Goal: Feedback & Contribution: Contribute content

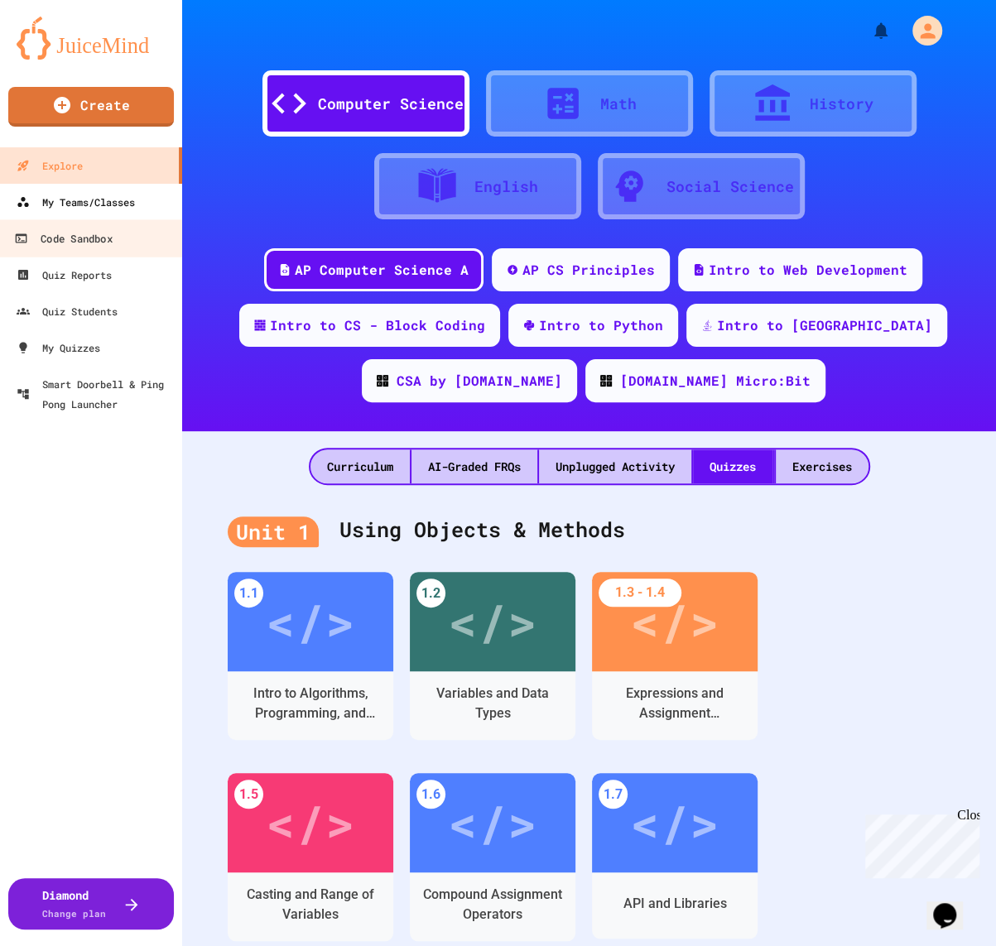
click at [154, 219] on link "Code Sandbox" at bounding box center [92, 237] width 188 height 37
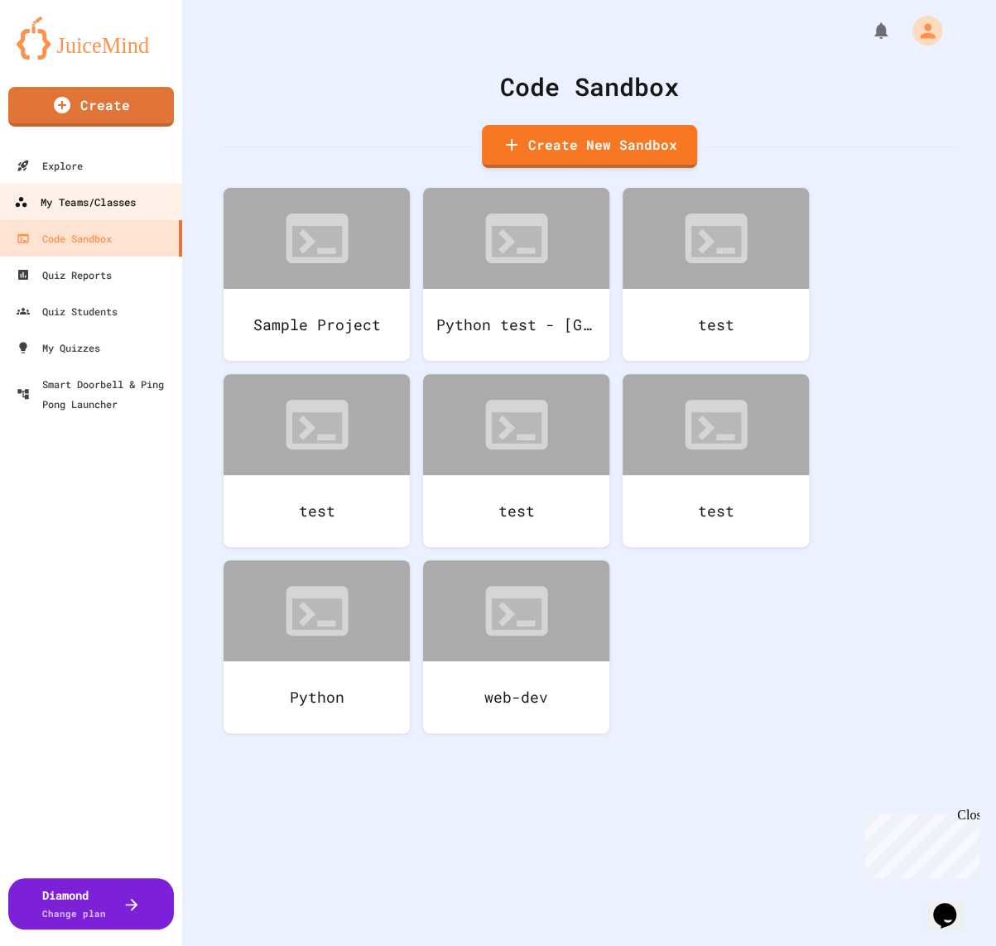
click at [147, 204] on link "My Teams/Classes" at bounding box center [92, 201] width 188 height 37
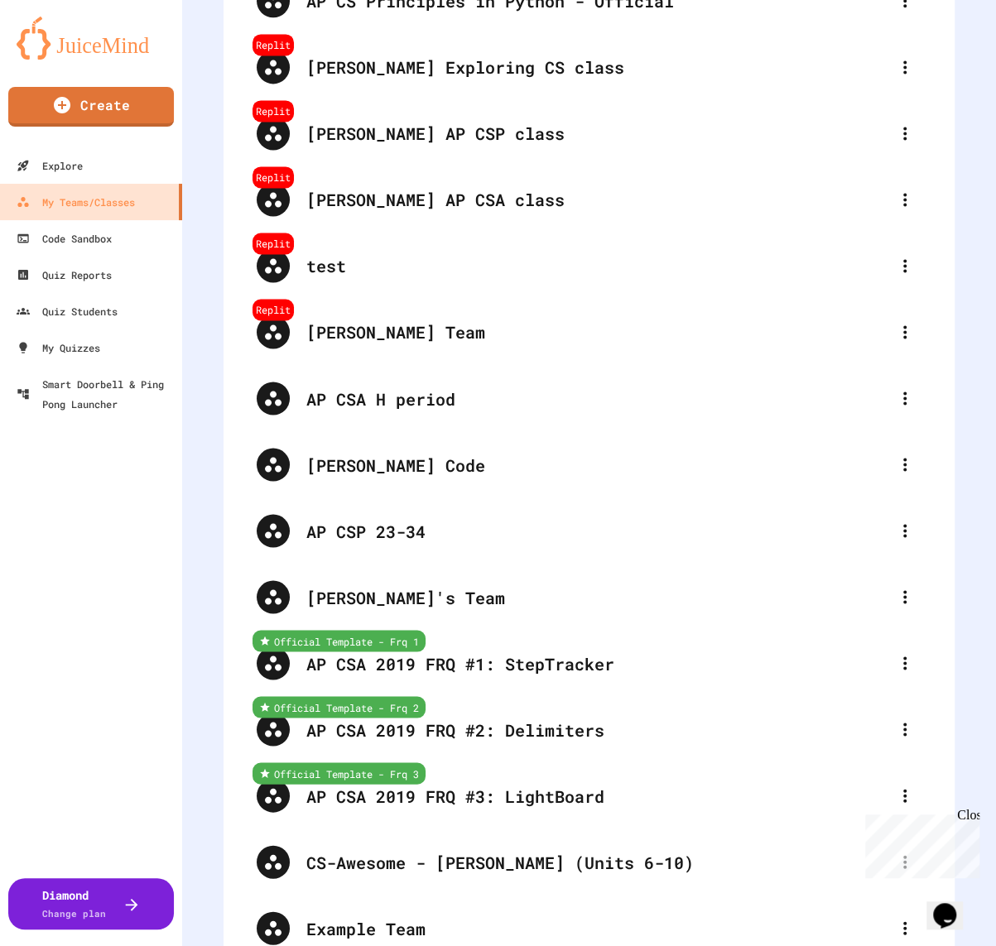
scroll to position [1150, 0]
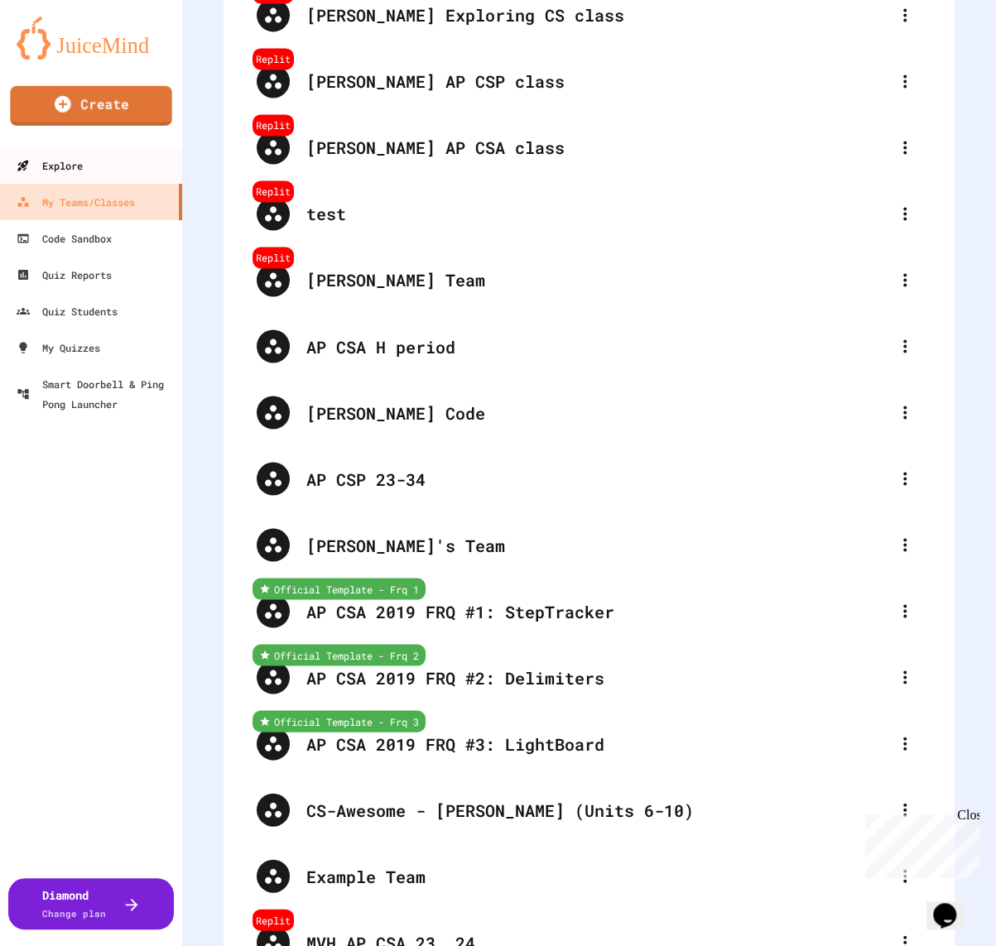
click at [132, 166] on link "Explore" at bounding box center [91, 165] width 182 height 36
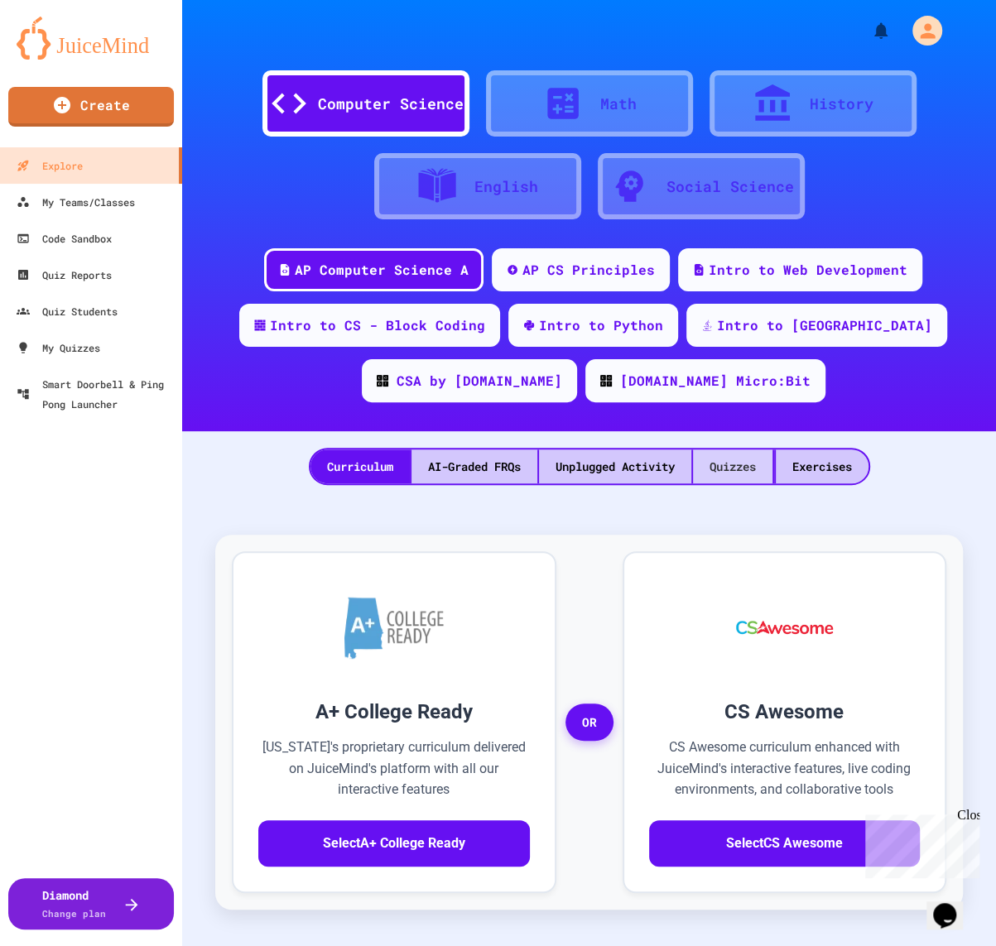
click at [763, 482] on div "Quizzes" at bounding box center [732, 466] width 79 height 34
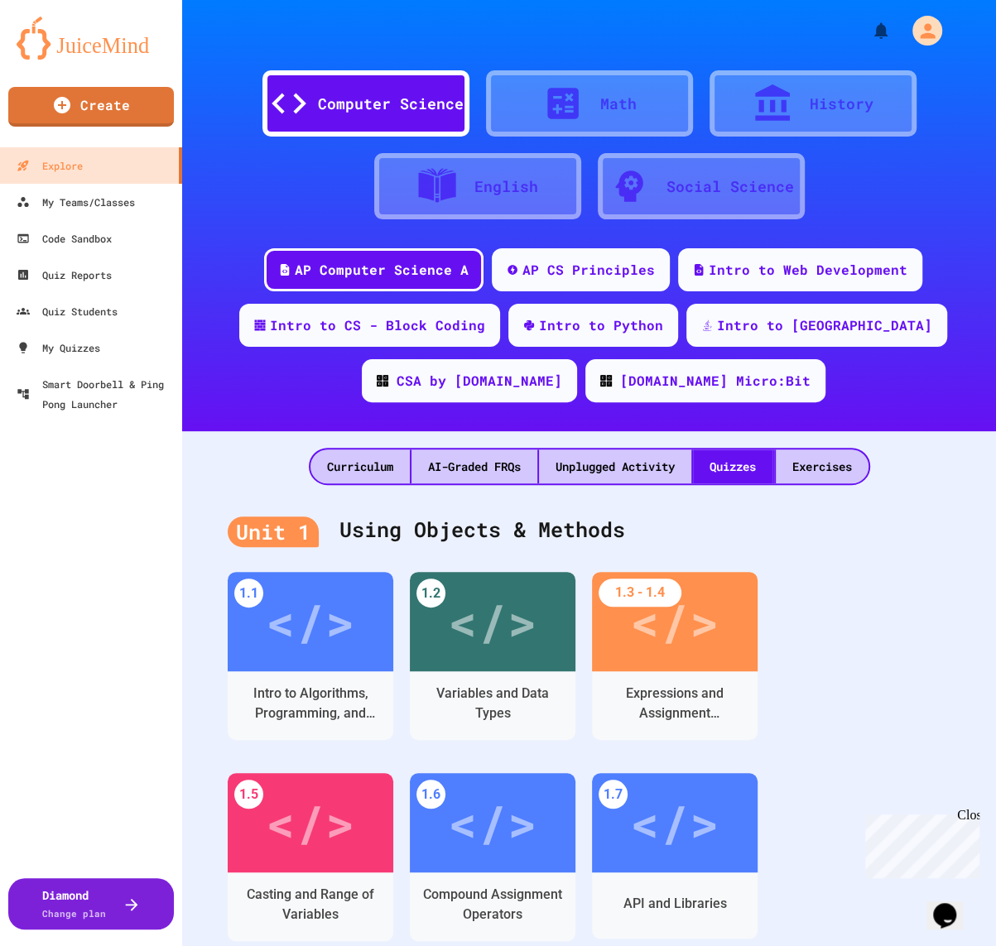
scroll to position [1745, 0]
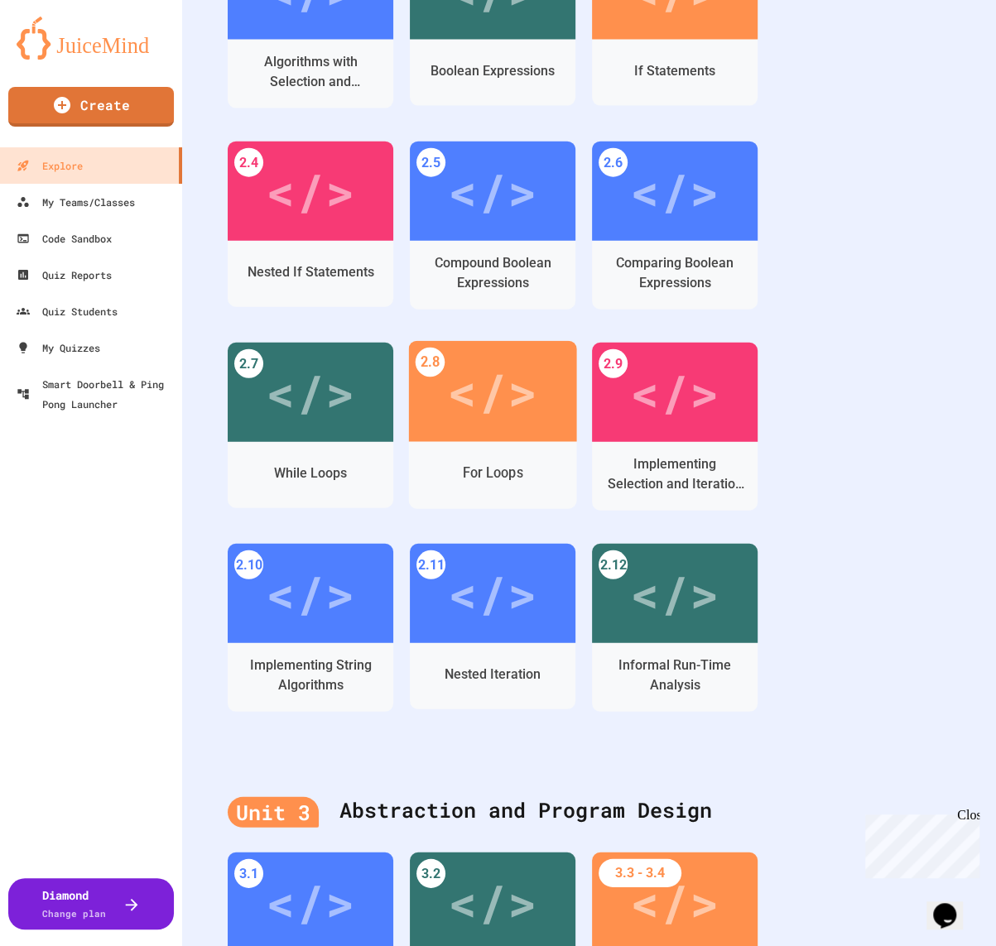
click at [485, 395] on div "</>" at bounding box center [492, 390] width 91 height 75
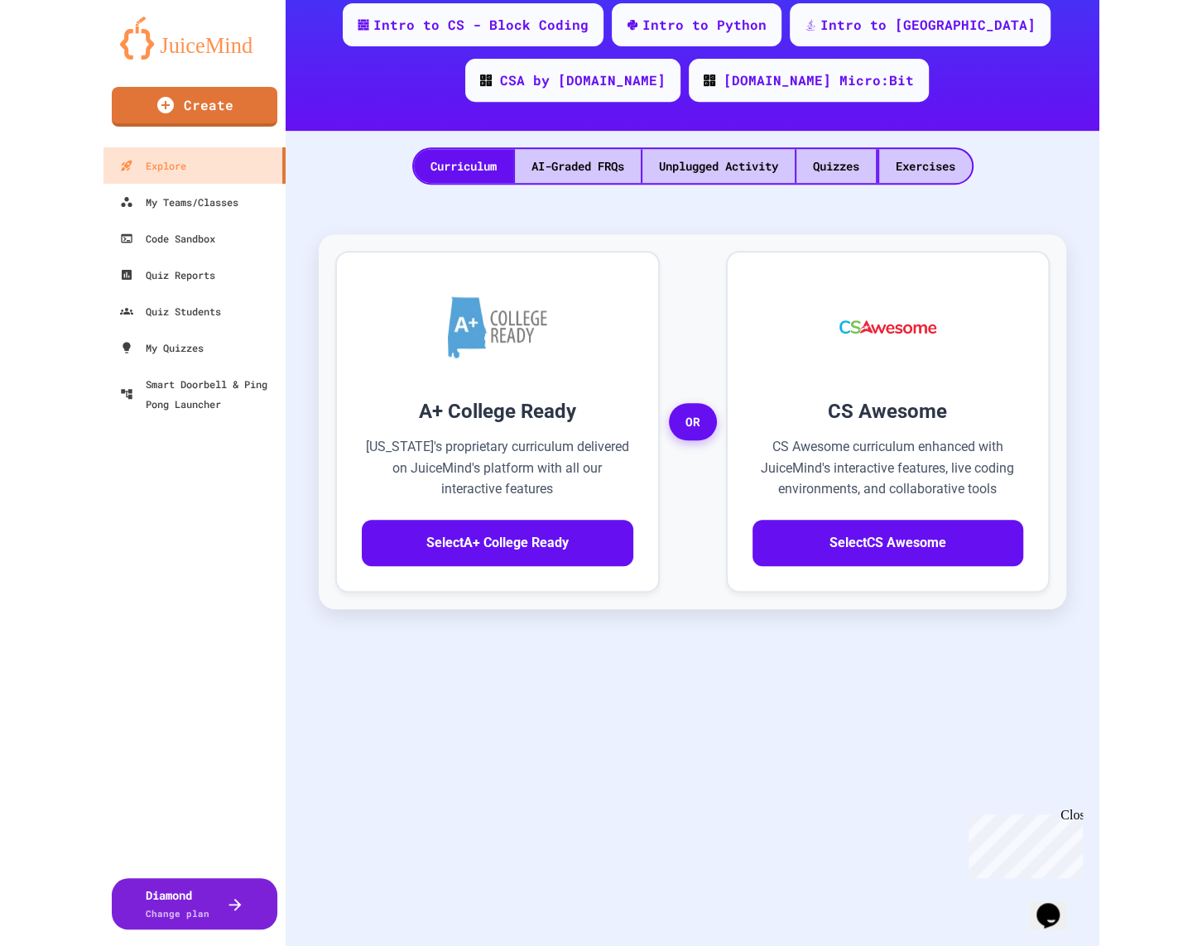
scroll to position [300, 0]
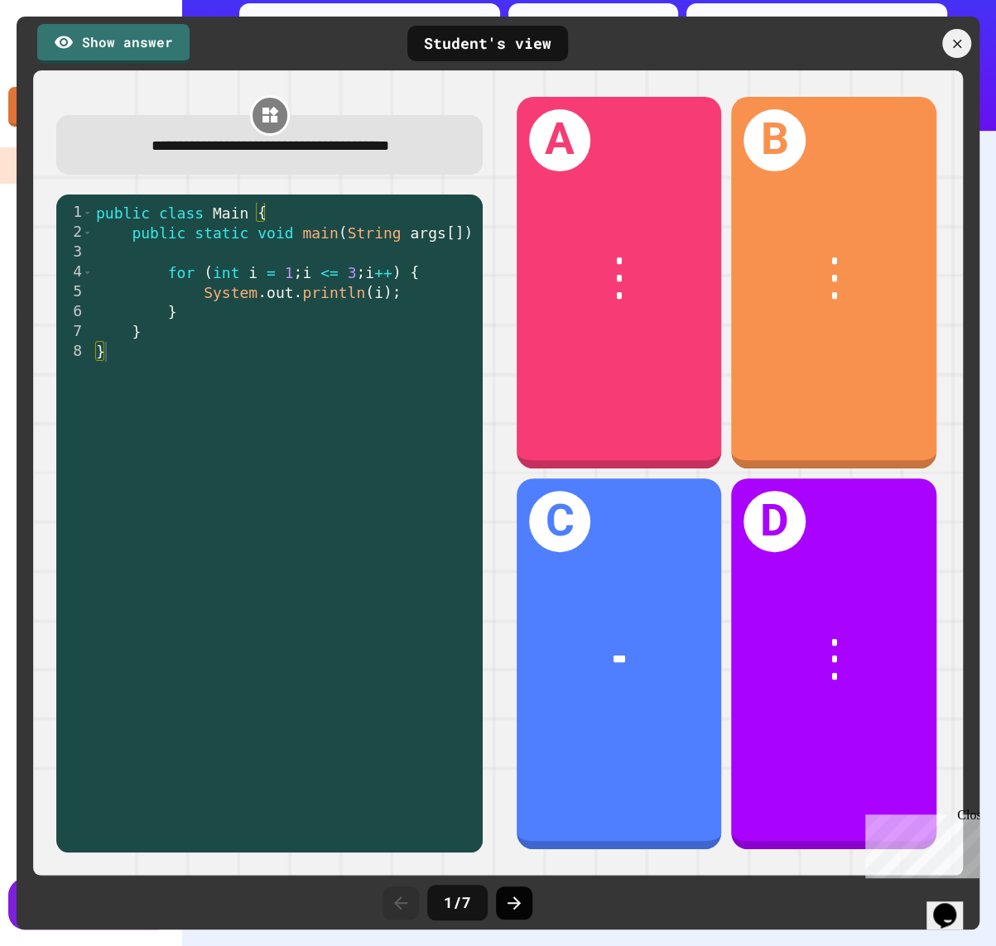
click at [506, 897] on icon at bounding box center [514, 903] width 20 height 20
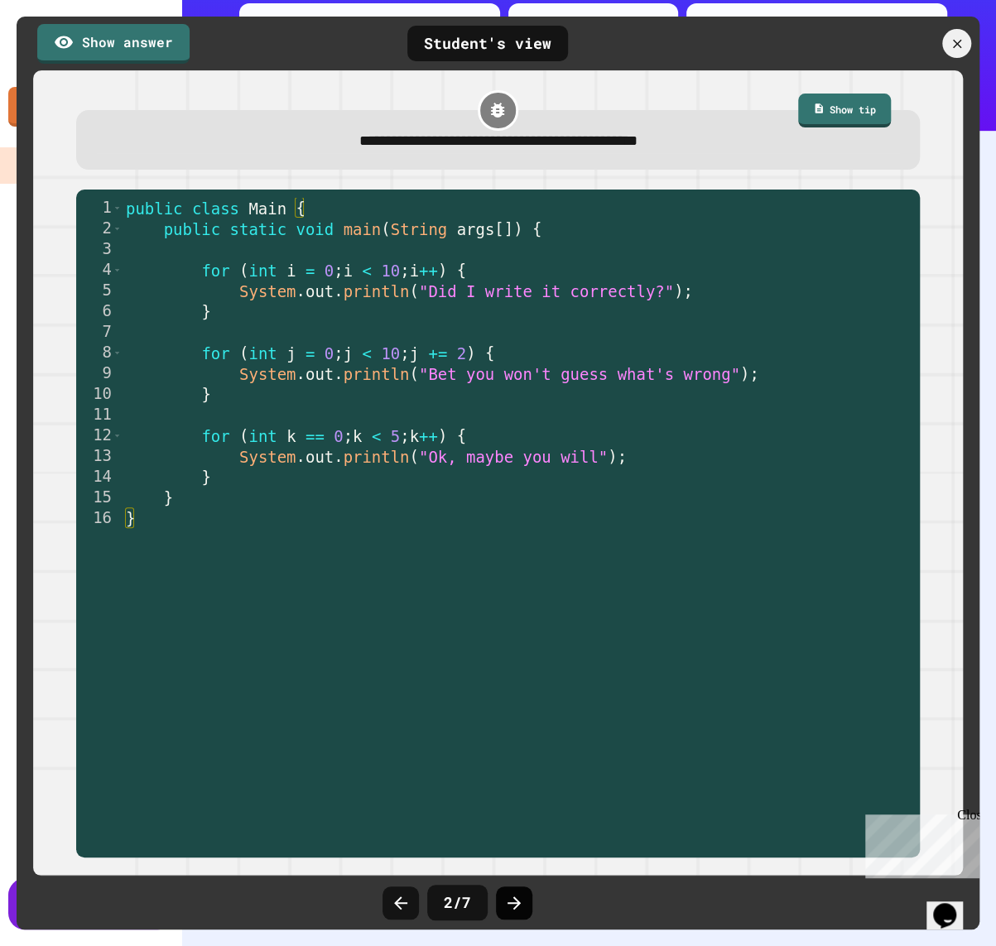
click at [507, 897] on icon at bounding box center [514, 903] width 20 height 20
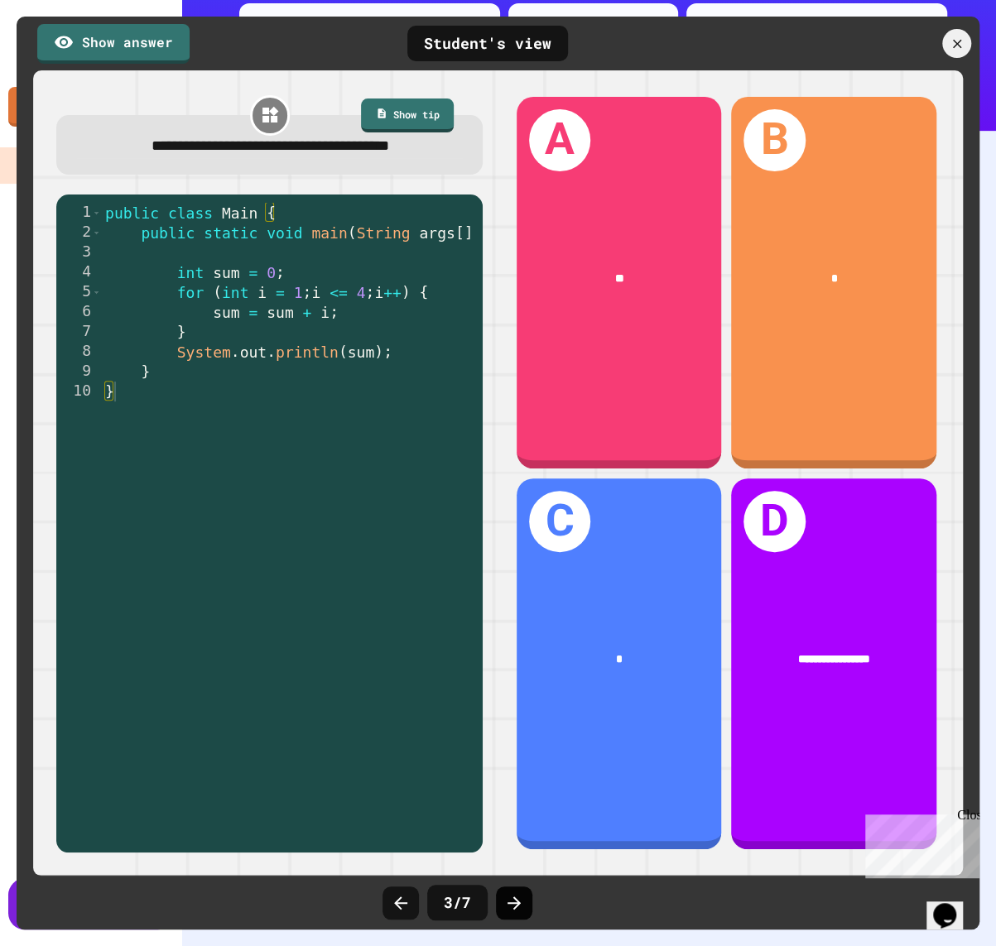
click at [507, 897] on icon at bounding box center [514, 903] width 20 height 20
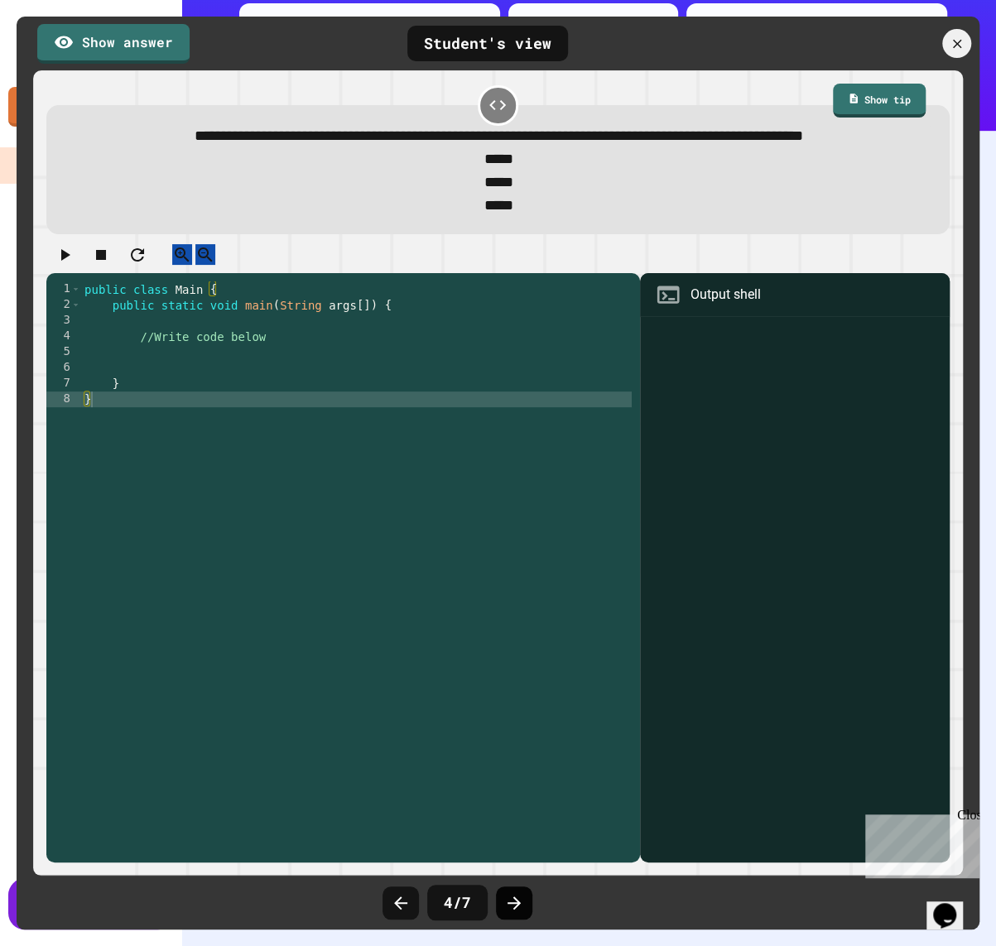
click at [507, 897] on icon at bounding box center [514, 903] width 20 height 20
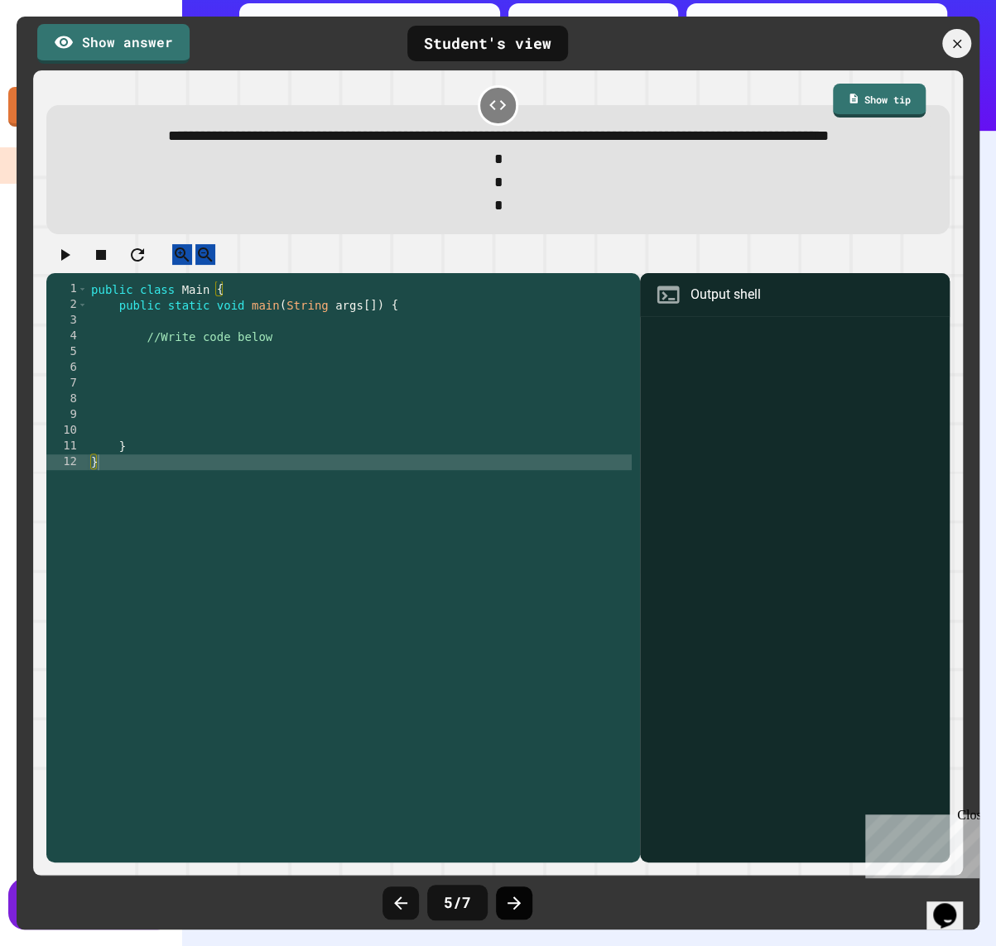
click at [509, 897] on icon at bounding box center [514, 903] width 20 height 20
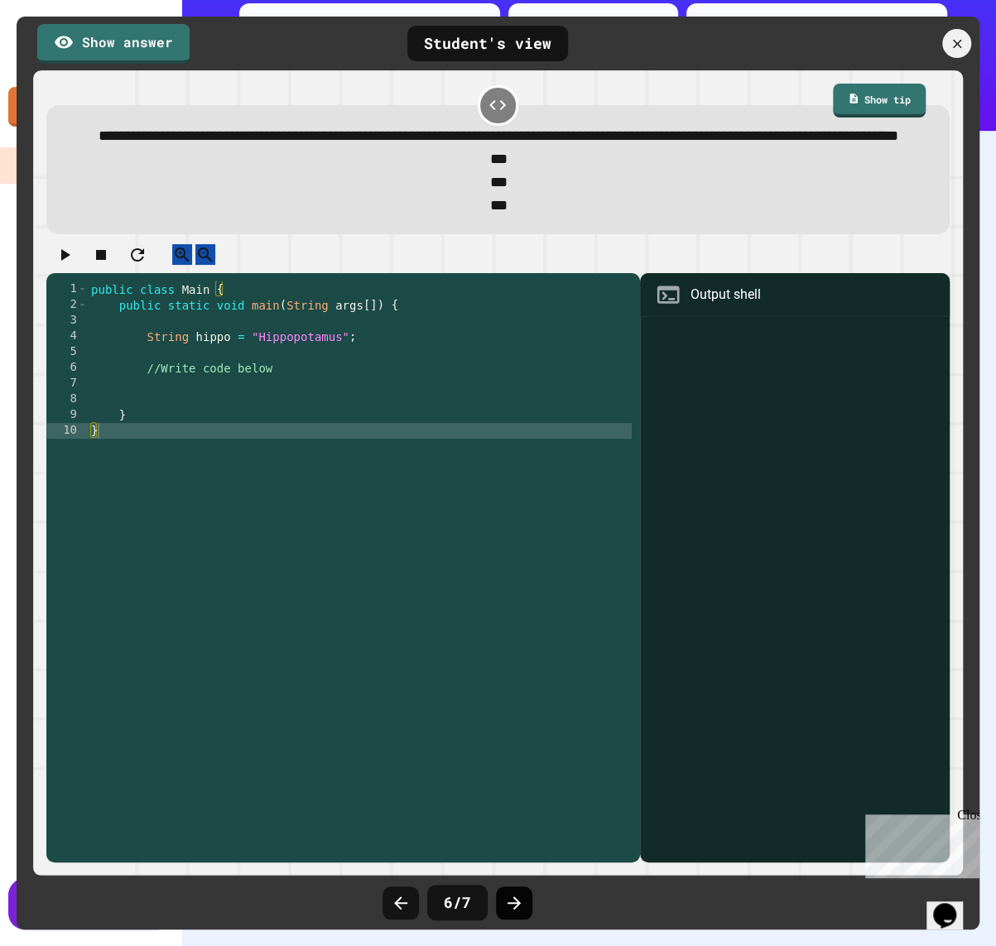
click at [509, 897] on icon at bounding box center [514, 903] width 20 height 20
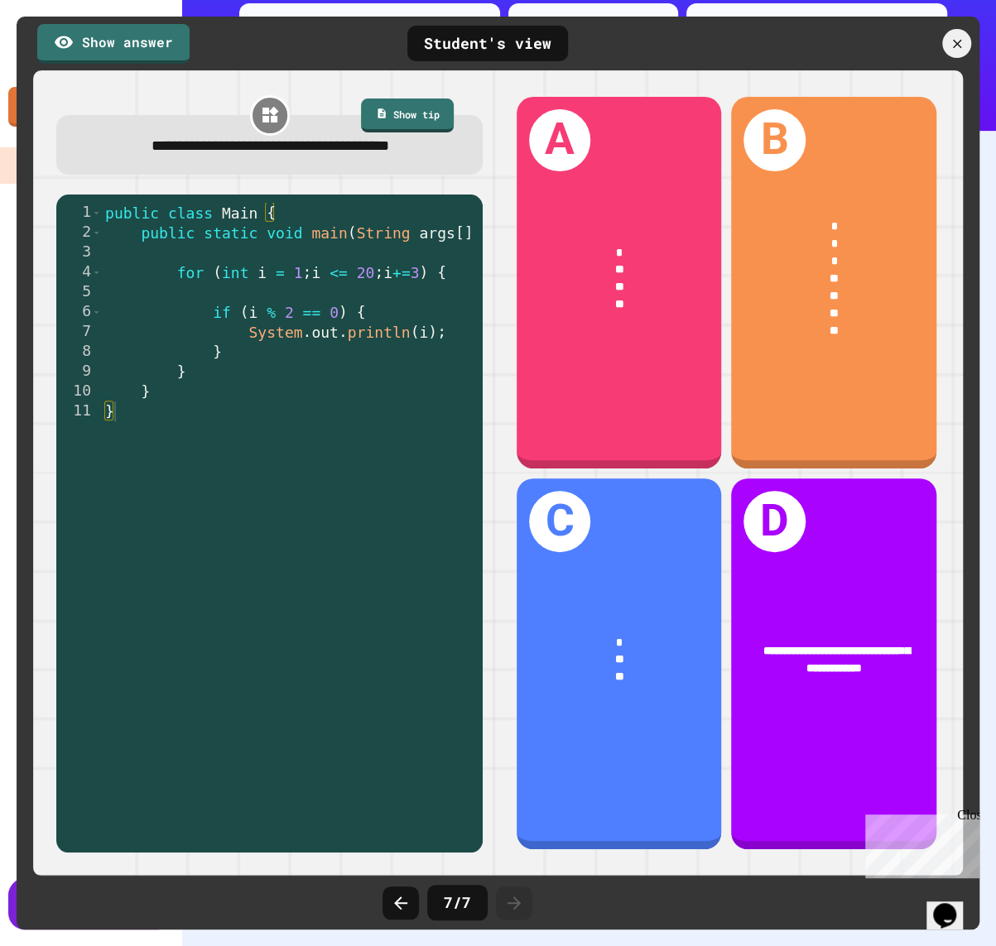
click at [510, 897] on icon at bounding box center [514, 903] width 20 height 20
click at [400, 894] on icon at bounding box center [401, 903] width 20 height 20
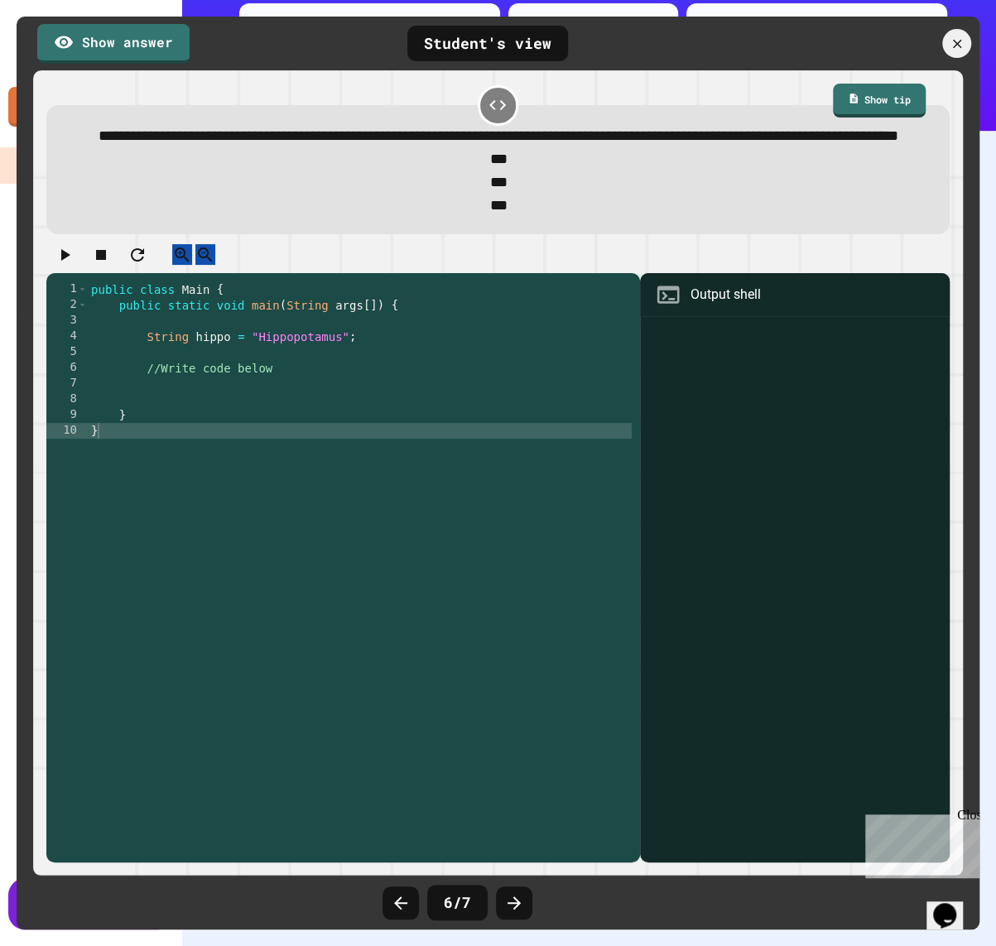
click at [400, 894] on icon at bounding box center [401, 903] width 20 height 20
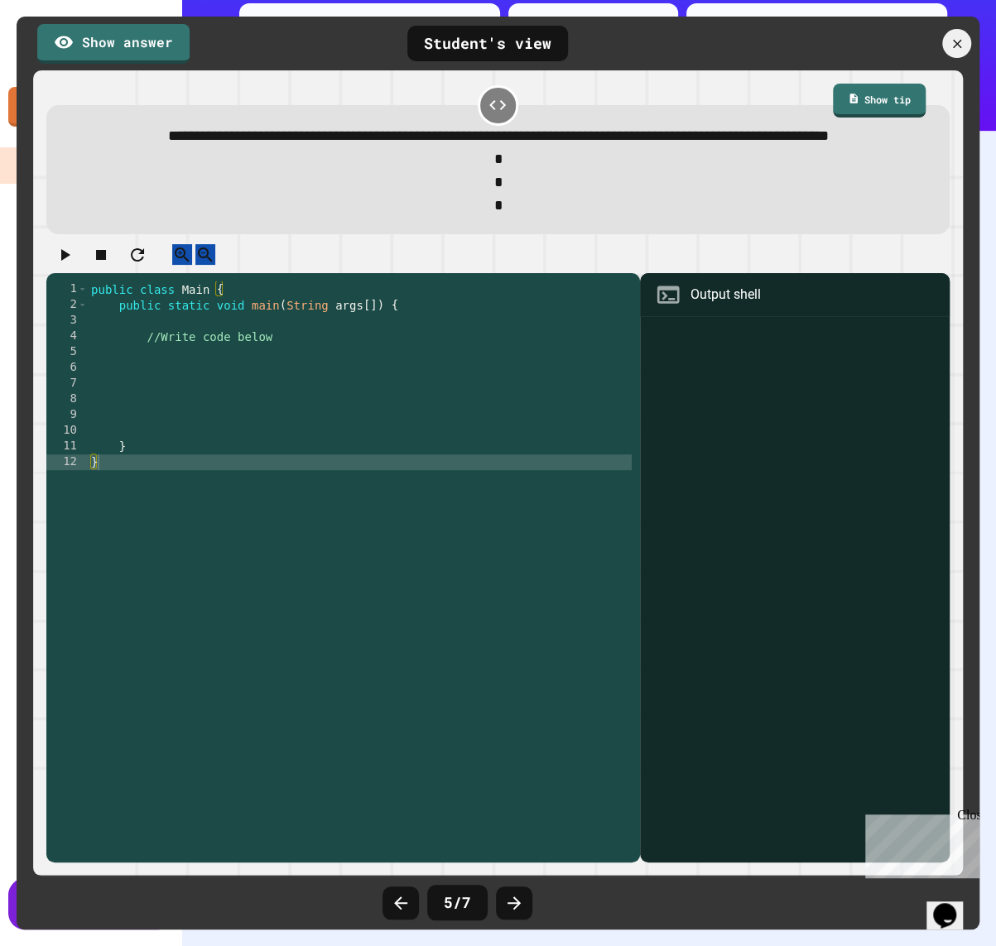
click at [400, 894] on icon at bounding box center [401, 903] width 20 height 20
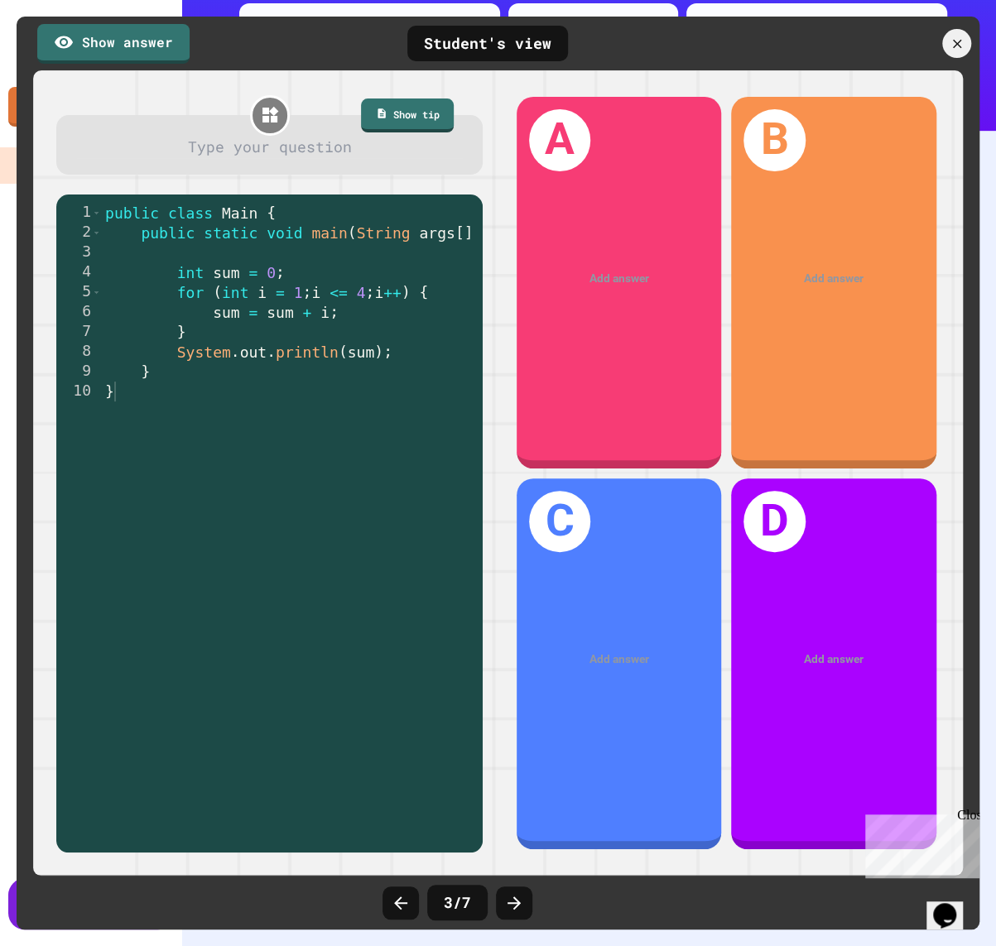
click at [400, 894] on icon at bounding box center [401, 903] width 20 height 20
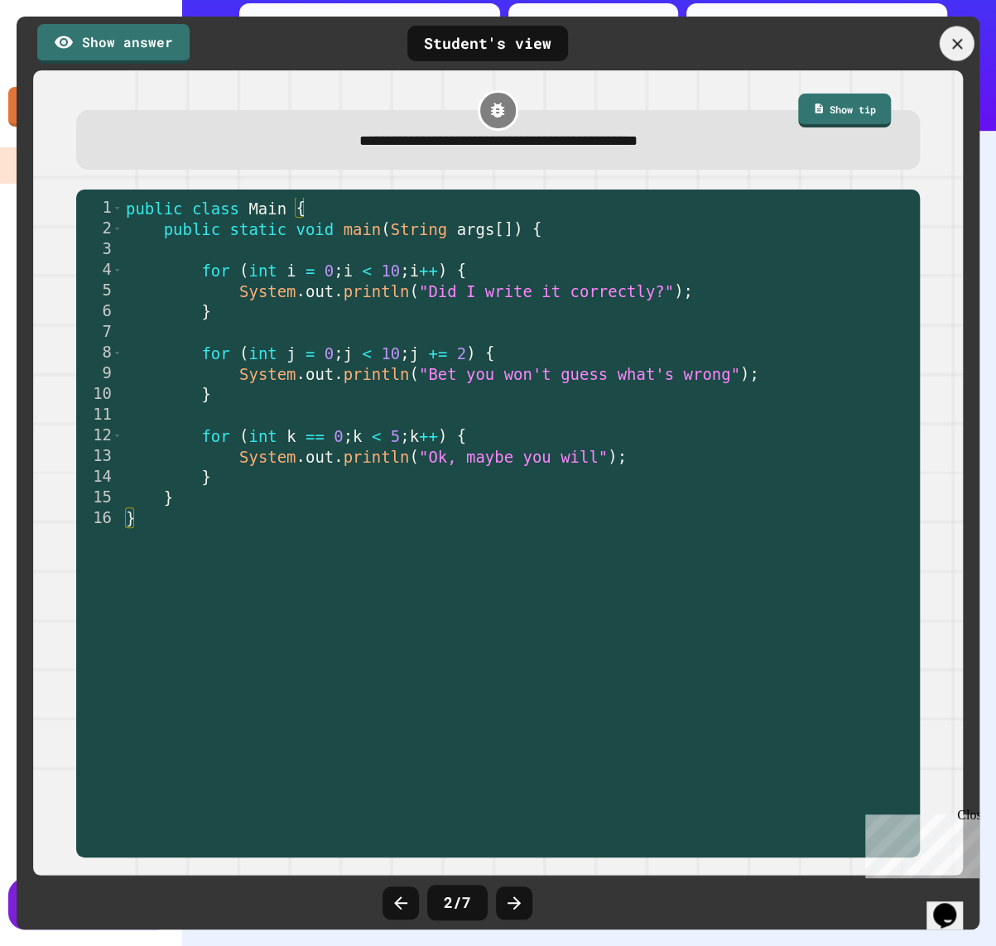
click at [966, 39] on div at bounding box center [956, 43] width 35 height 35
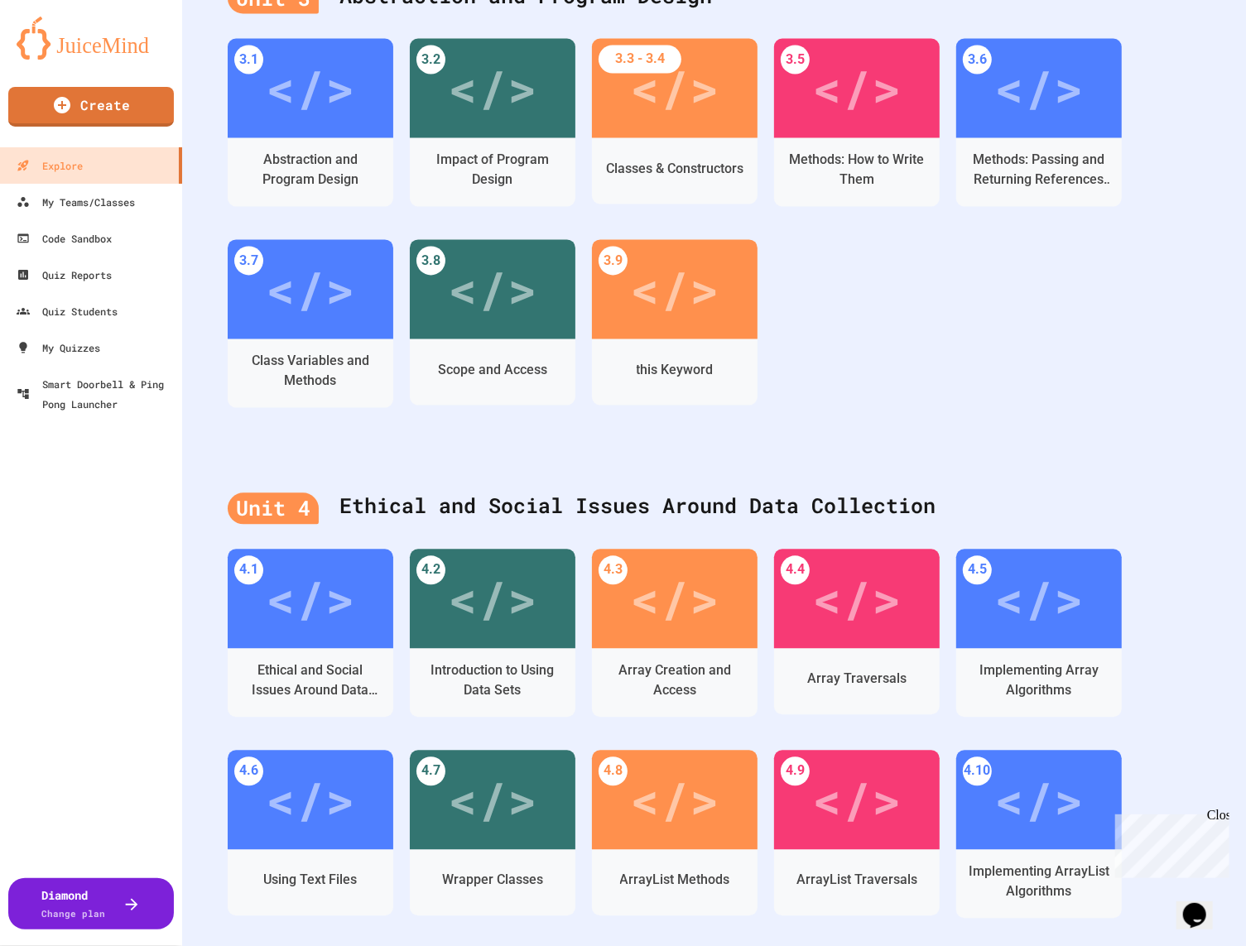
scroll to position [1919, 0]
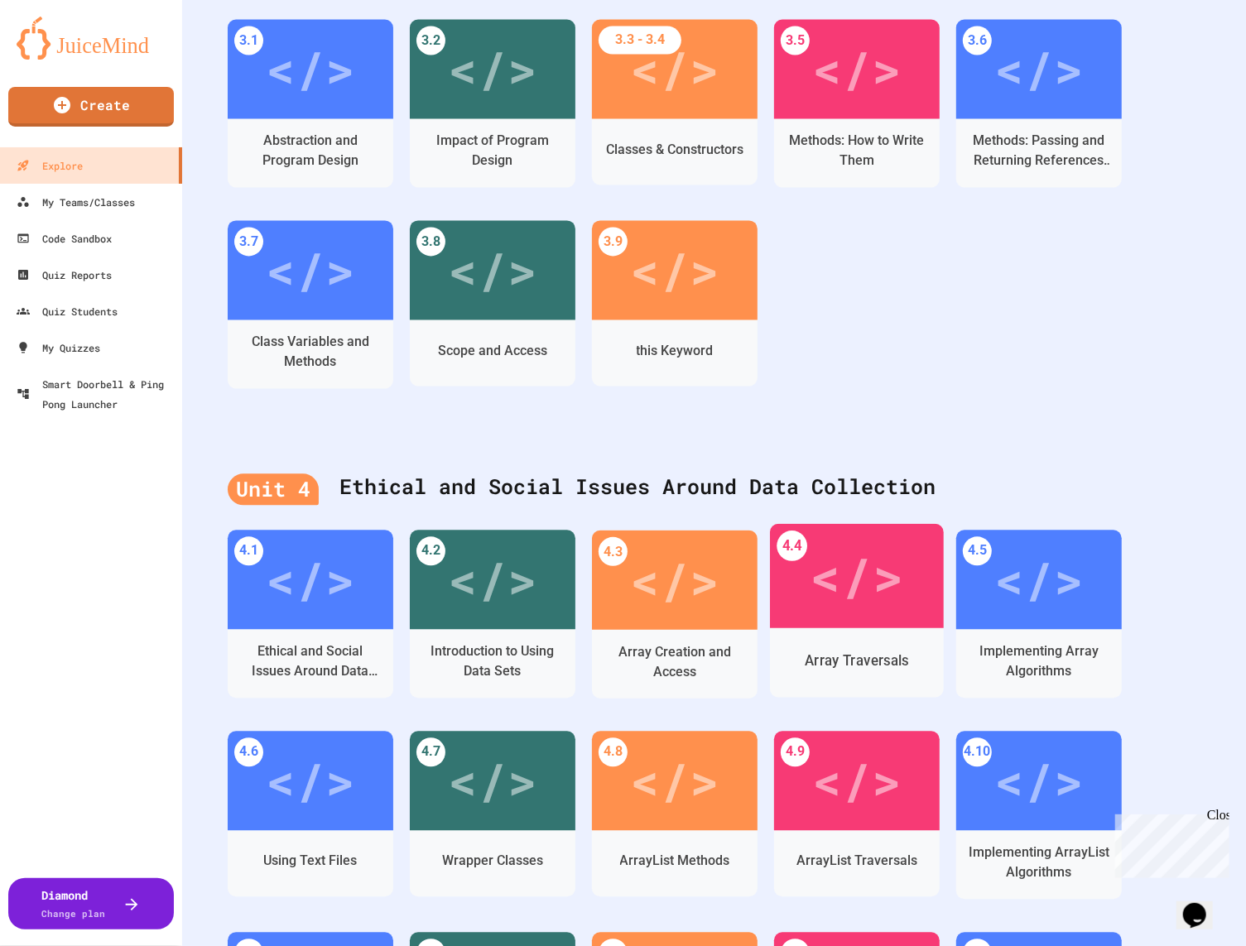
click at [822, 567] on div "</>" at bounding box center [856, 575] width 94 height 79
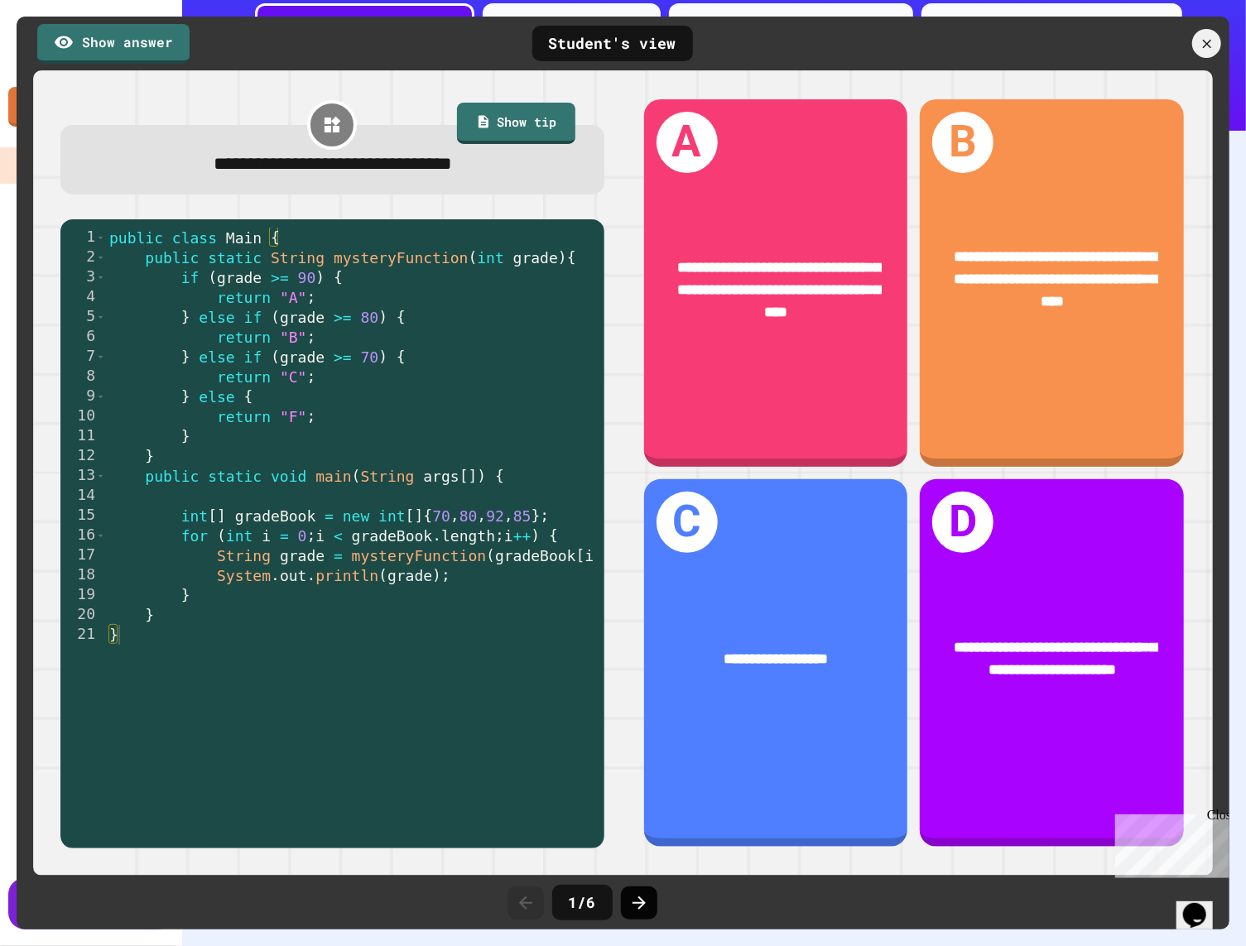
click at [645, 900] on icon at bounding box center [639, 903] width 20 height 20
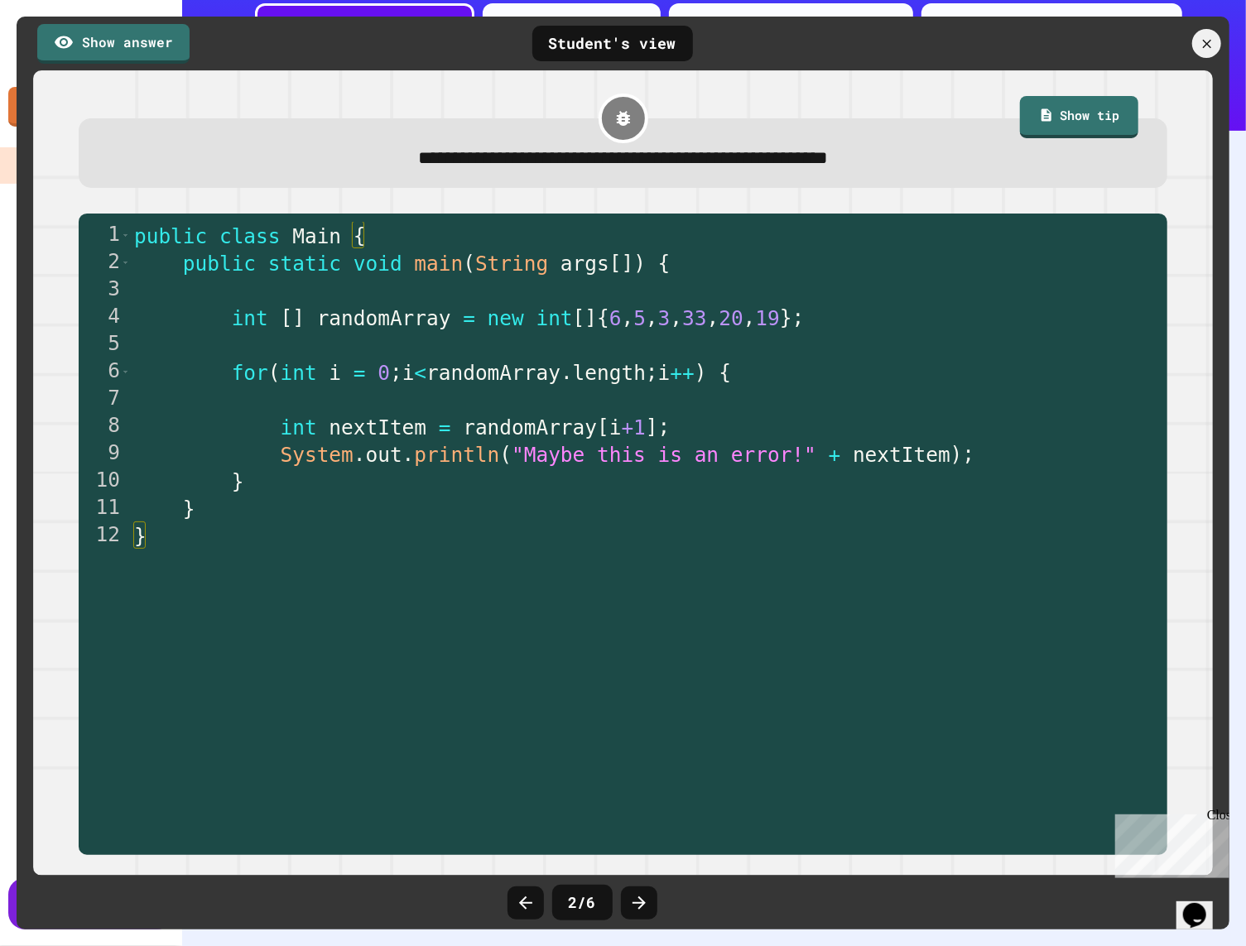
click at [645, 900] on icon at bounding box center [639, 903] width 20 height 20
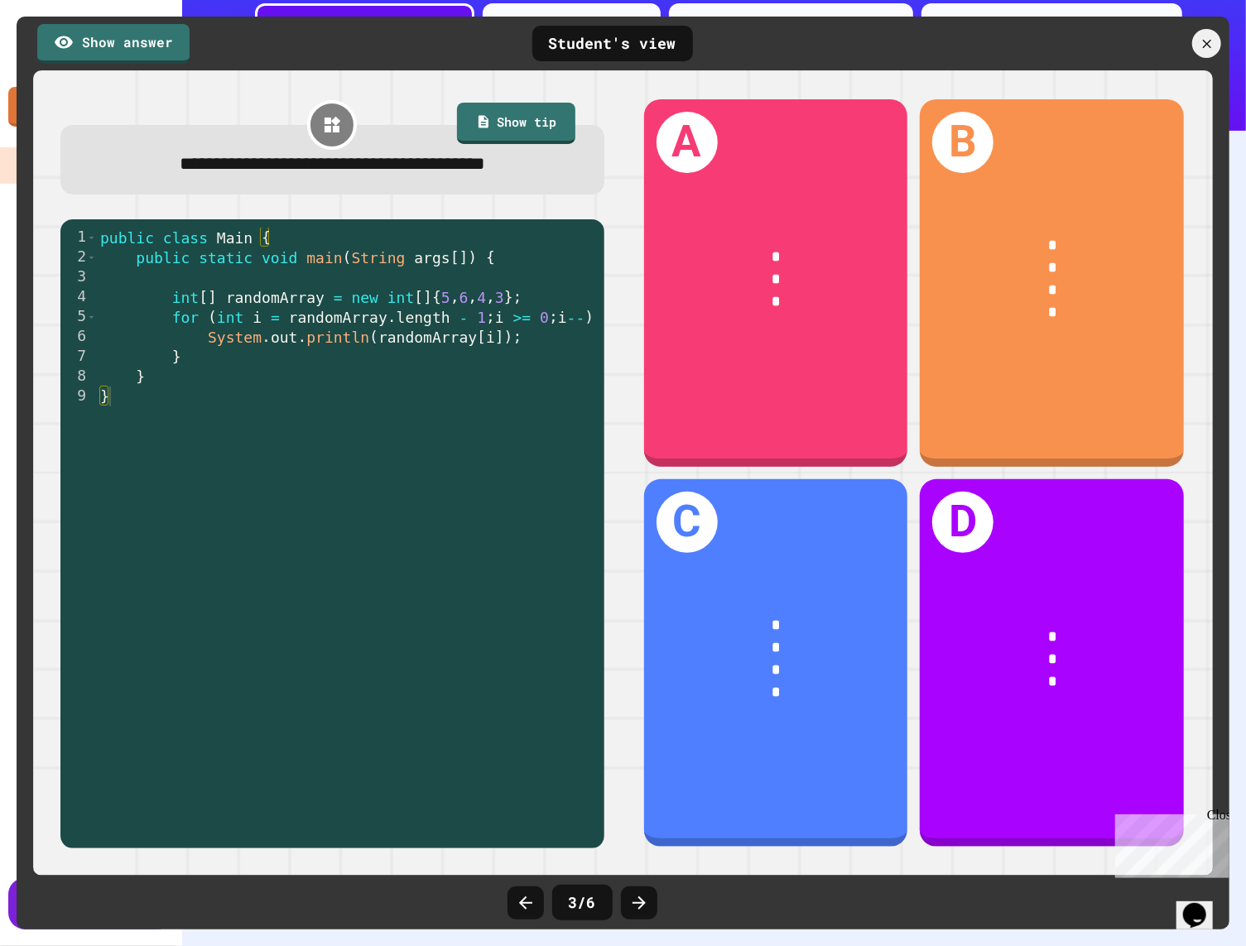
click at [645, 900] on icon at bounding box center [639, 903] width 20 height 20
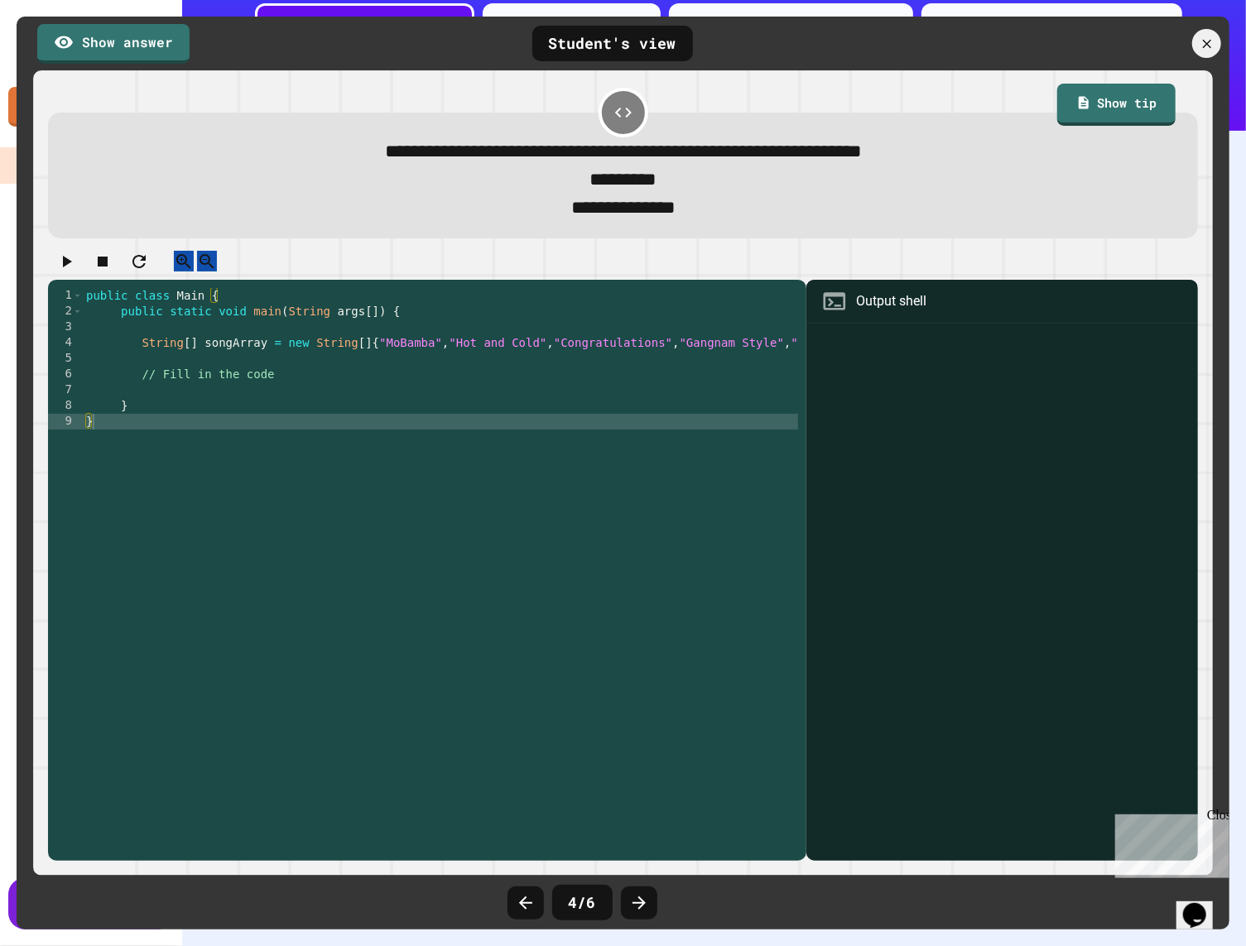
click at [645, 900] on icon at bounding box center [639, 903] width 20 height 20
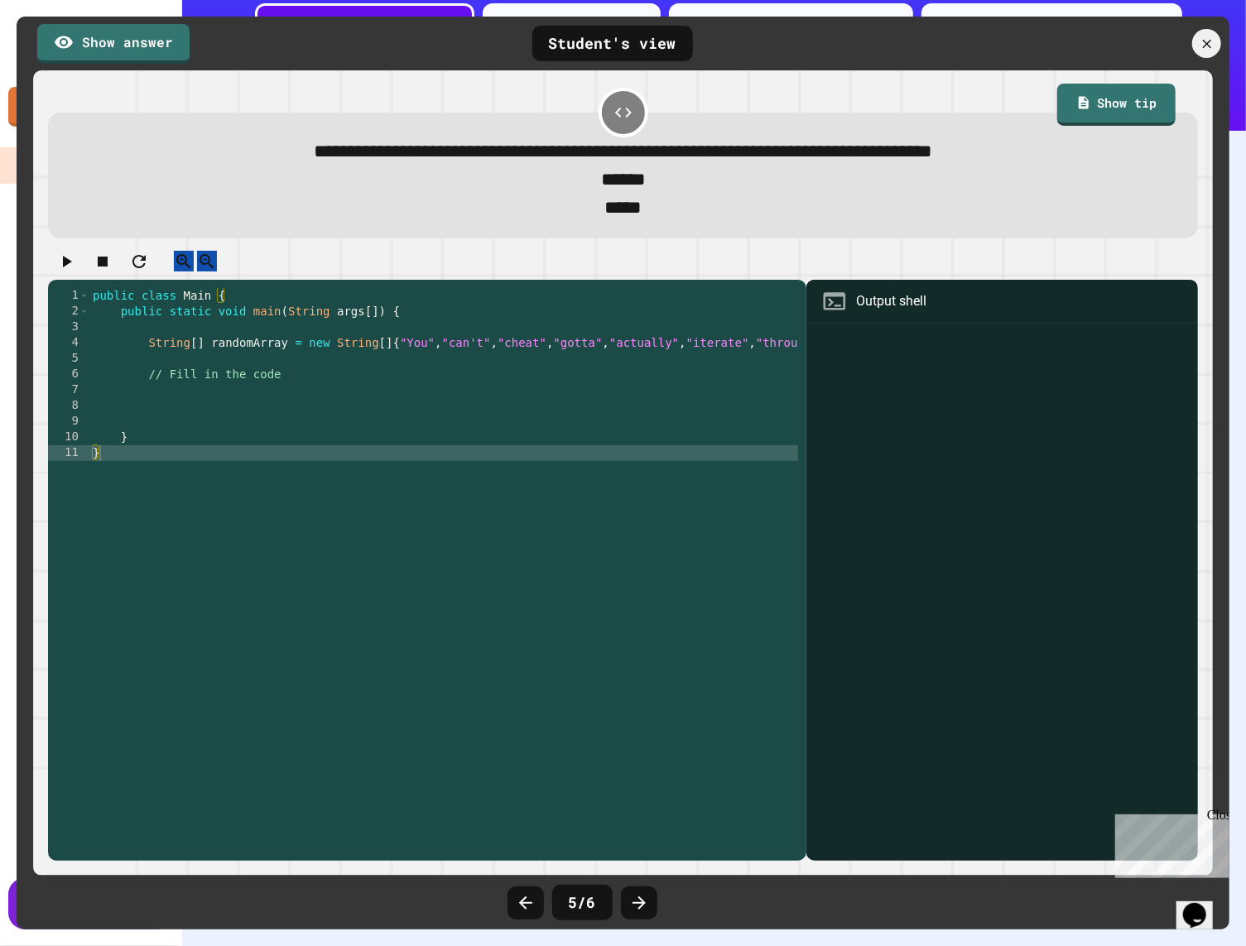
click at [645, 900] on icon at bounding box center [639, 903] width 20 height 20
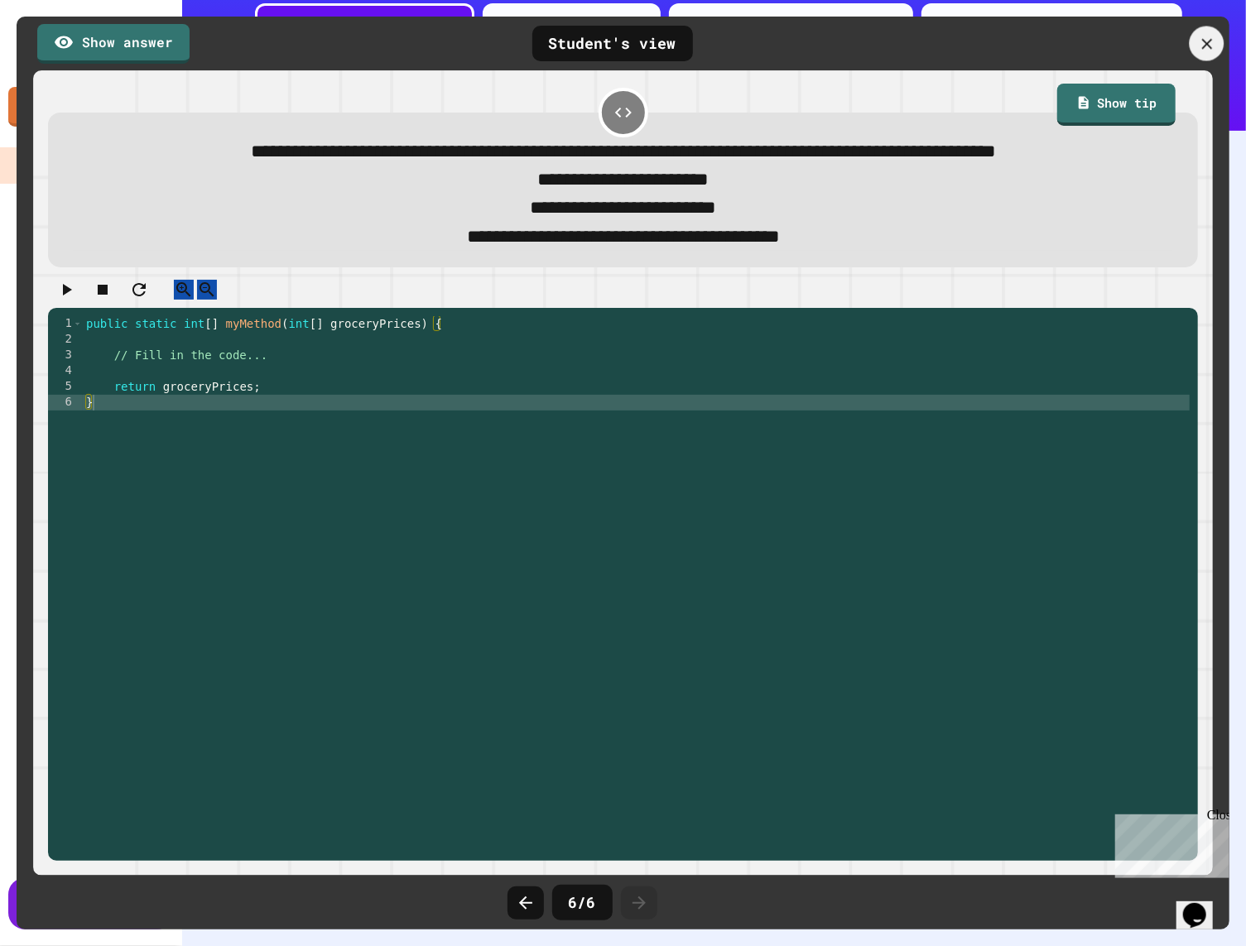
click at [995, 36] on icon at bounding box center [1207, 44] width 18 height 18
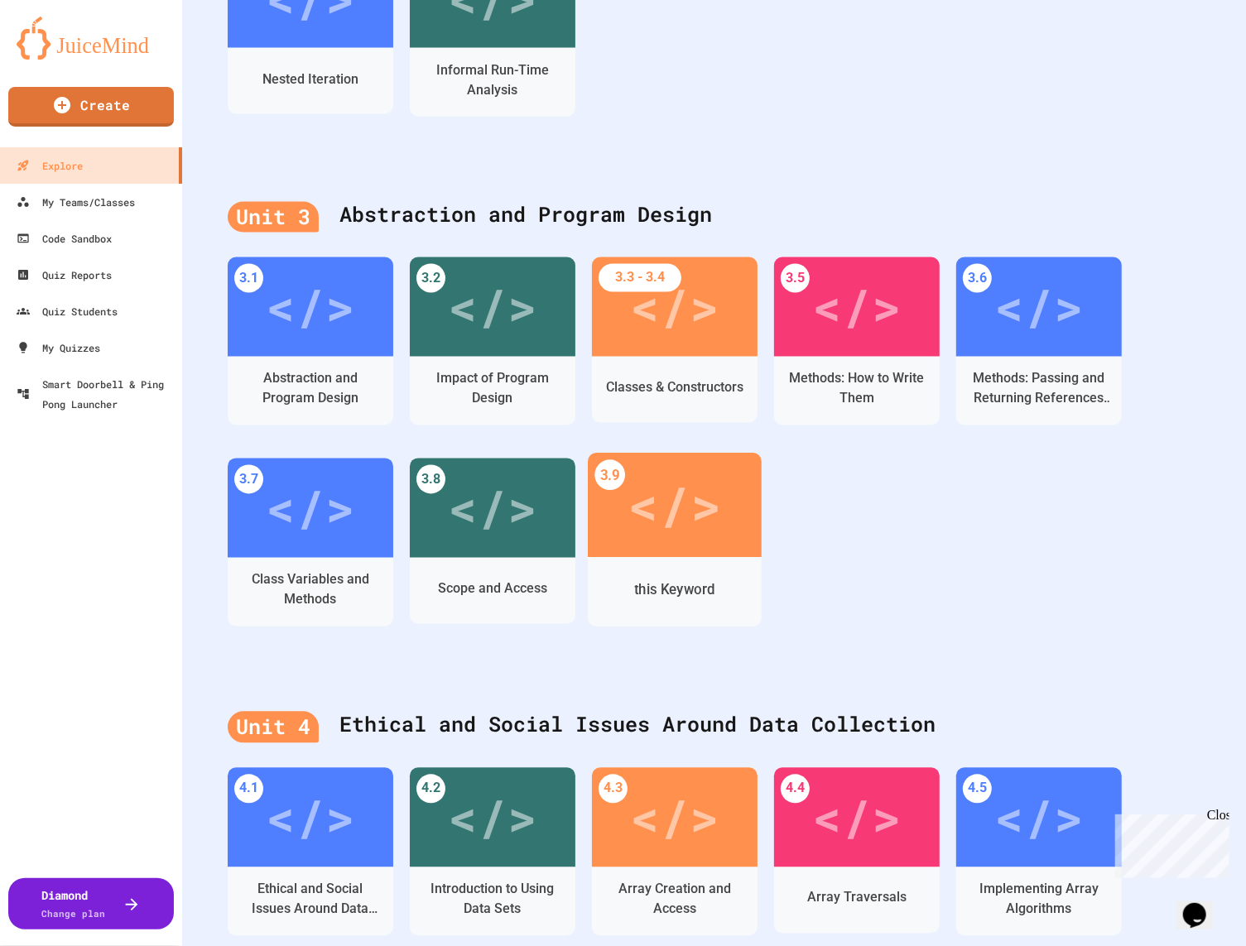
scroll to position [1682, 0]
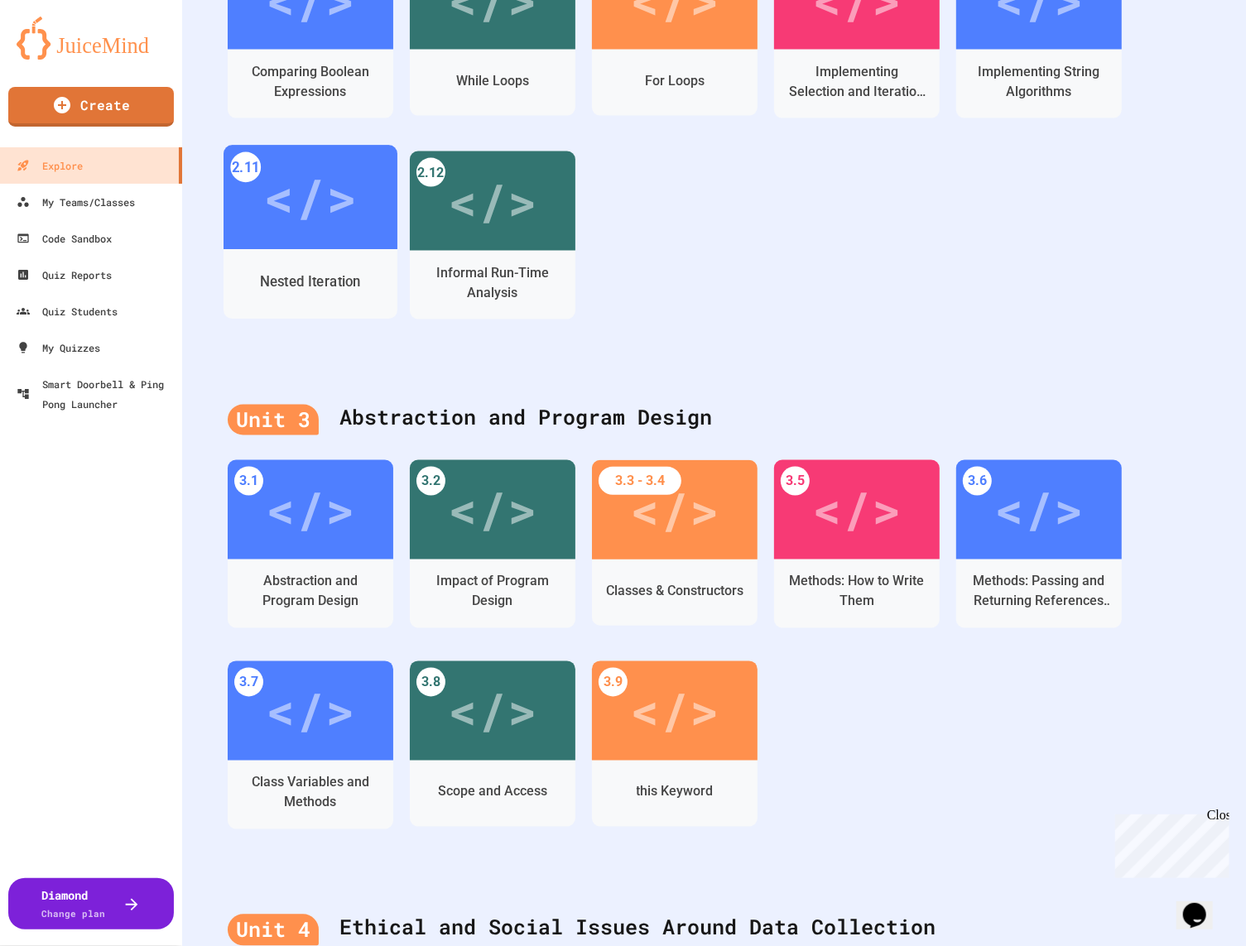
click at [295, 278] on div "Nested Iteration" at bounding box center [310, 282] width 101 height 21
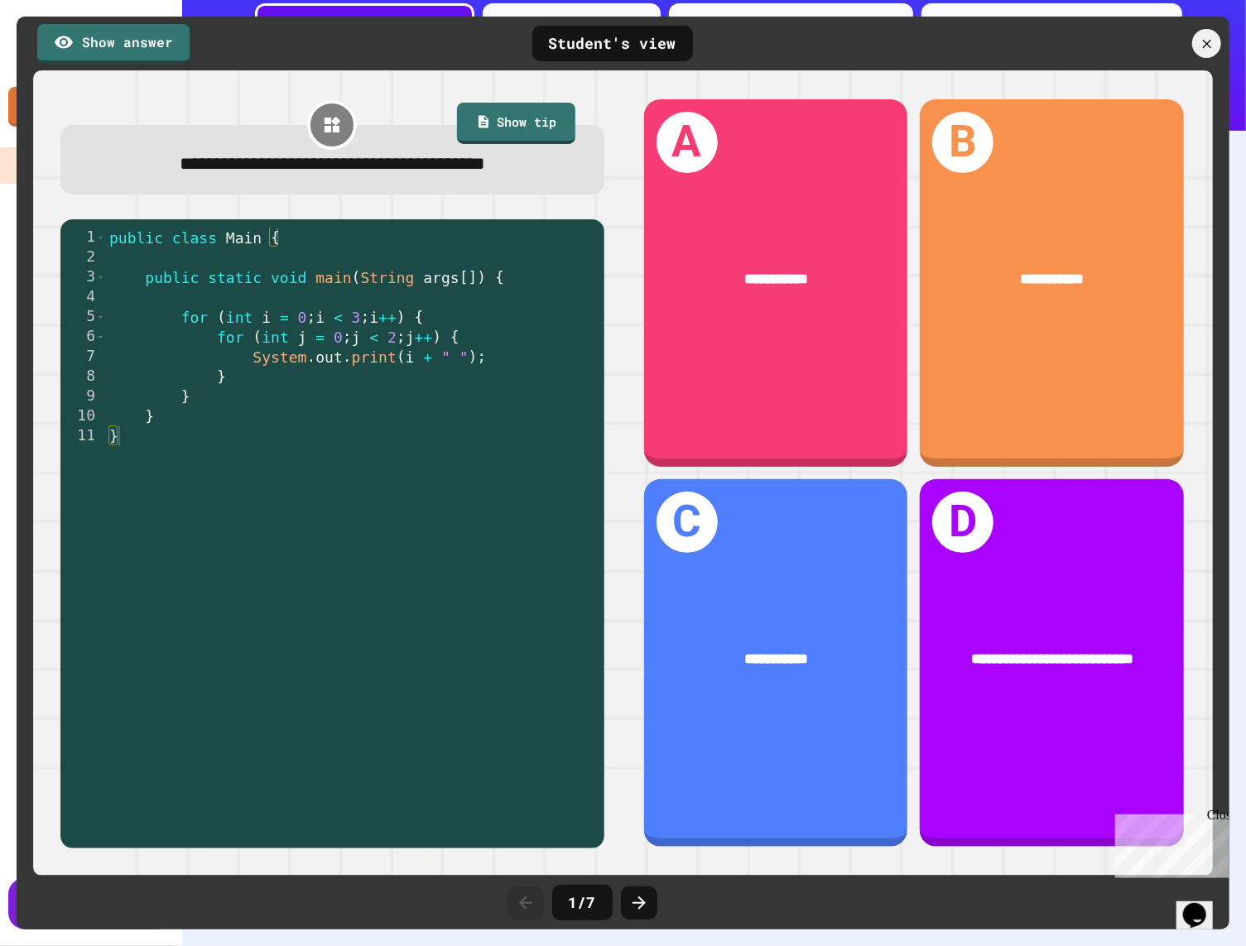
click at [634, 885] on div "1 / 7" at bounding box center [623, 903] width 248 height 50
click at [637, 886] on div at bounding box center [639, 902] width 36 height 33
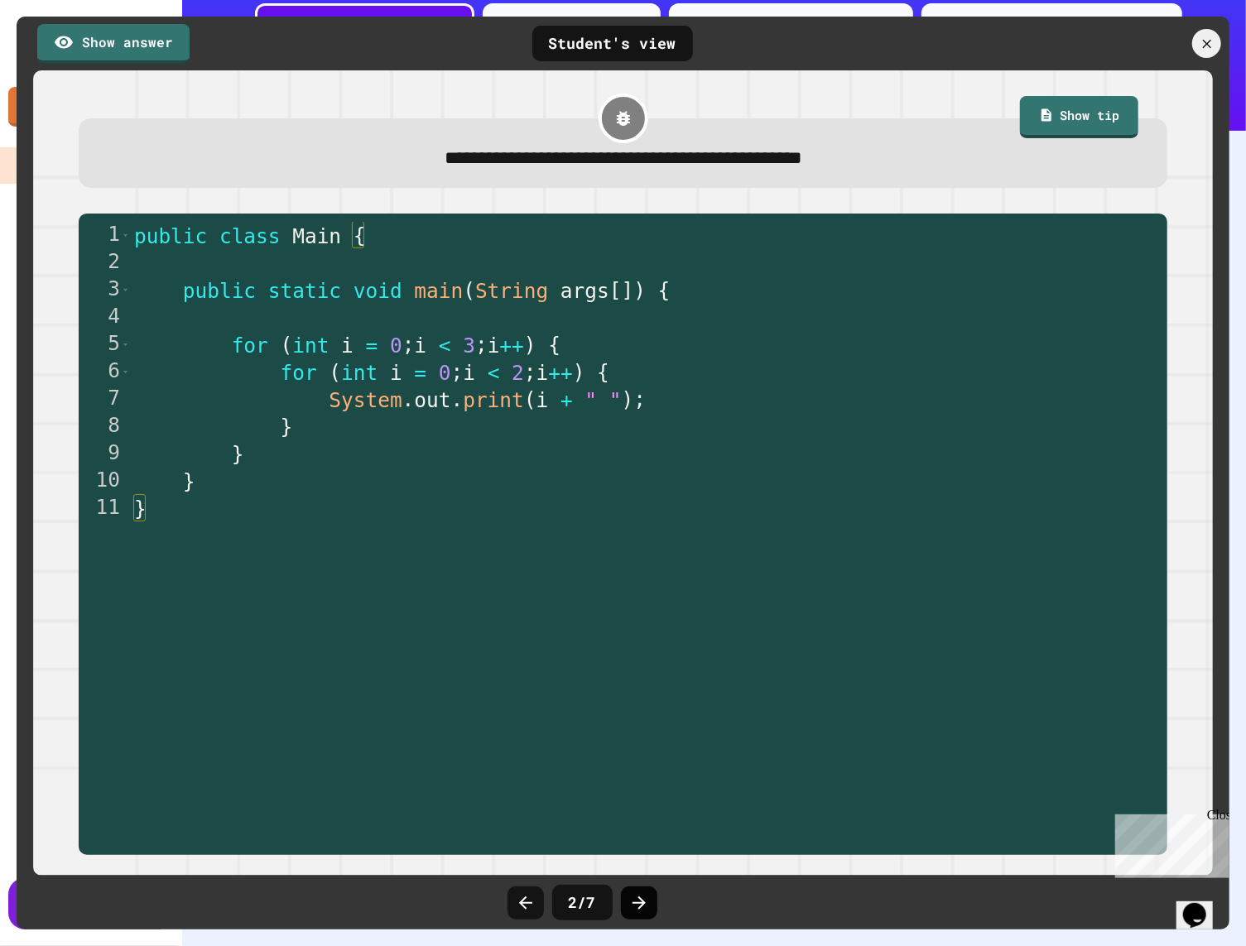
click at [637, 893] on icon at bounding box center [639, 903] width 20 height 20
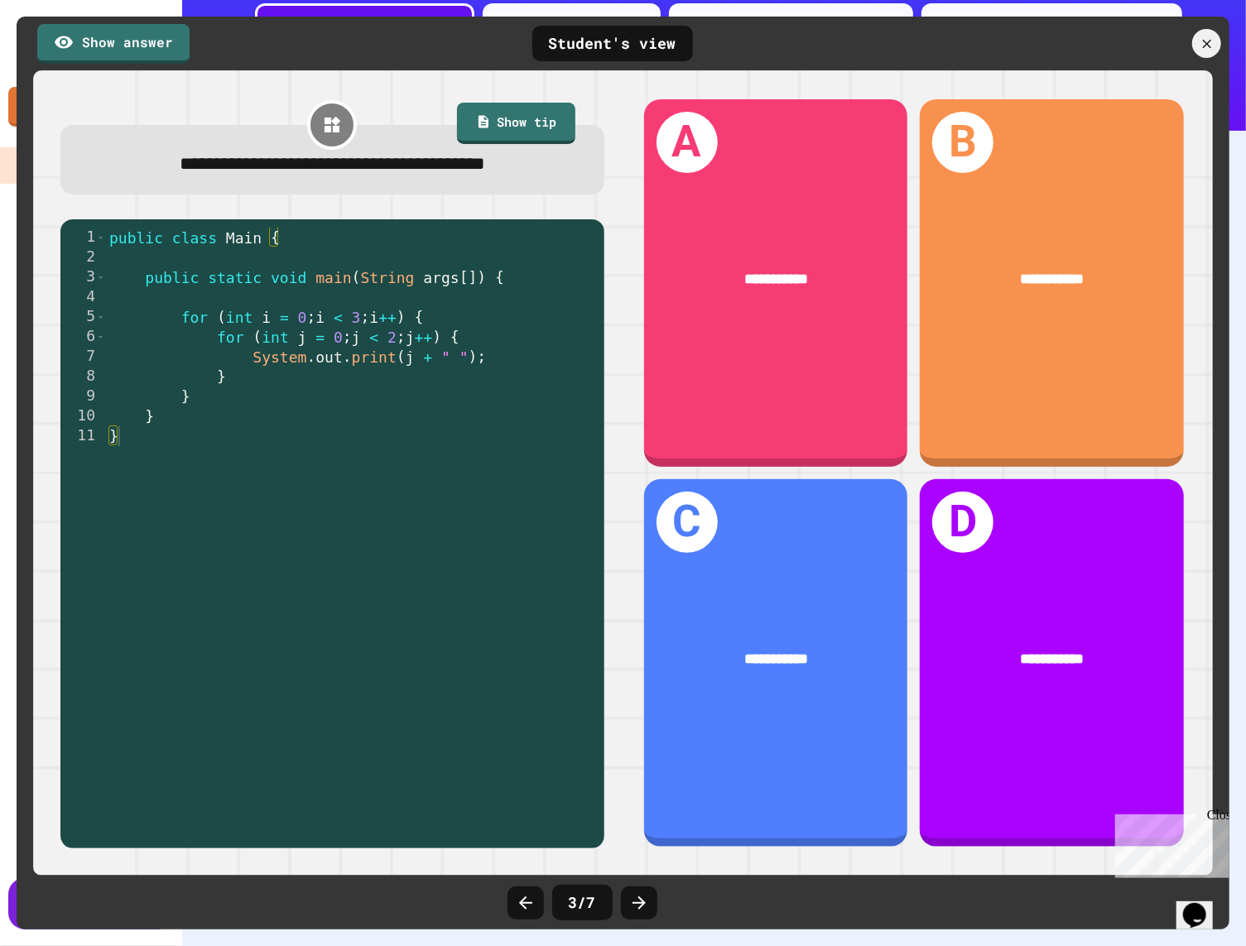
click at [637, 893] on icon at bounding box center [639, 903] width 20 height 20
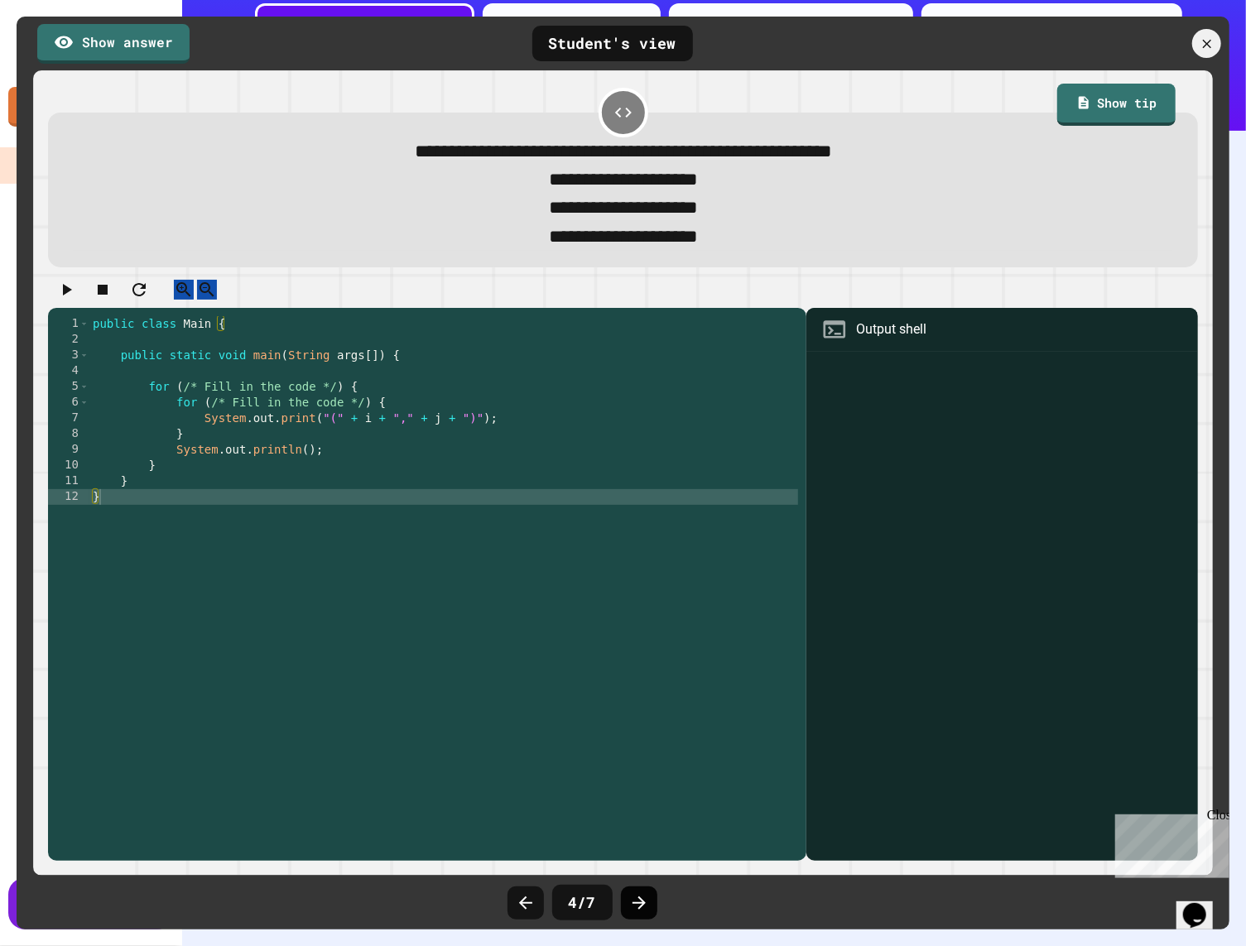
click at [637, 893] on icon at bounding box center [639, 903] width 20 height 20
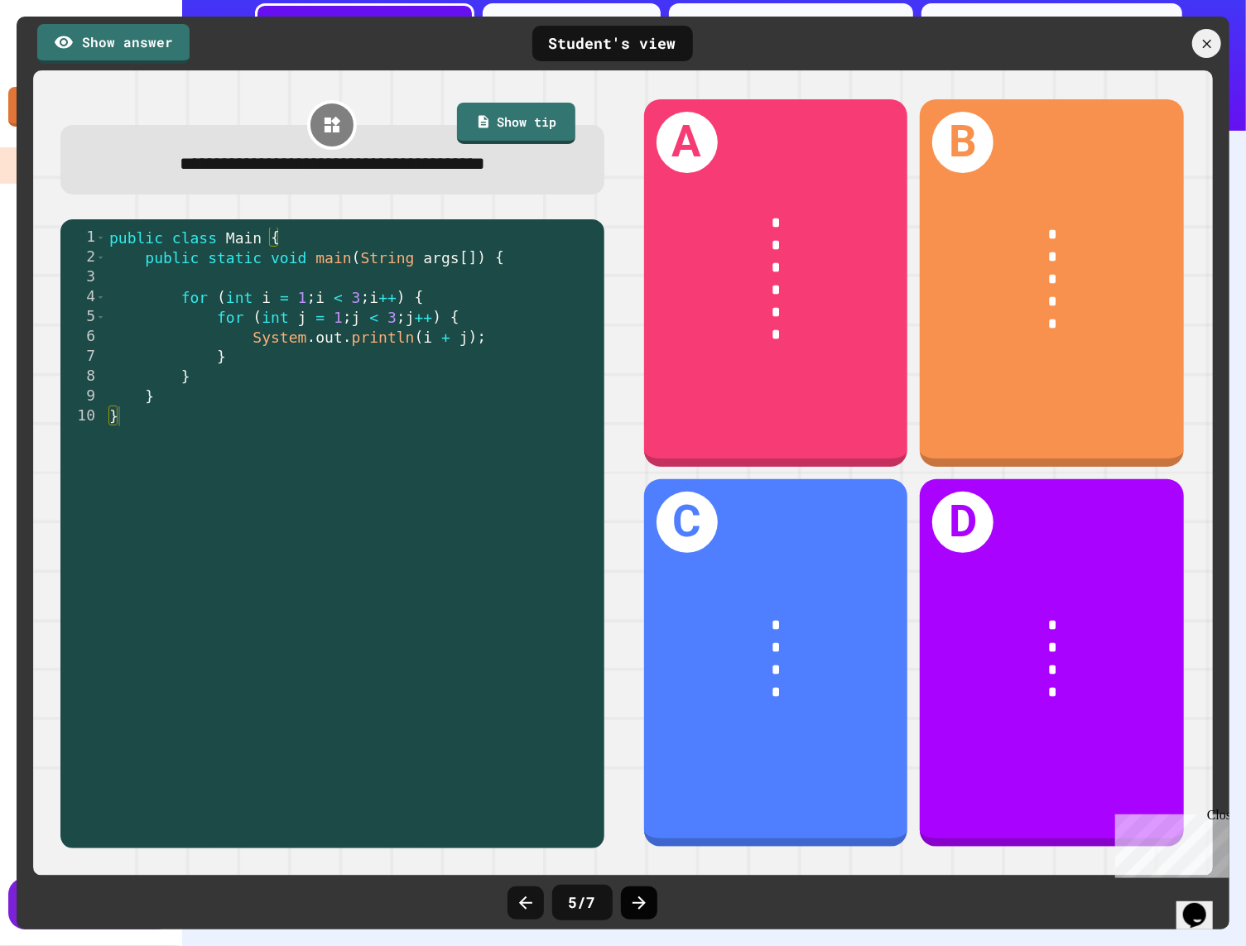
click at [637, 894] on icon at bounding box center [639, 903] width 20 height 20
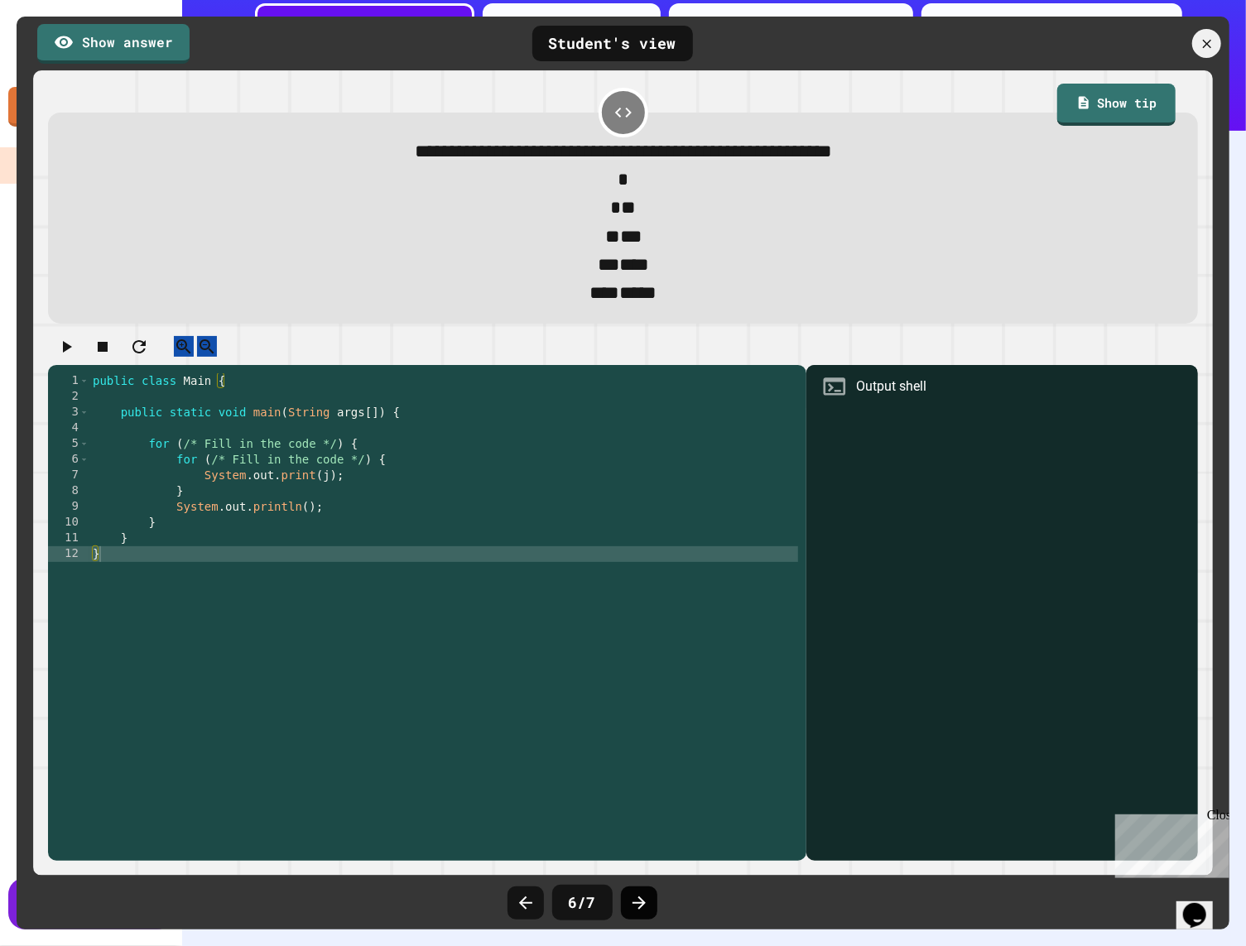
click at [639, 895] on icon at bounding box center [639, 903] width 20 height 20
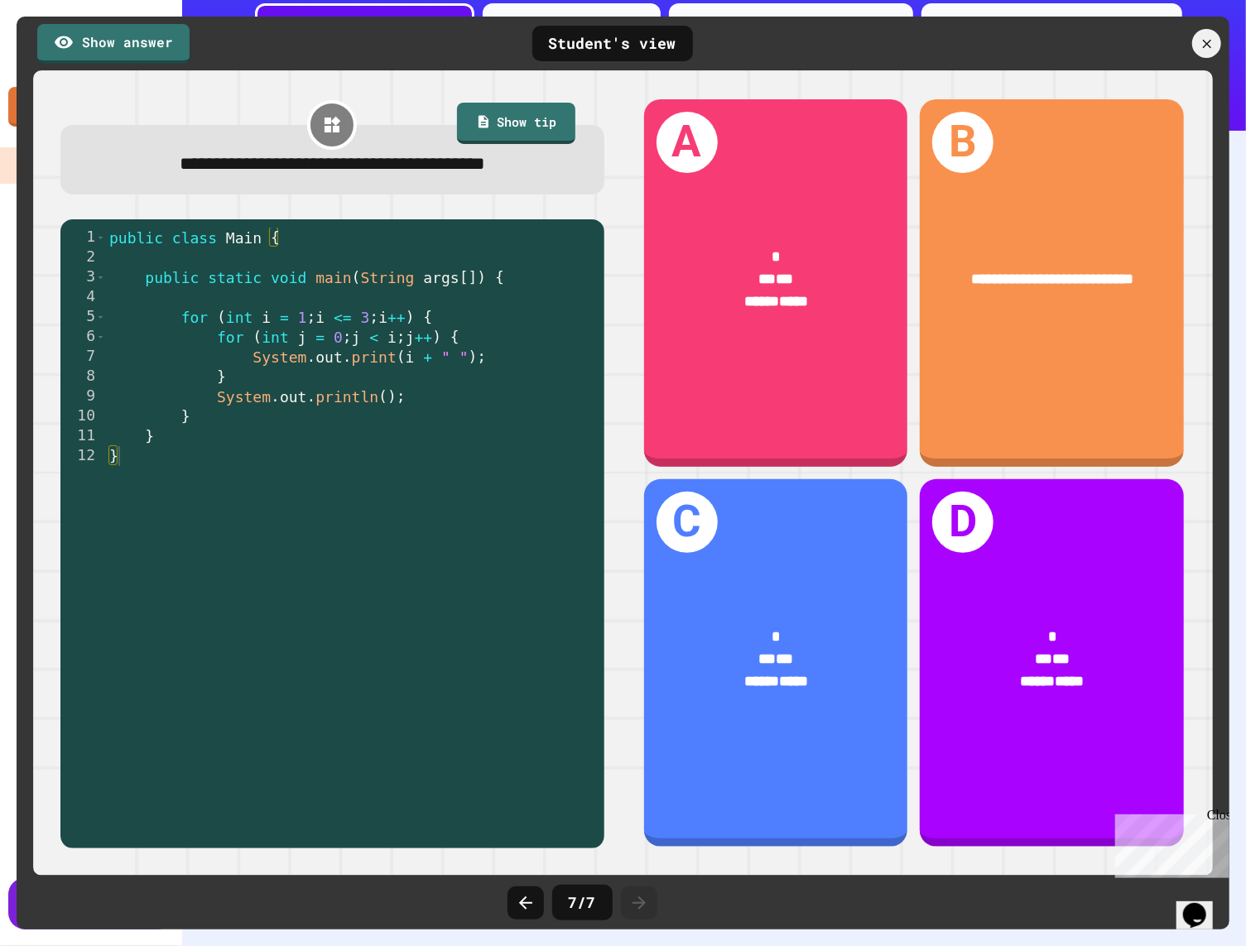
click at [639, 895] on icon at bounding box center [639, 903] width 20 height 20
click at [995, 50] on icon at bounding box center [1207, 44] width 16 height 16
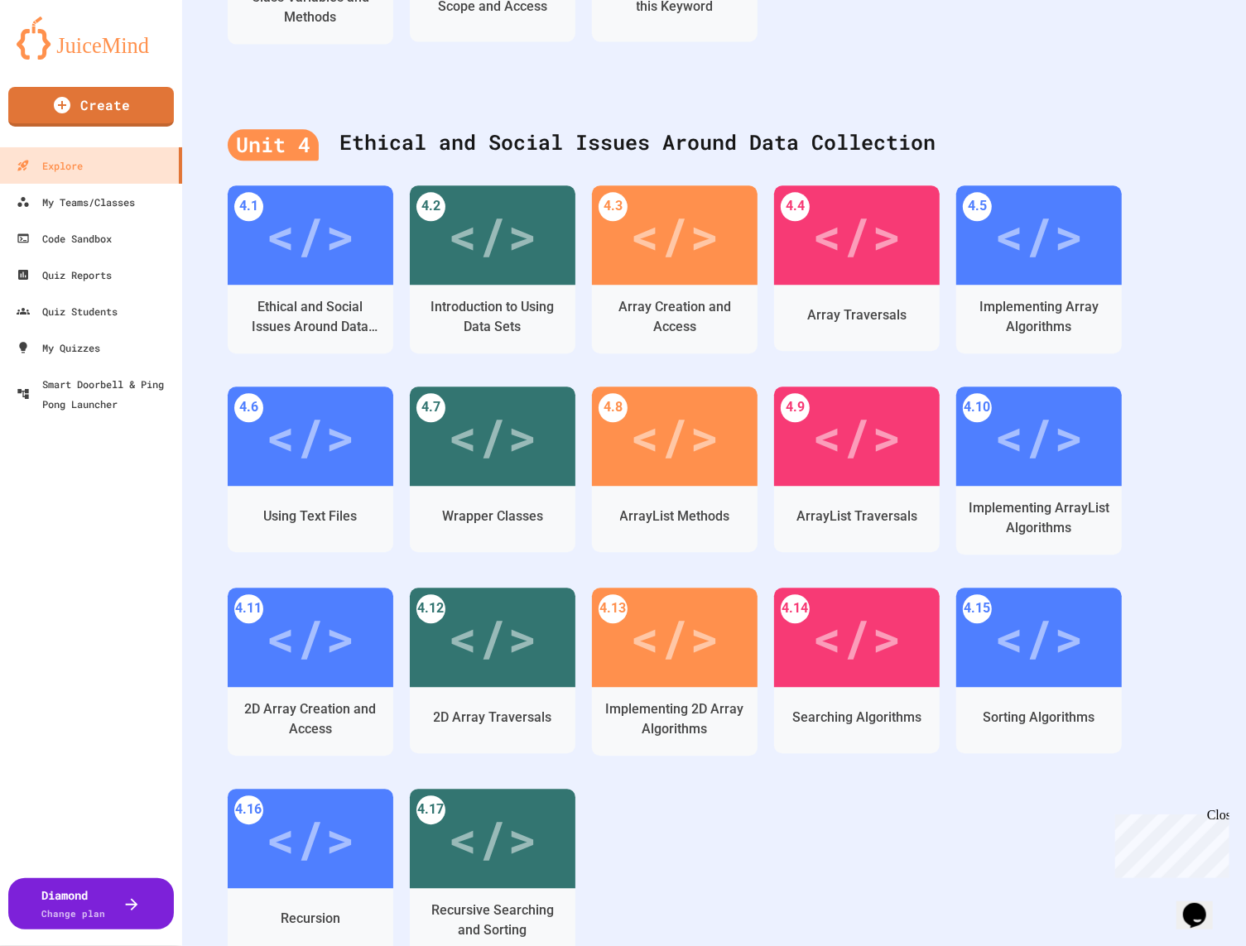
scroll to position [2328, 0]
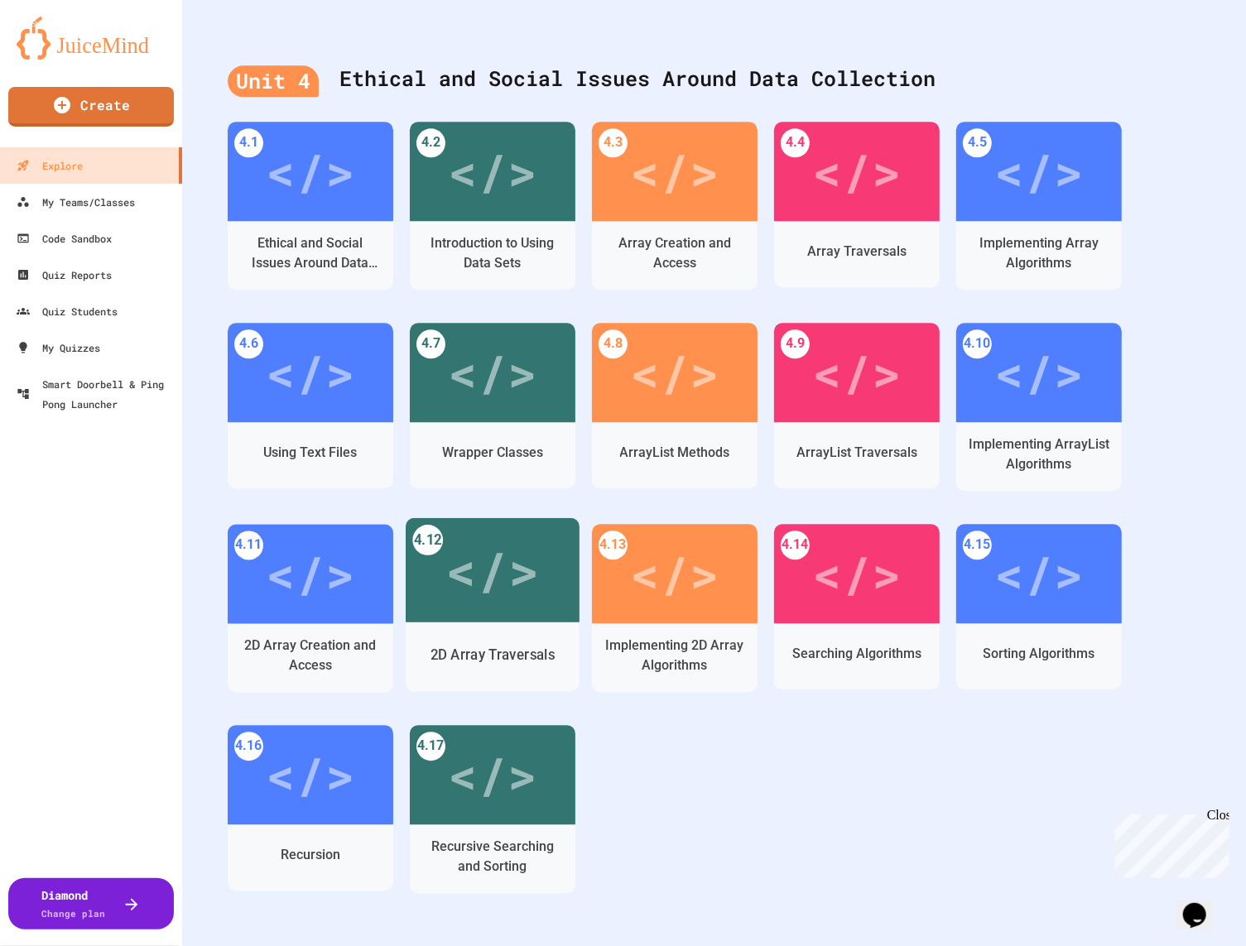
click at [464, 574] on div "</>" at bounding box center [492, 570] width 94 height 79
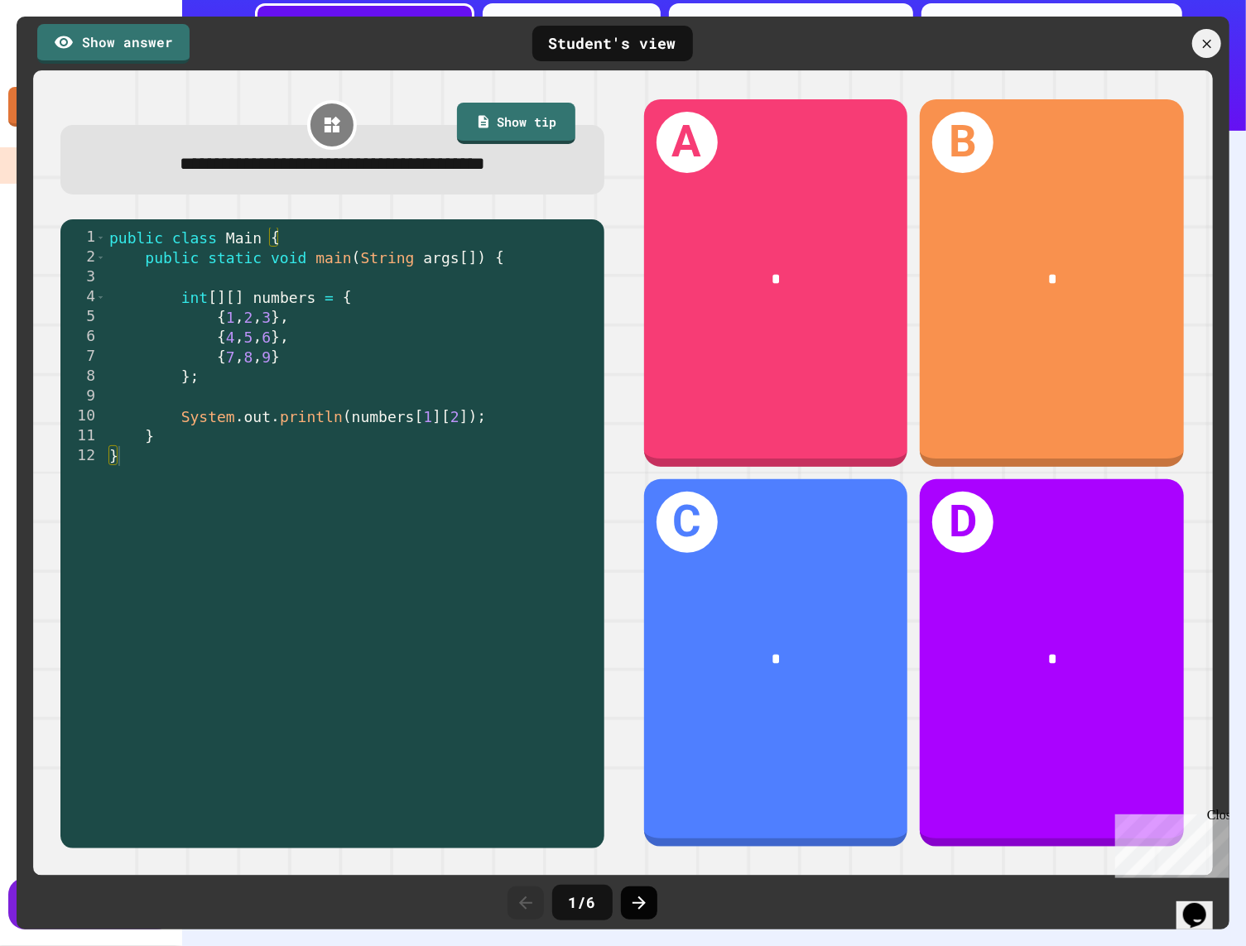
click at [640, 894] on icon at bounding box center [639, 903] width 20 height 20
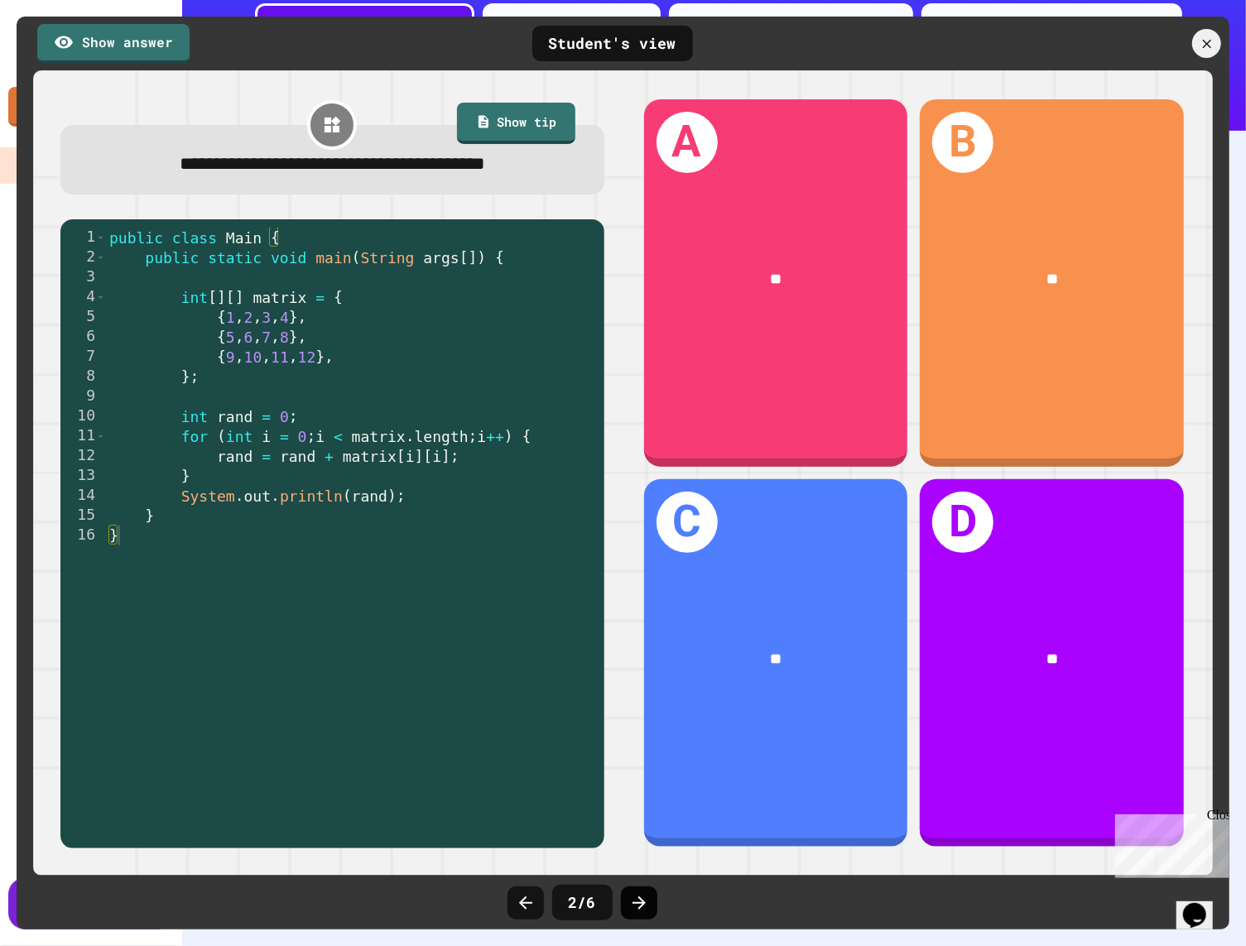
click at [641, 895] on icon at bounding box center [639, 903] width 20 height 20
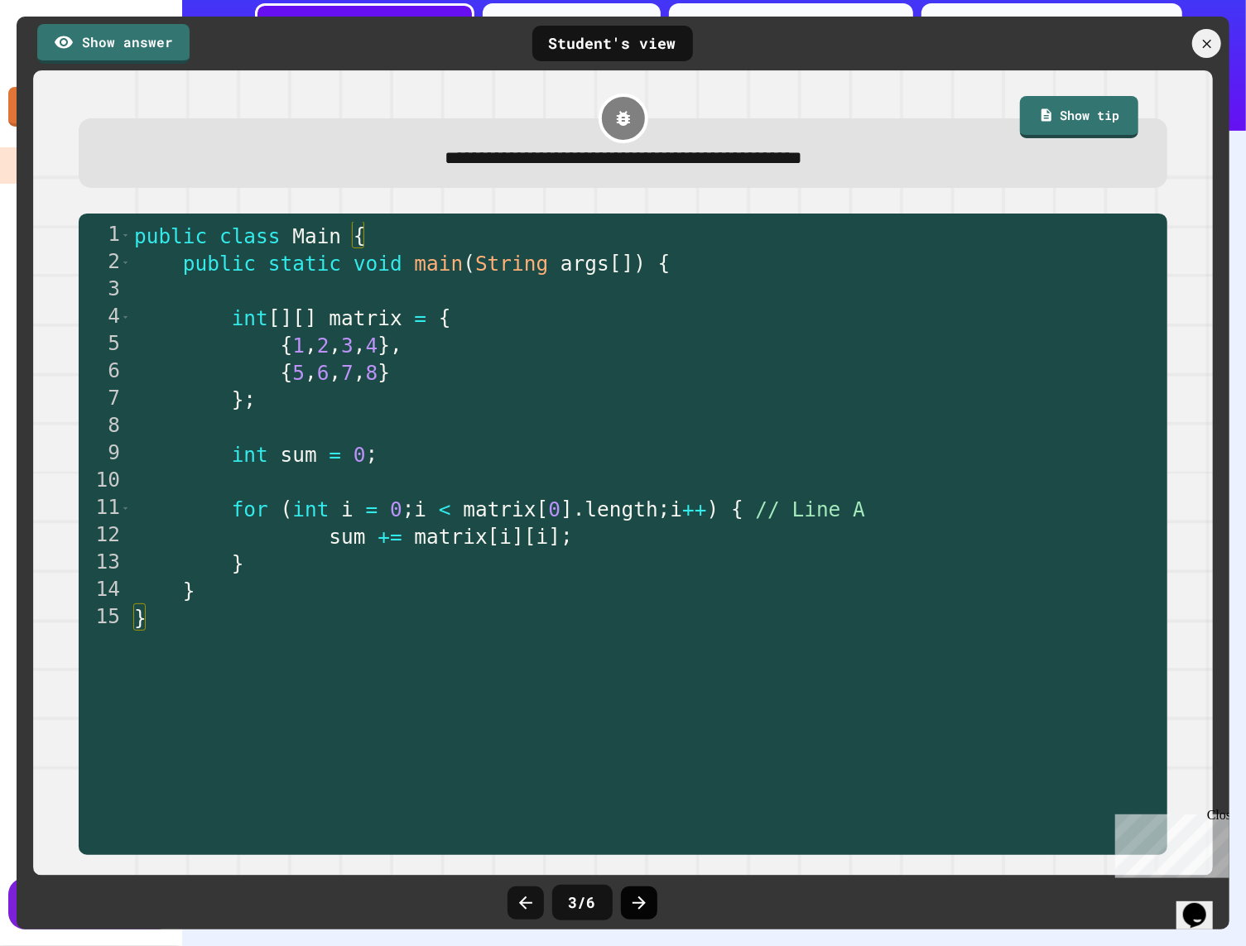
click at [646, 896] on icon at bounding box center [639, 903] width 20 height 20
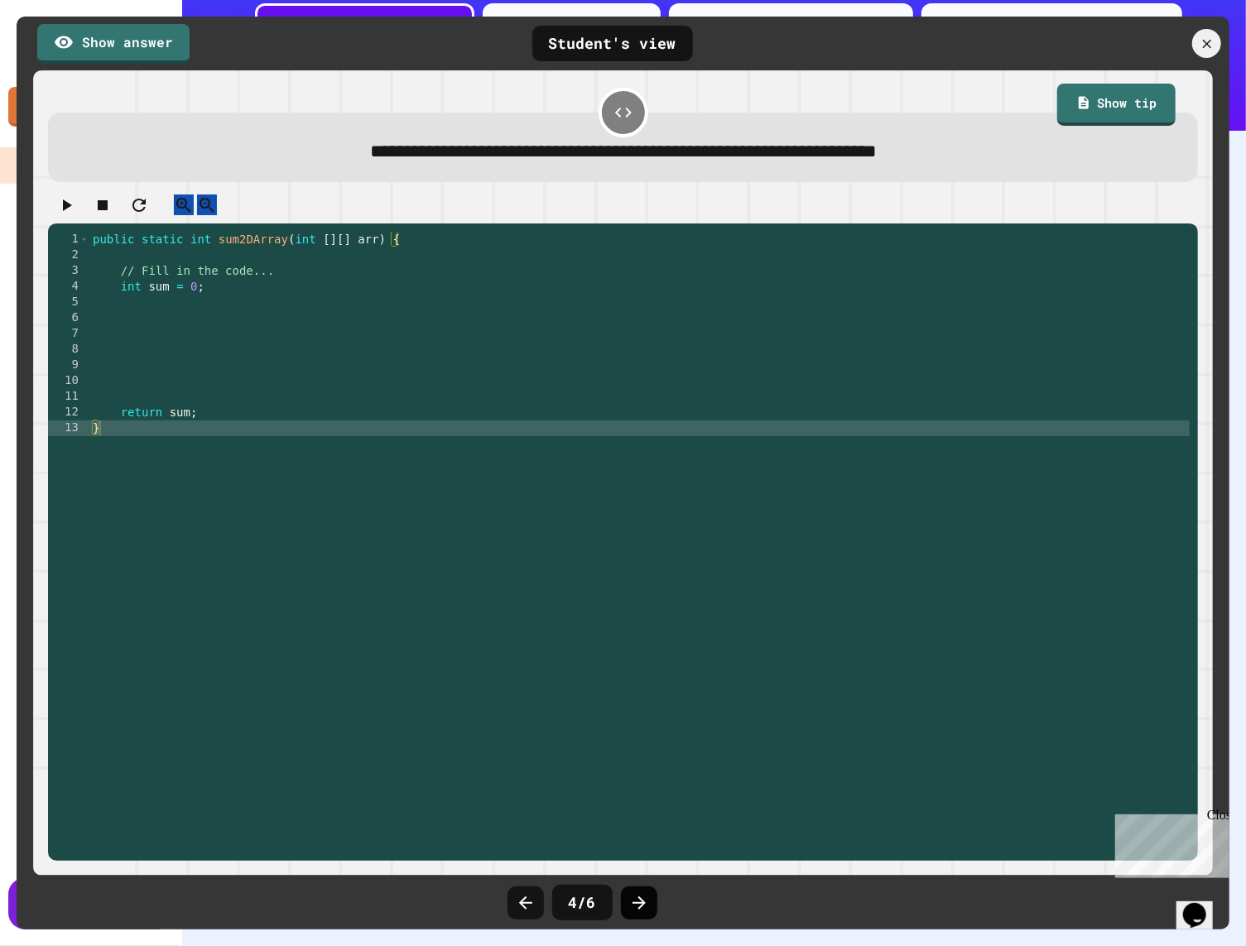
click at [647, 896] on icon at bounding box center [639, 903] width 20 height 20
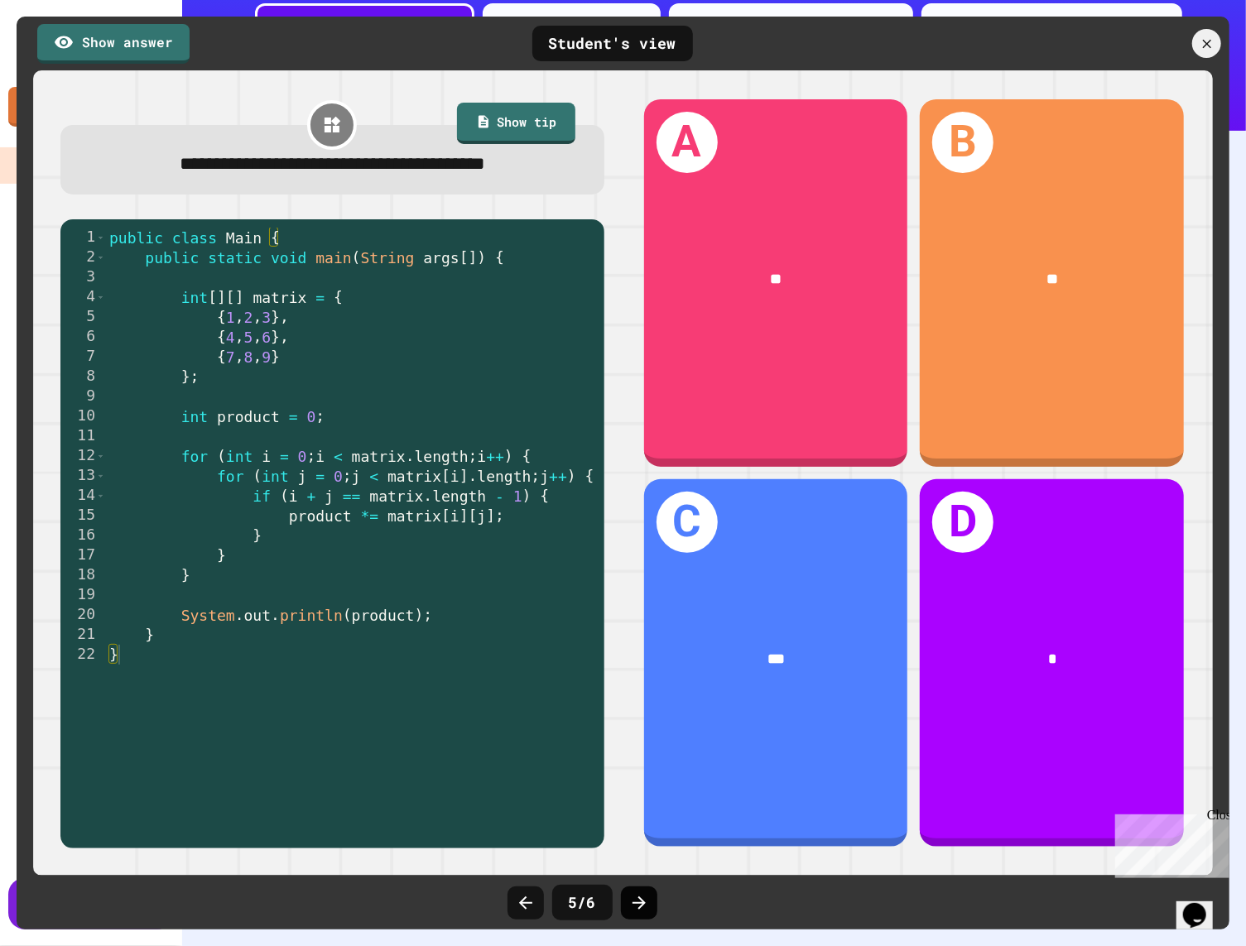
click at [648, 897] on div at bounding box center [639, 902] width 36 height 33
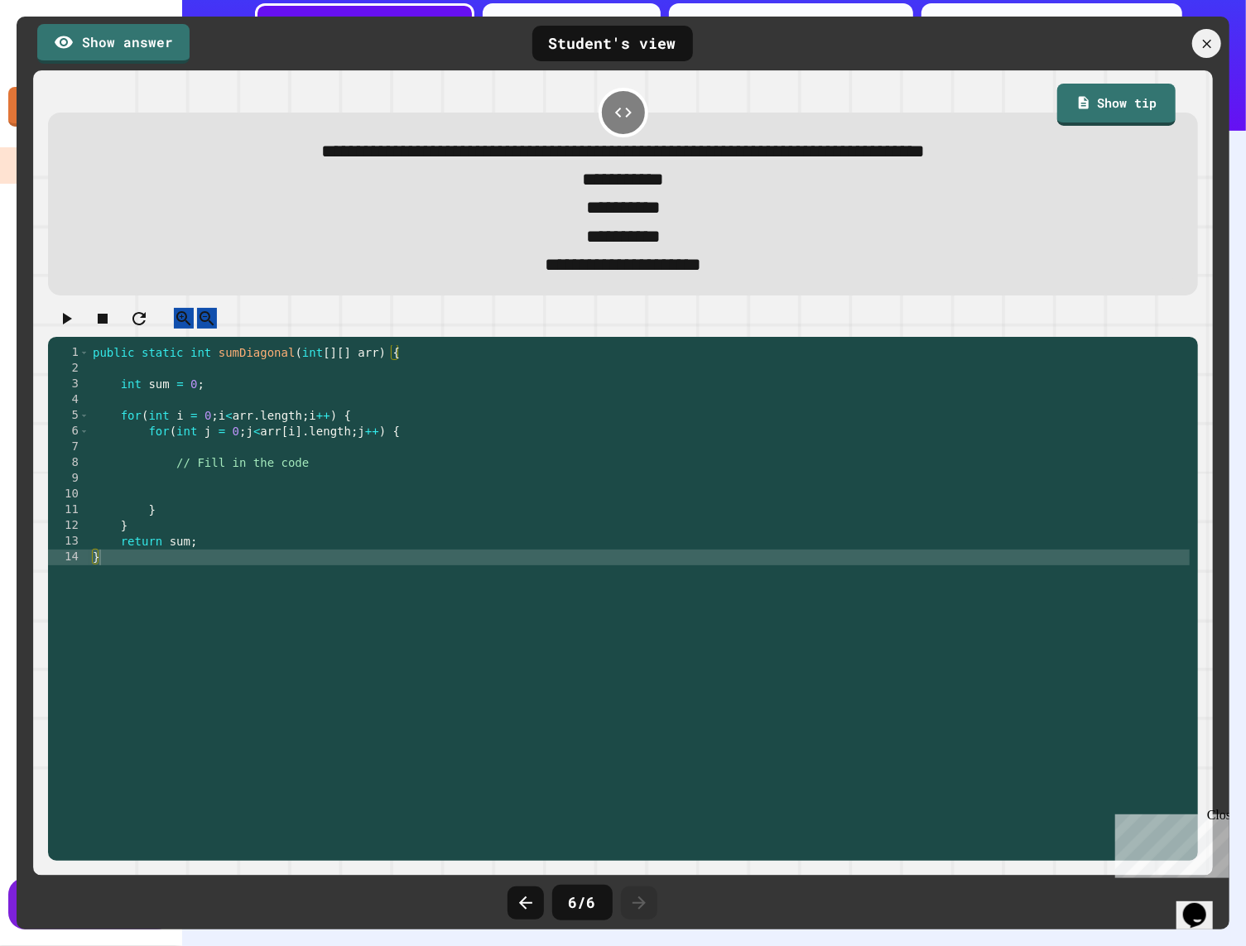
click at [648, 897] on div at bounding box center [639, 902] width 36 height 33
click at [995, 46] on icon at bounding box center [1206, 43] width 15 height 15
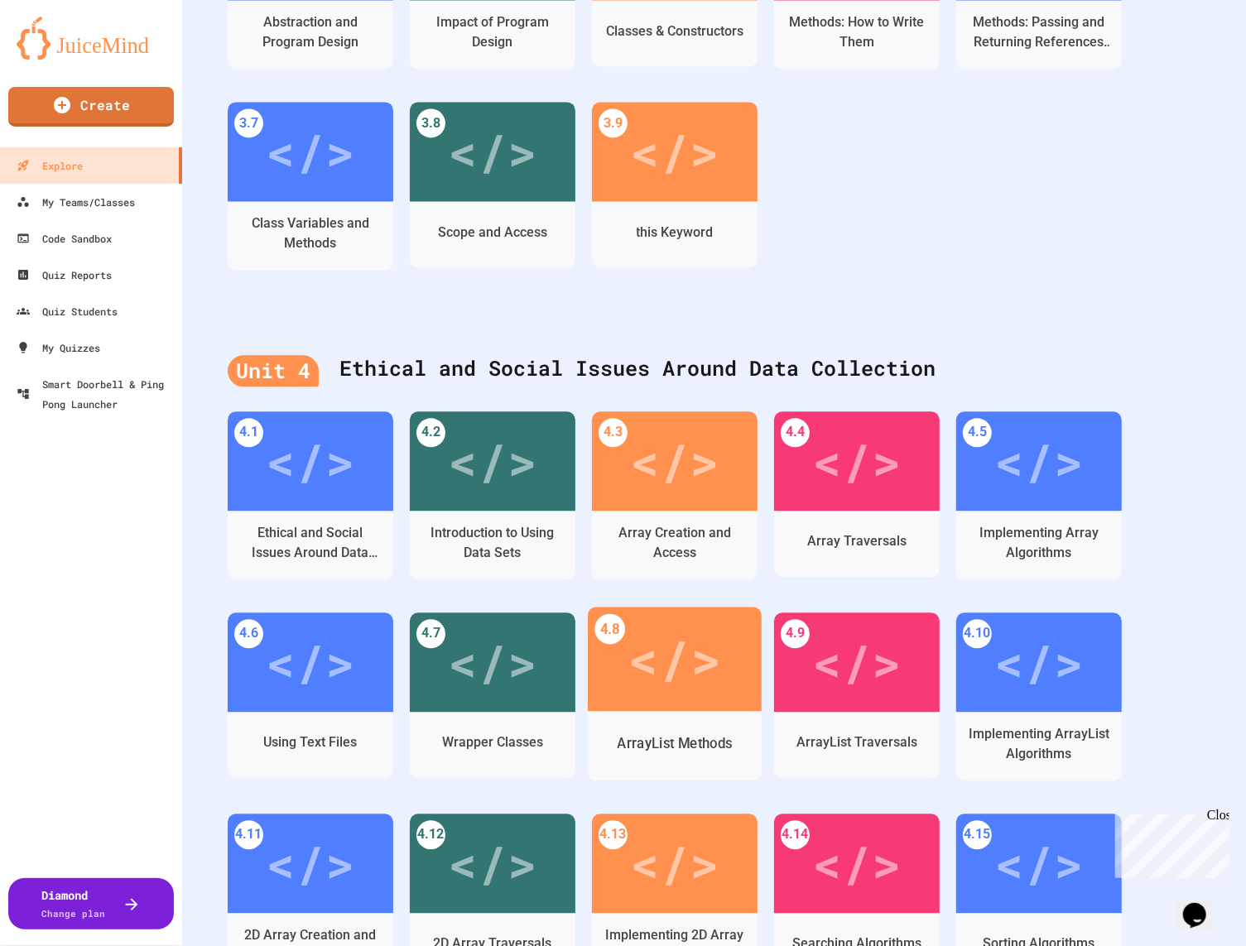
scroll to position [2035, 0]
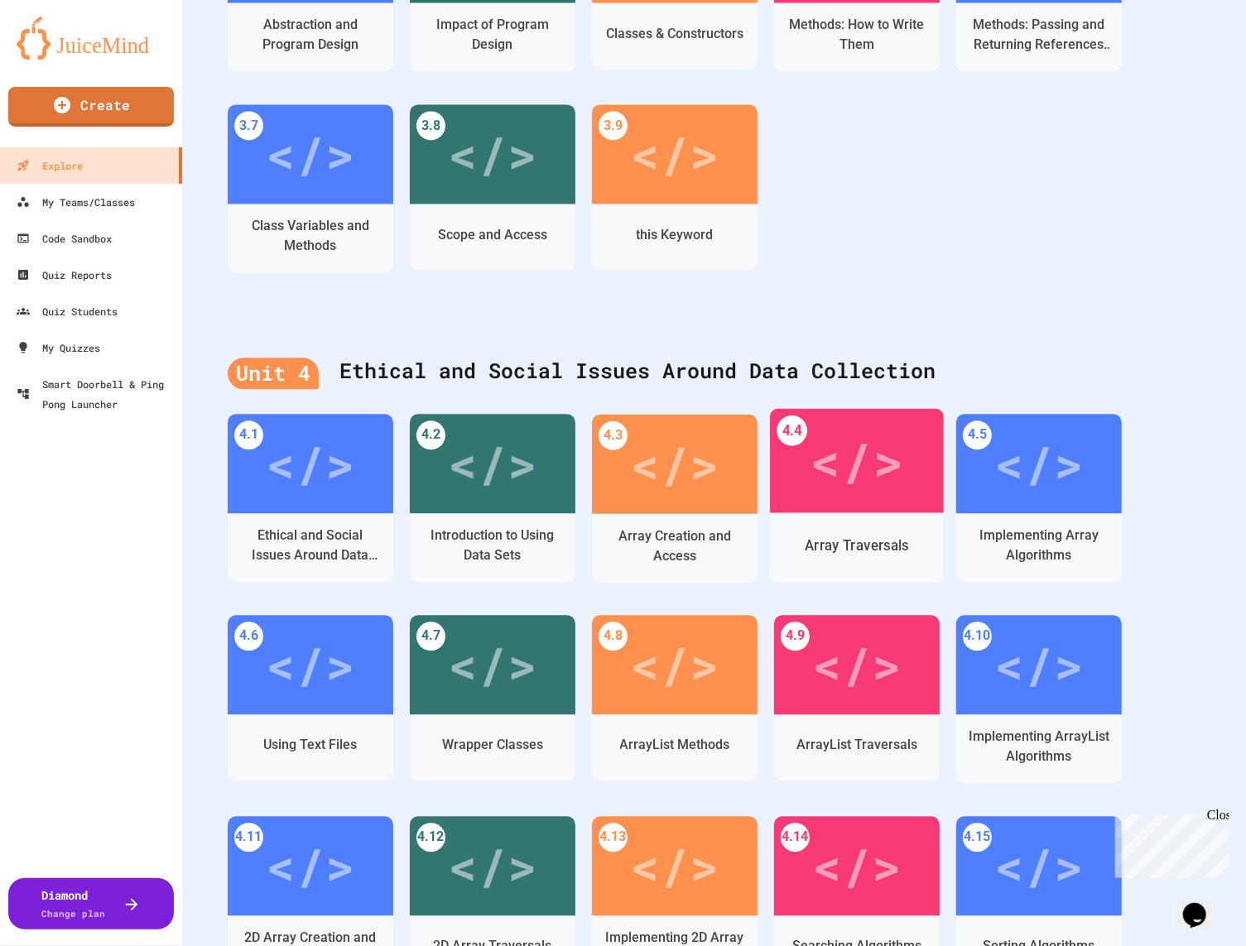
click at [886, 441] on div "</>" at bounding box center [856, 460] width 94 height 79
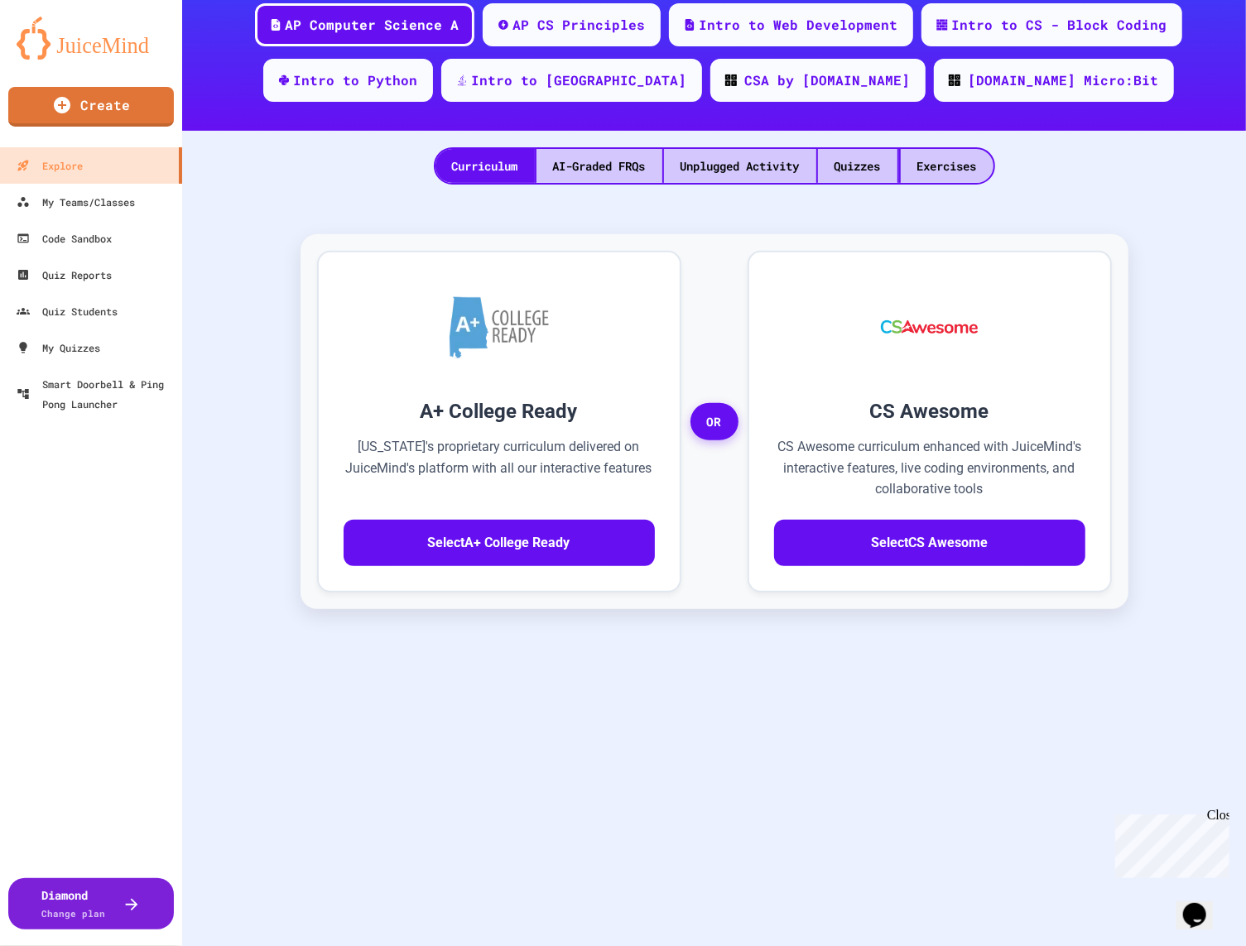
scroll to position [245, 0]
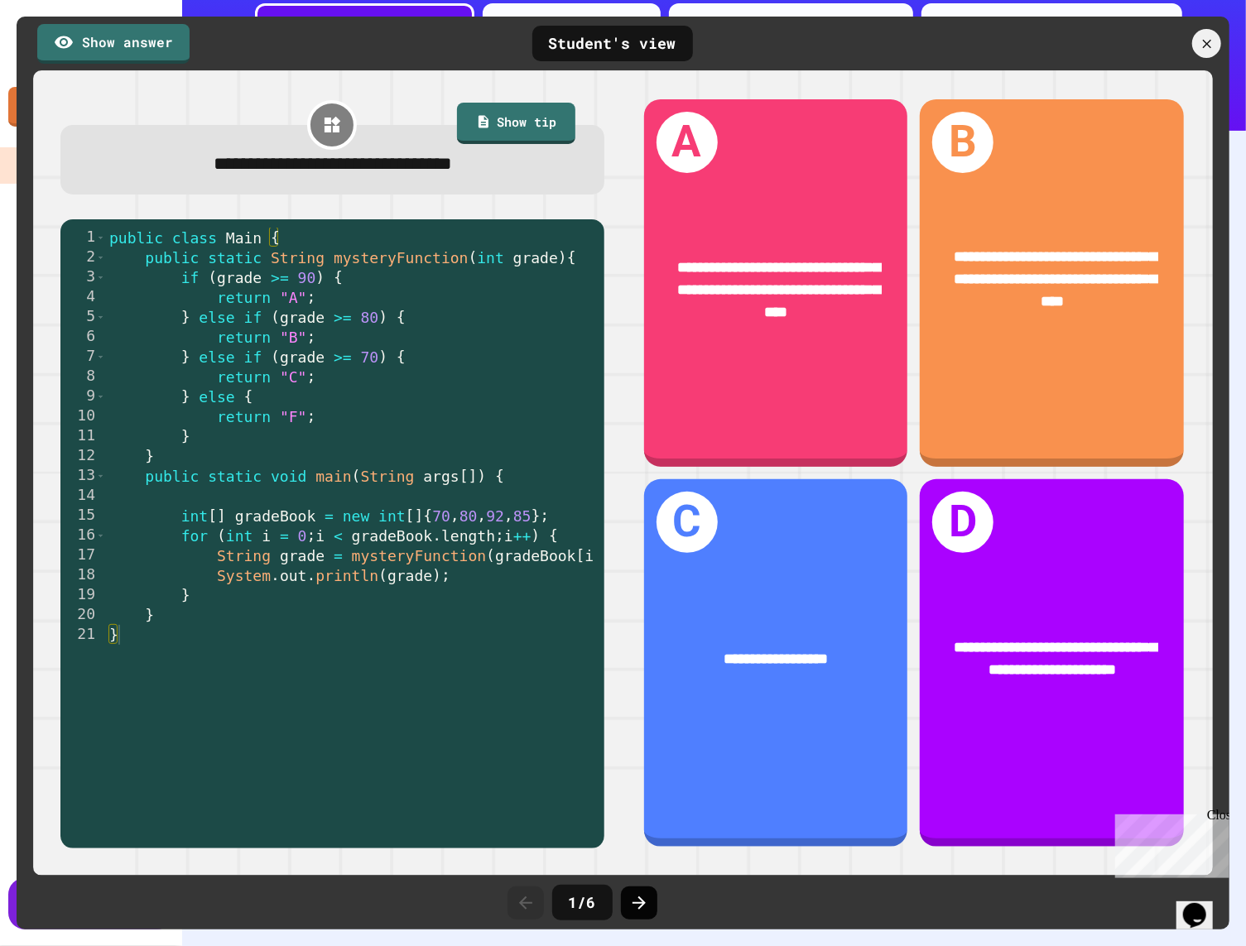
click at [637, 901] on icon at bounding box center [638, 902] width 13 height 13
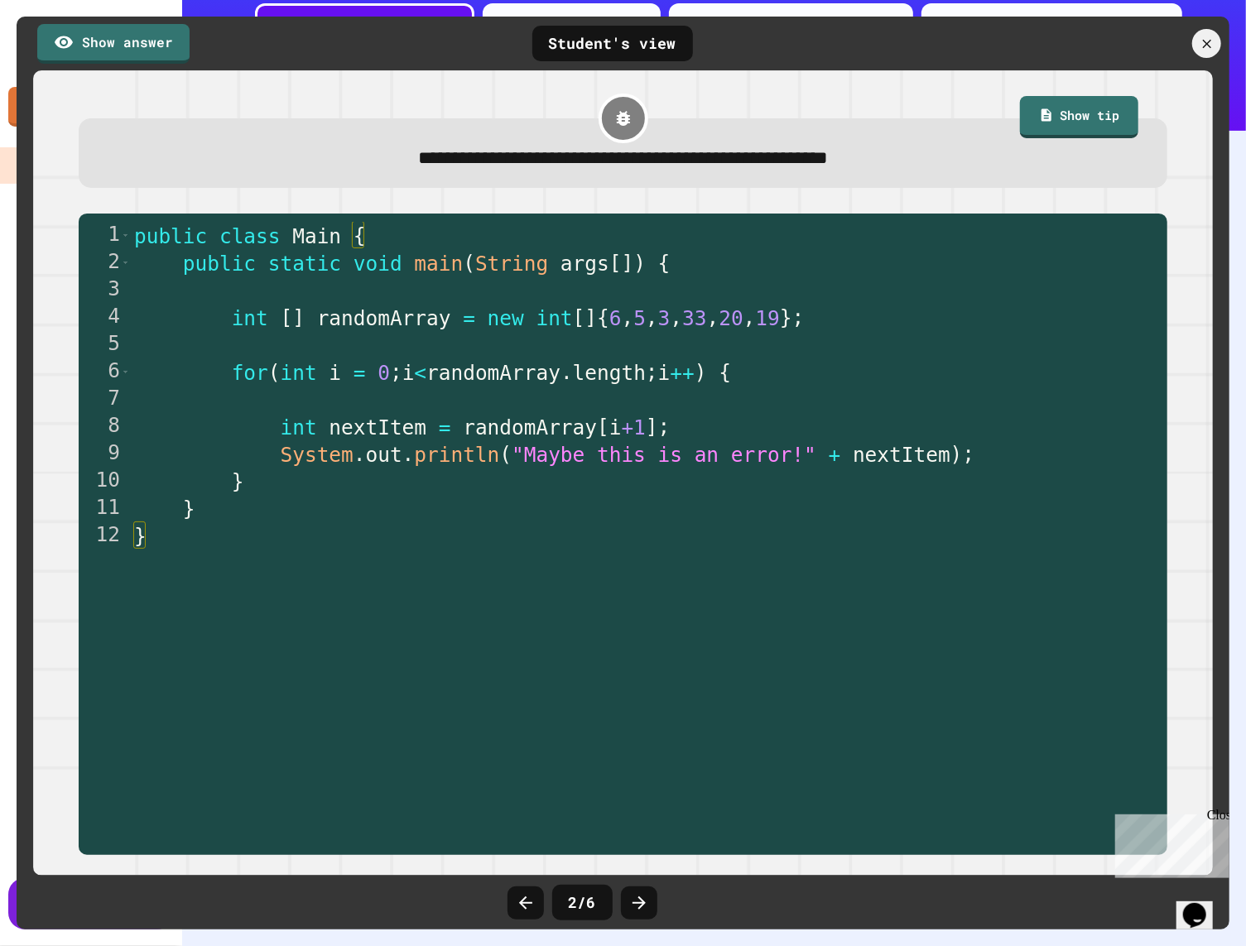
click at [637, 901] on icon at bounding box center [638, 902] width 13 height 13
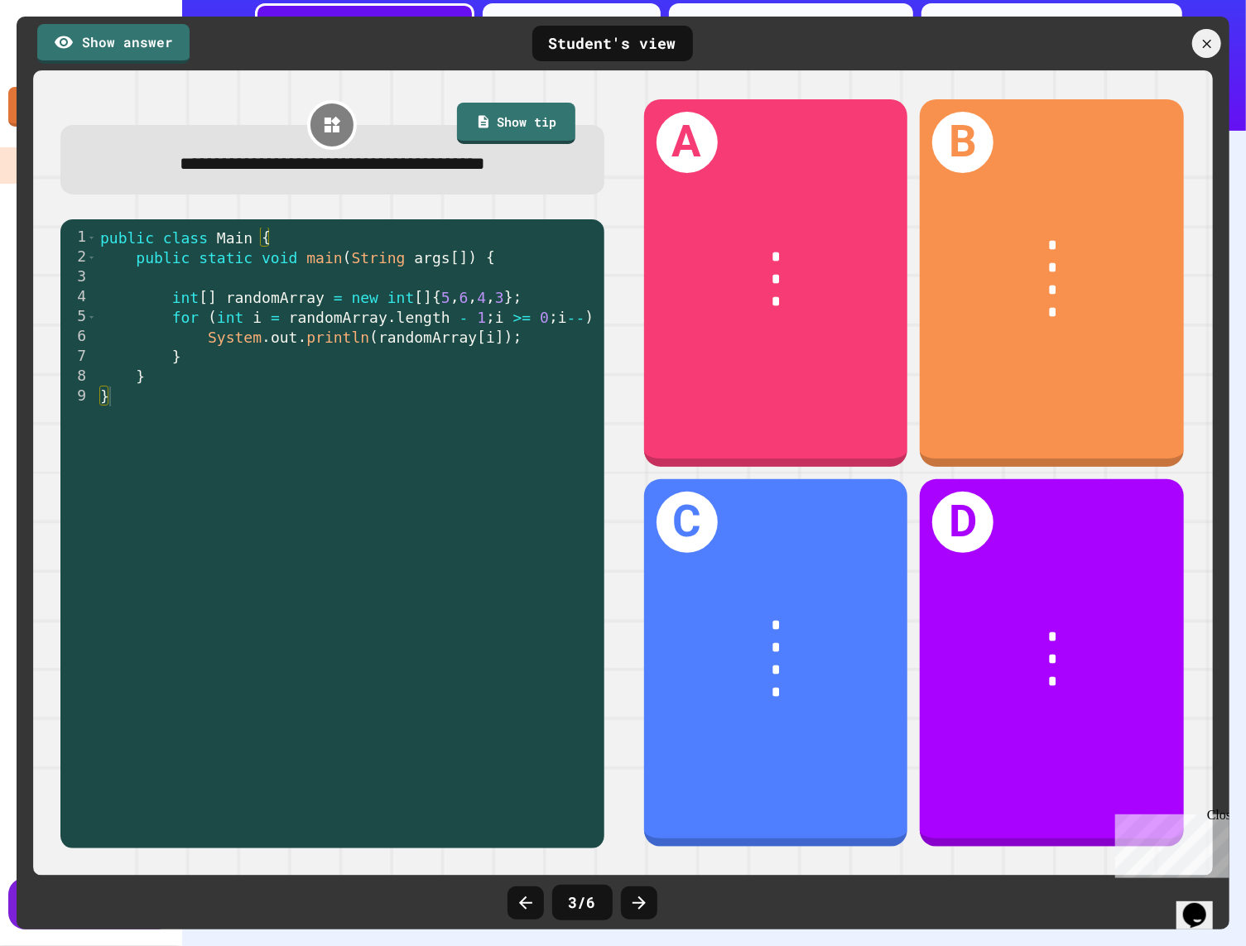
click at [637, 901] on icon at bounding box center [638, 902] width 13 height 13
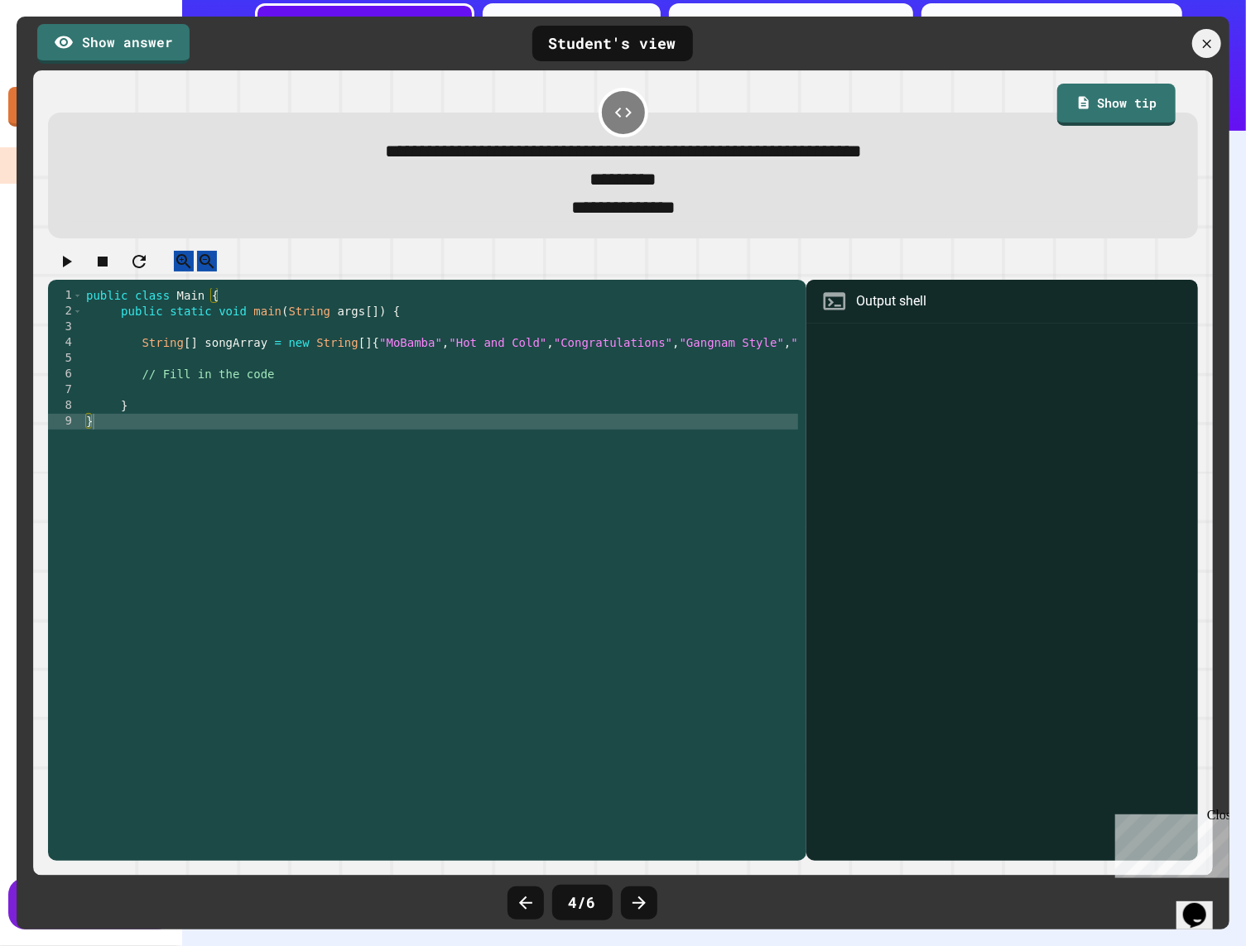
click at [637, 901] on icon at bounding box center [638, 902] width 13 height 13
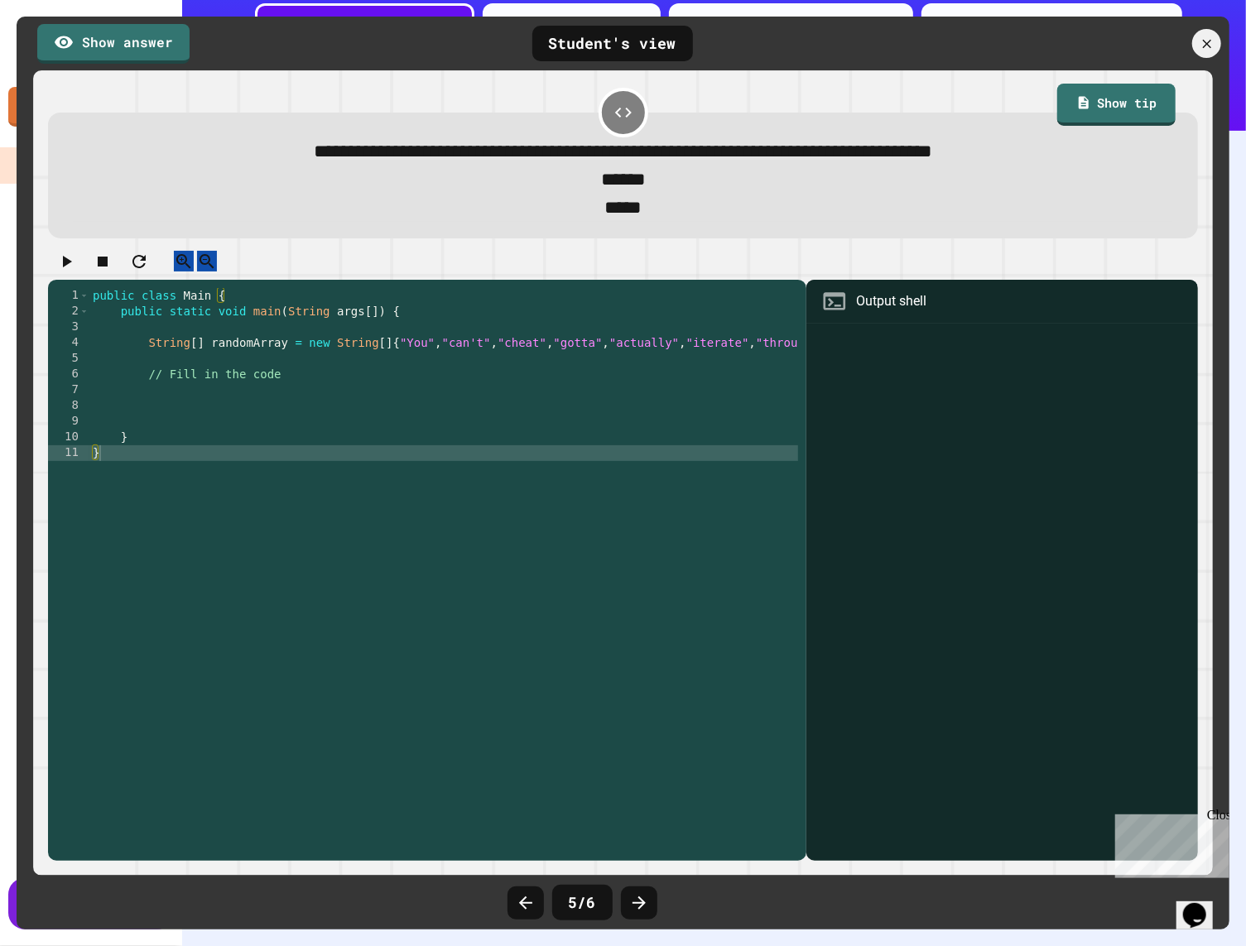
click at [637, 901] on icon at bounding box center [638, 902] width 13 height 13
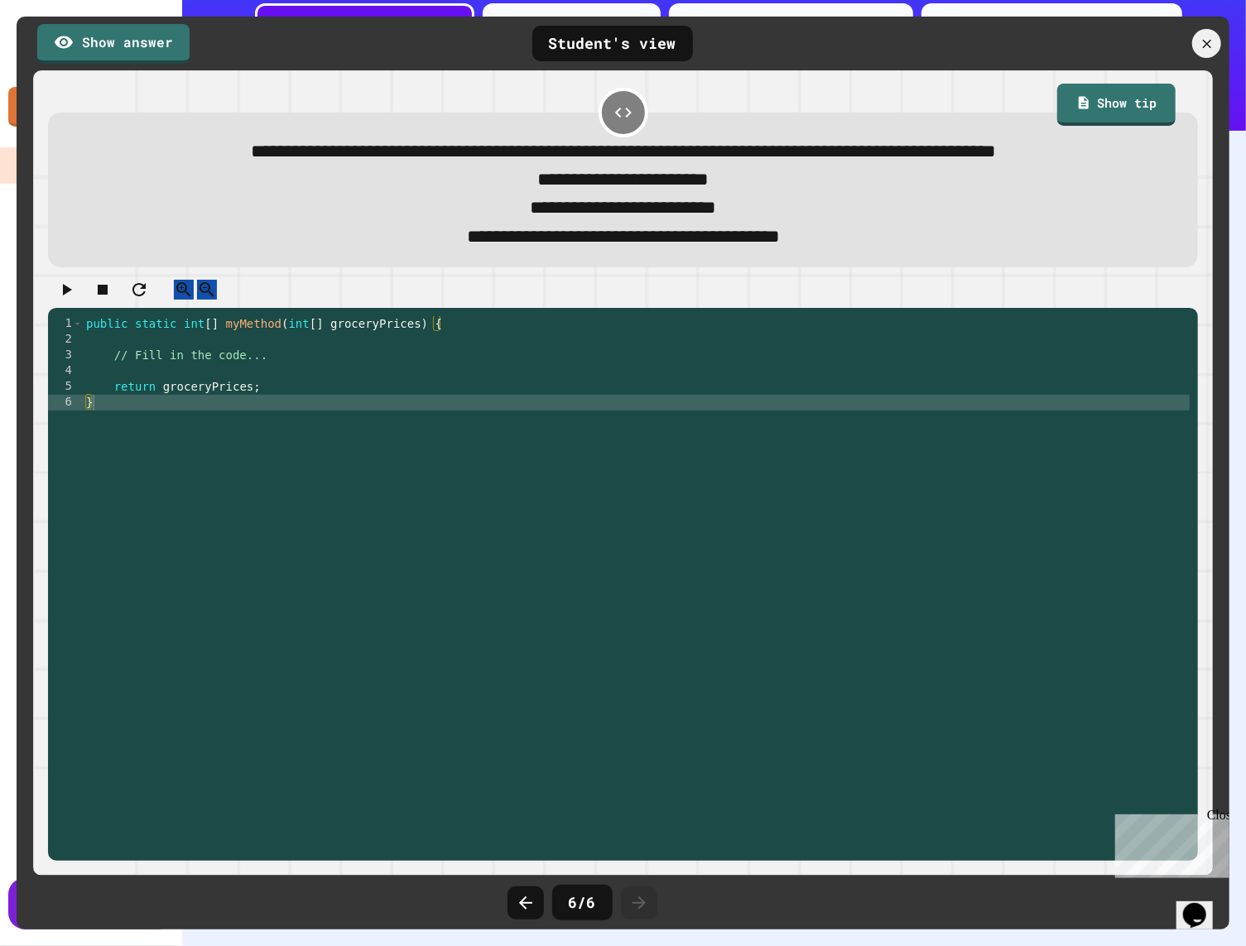
click at [637, 901] on icon at bounding box center [638, 902] width 13 height 13
click at [527, 903] on icon at bounding box center [526, 903] width 20 height 20
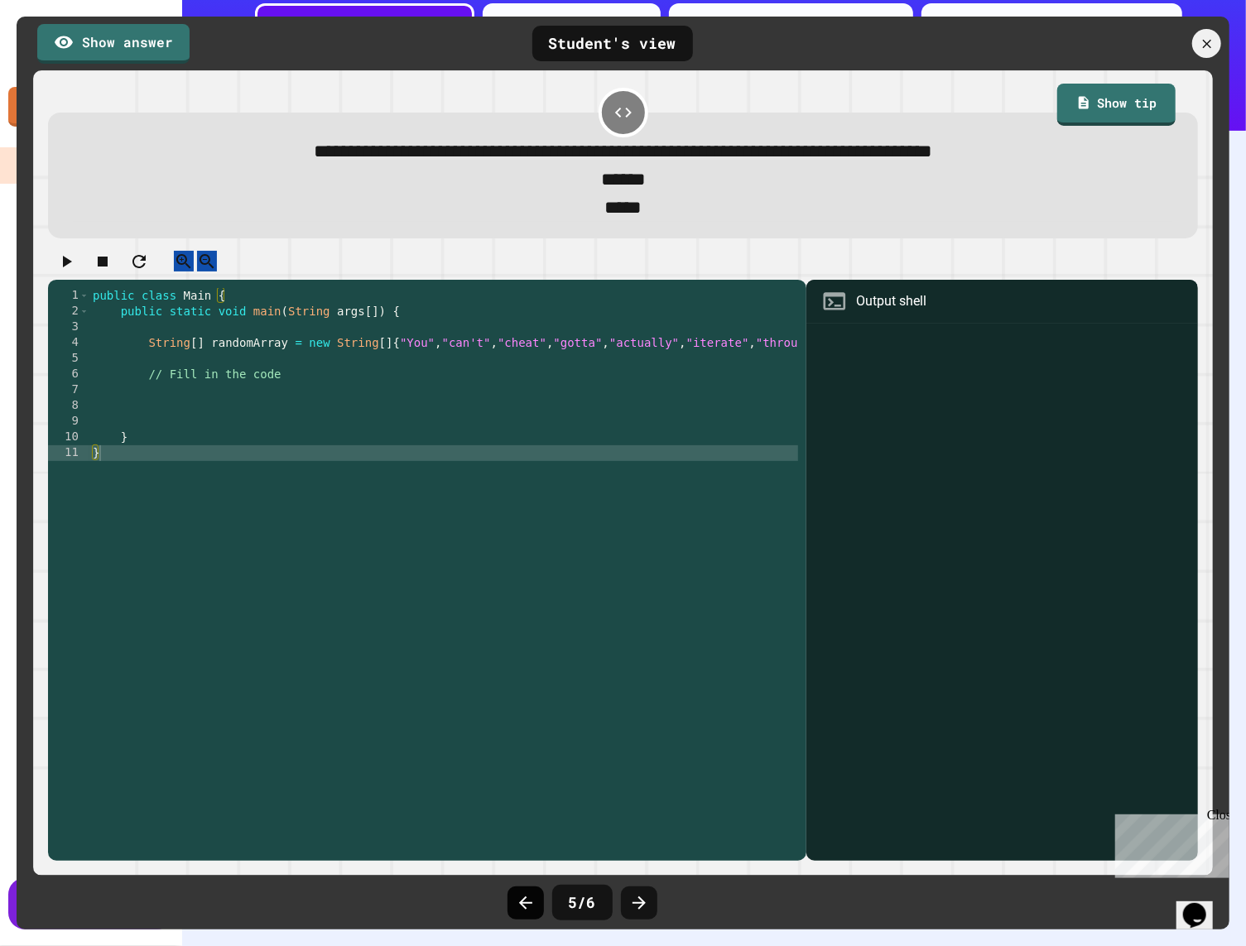
click at [514, 901] on div at bounding box center [525, 902] width 36 height 33
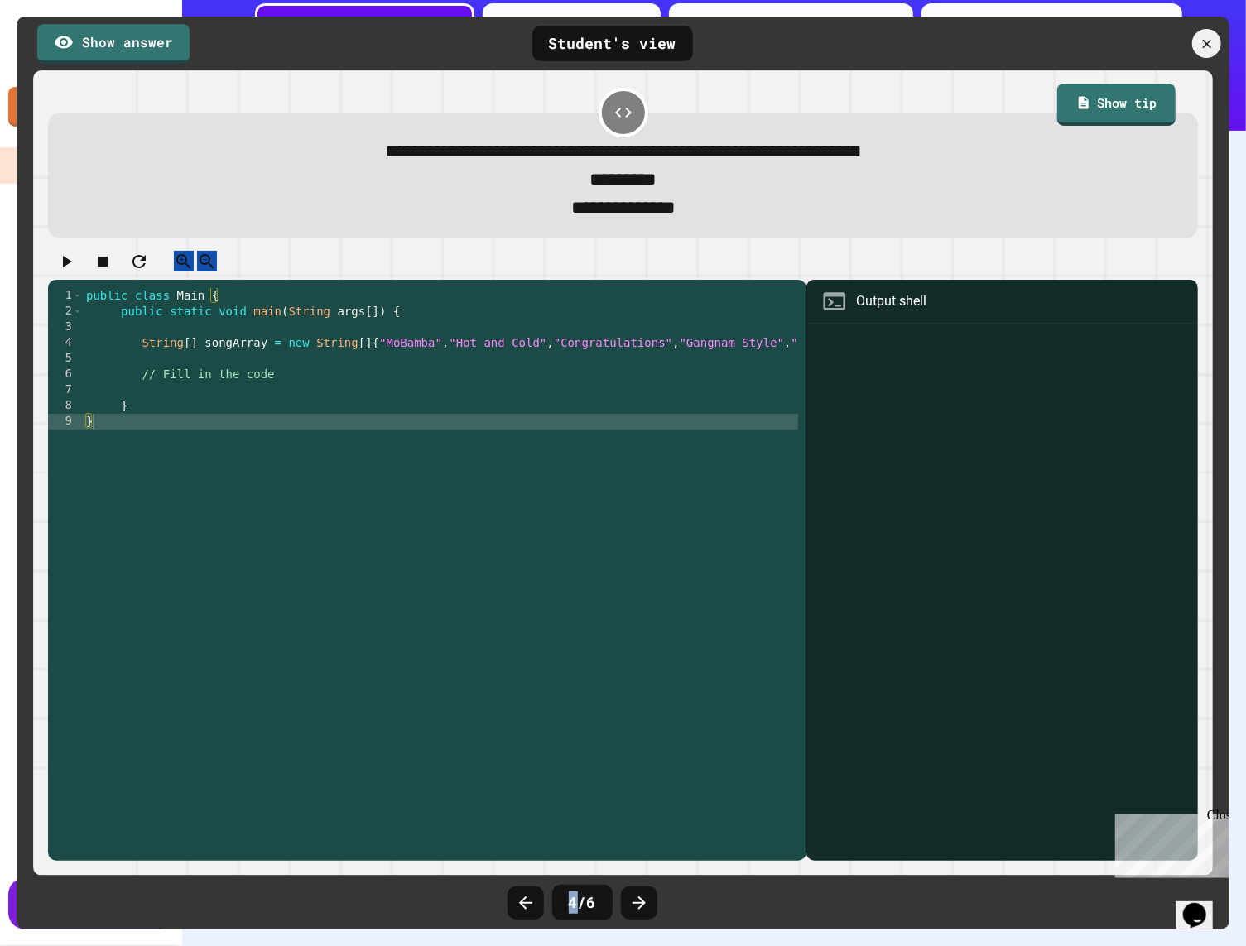
click at [514, 901] on div at bounding box center [525, 902] width 36 height 33
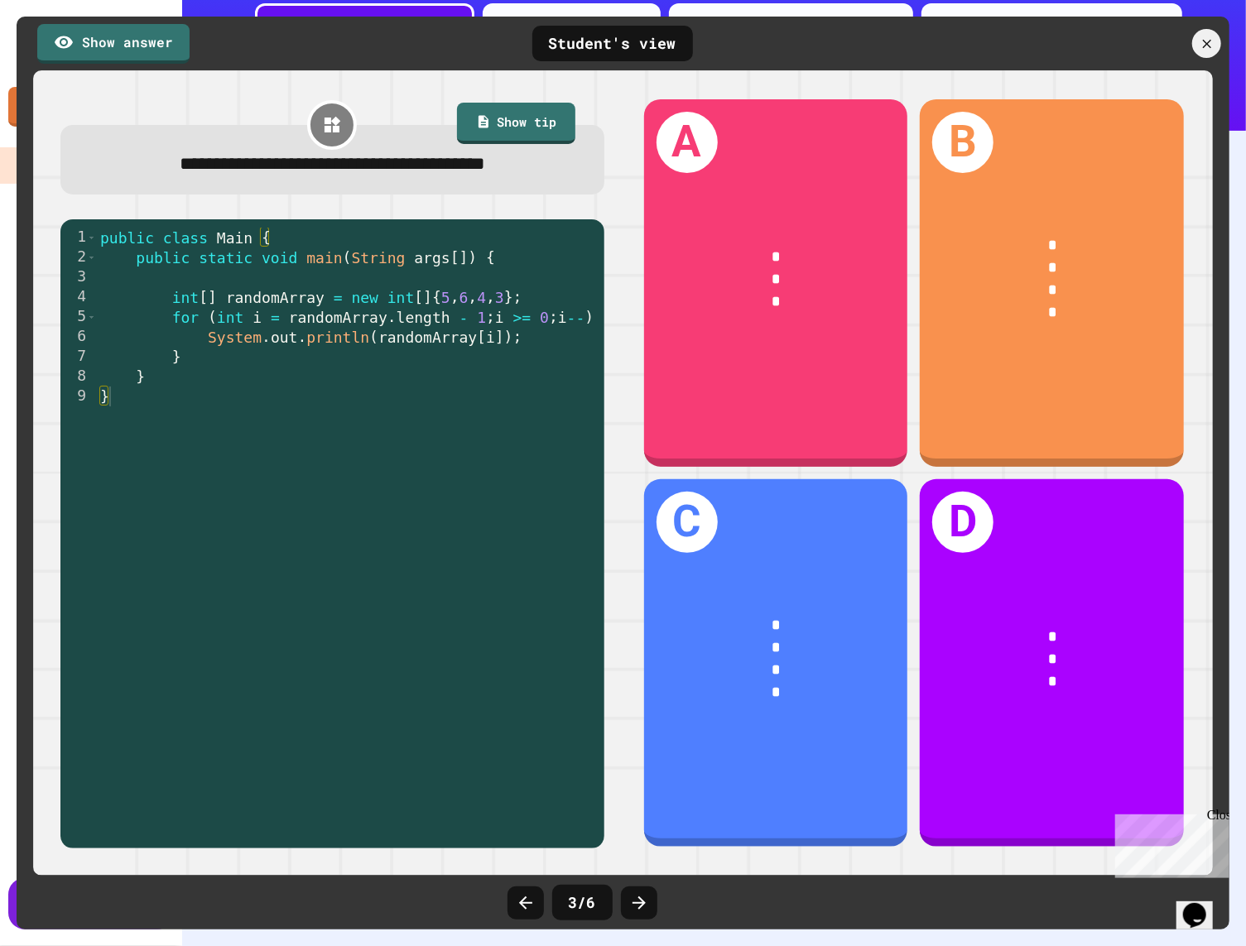
click at [514, 901] on div at bounding box center [525, 902] width 36 height 33
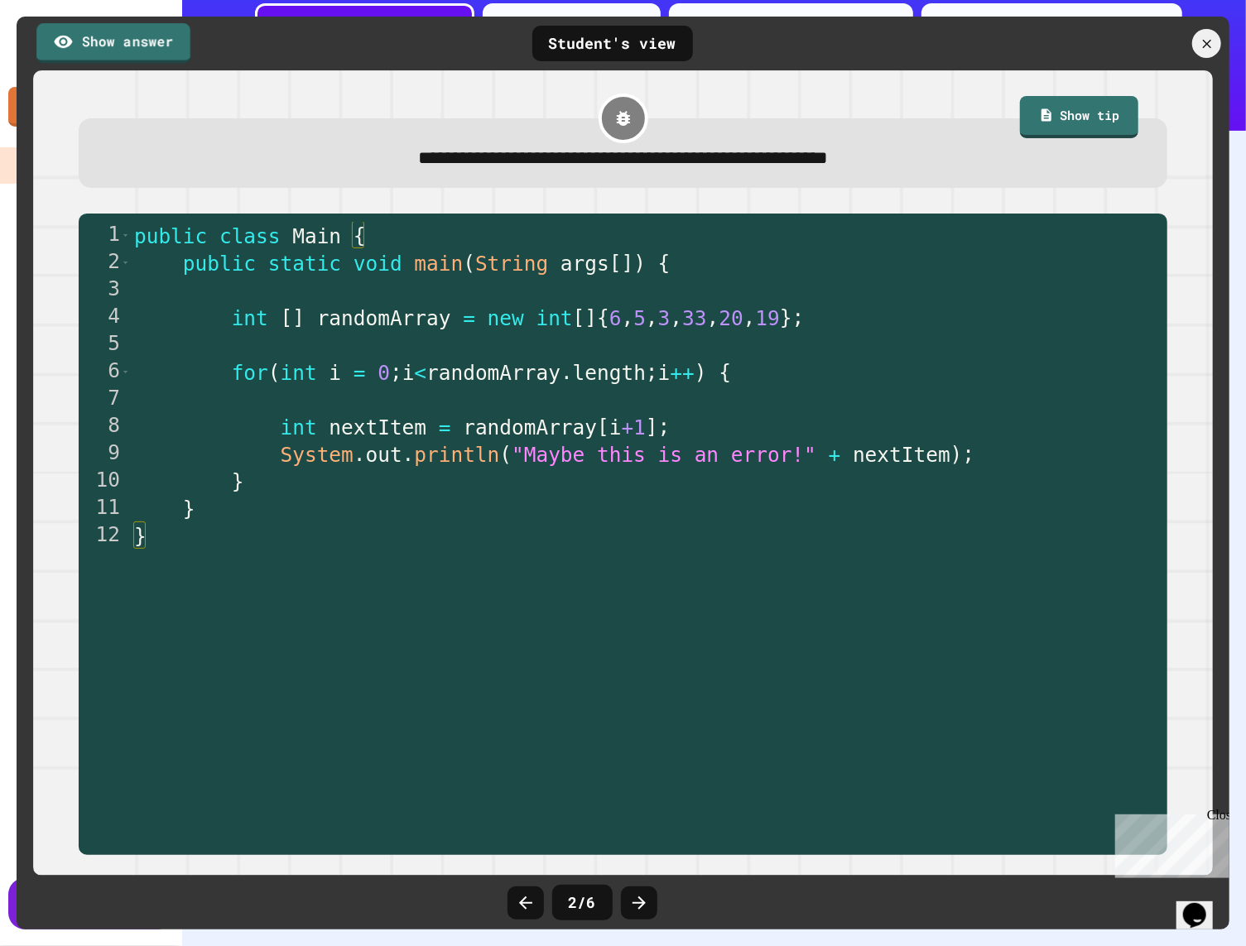
click at [144, 57] on link "Show answer" at bounding box center [113, 43] width 154 height 41
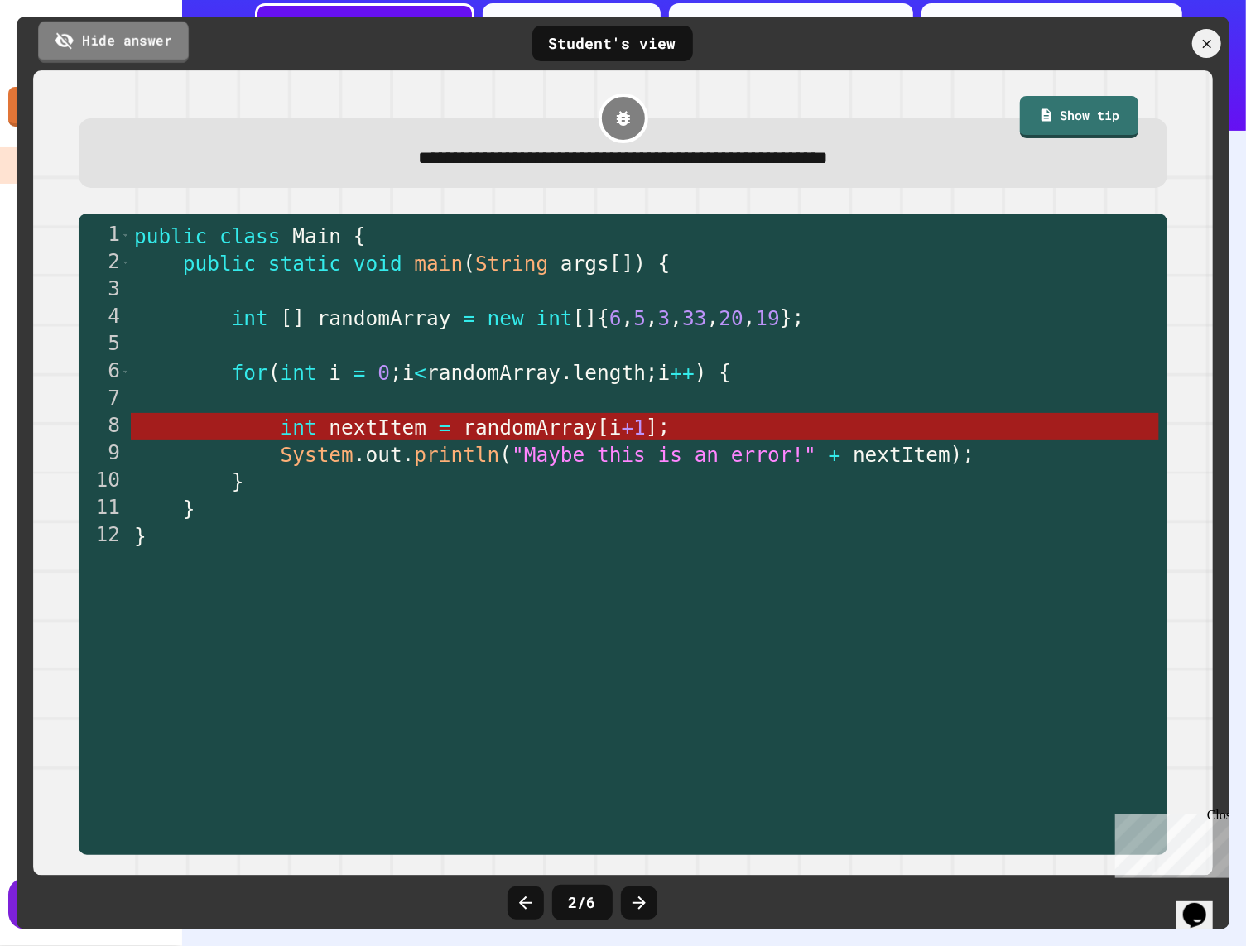
click at [147, 57] on link "Hide answer" at bounding box center [113, 41] width 151 height 41
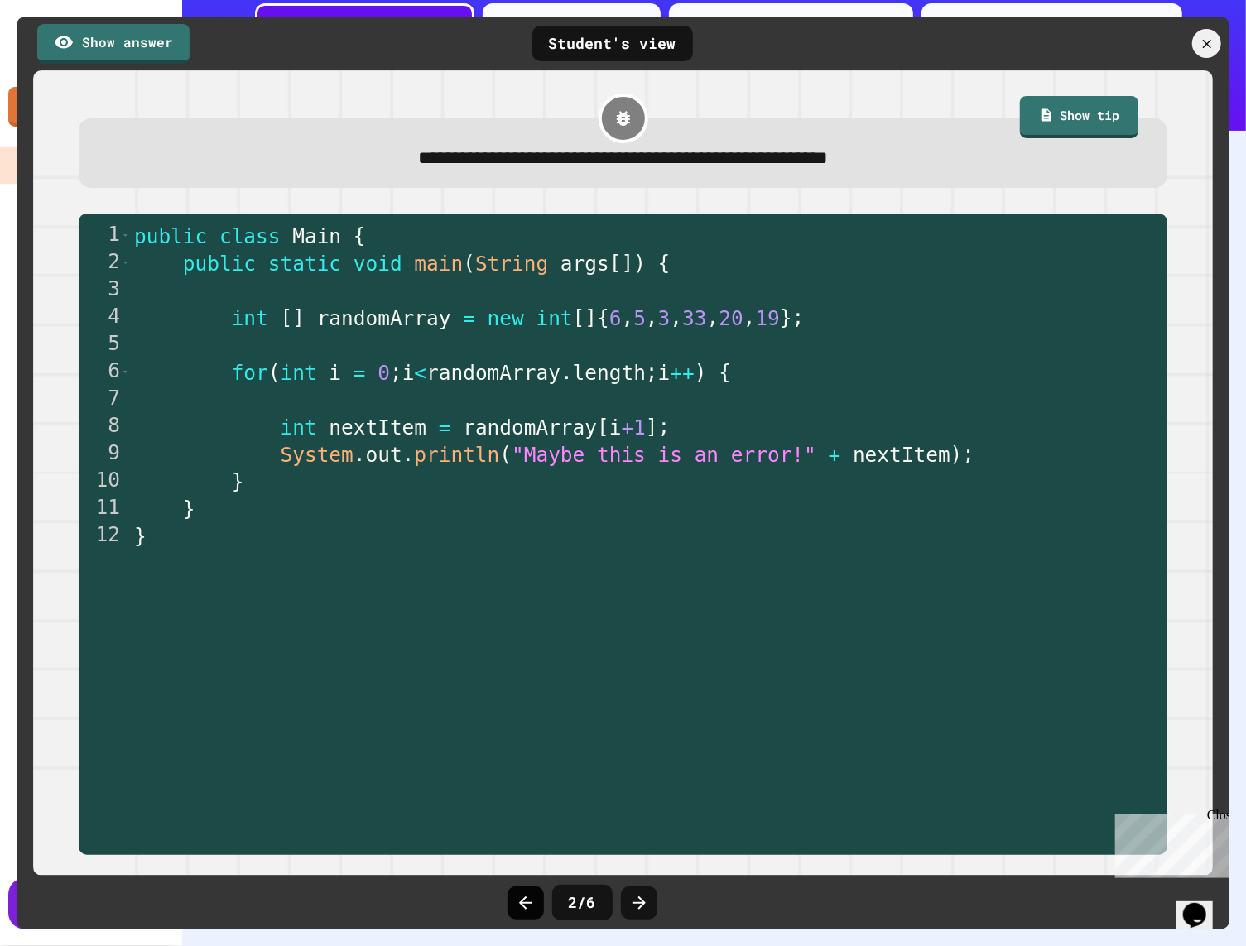
click at [518, 902] on icon at bounding box center [526, 903] width 20 height 20
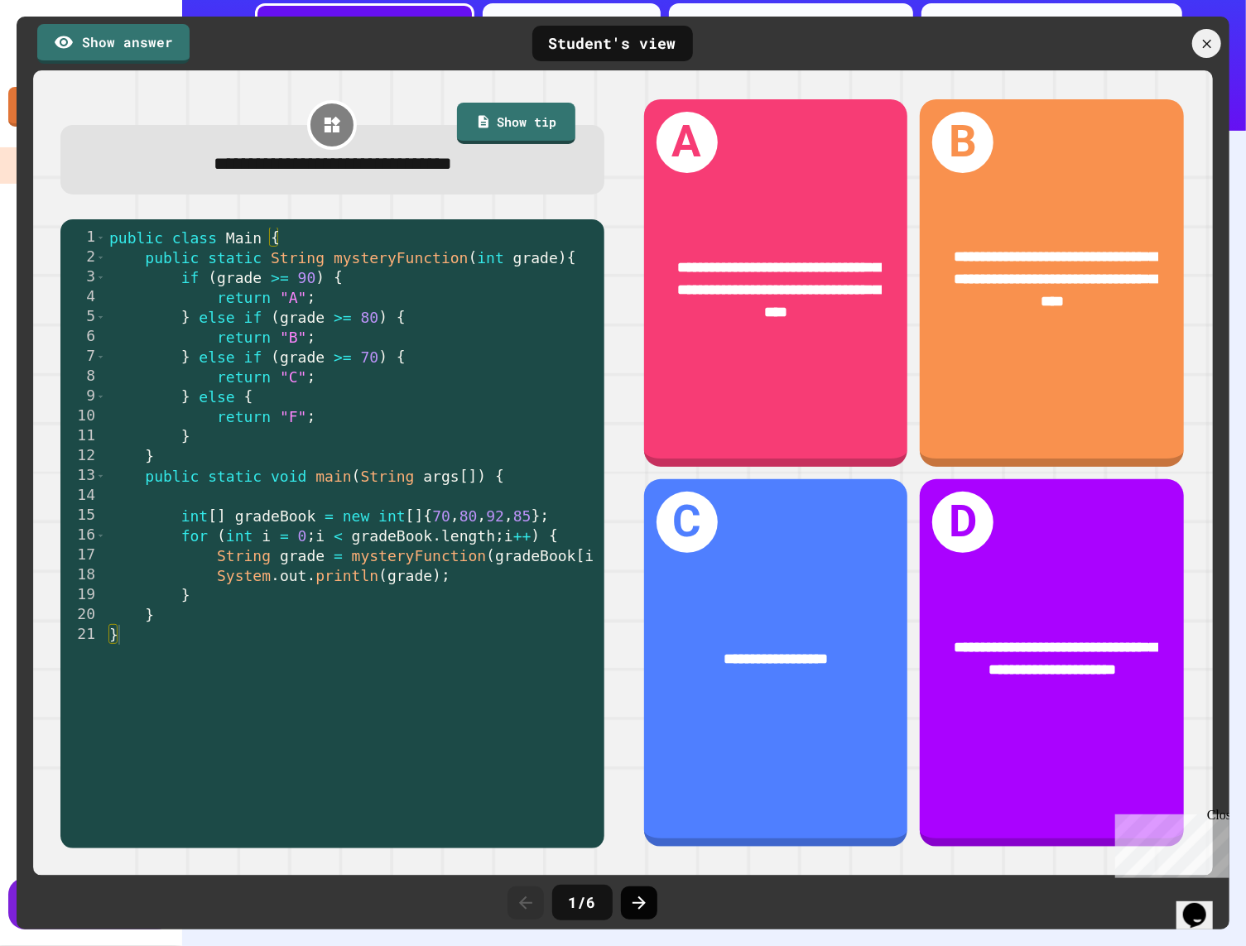
click at [653, 901] on div at bounding box center [639, 902] width 36 height 33
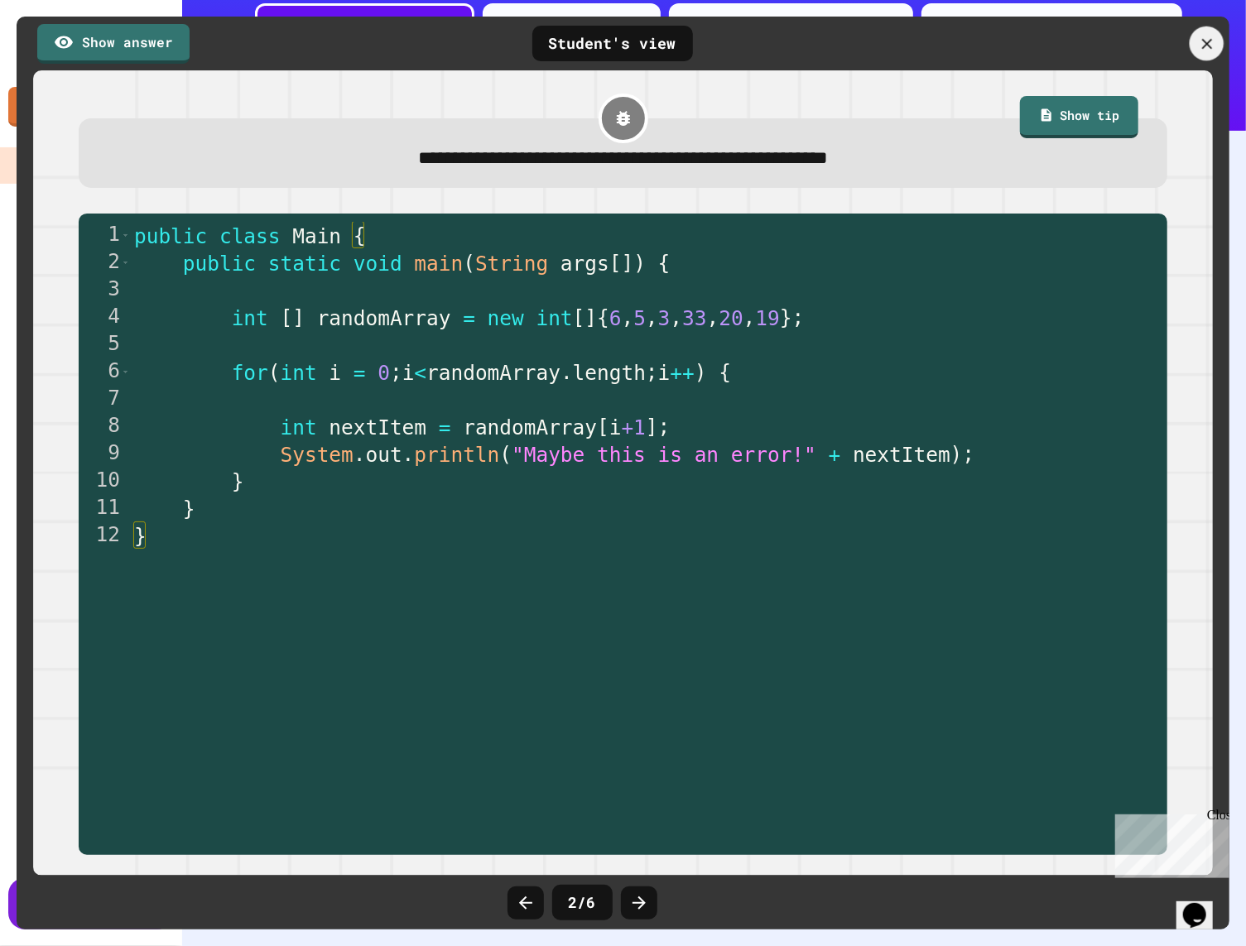
click at [995, 36] on icon at bounding box center [1206, 43] width 17 height 17
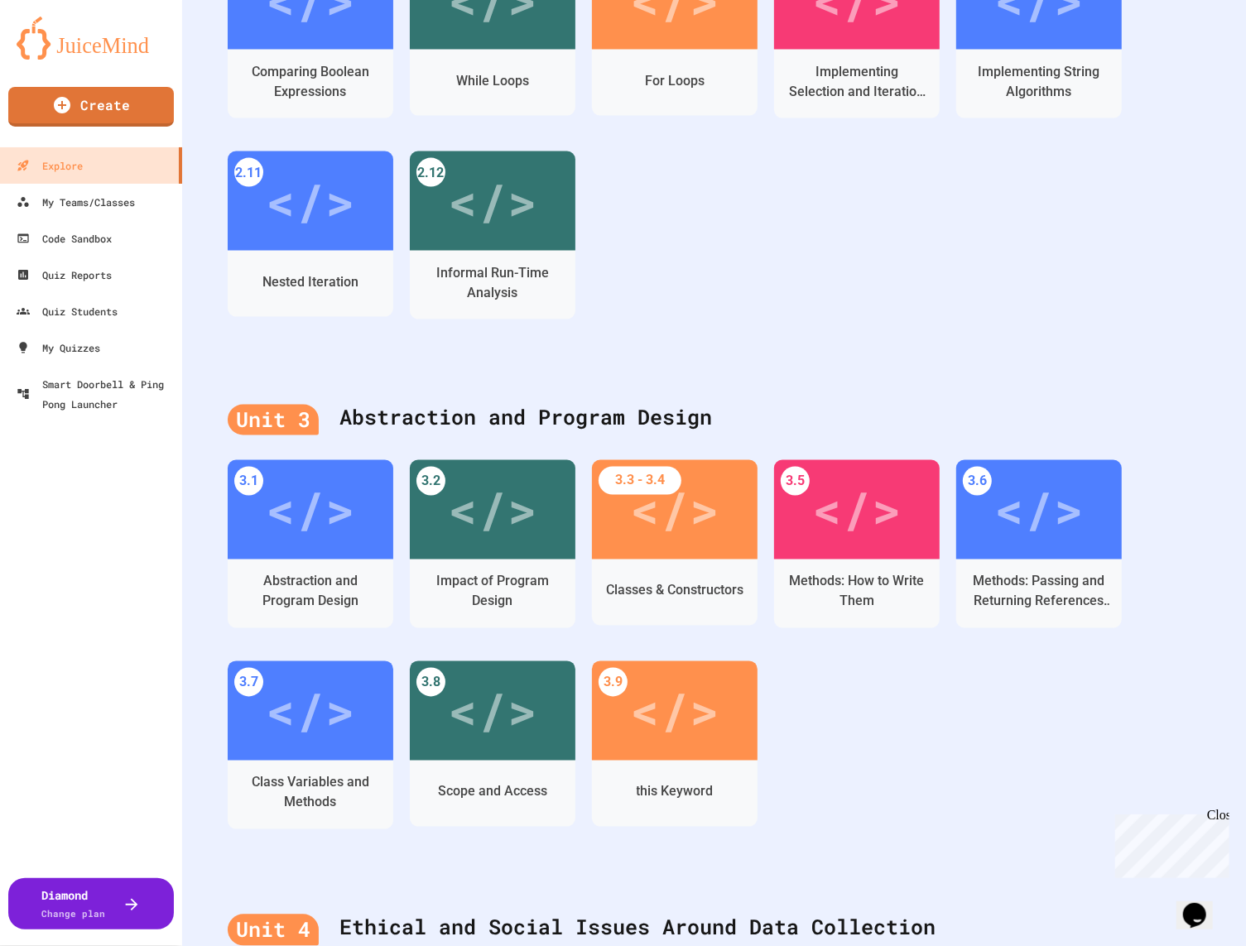
scroll to position [2328, 0]
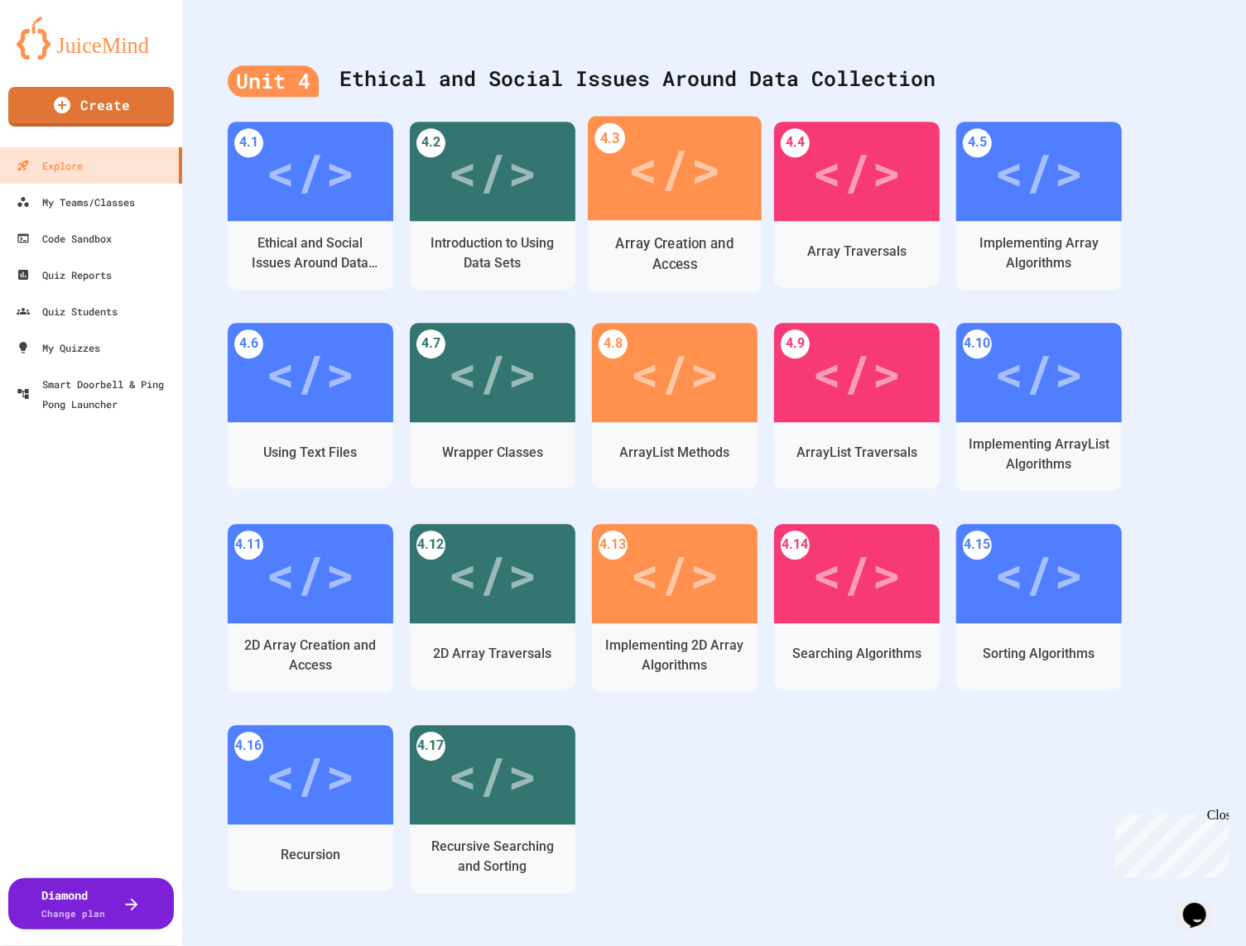
click at [689, 208] on div "</>" at bounding box center [675, 167] width 174 height 104
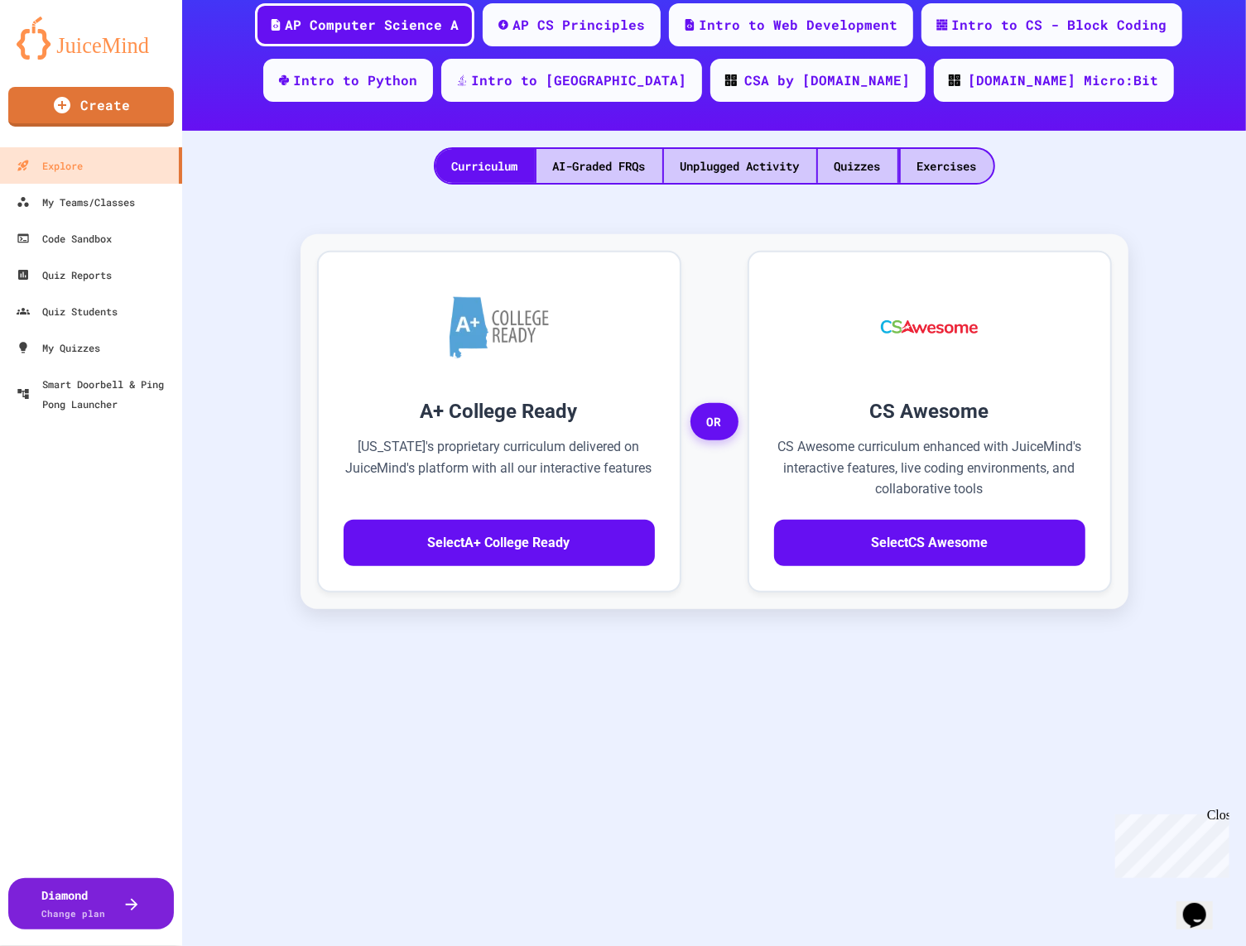
scroll to position [245, 0]
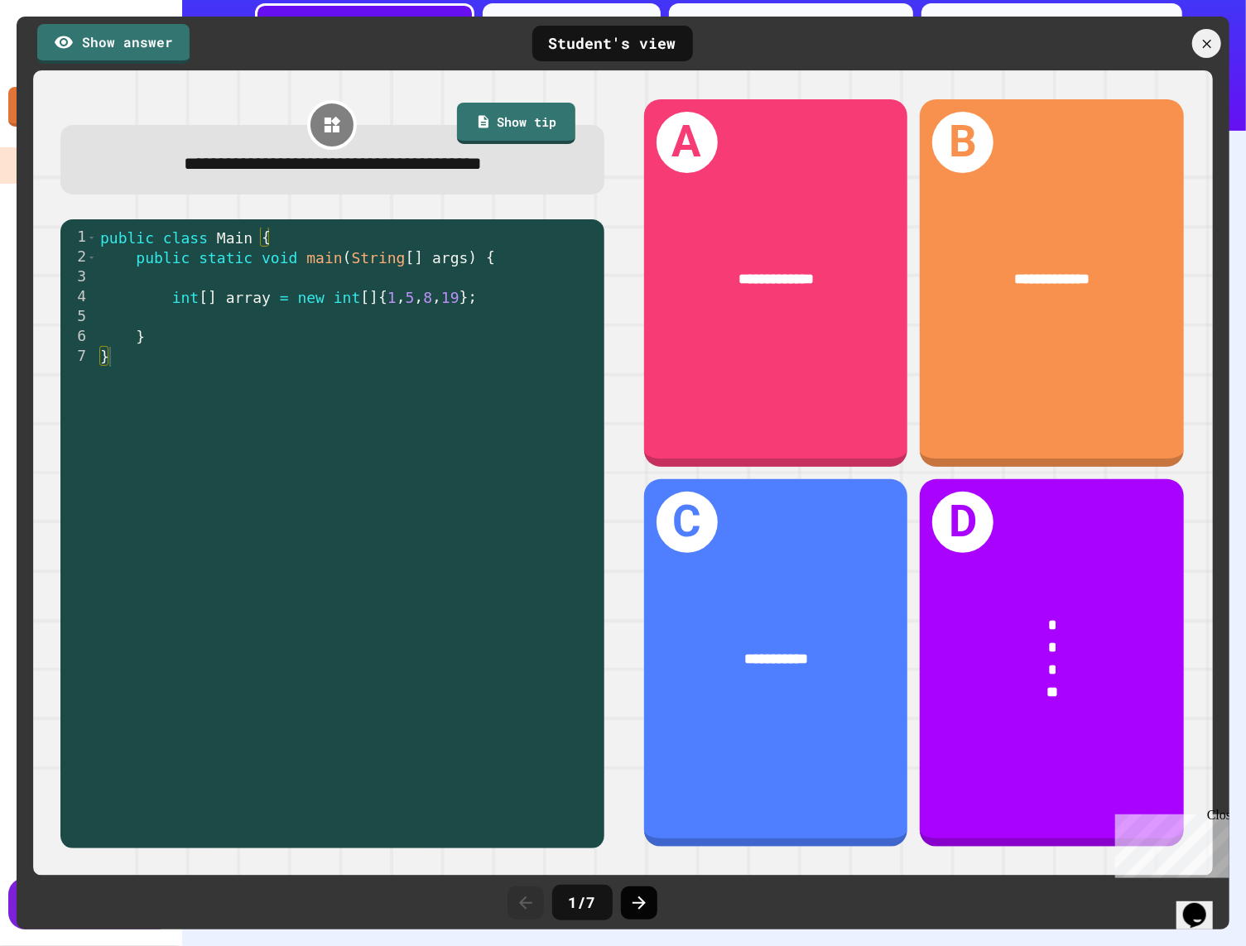
click at [641, 893] on icon at bounding box center [639, 903] width 20 height 20
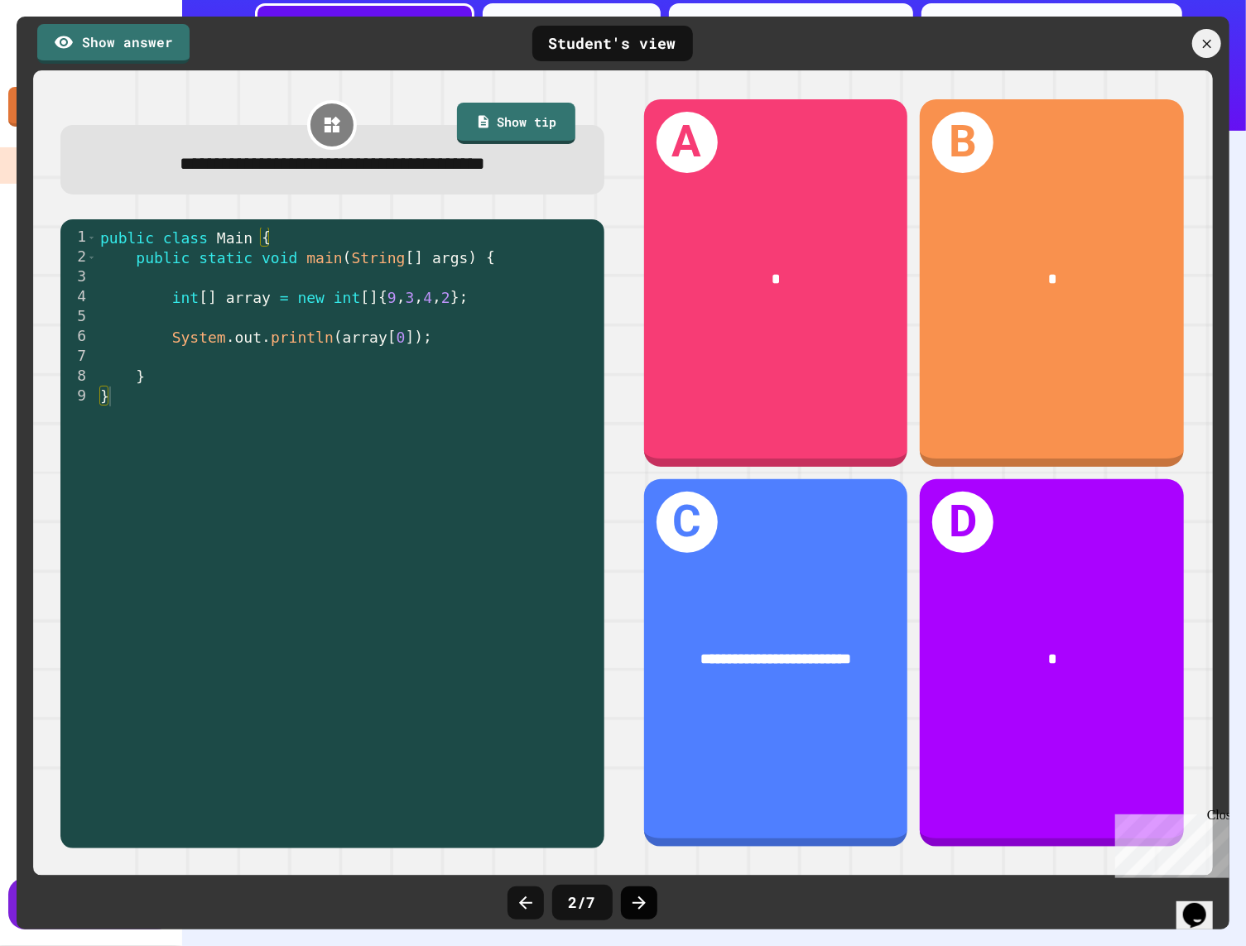
click at [641, 893] on icon at bounding box center [639, 903] width 20 height 20
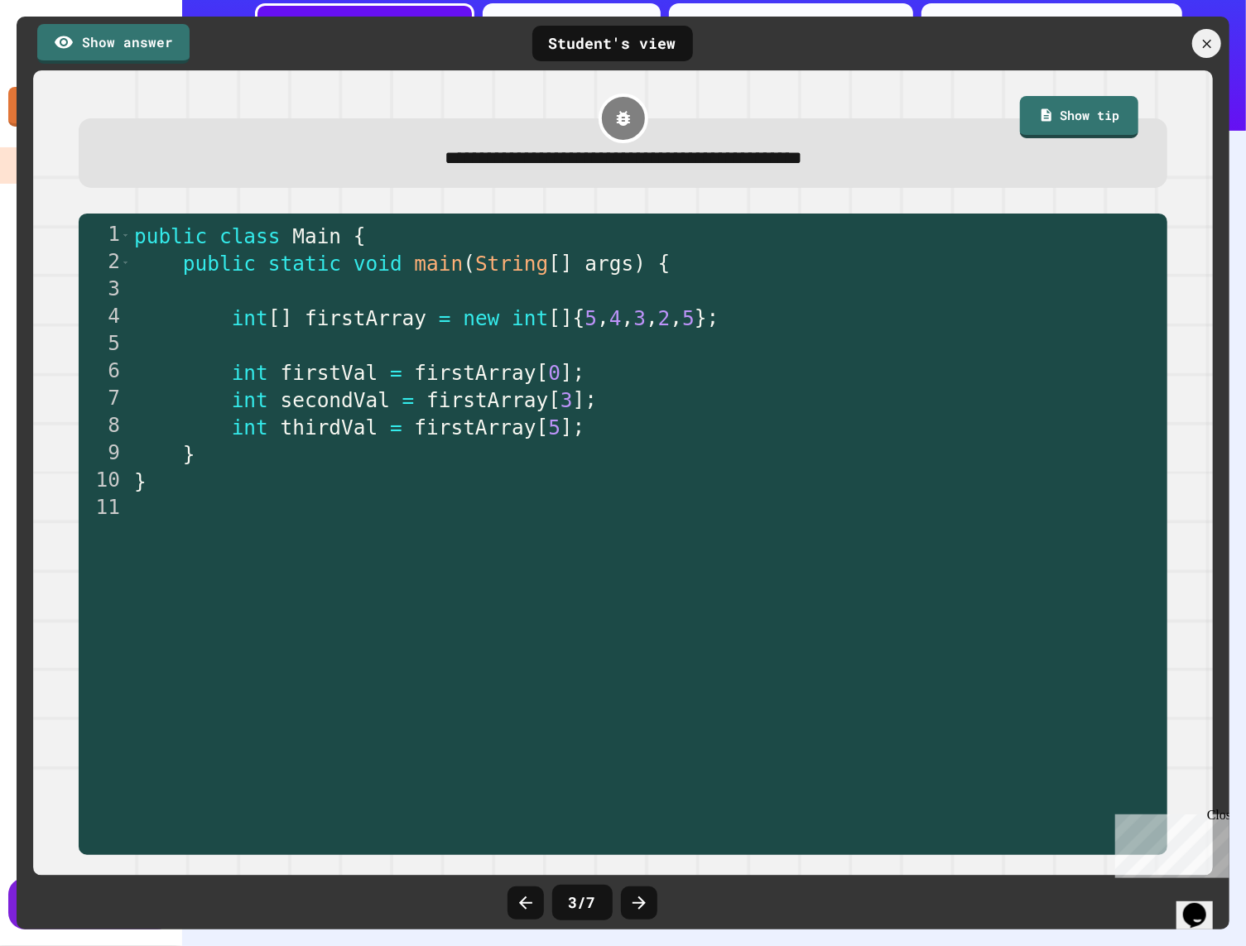
click at [119, 60] on link "Show answer" at bounding box center [113, 44] width 152 height 40
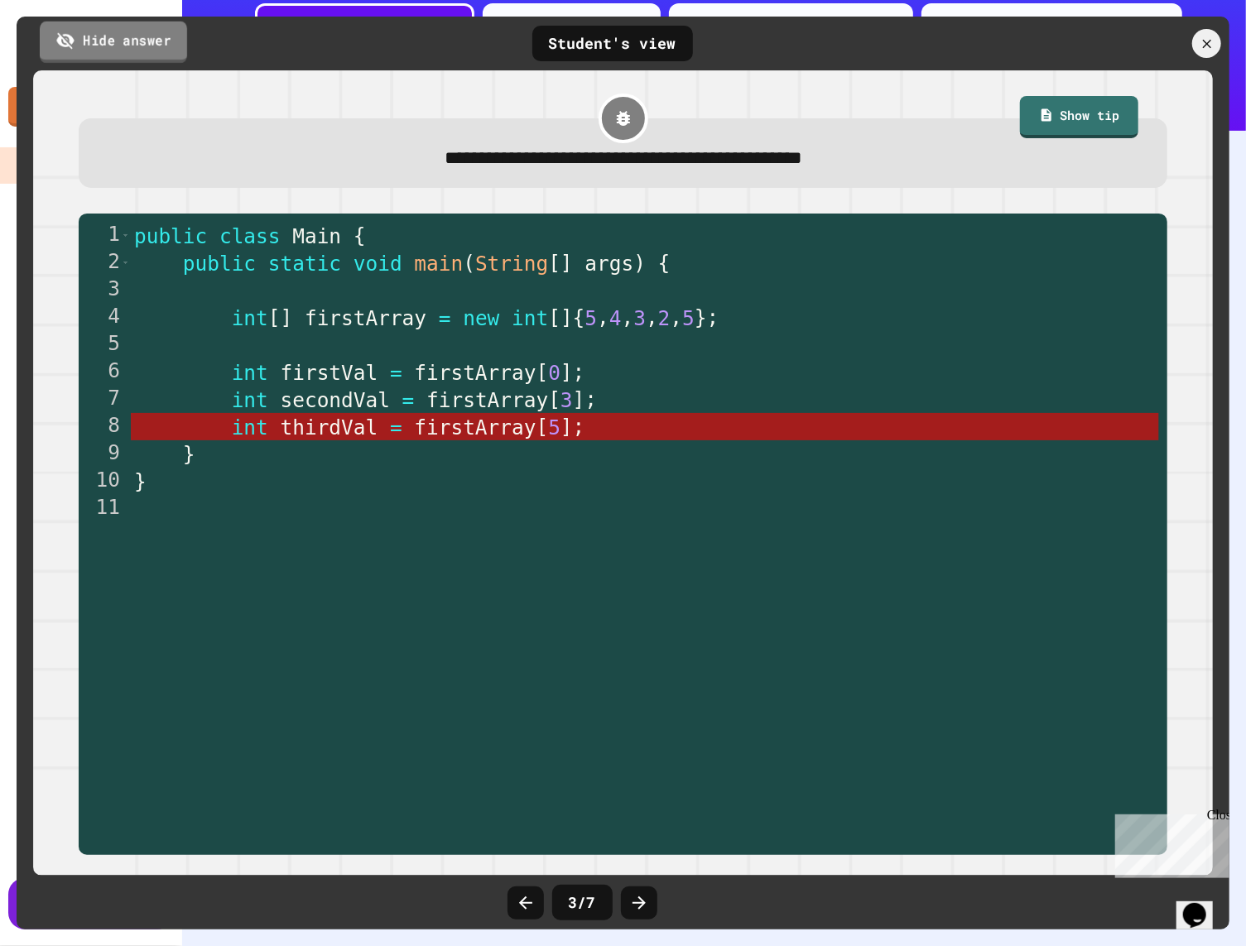
click at [119, 60] on link "Hide answer" at bounding box center [113, 41] width 147 height 41
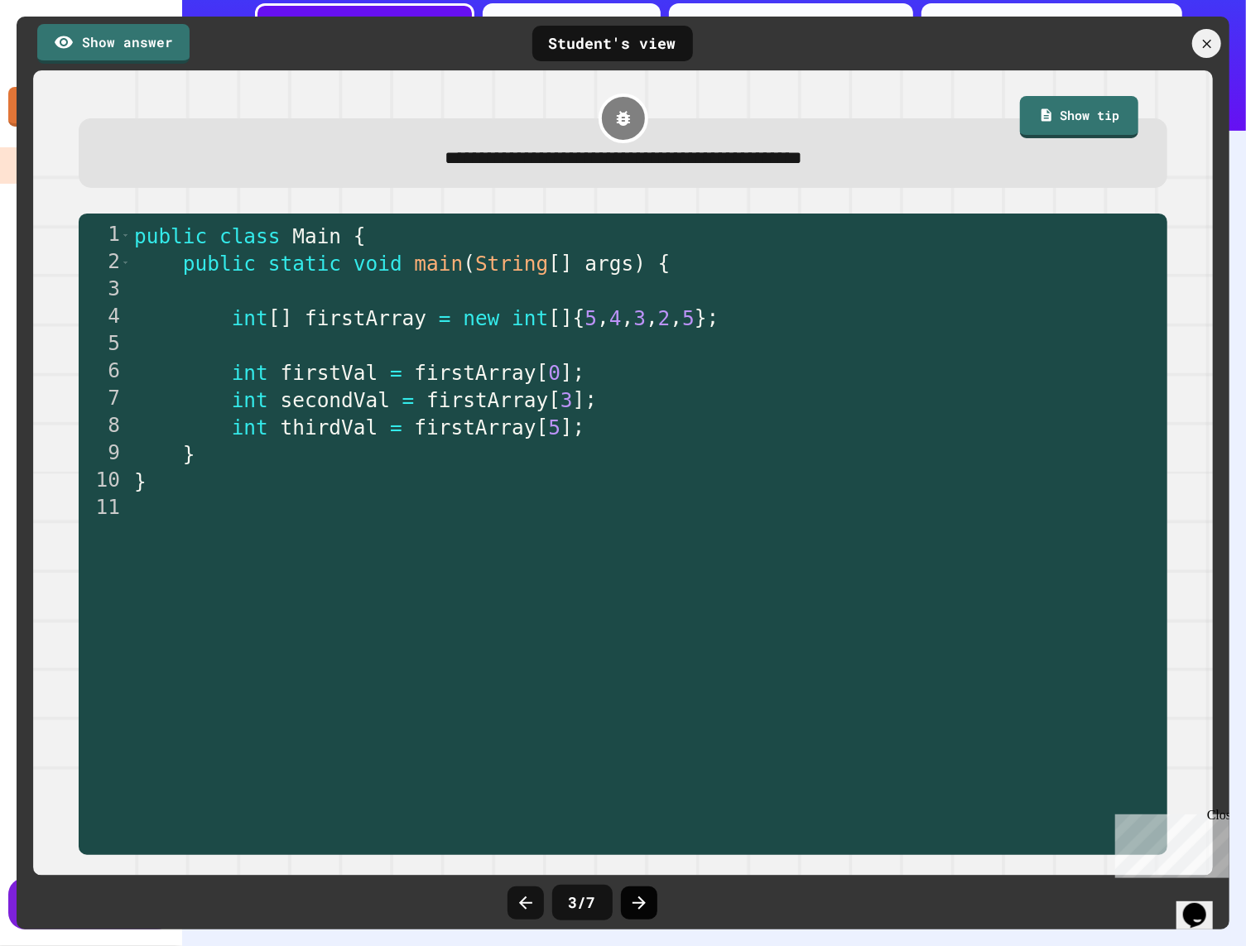
click at [627, 898] on div at bounding box center [639, 902] width 36 height 33
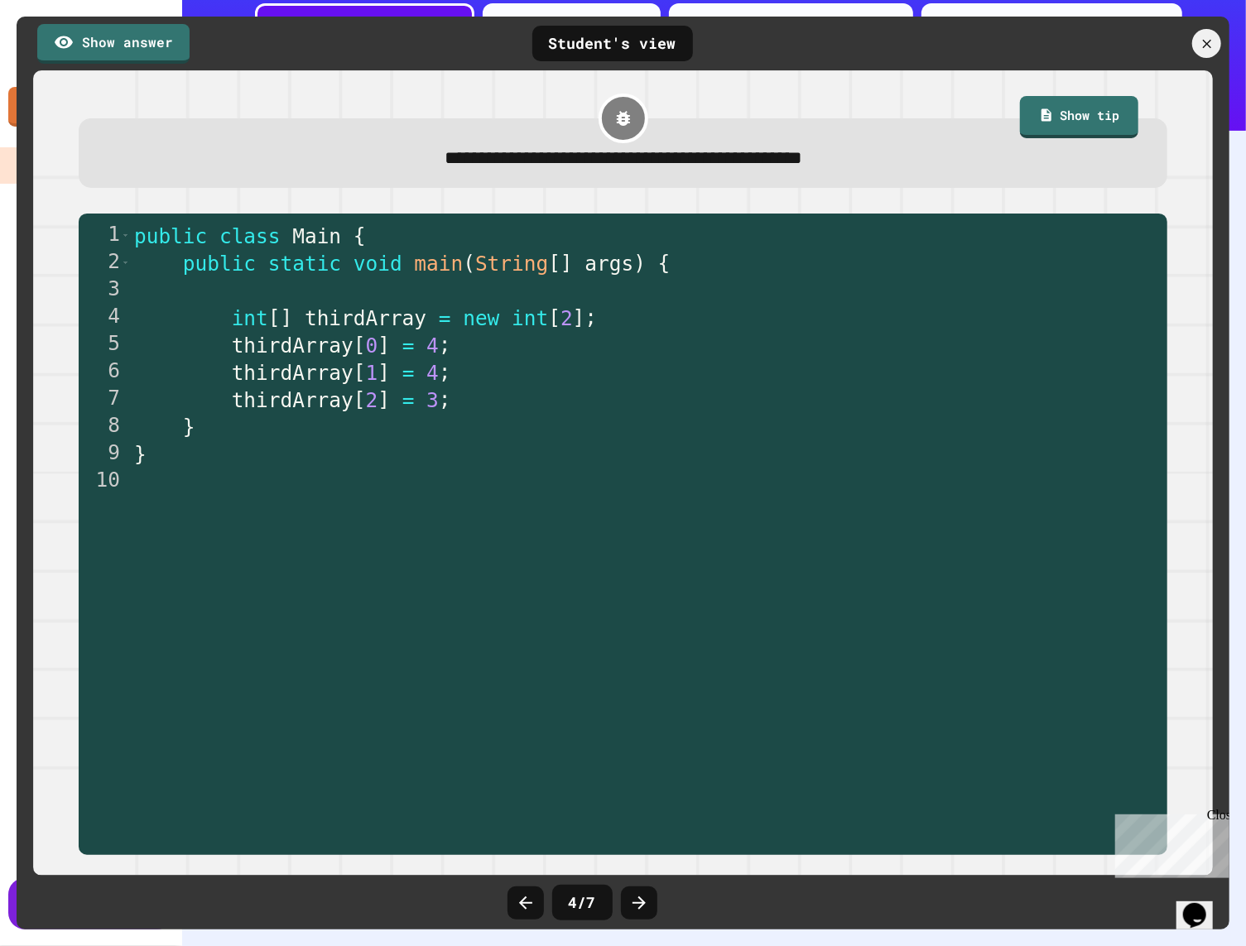
click at [627, 898] on div at bounding box center [639, 902] width 36 height 33
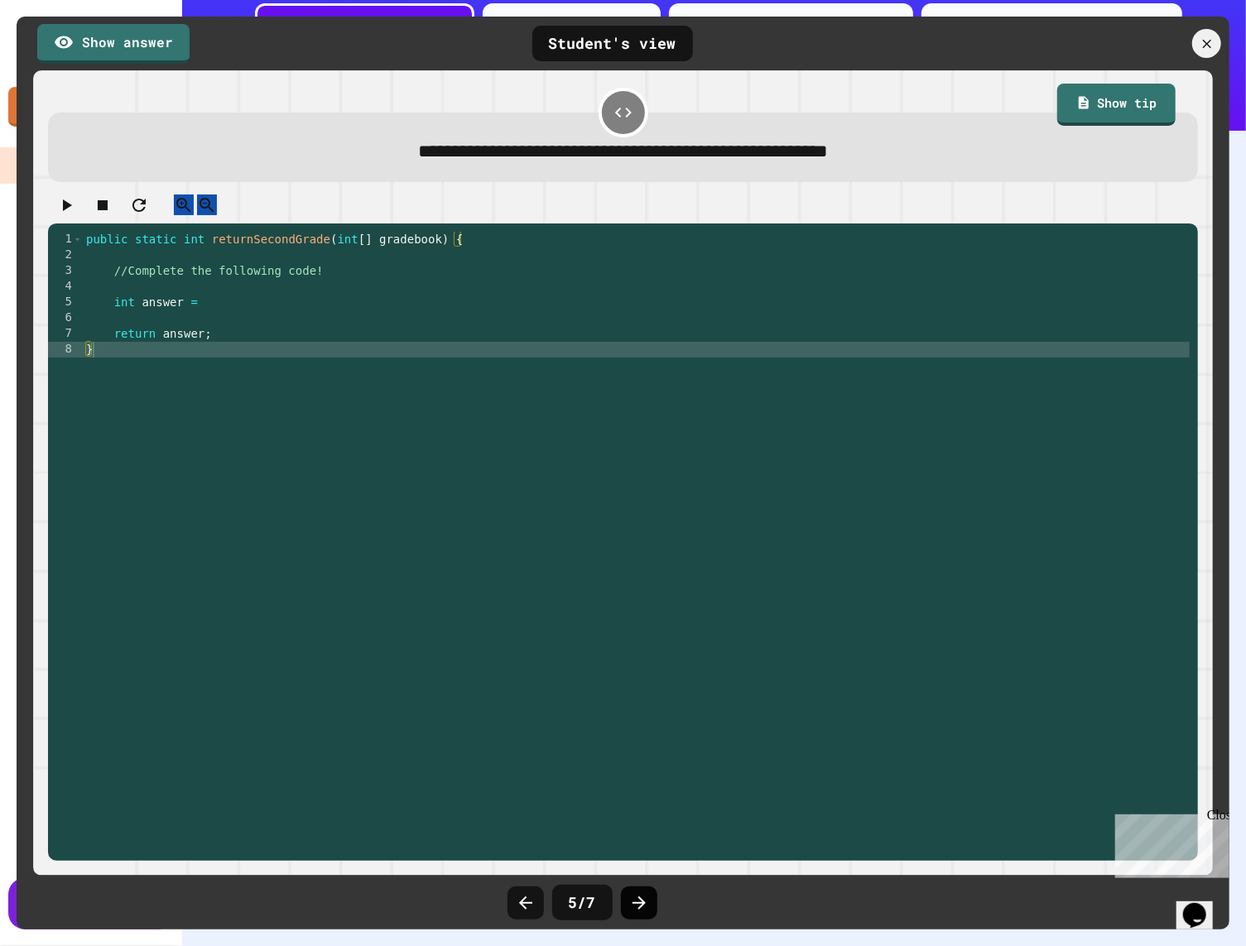
click at [627, 899] on div at bounding box center [639, 902] width 36 height 33
click at [629, 900] on icon at bounding box center [639, 903] width 20 height 20
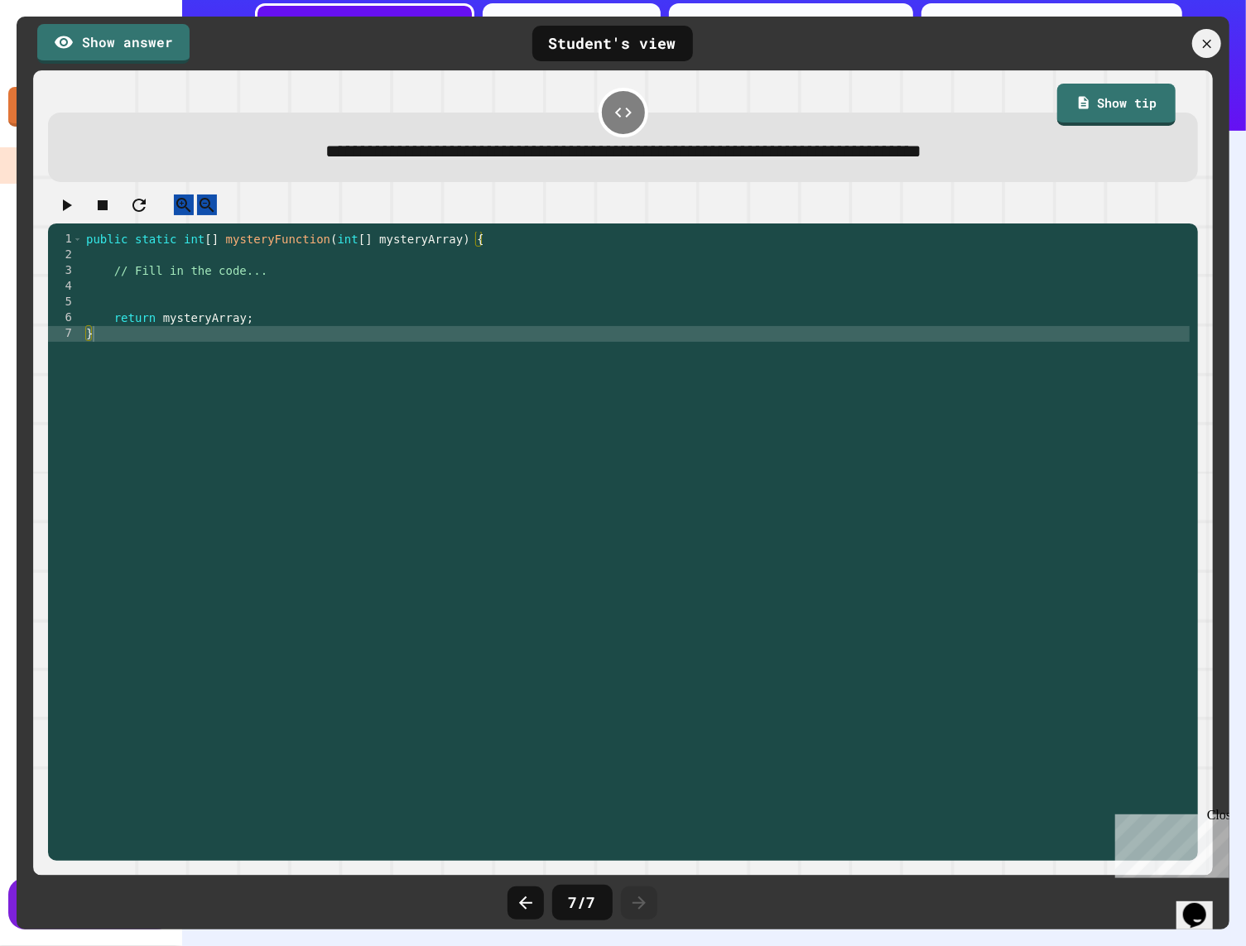
click at [631, 901] on icon at bounding box center [639, 903] width 20 height 20
click at [529, 895] on icon at bounding box center [526, 903] width 20 height 20
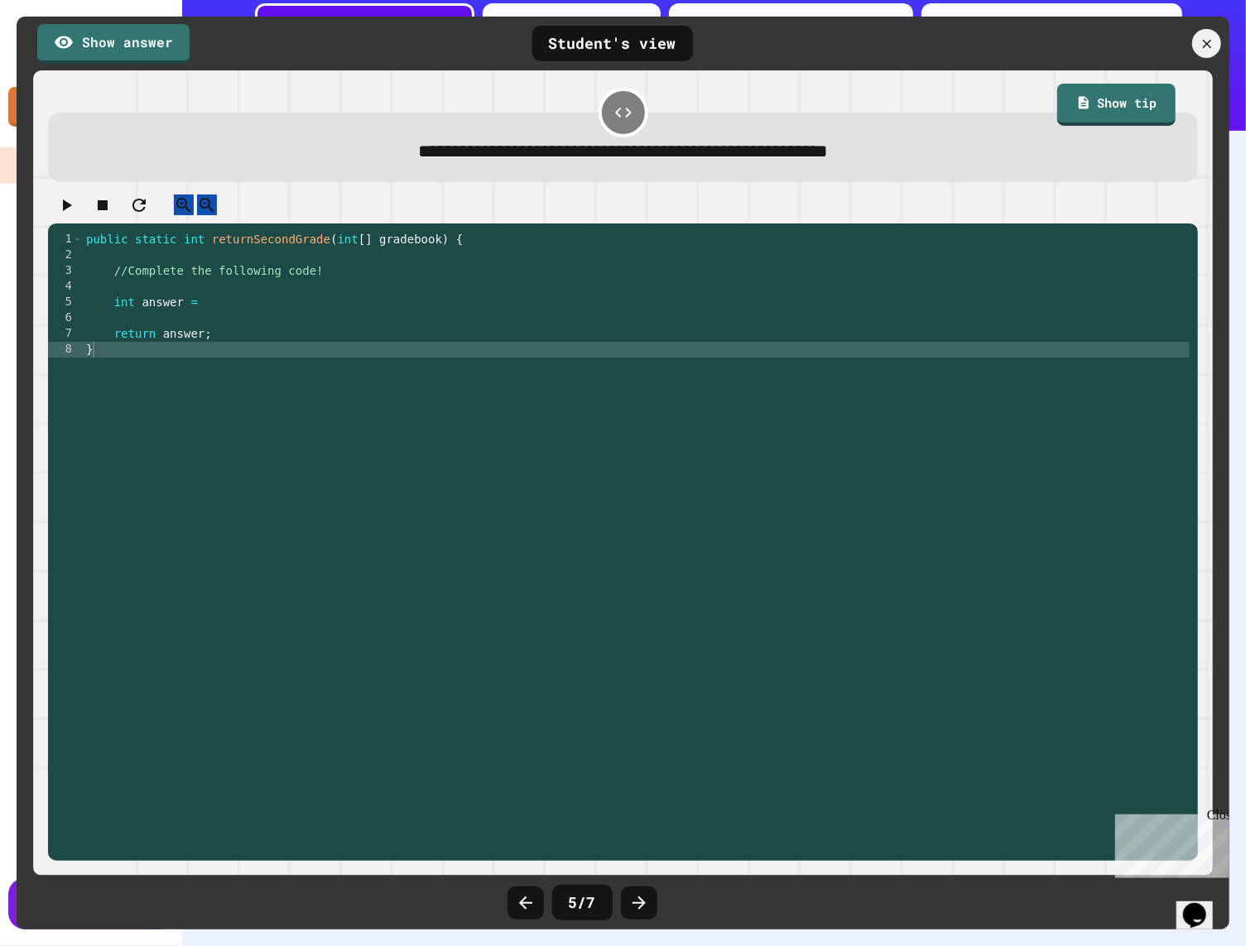
click at [529, 895] on icon at bounding box center [526, 903] width 20 height 20
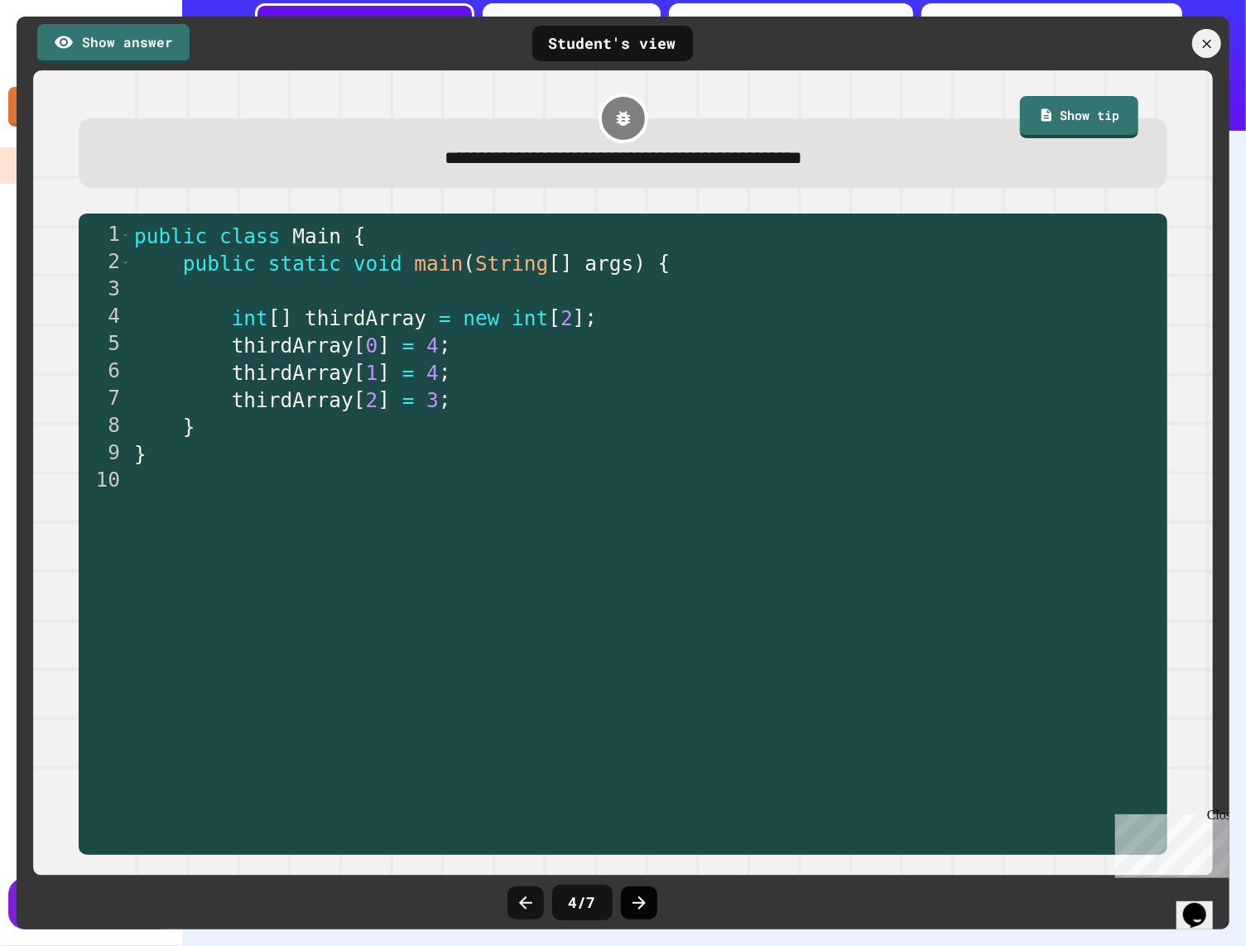
click at [643, 897] on icon at bounding box center [639, 903] width 20 height 20
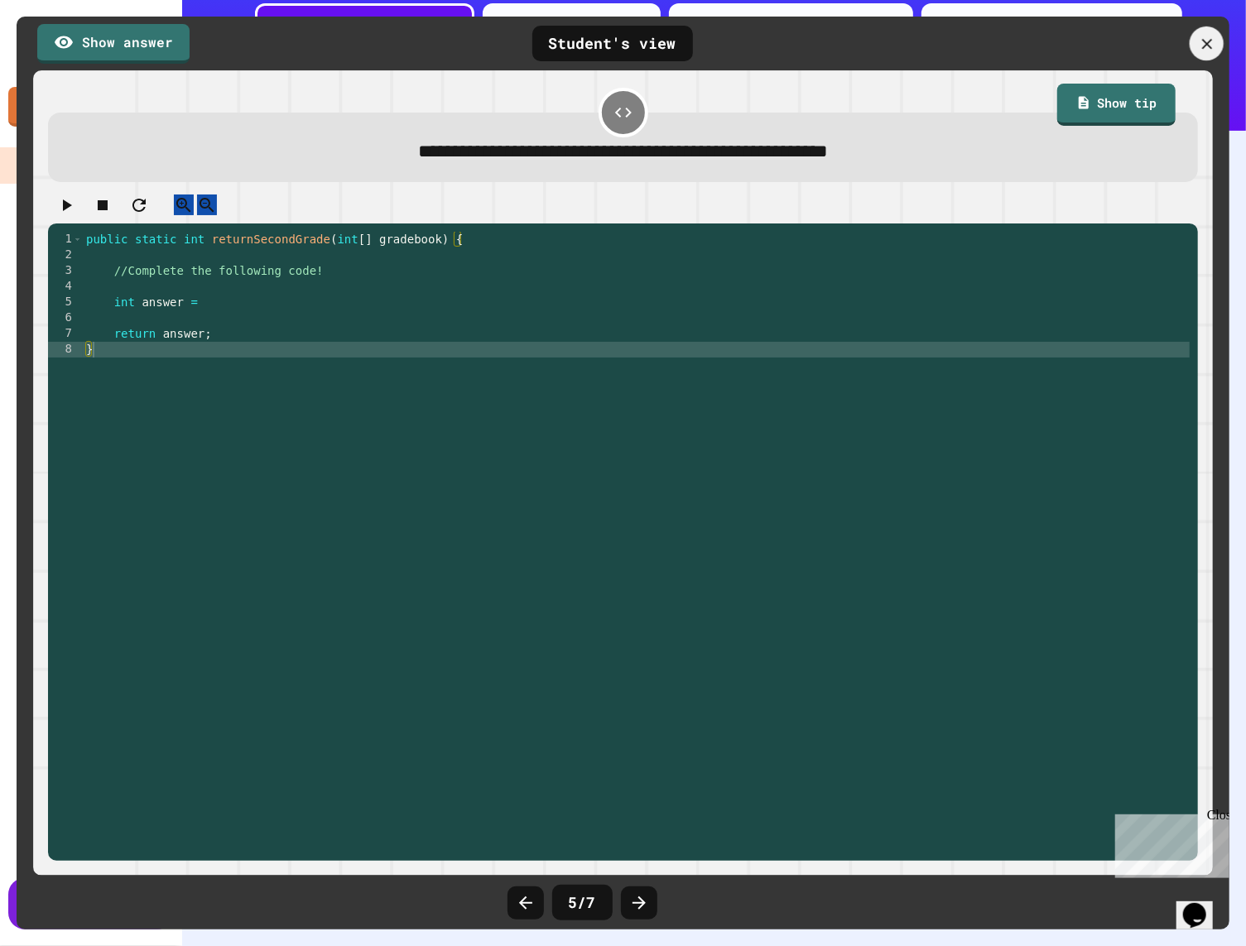
click at [995, 36] on icon at bounding box center [1206, 43] width 17 height 17
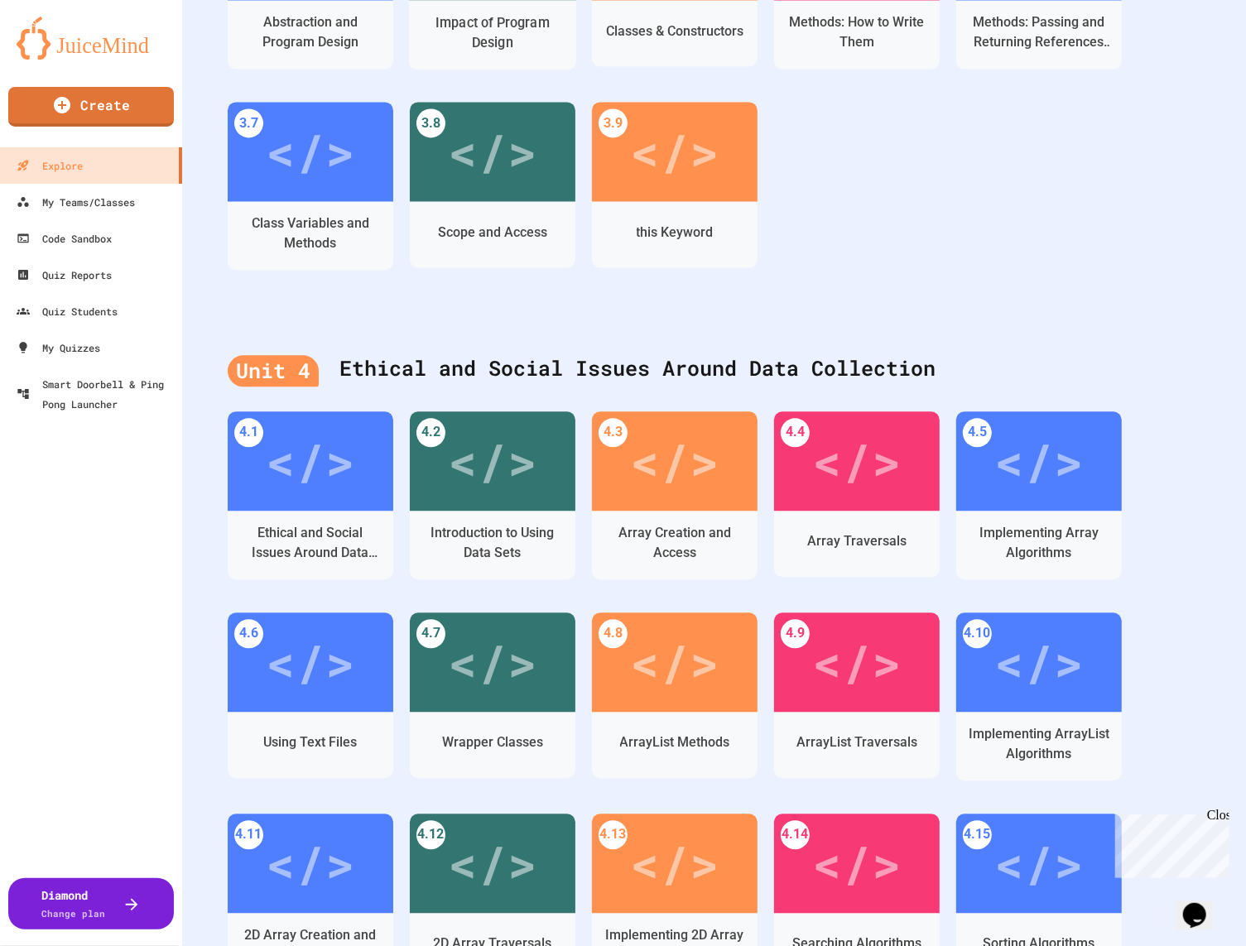
scroll to position [2039, 0]
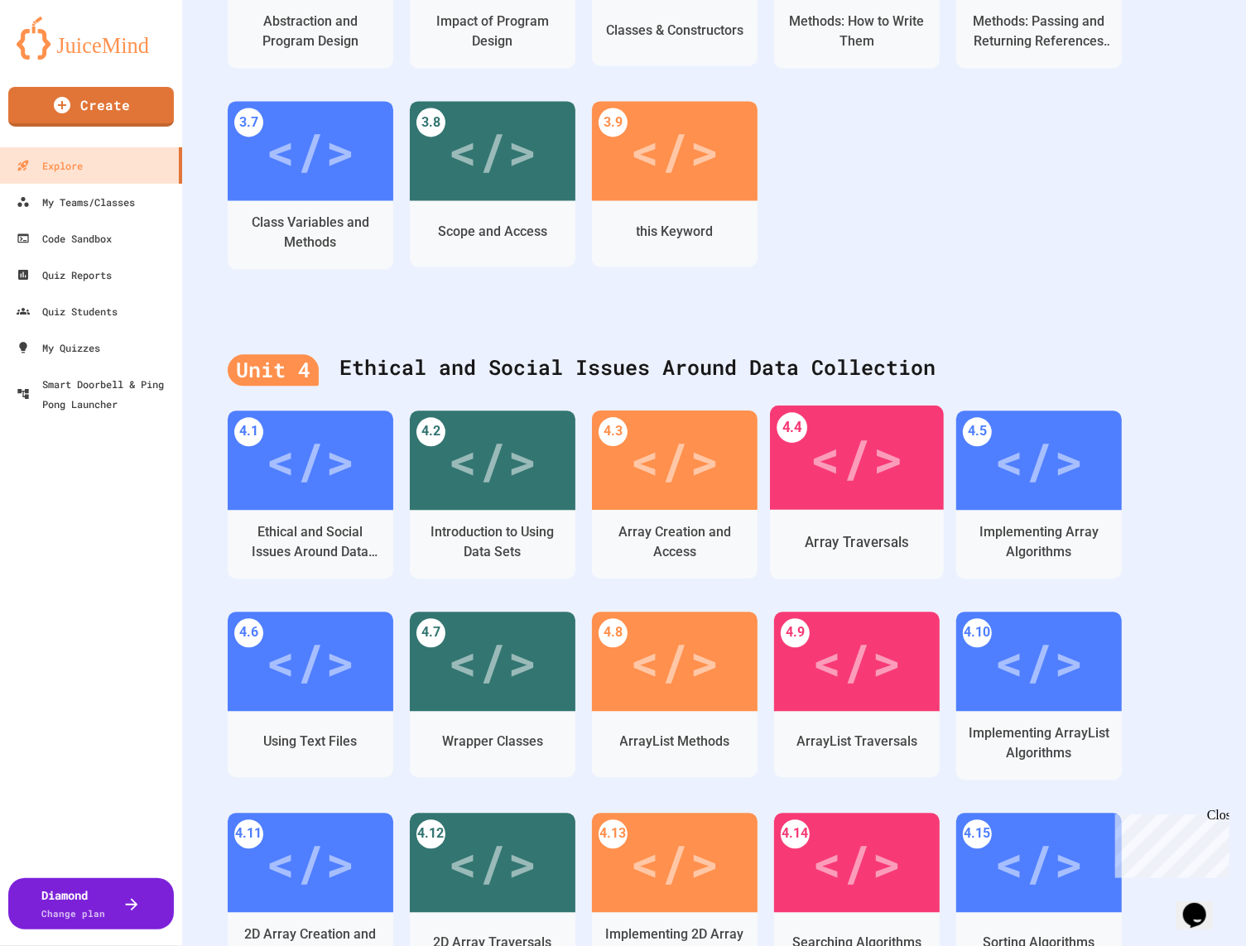
click at [787, 442] on div "</>" at bounding box center [857, 457] width 174 height 104
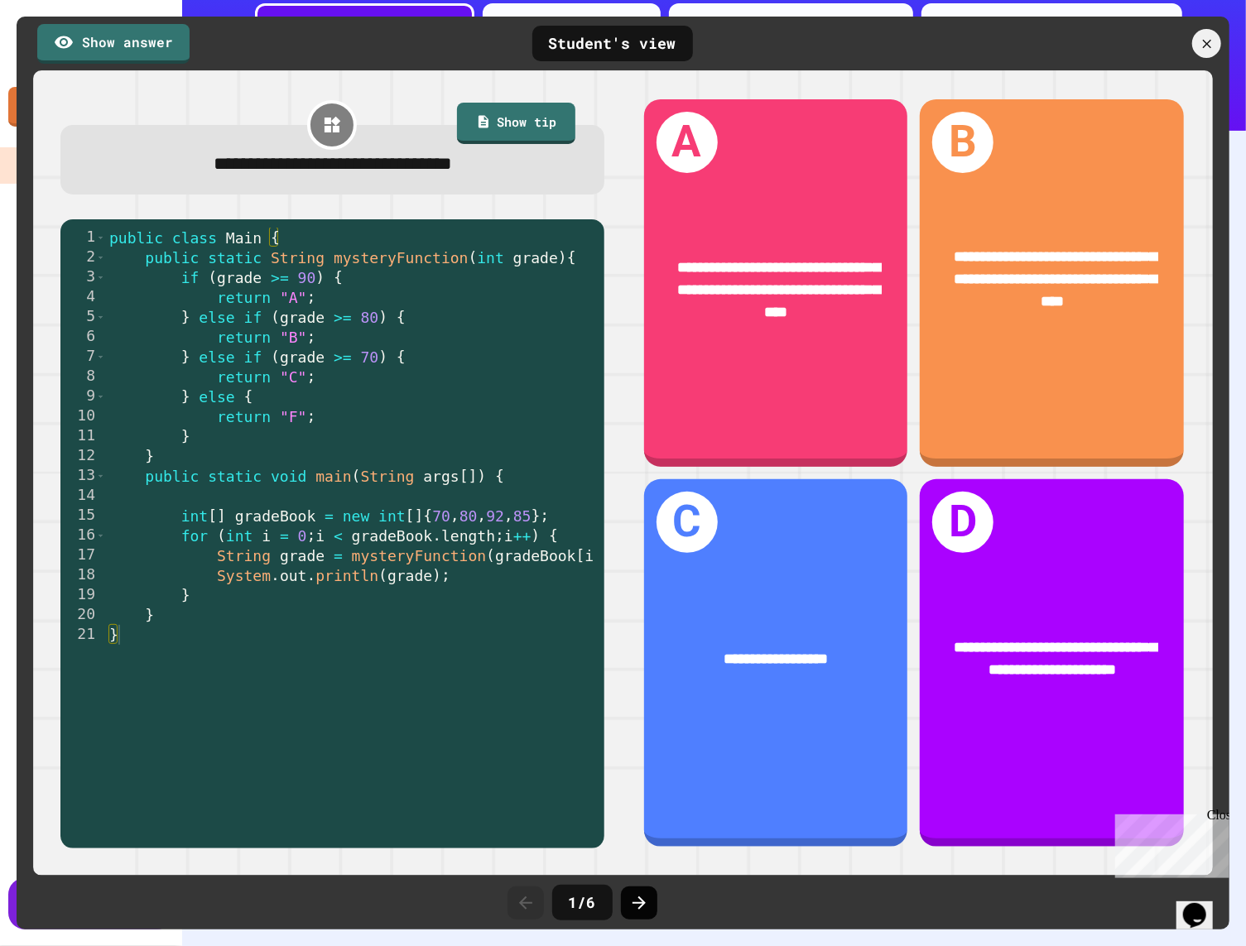
click at [629, 905] on icon at bounding box center [639, 903] width 20 height 20
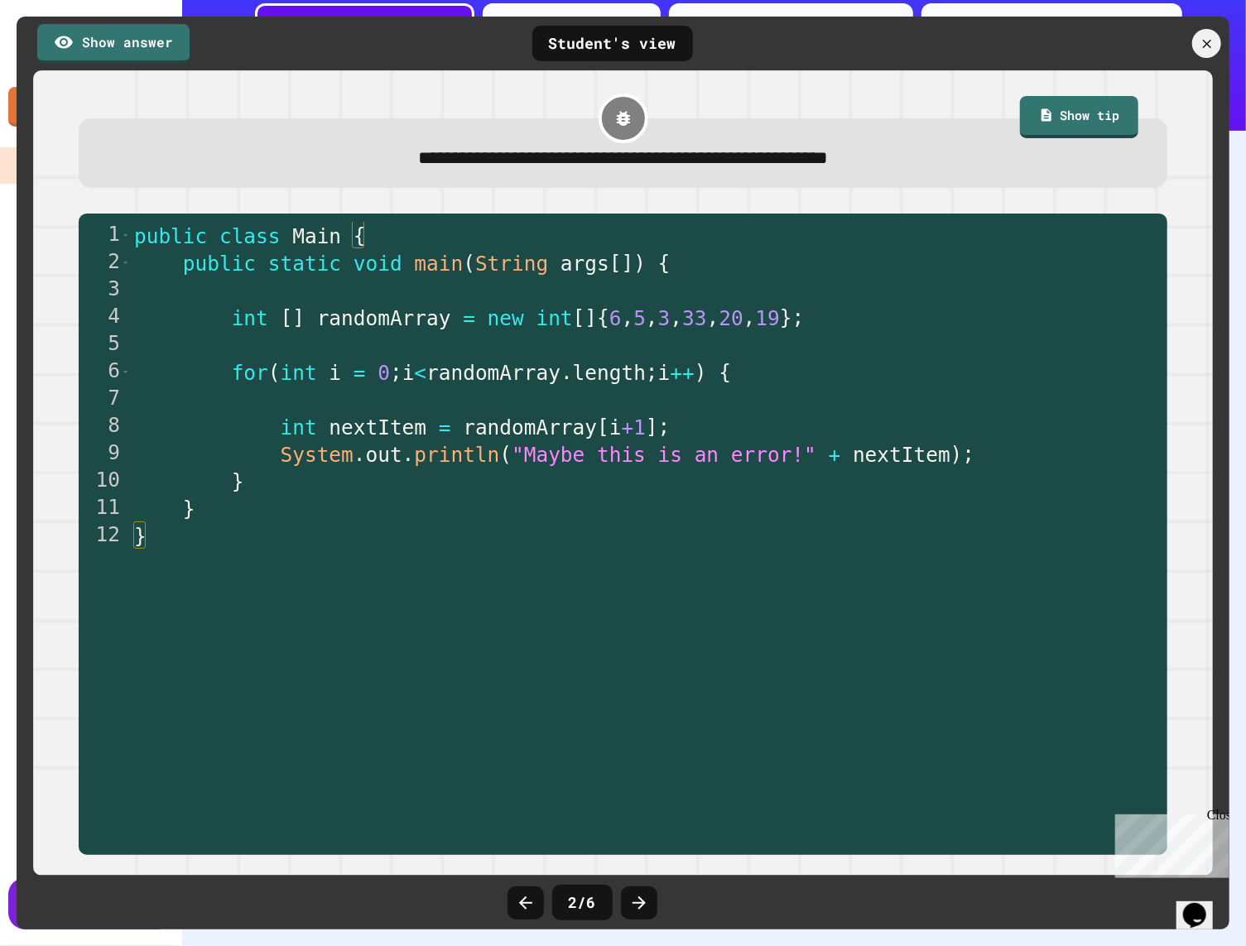
click at [629, 905] on icon at bounding box center [639, 903] width 20 height 20
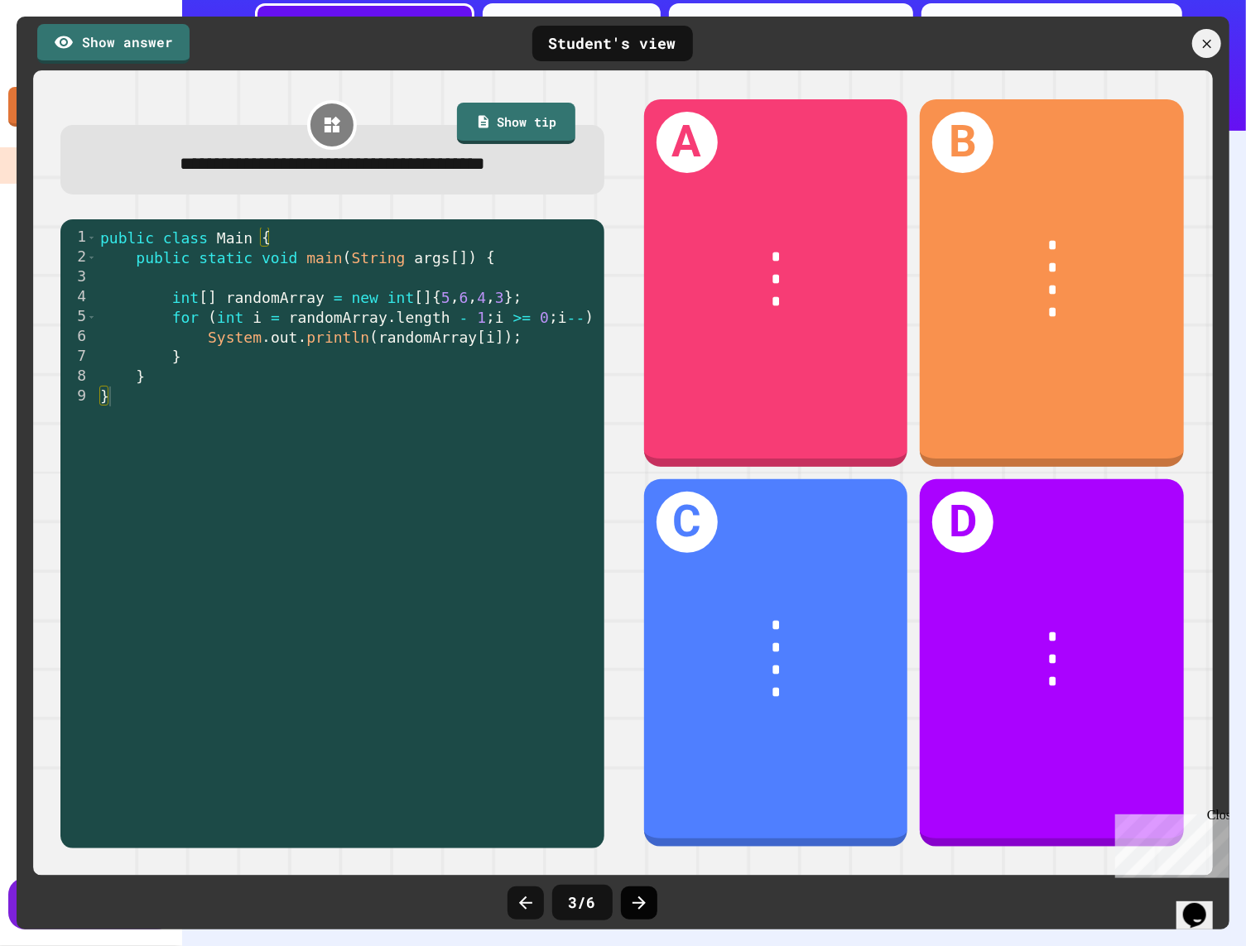
click at [629, 905] on icon at bounding box center [639, 903] width 20 height 20
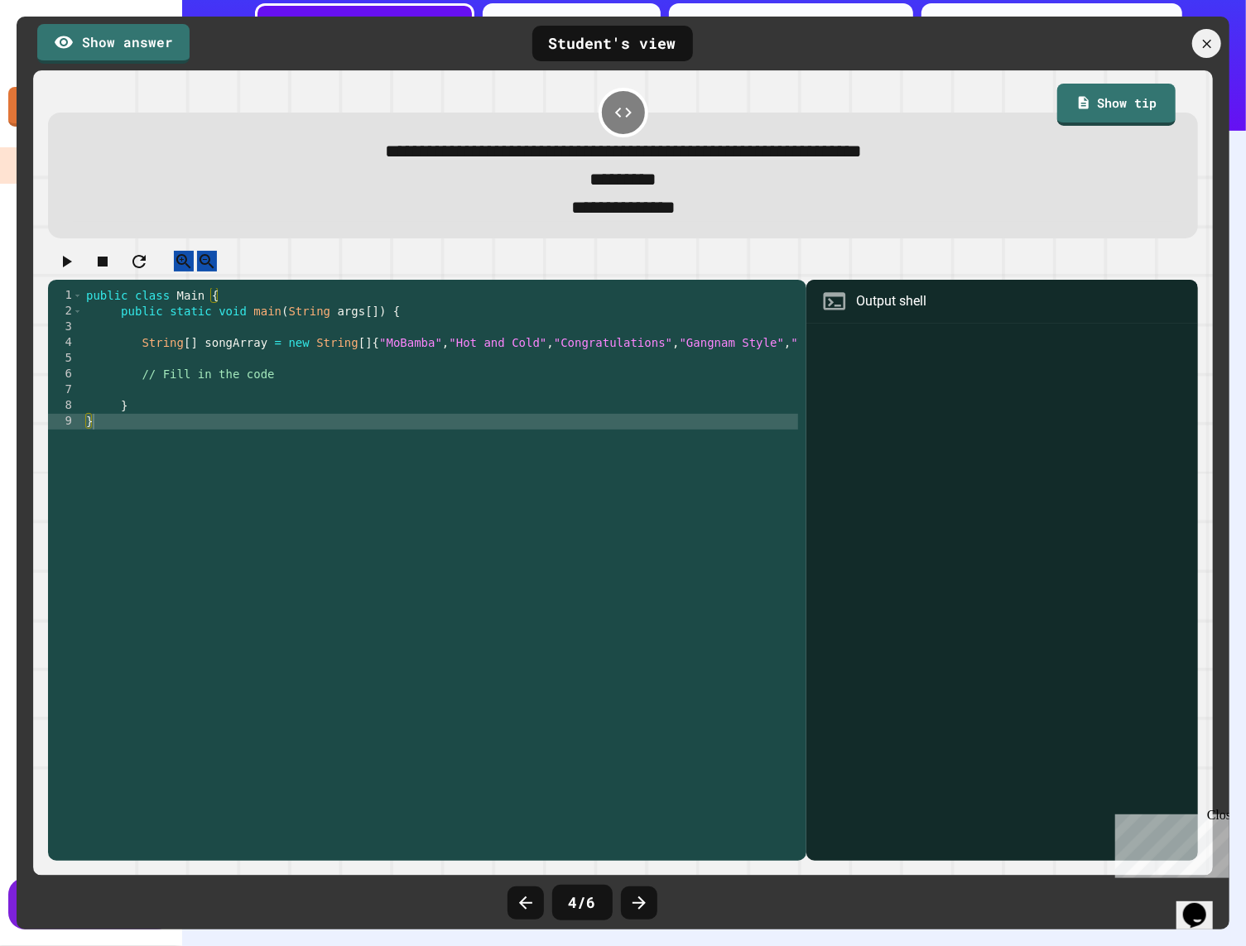
click at [629, 905] on icon at bounding box center [639, 903] width 20 height 20
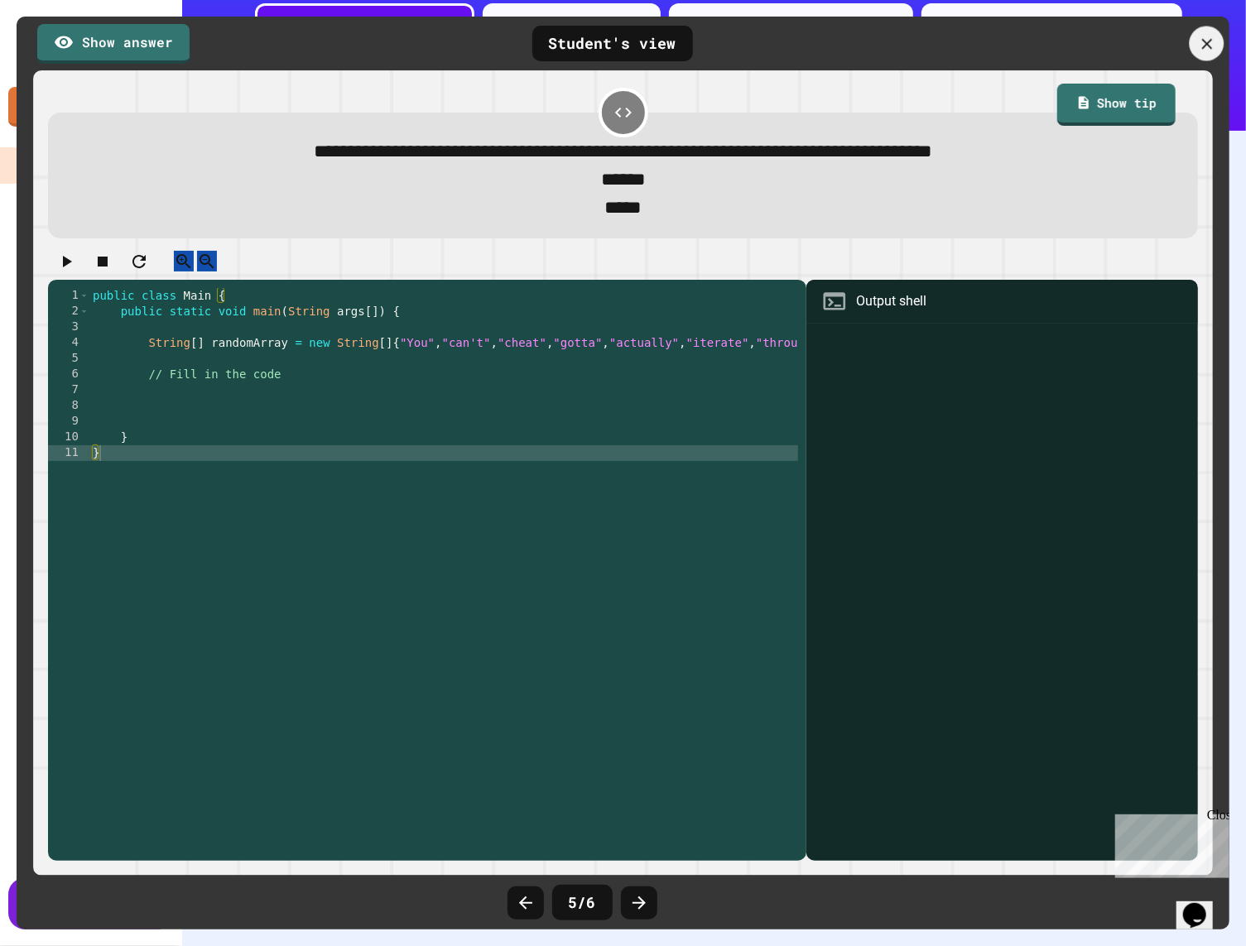
click at [995, 41] on icon at bounding box center [1207, 44] width 18 height 18
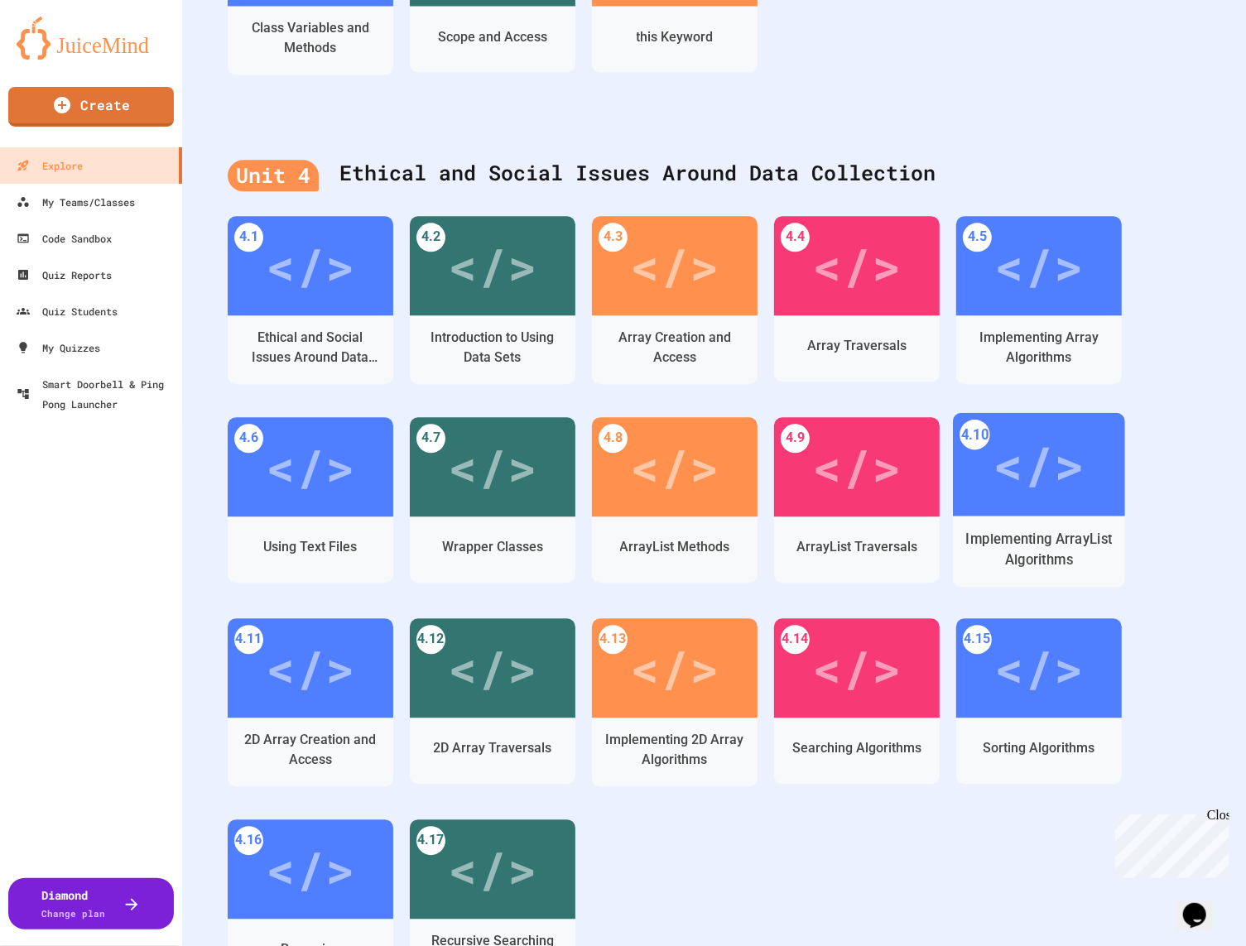
scroll to position [2248, 0]
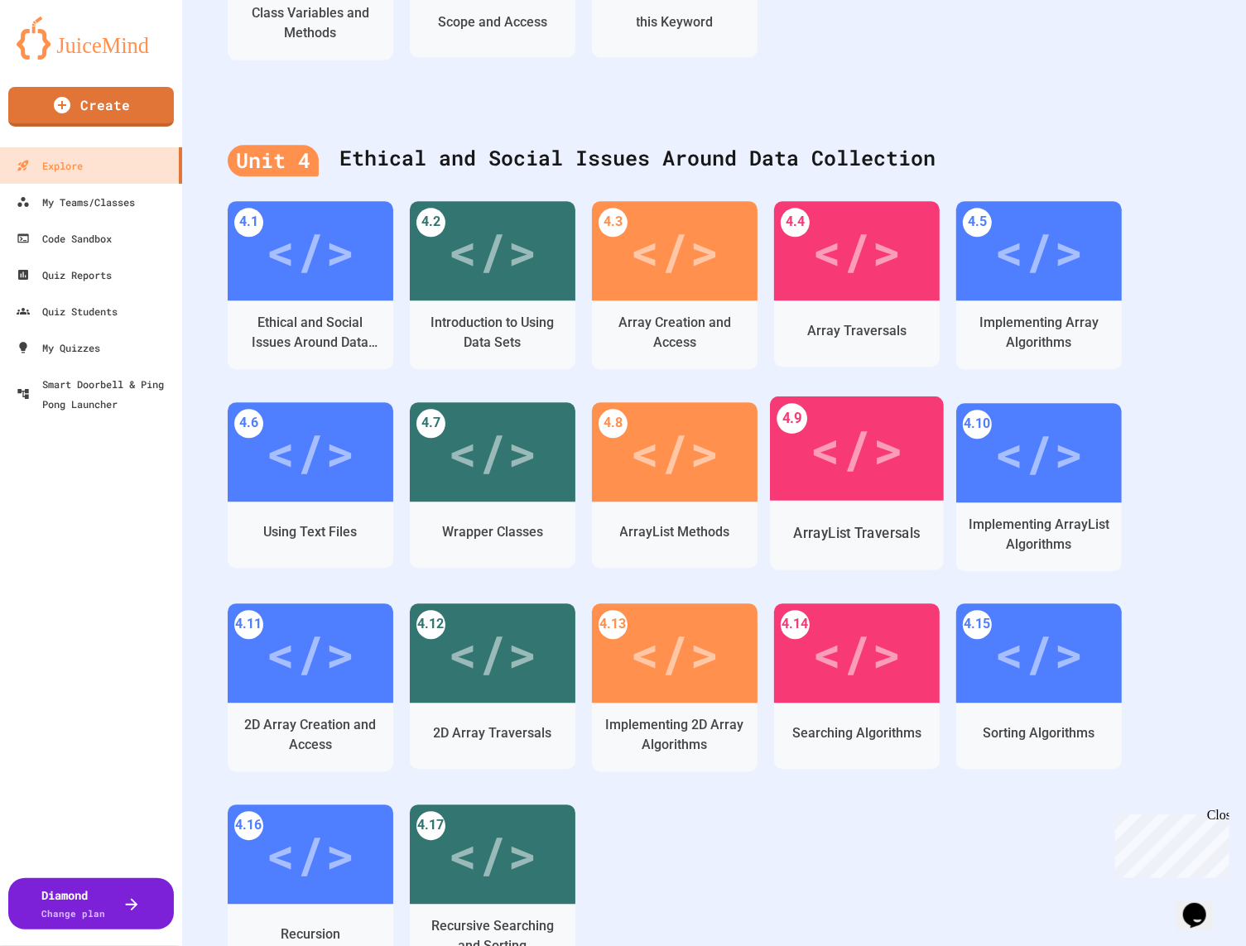
click at [877, 480] on div "</>" at bounding box center [856, 448] width 94 height 79
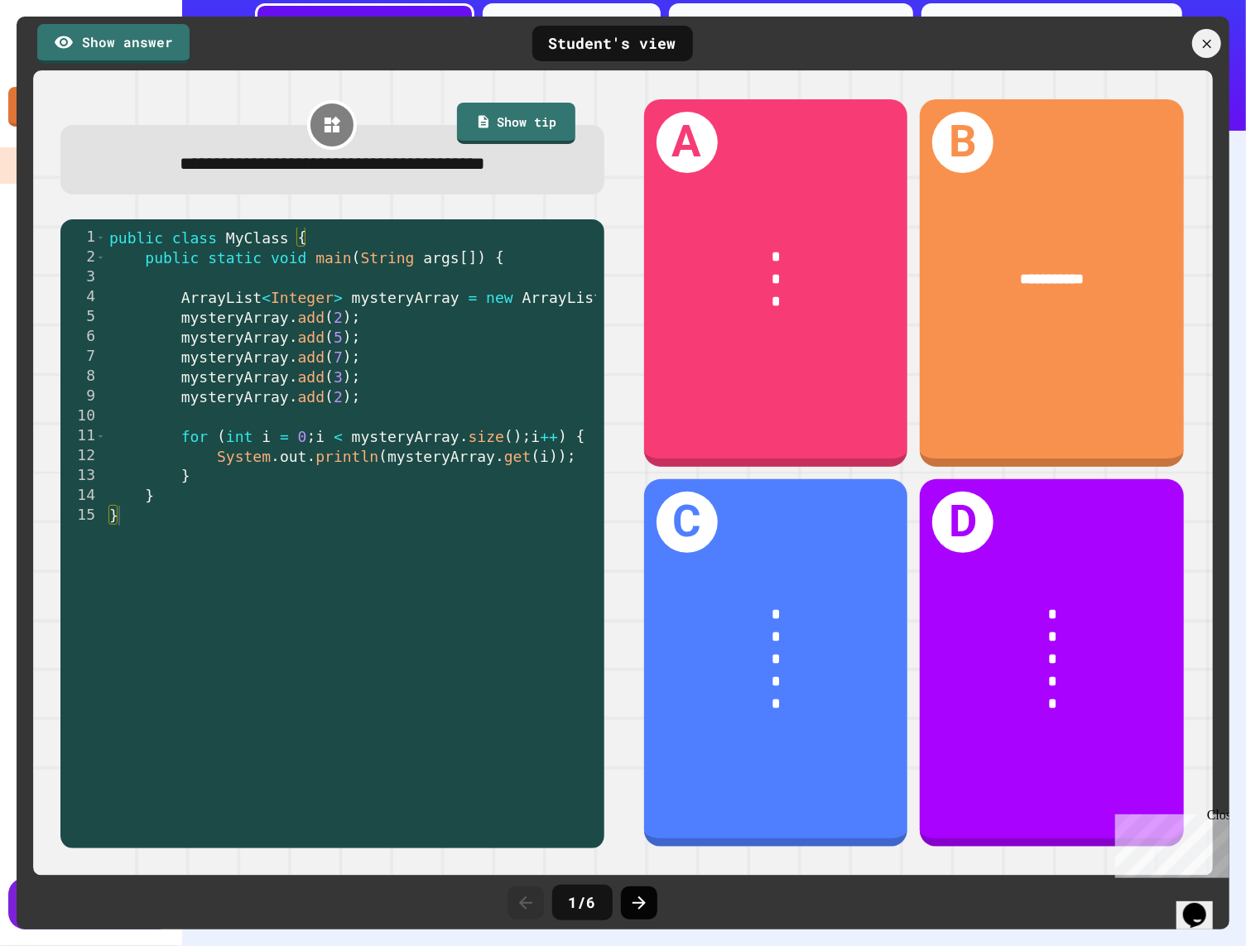
click at [638, 897] on icon at bounding box center [638, 902] width 13 height 13
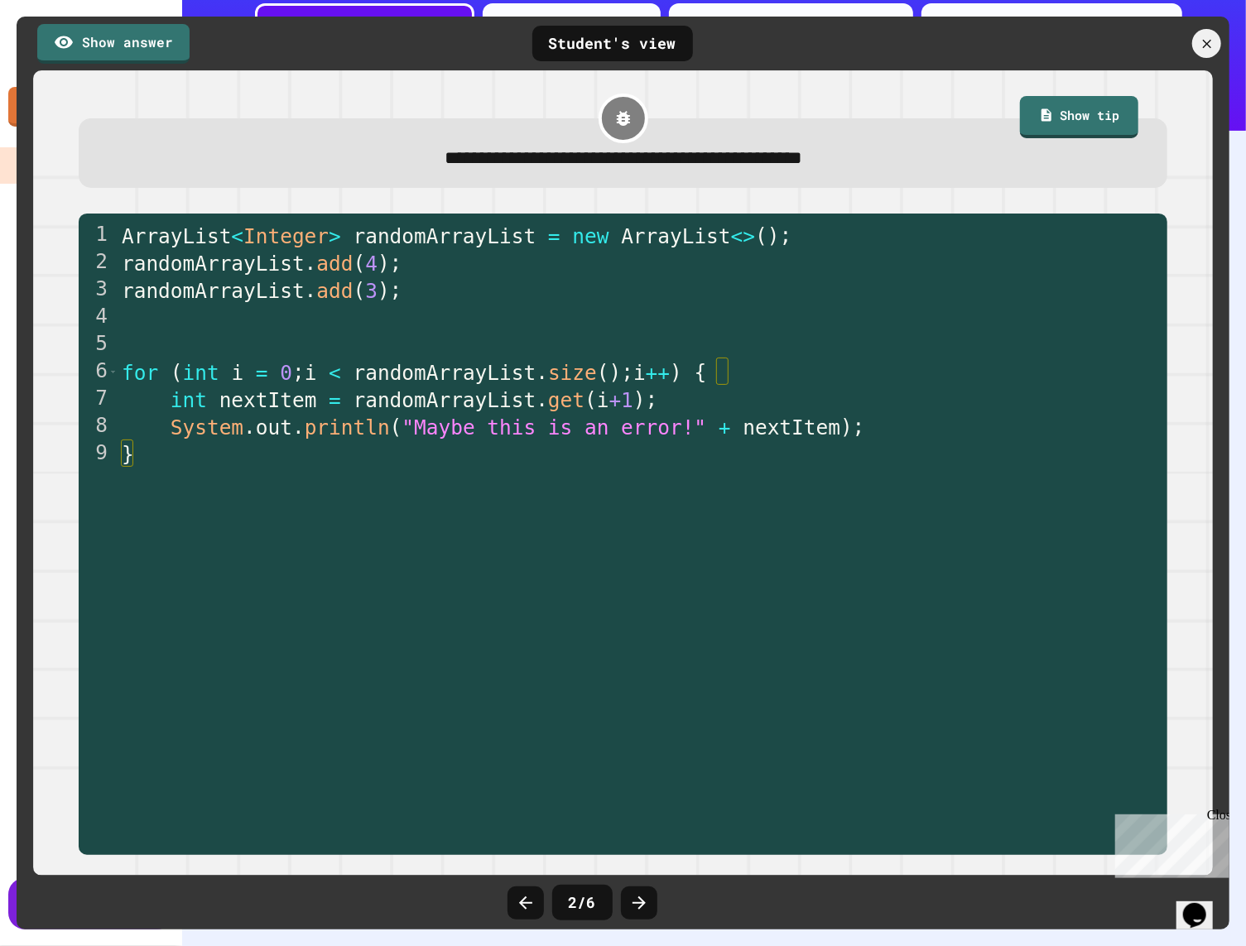
click at [638, 897] on icon at bounding box center [638, 902] width 13 height 13
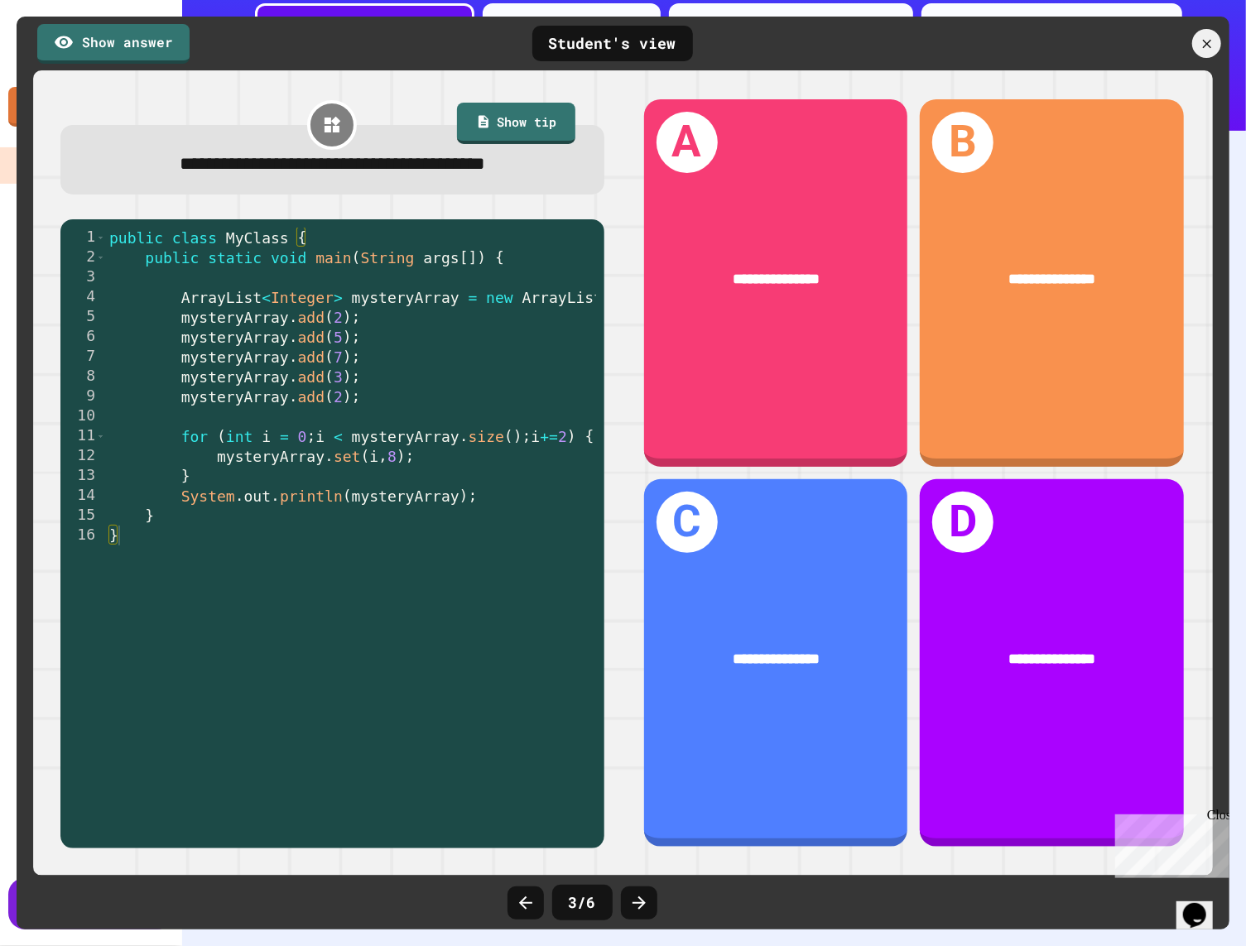
click at [638, 897] on icon at bounding box center [638, 902] width 13 height 13
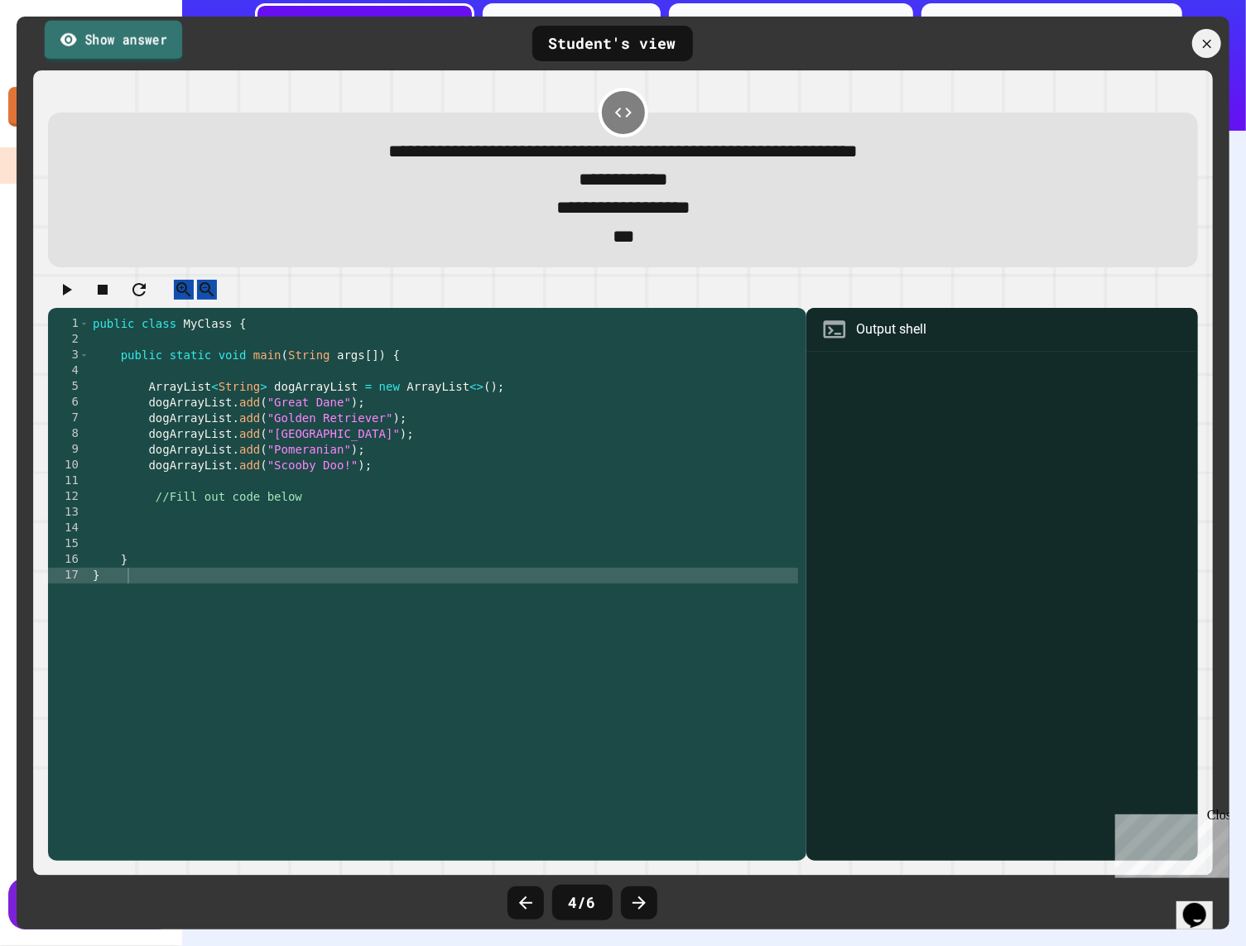
click at [147, 38] on link "Show answer" at bounding box center [113, 40] width 137 height 41
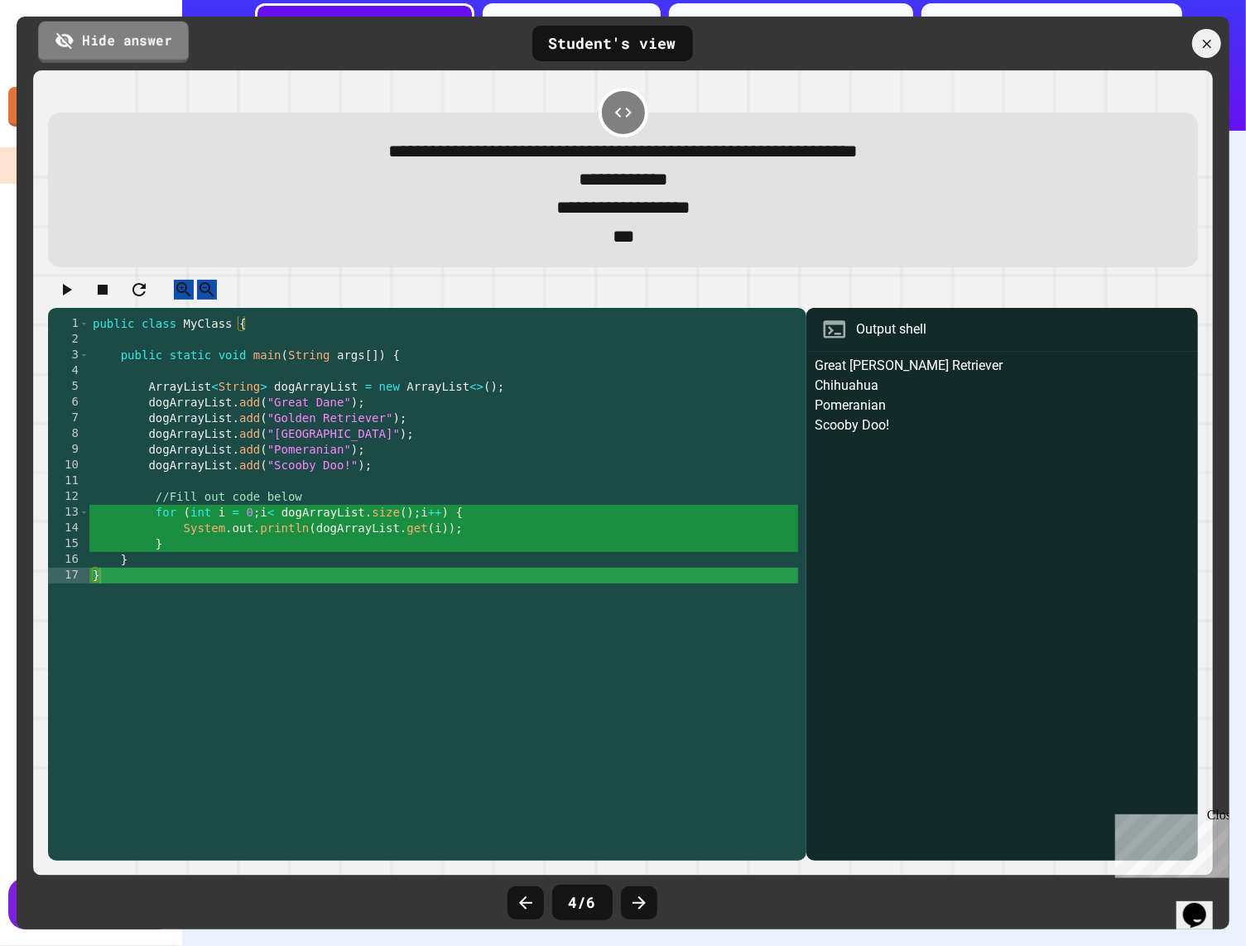
click at [149, 39] on link "Hide answer" at bounding box center [113, 41] width 151 height 41
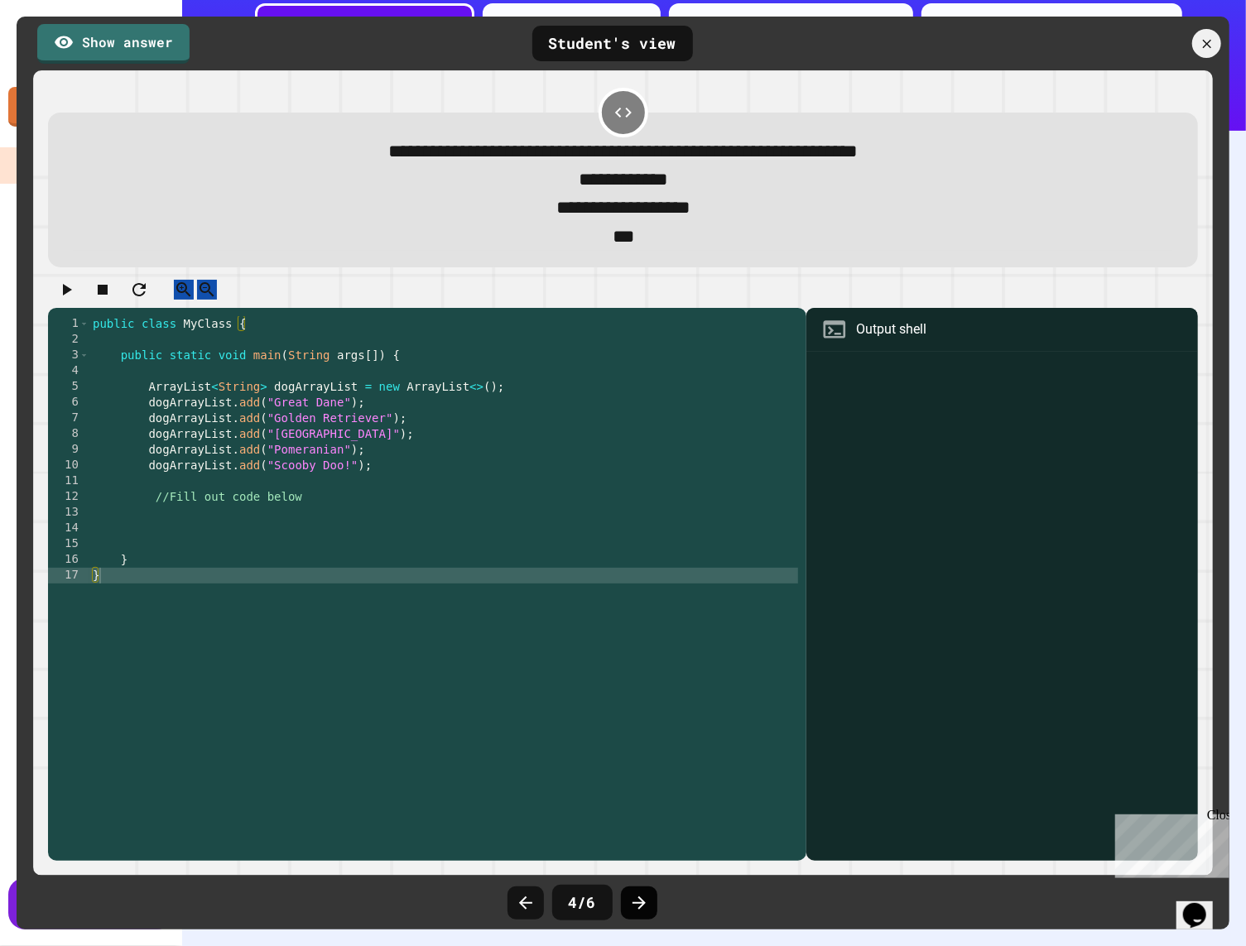
click at [651, 900] on div at bounding box center [639, 902] width 36 height 33
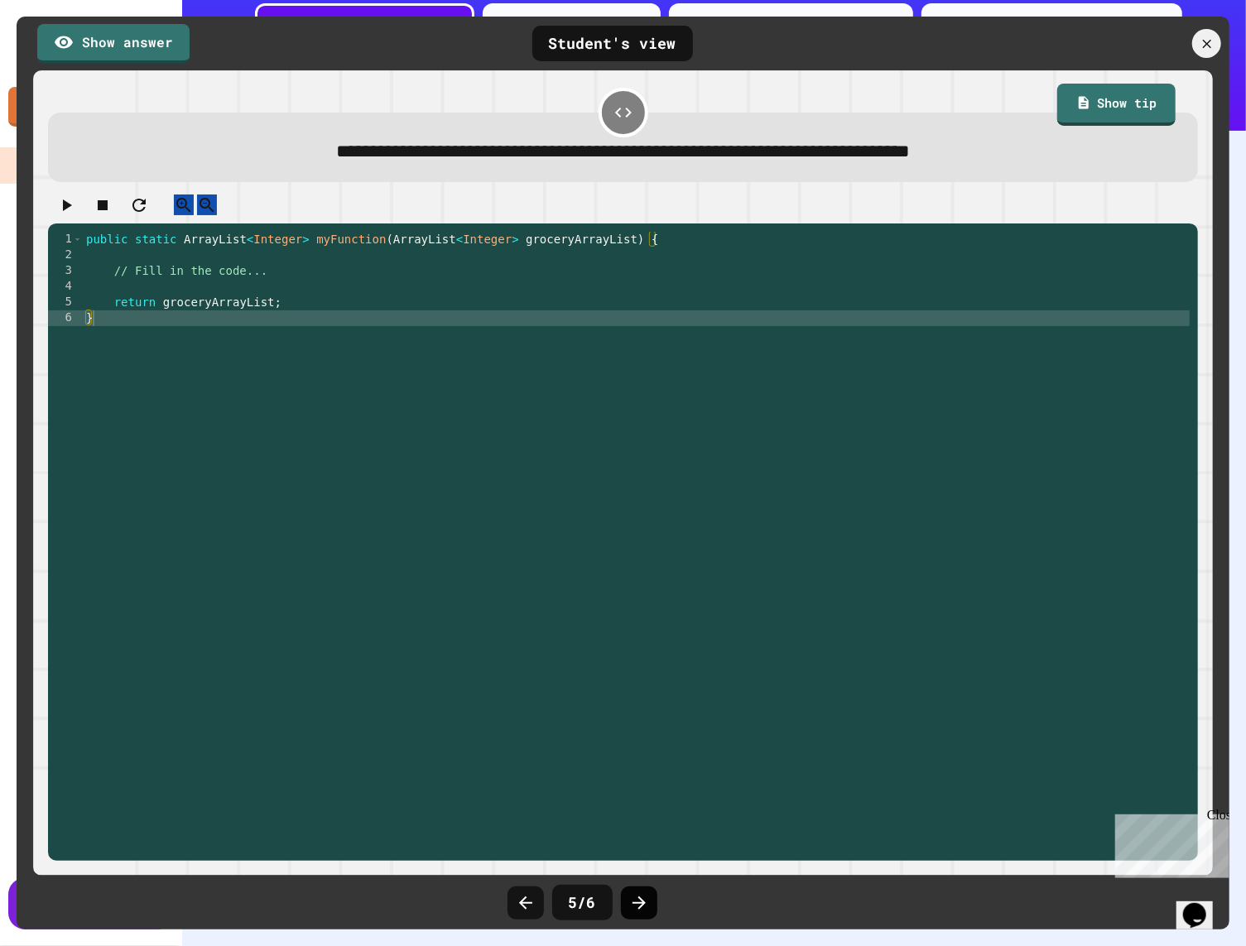
click at [652, 903] on div at bounding box center [639, 902] width 36 height 33
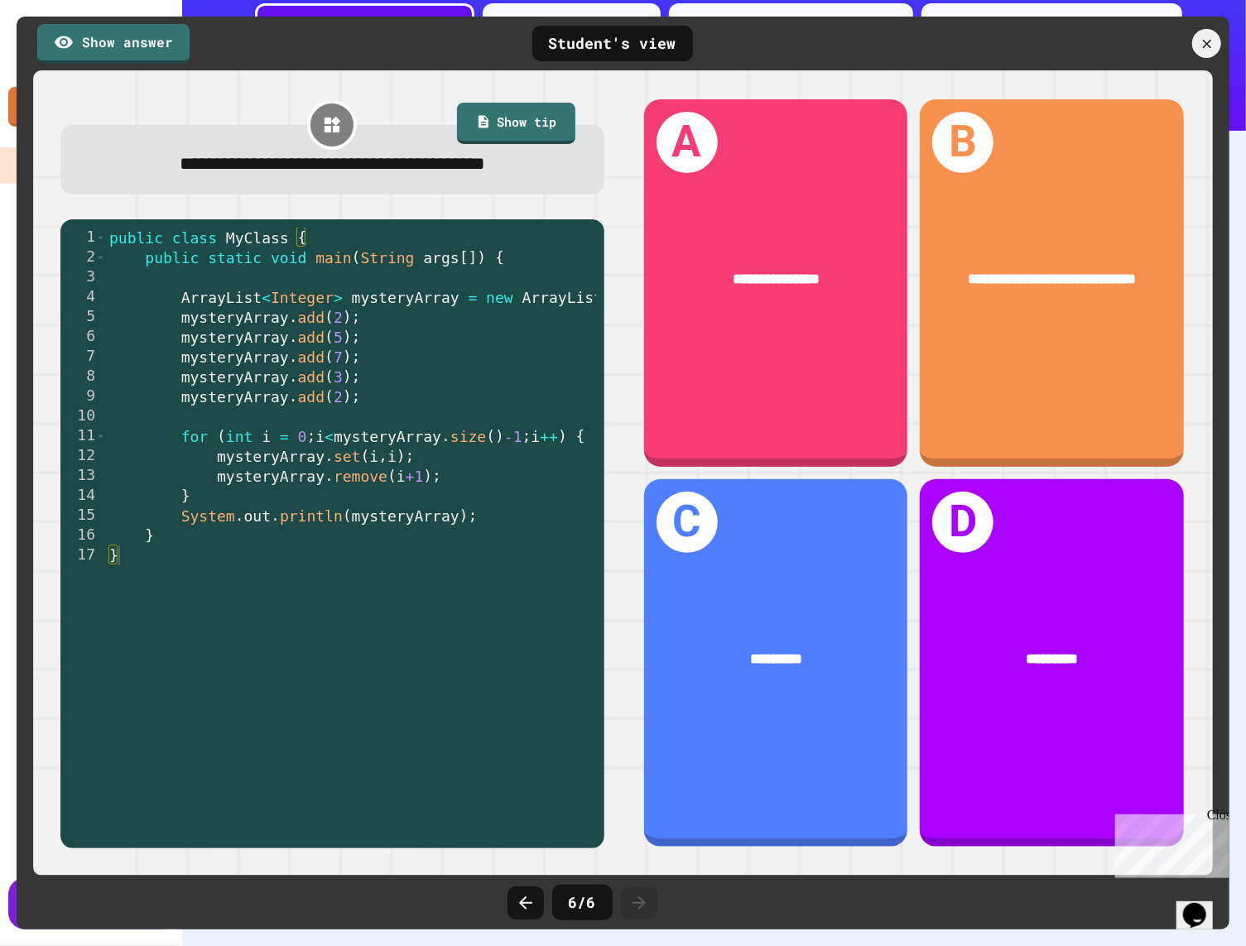
click at [652, 903] on div at bounding box center [639, 902] width 36 height 33
click at [532, 892] on div at bounding box center [525, 902] width 36 height 33
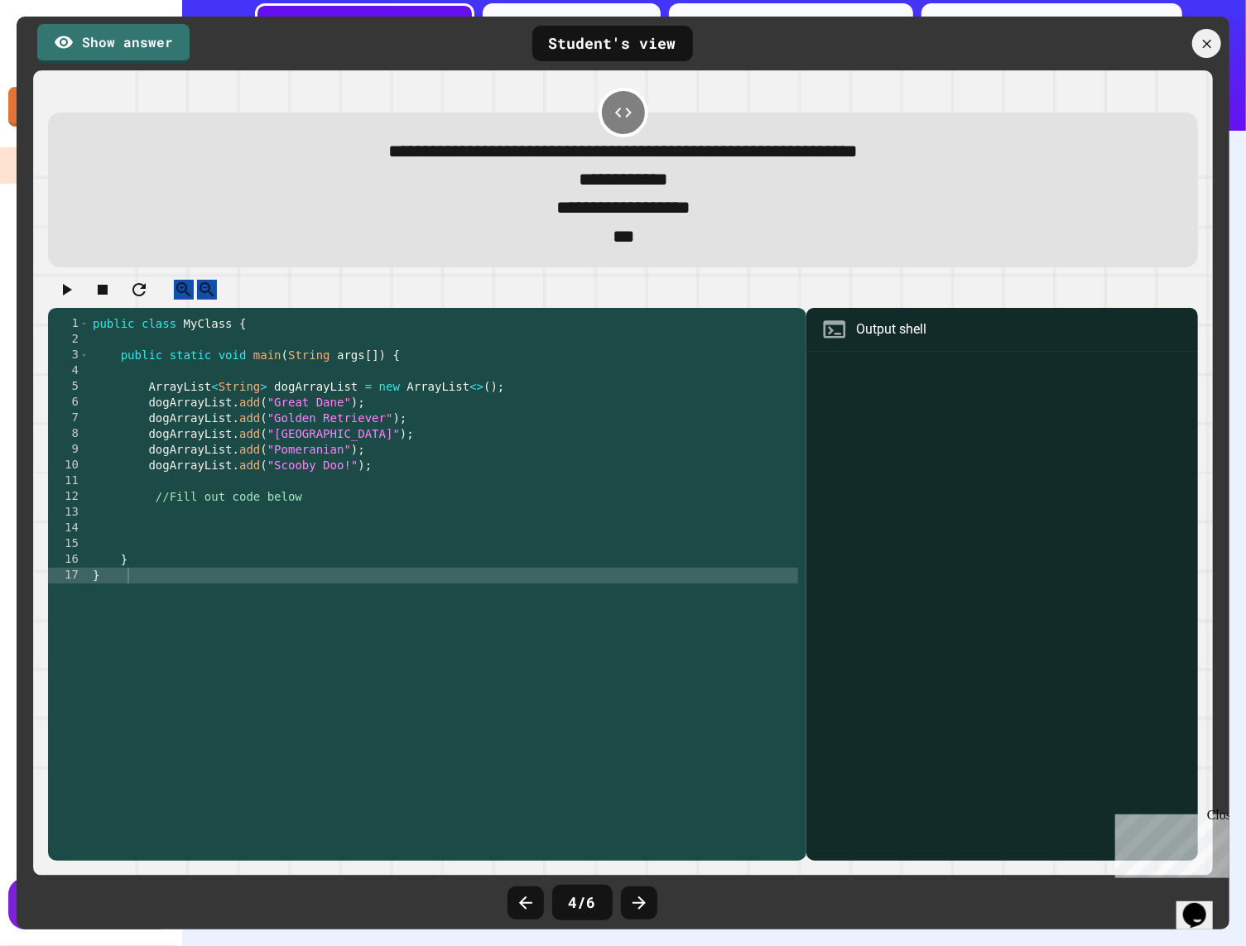
click at [532, 893] on icon at bounding box center [526, 903] width 20 height 20
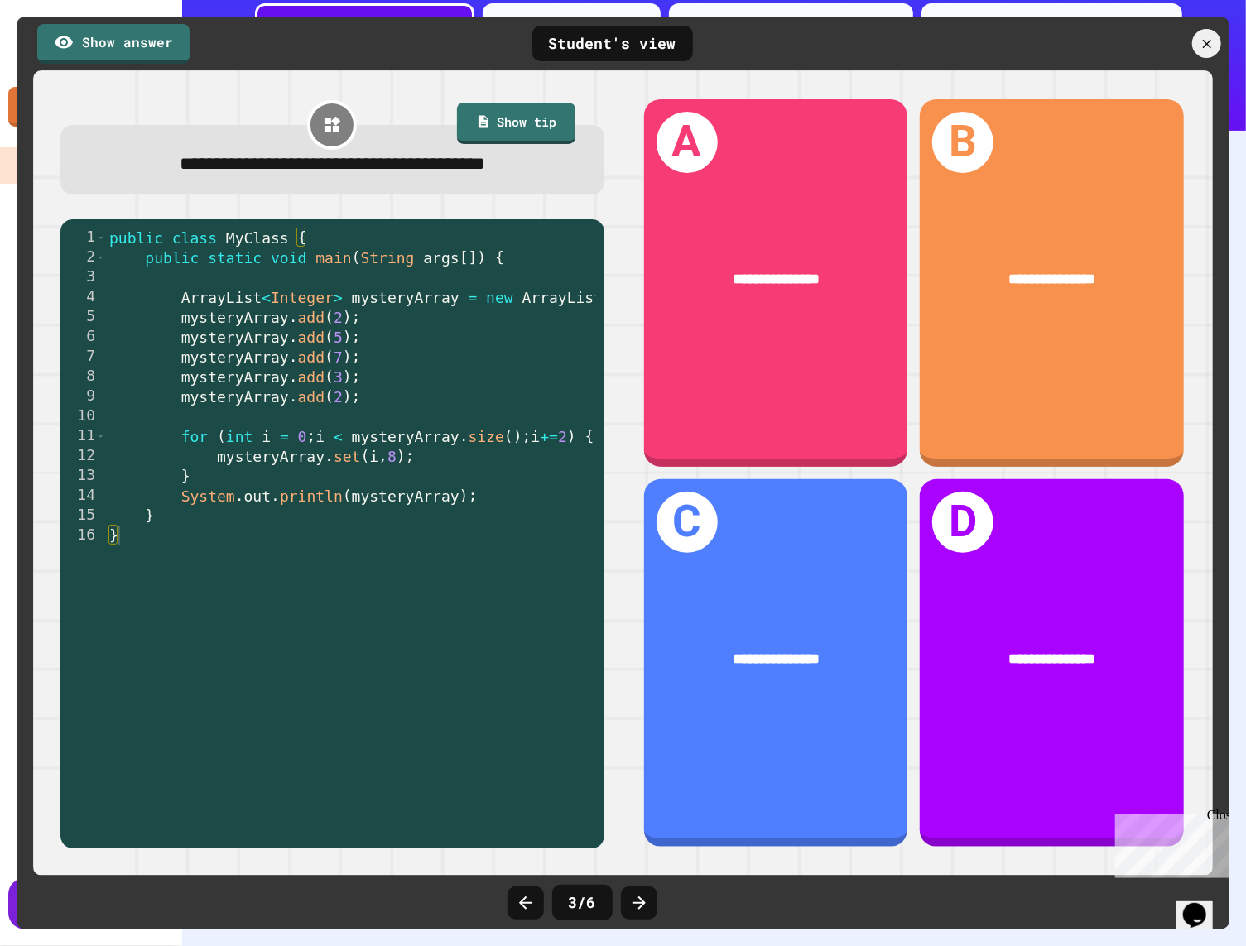
click at [532, 893] on icon at bounding box center [526, 903] width 20 height 20
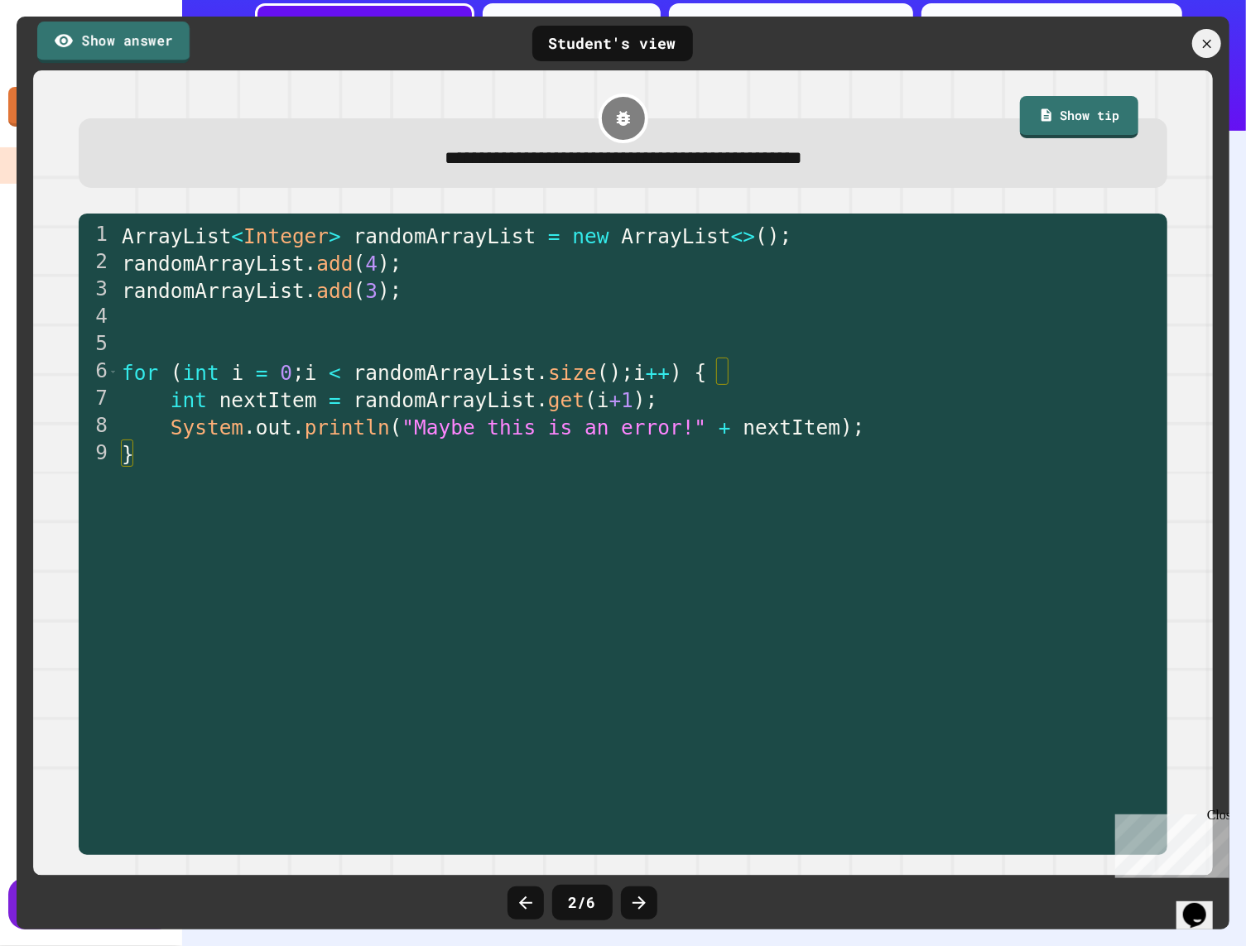
click at [160, 46] on link "Show answer" at bounding box center [113, 42] width 152 height 41
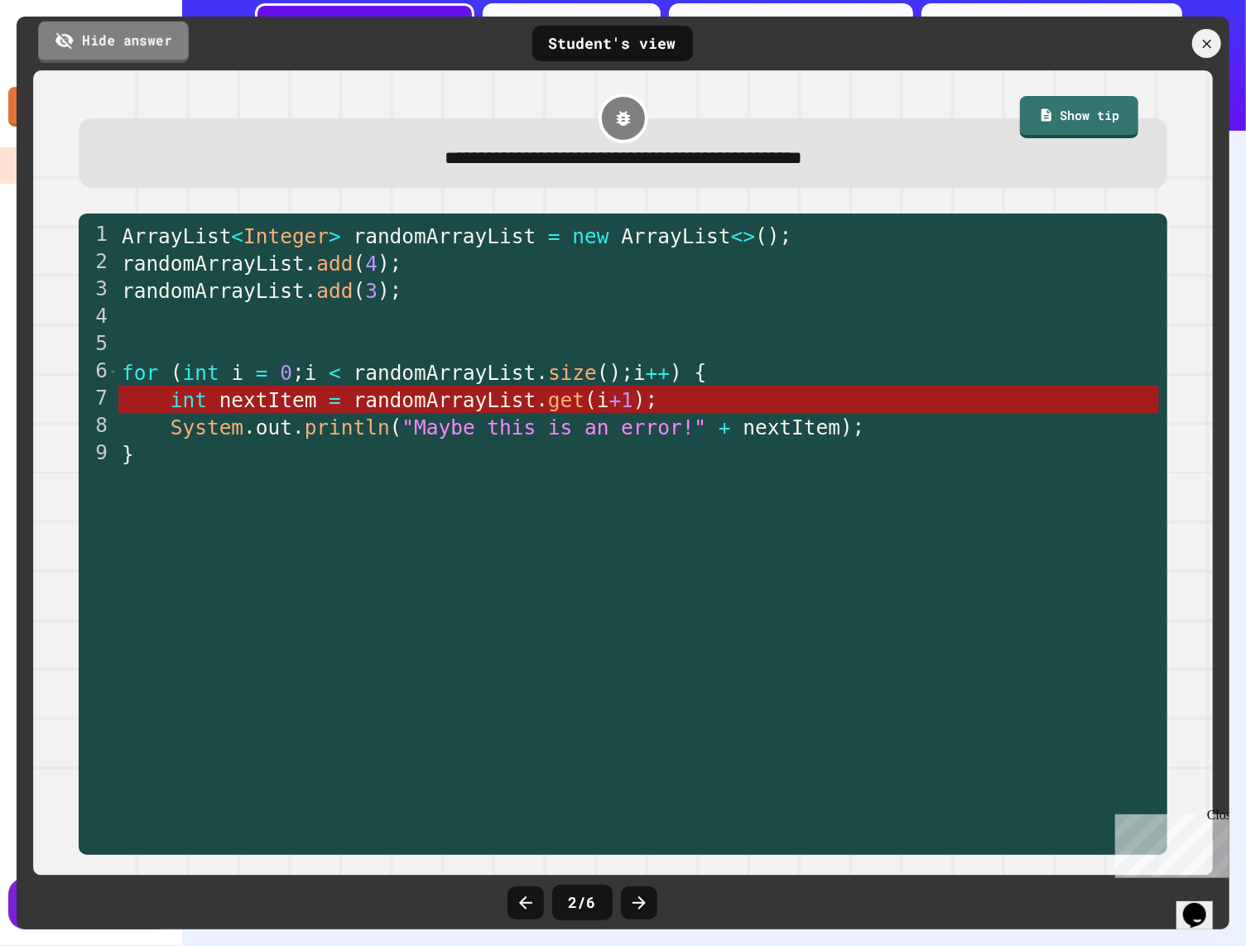
click at [161, 47] on link "Hide answer" at bounding box center [113, 41] width 151 height 41
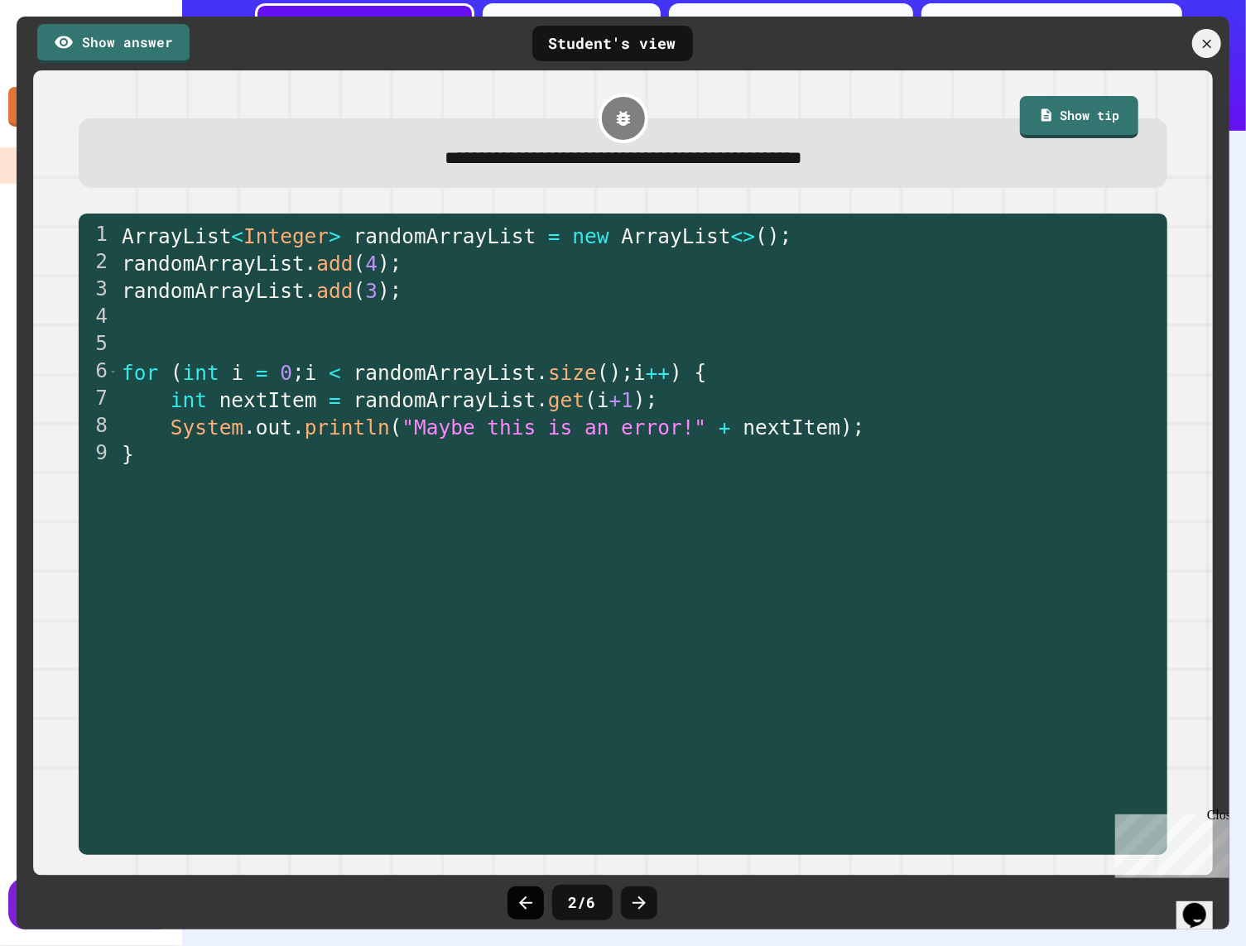
click at [516, 902] on icon at bounding box center [526, 903] width 20 height 20
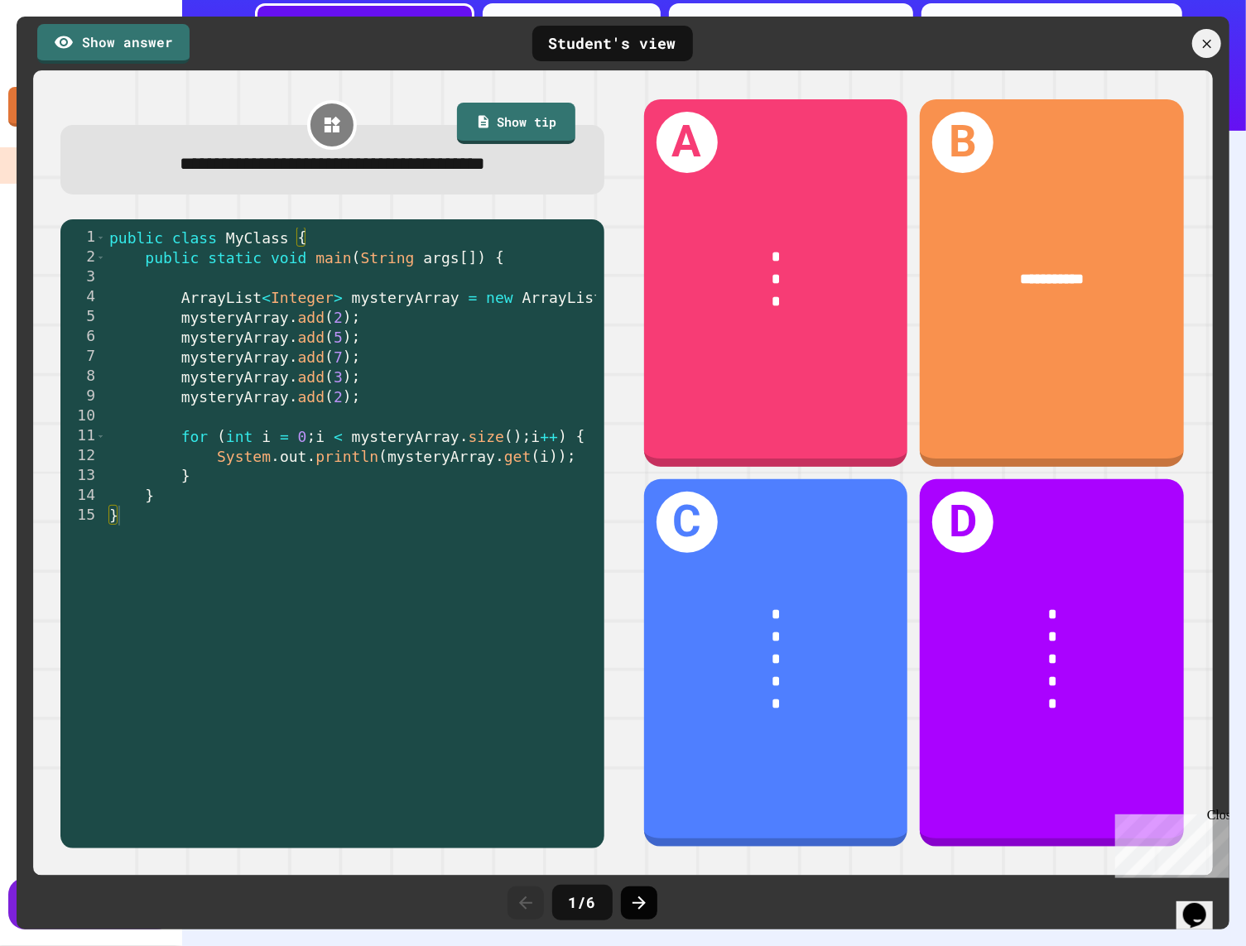
click at [636, 901] on icon at bounding box center [639, 903] width 20 height 20
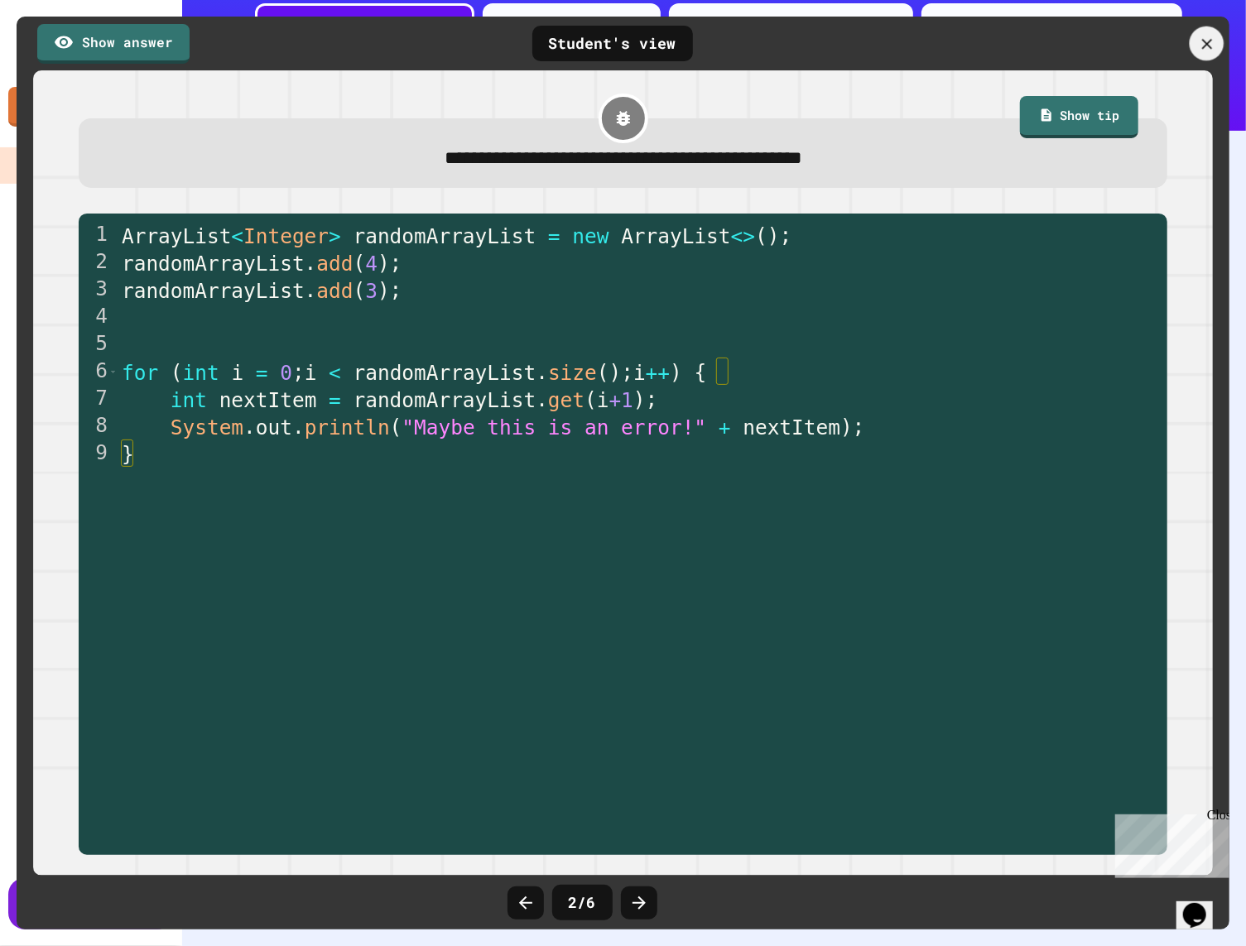
click at [995, 52] on div at bounding box center [1206, 43] width 35 height 35
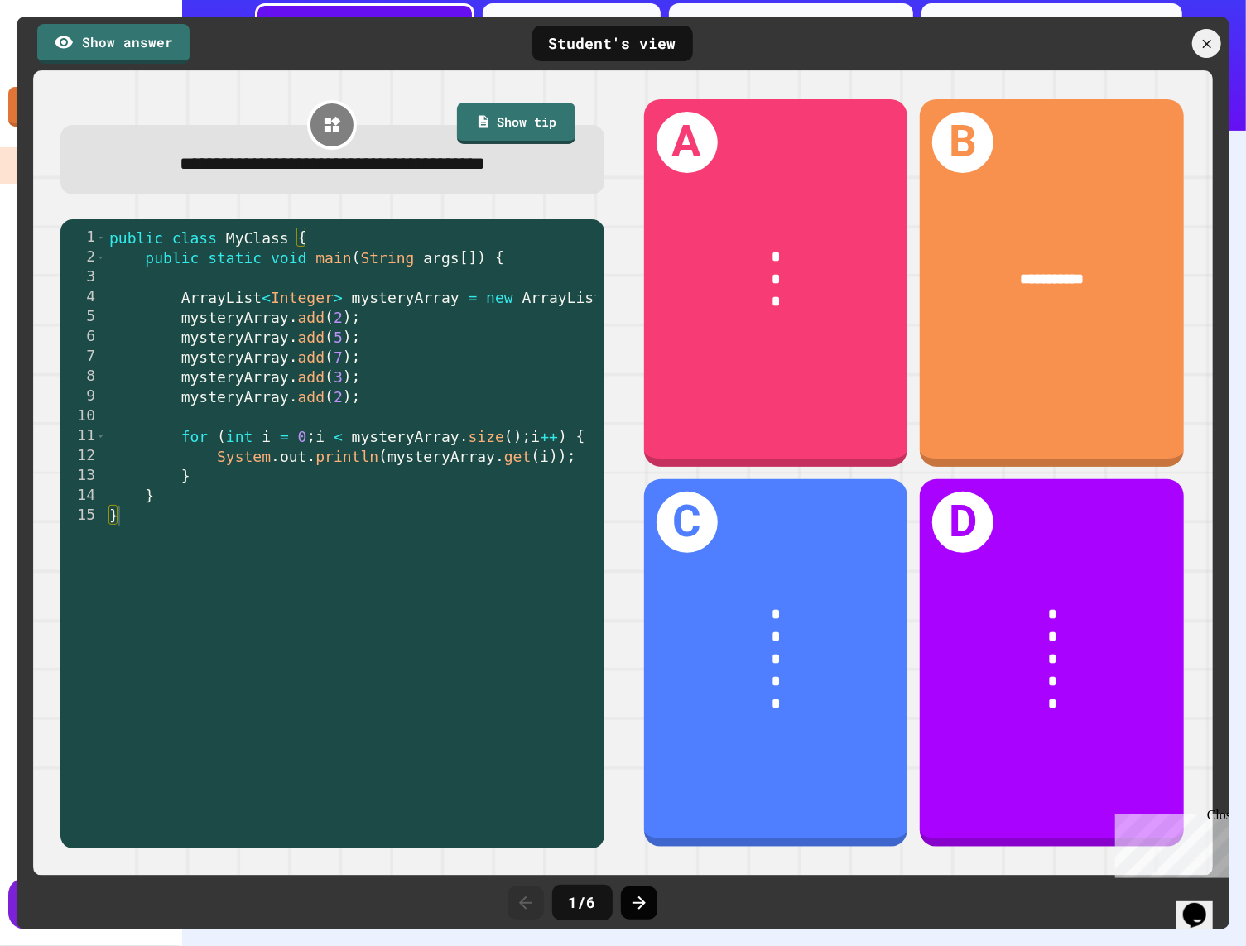
click at [631, 900] on icon at bounding box center [639, 903] width 20 height 20
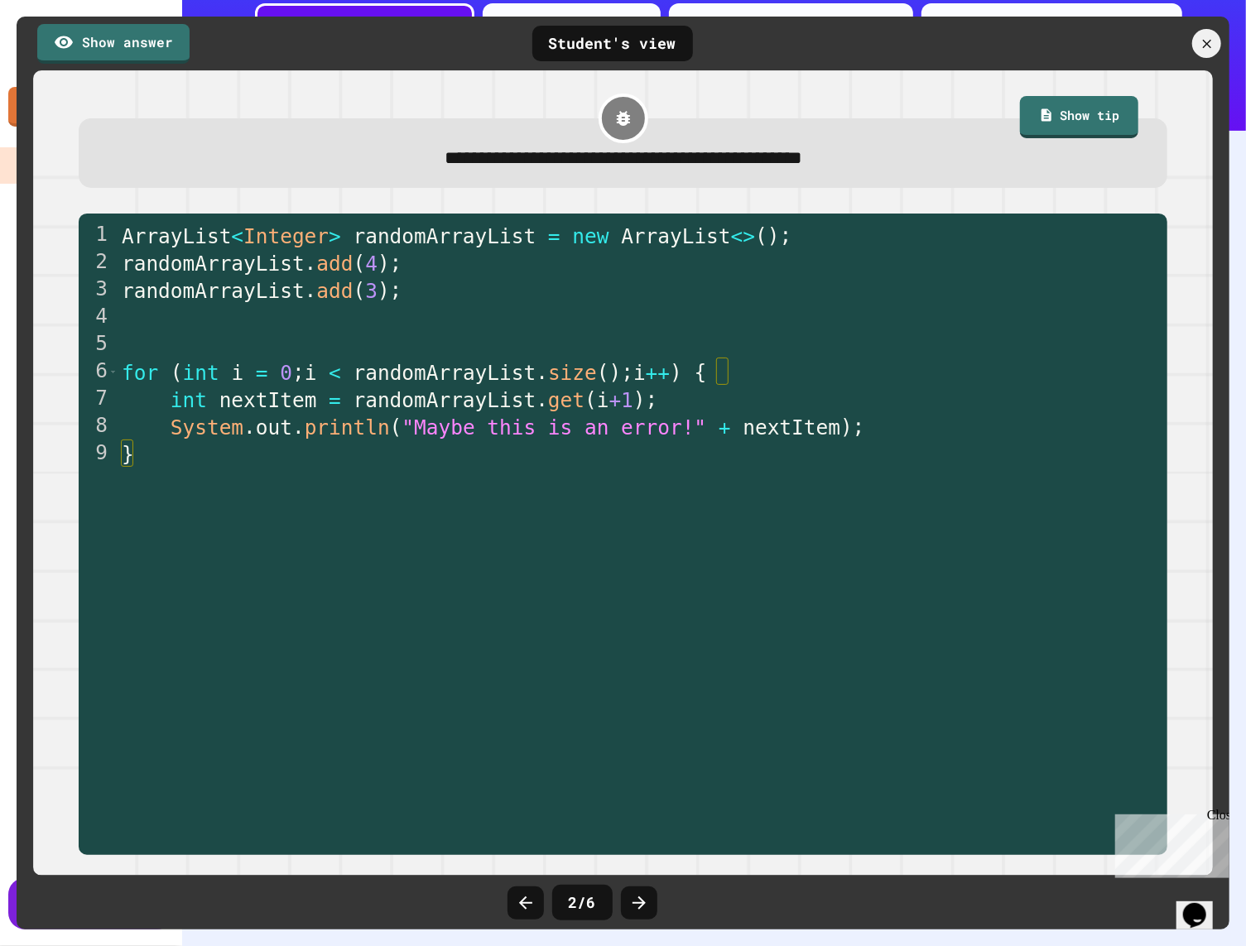
click at [631, 900] on icon at bounding box center [639, 903] width 20 height 20
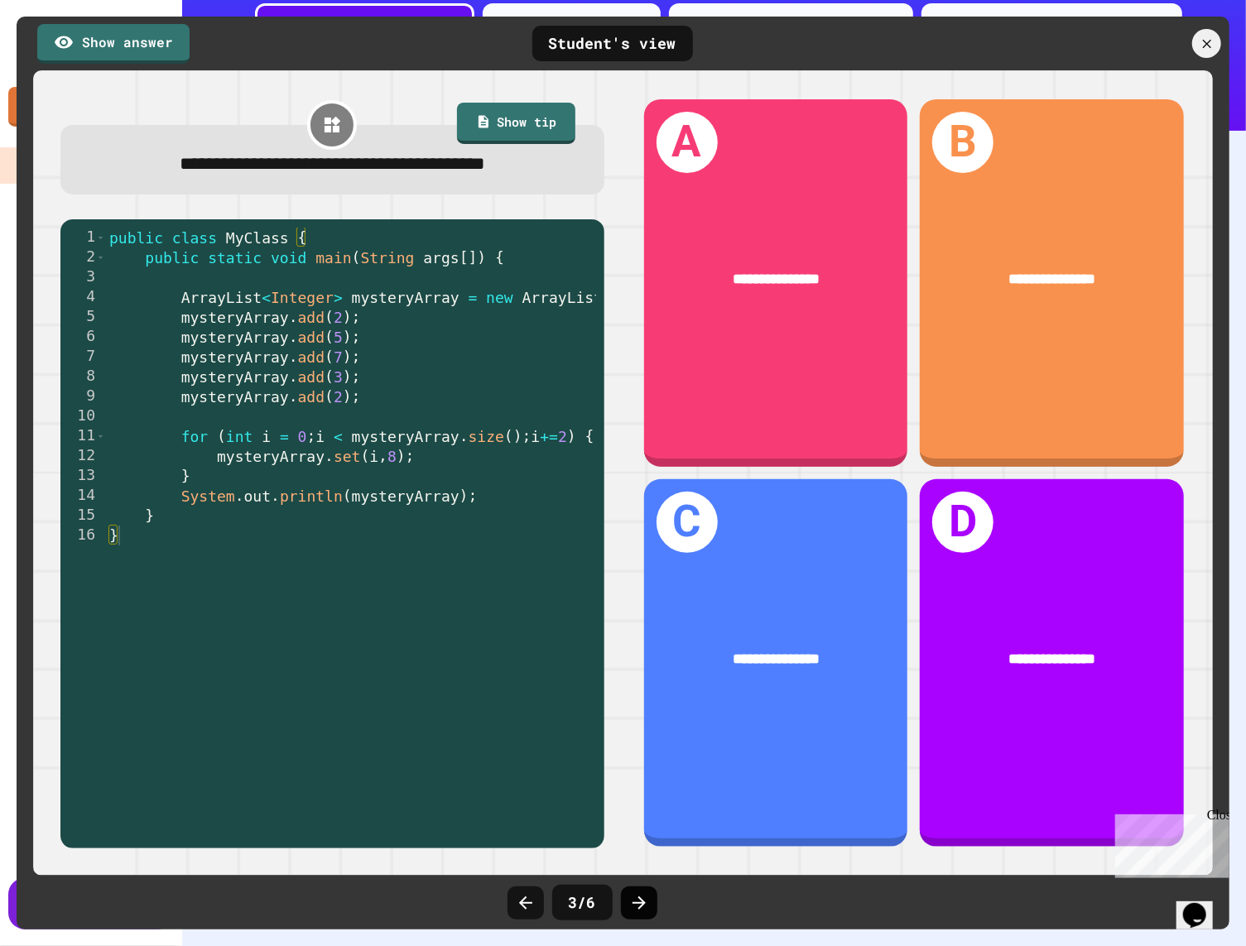
click at [631, 900] on icon at bounding box center [639, 903] width 20 height 20
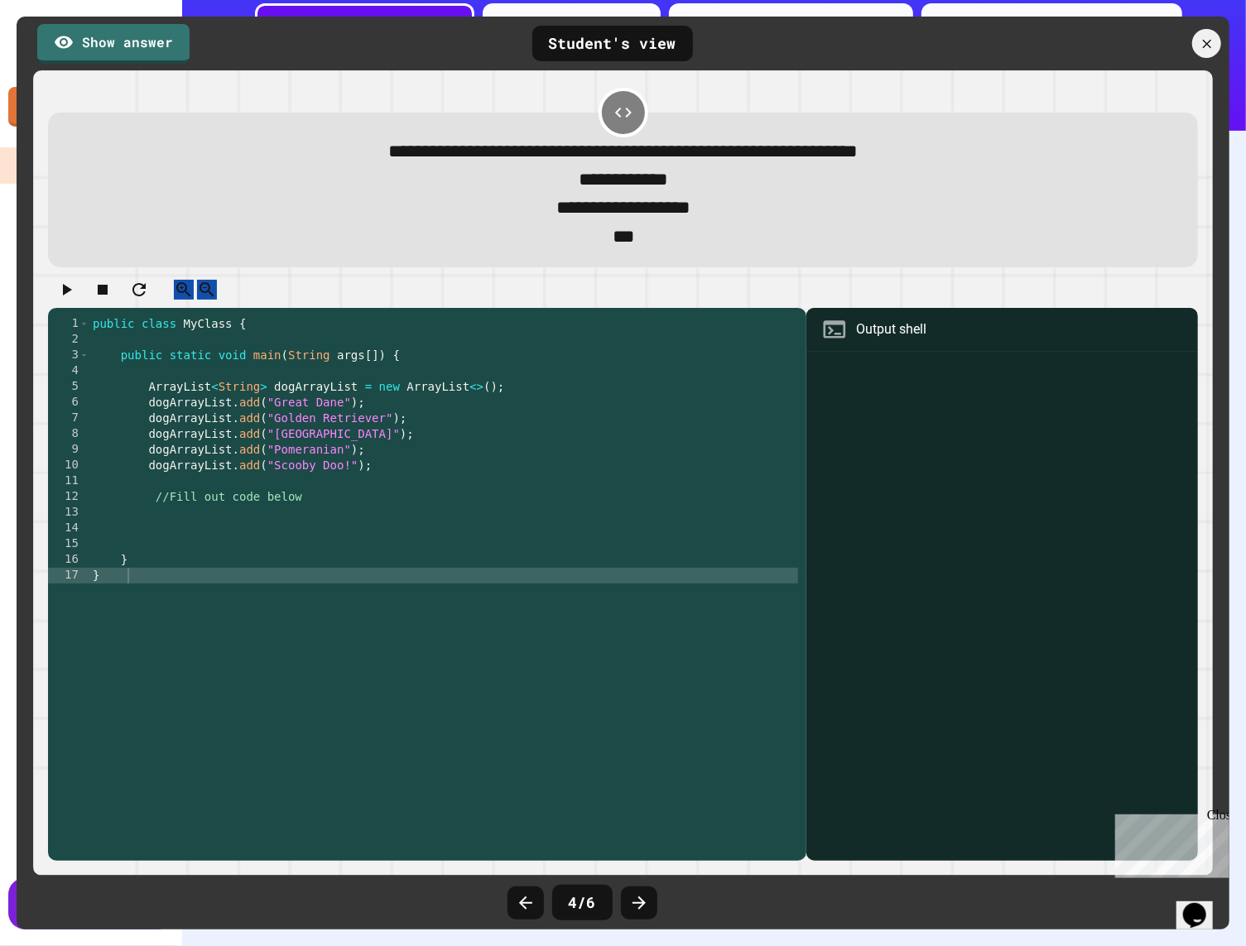
click at [147, 50] on link "Show answer" at bounding box center [113, 44] width 152 height 40
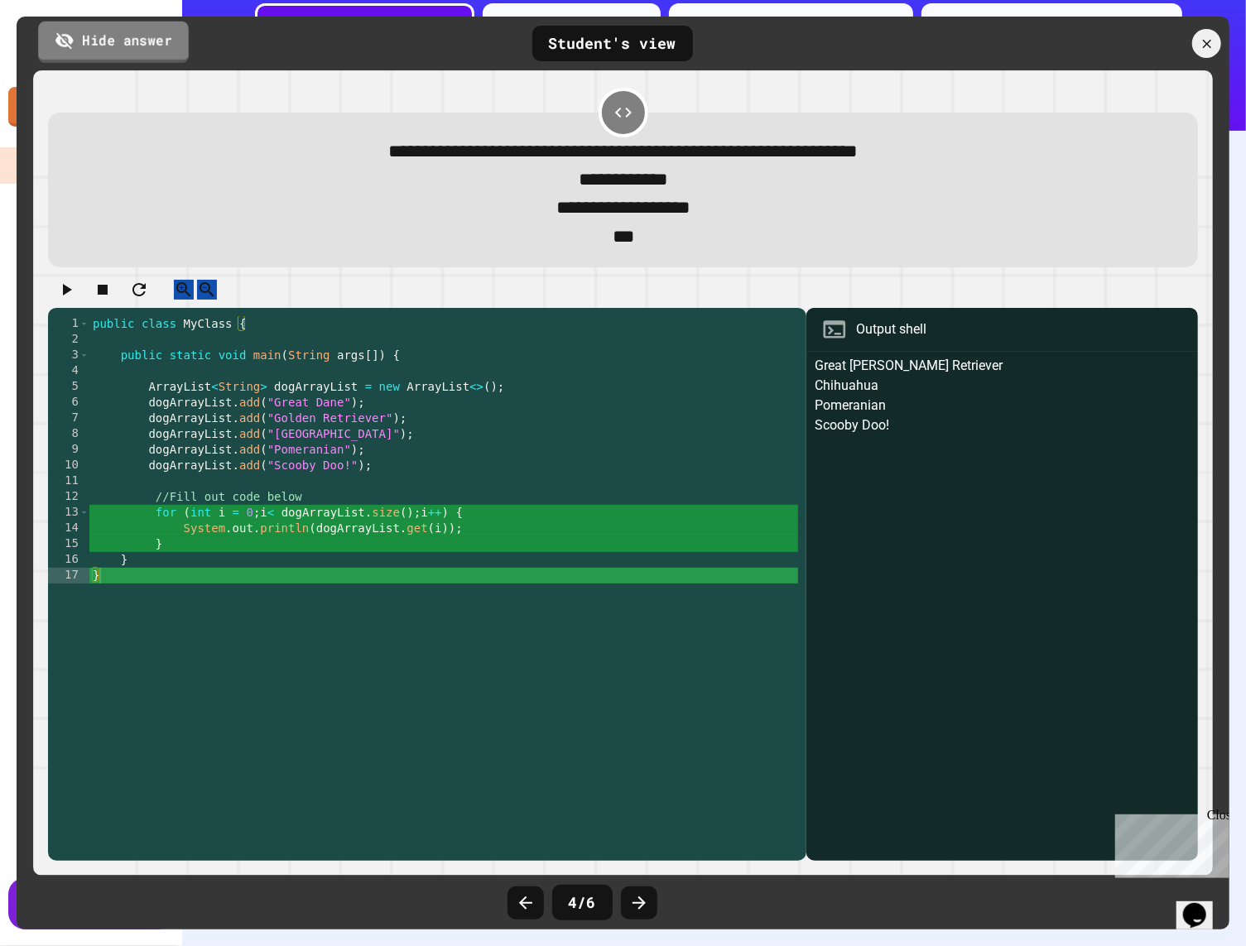
click at [147, 50] on link "Hide answer" at bounding box center [113, 41] width 151 height 41
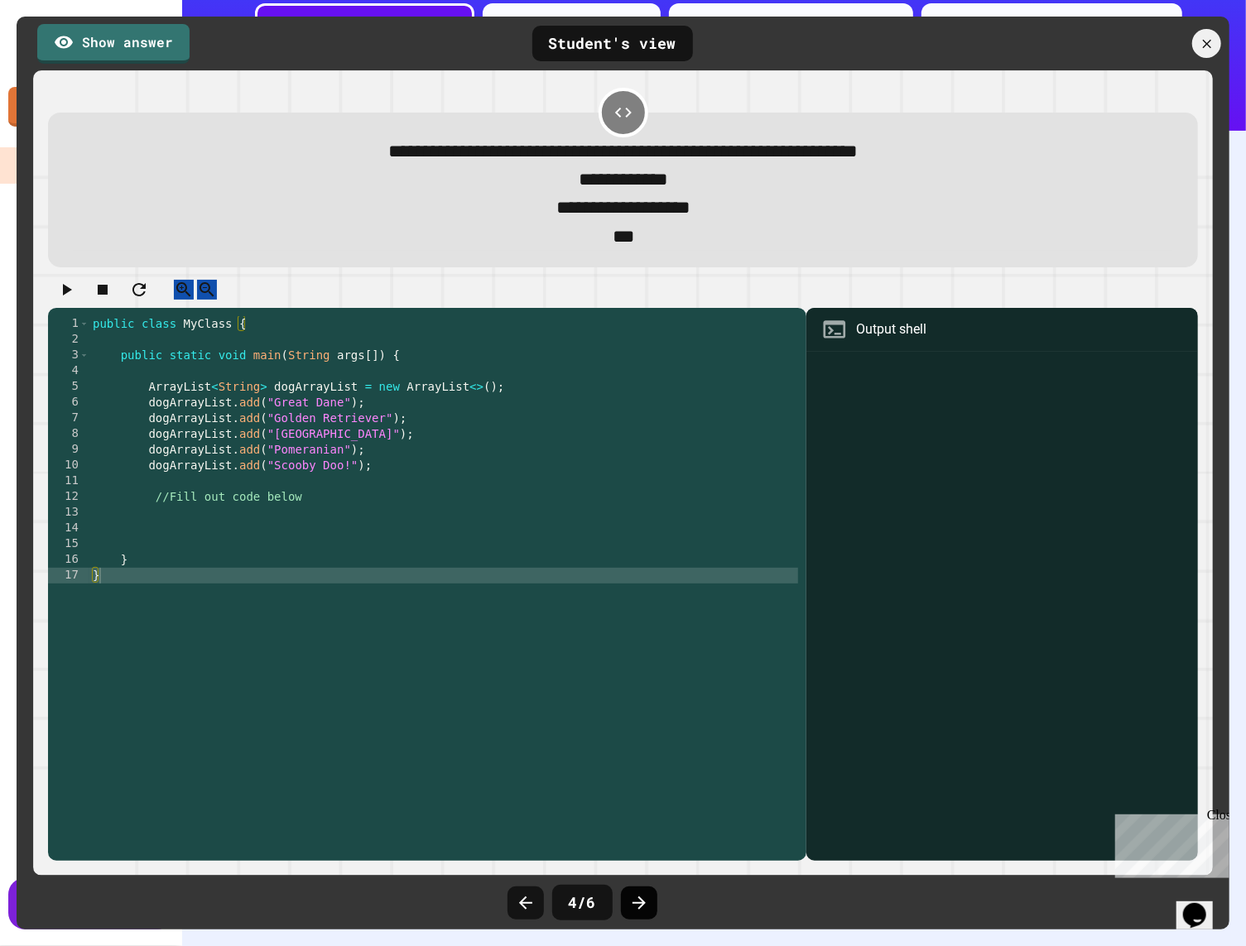
click at [641, 893] on icon at bounding box center [639, 903] width 20 height 20
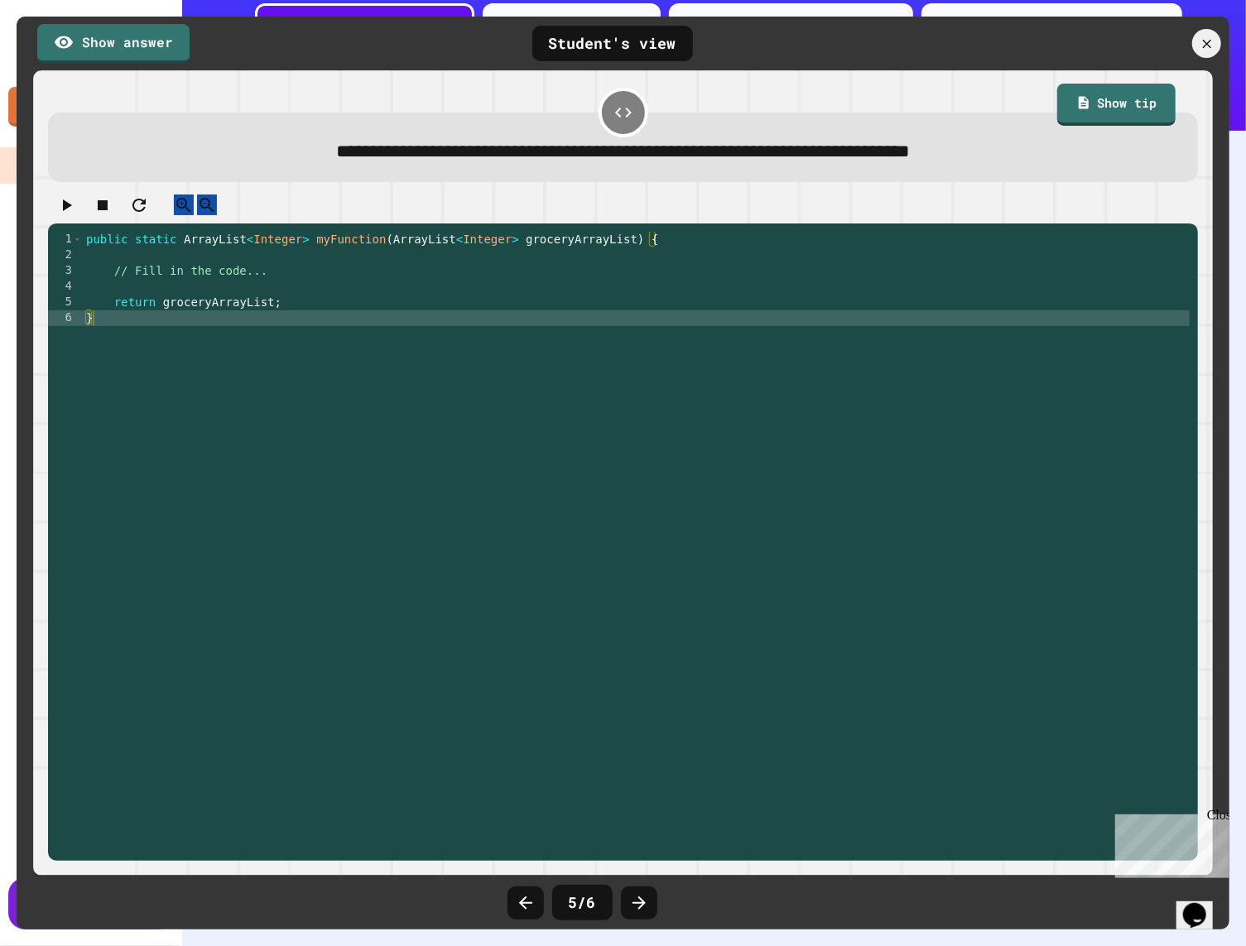
click at [641, 893] on icon at bounding box center [639, 903] width 20 height 20
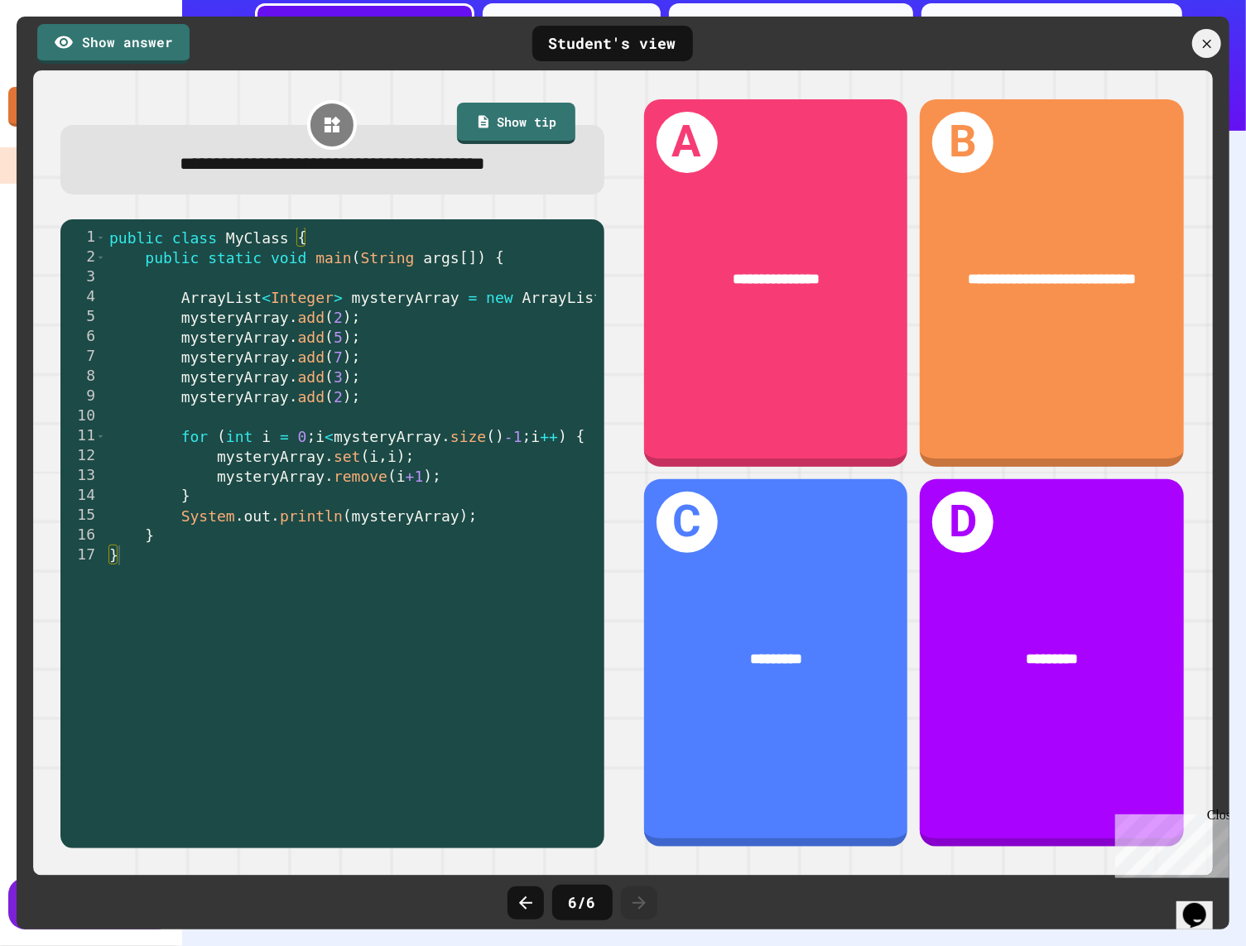
click at [995, 50] on icon at bounding box center [1206, 43] width 15 height 15
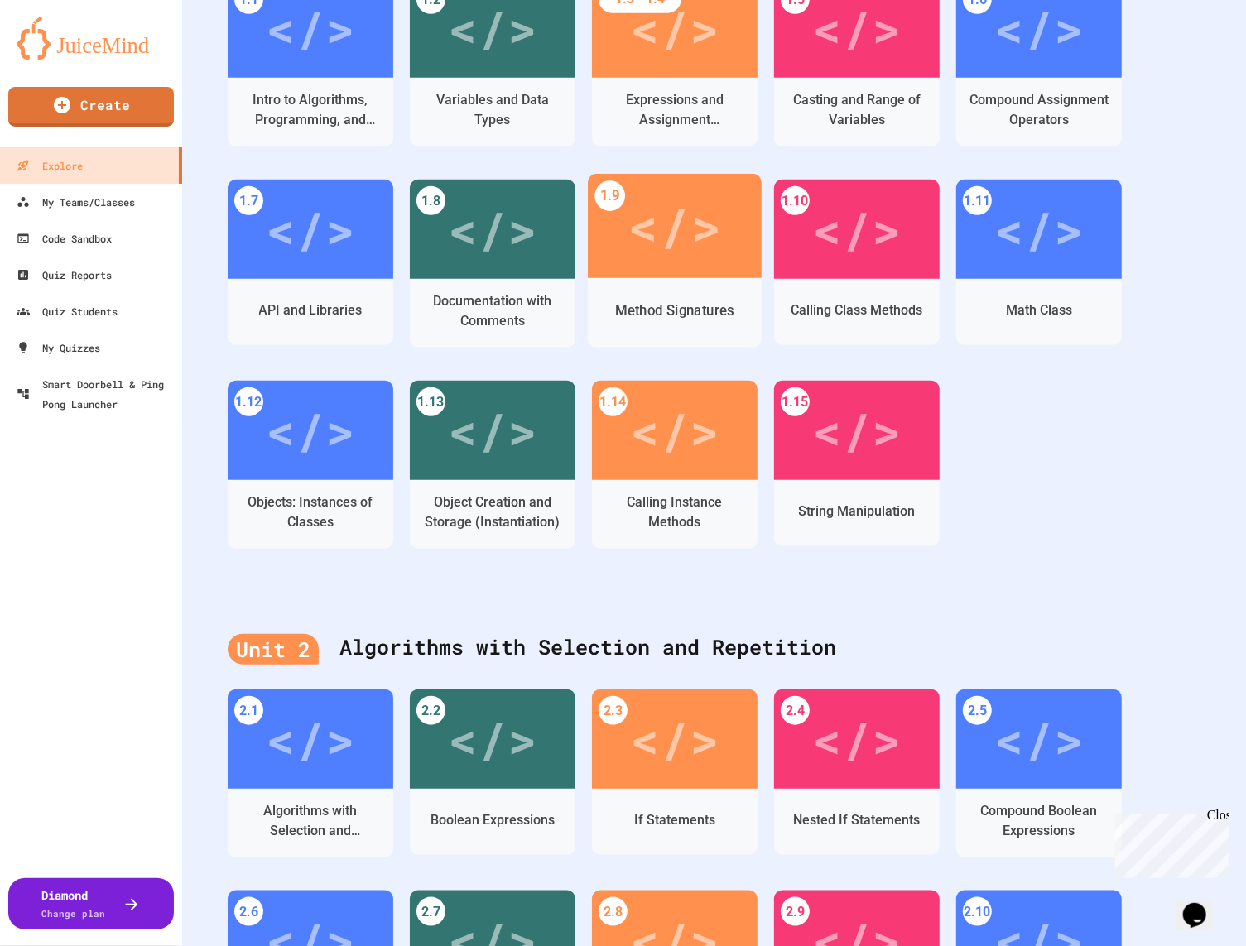
scroll to position [2097, 0]
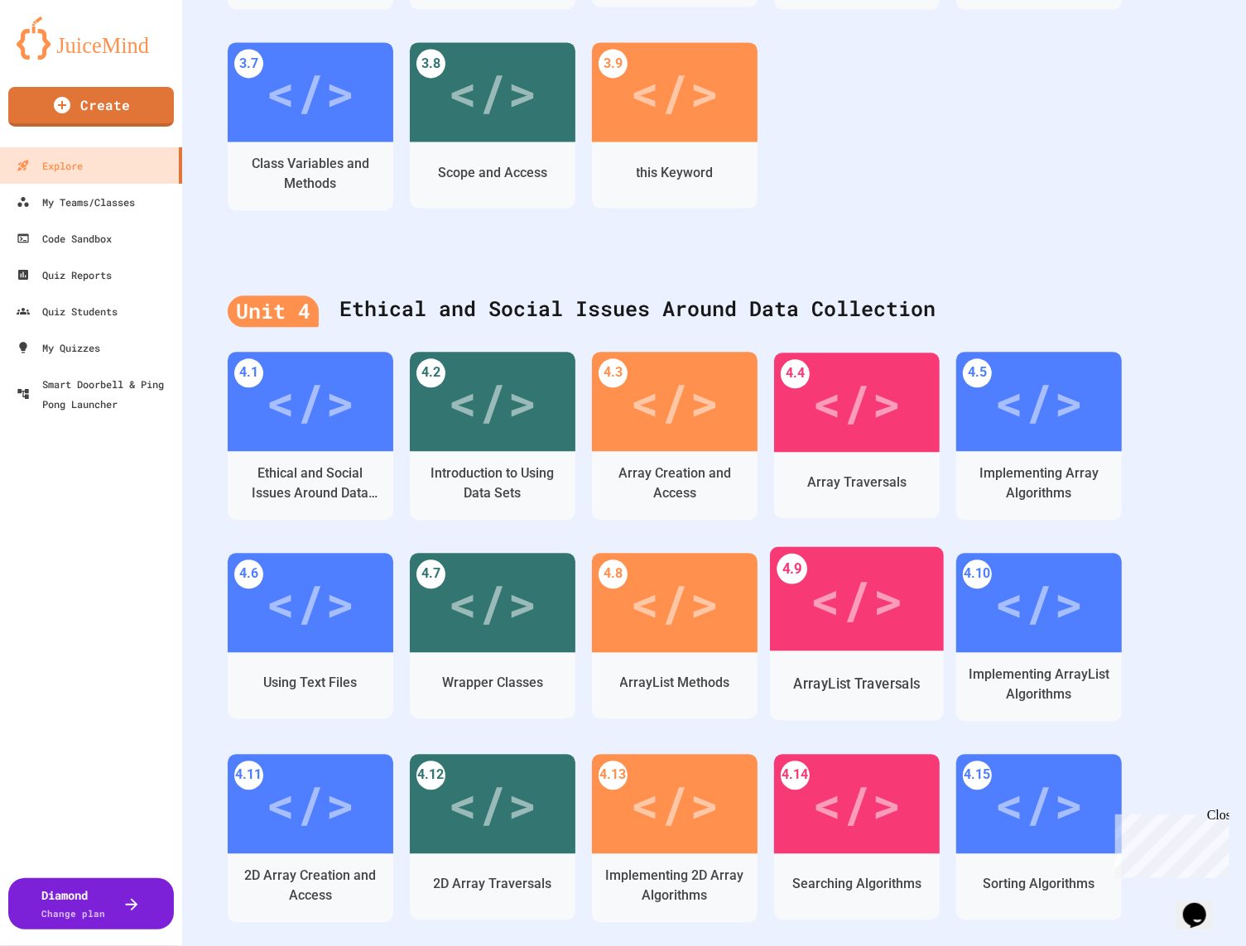
click at [848, 605] on div "</>" at bounding box center [856, 598] width 94 height 79
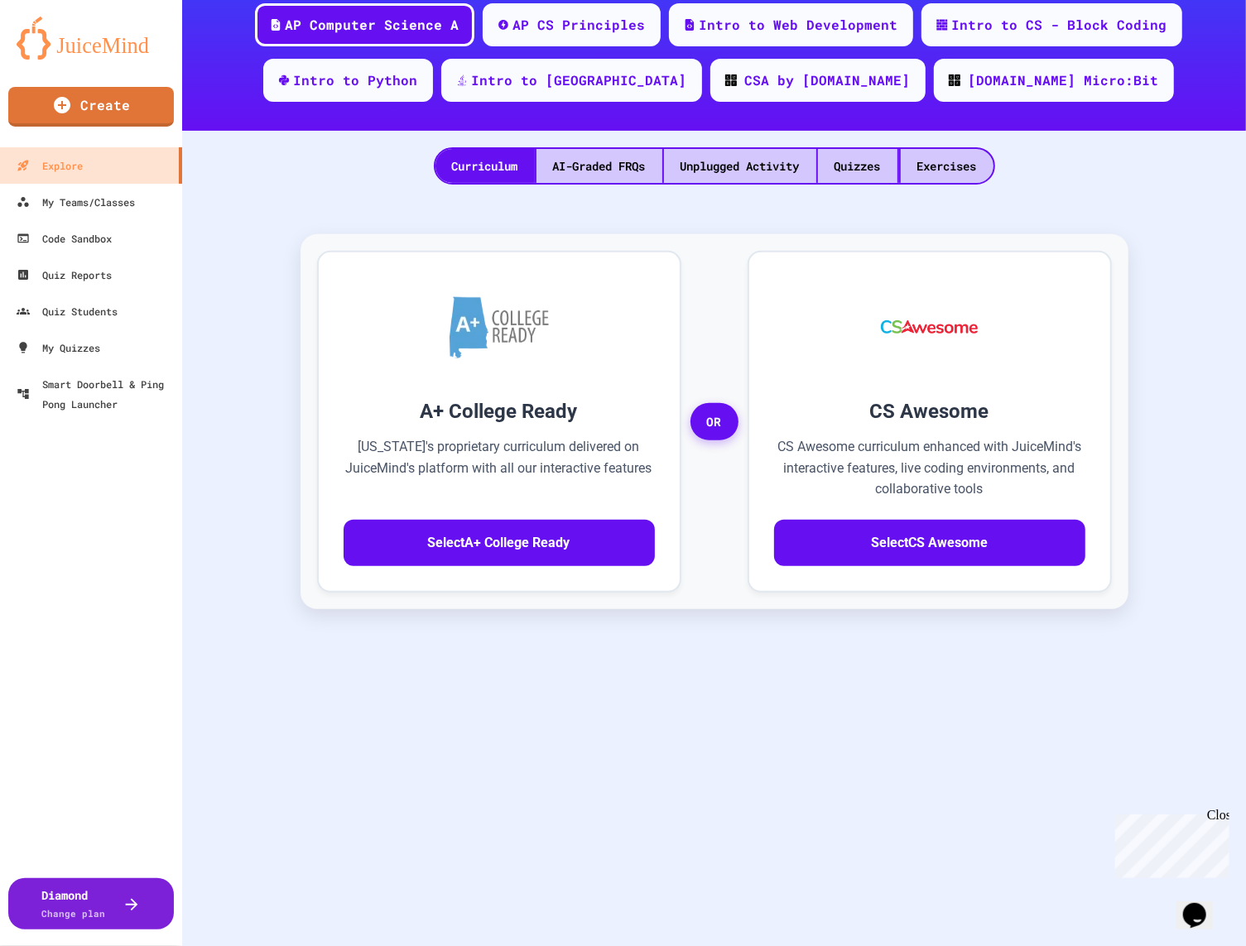
scroll to position [245, 0]
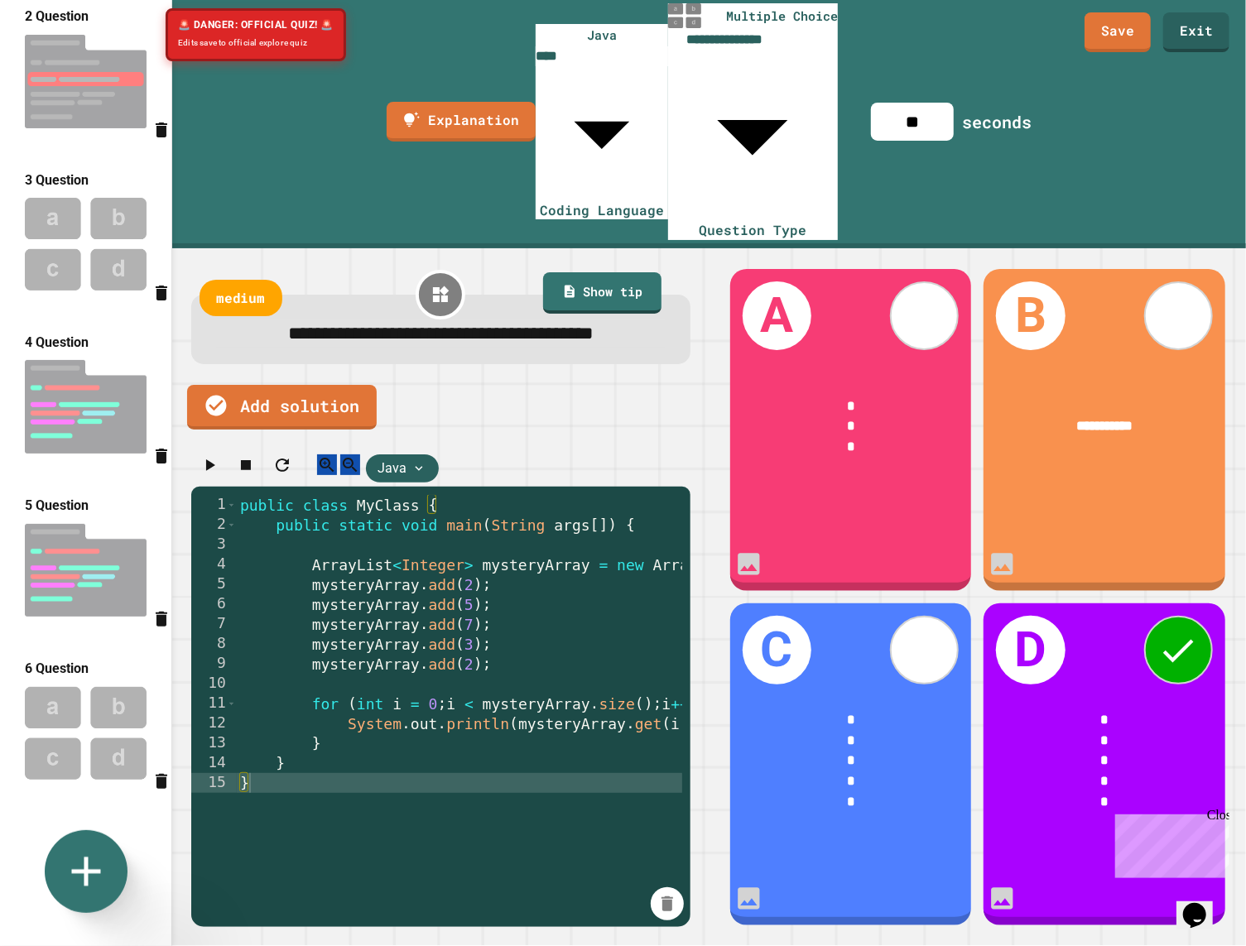
scroll to position [186, 0]
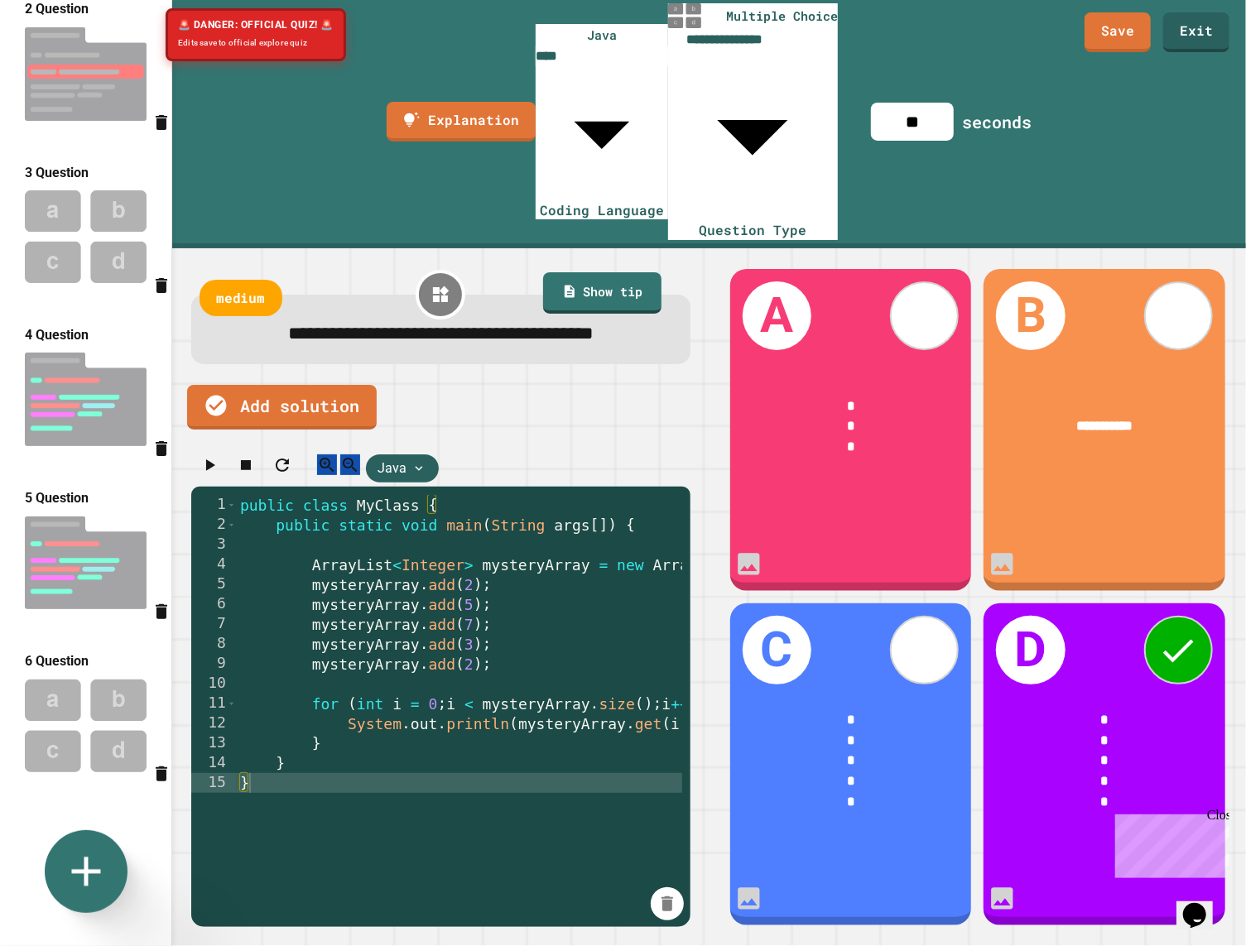
click at [53, 119] on img at bounding box center [85, 74] width 171 height 110
type input "**********"
type input "**"
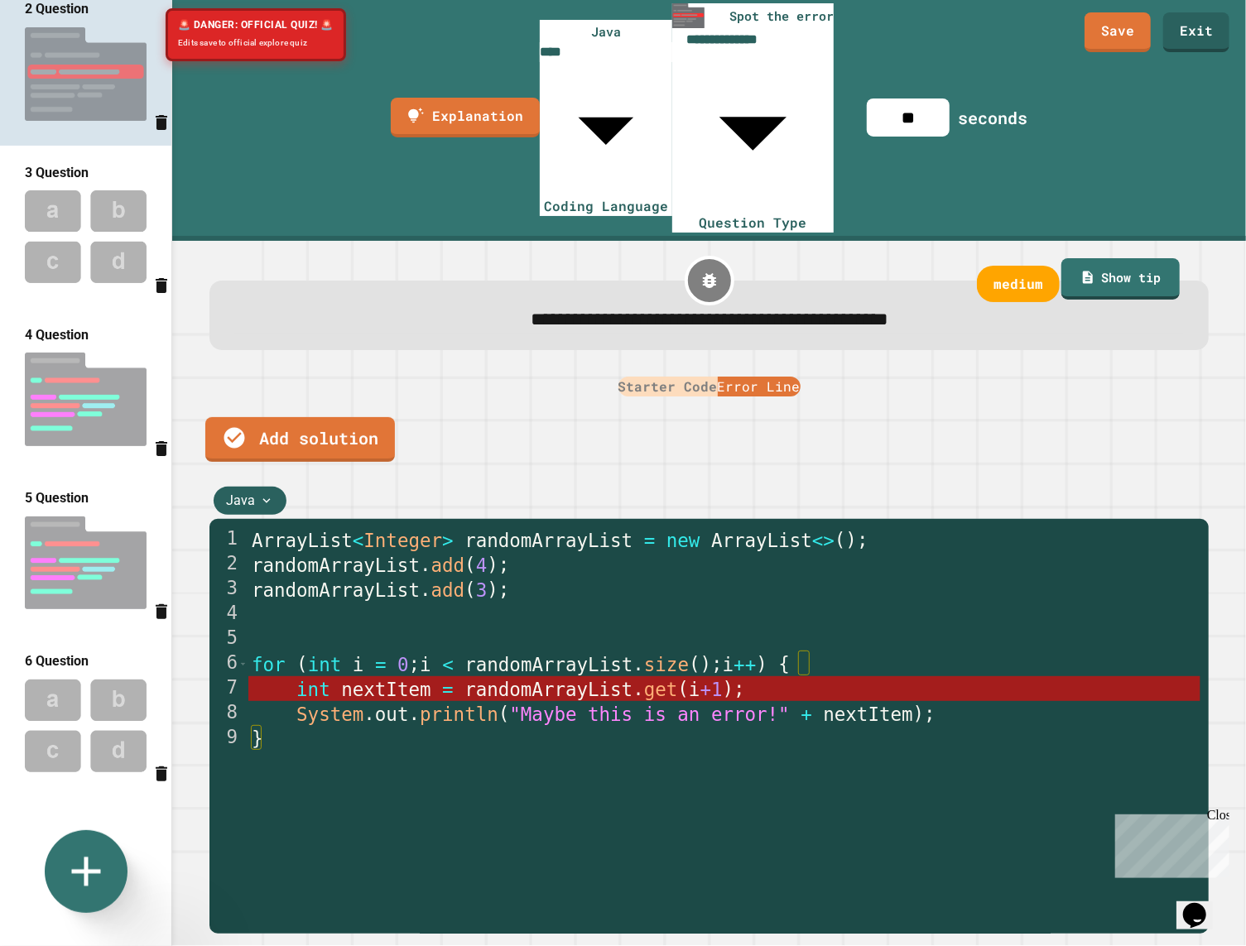
click at [653, 377] on button "Starter Code" at bounding box center [667, 387] width 99 height 20
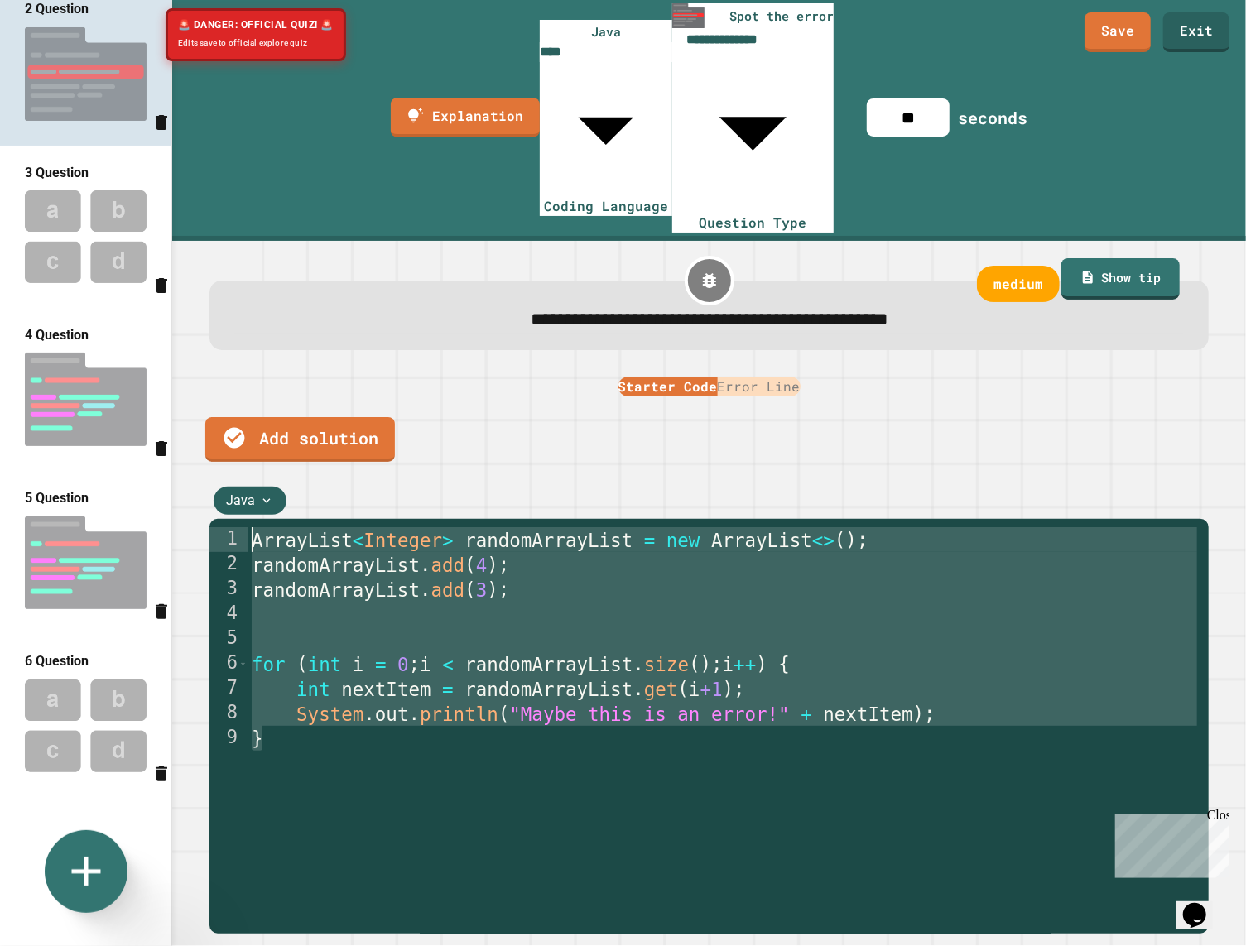
drag, startPoint x: 294, startPoint y: 610, endPoint x: 231, endPoint y: 371, distance: 247.3
click at [231, 519] on div "1 2 3 4 5 6 7 8 9 ArrayList < Integer > randomArrayList = new ArrayList <> ( ) …" at bounding box center [708, 726] width 999 height 415
type textarea "**********"
click at [89, 263] on img at bounding box center [85, 236] width 171 height 108
type input "**********"
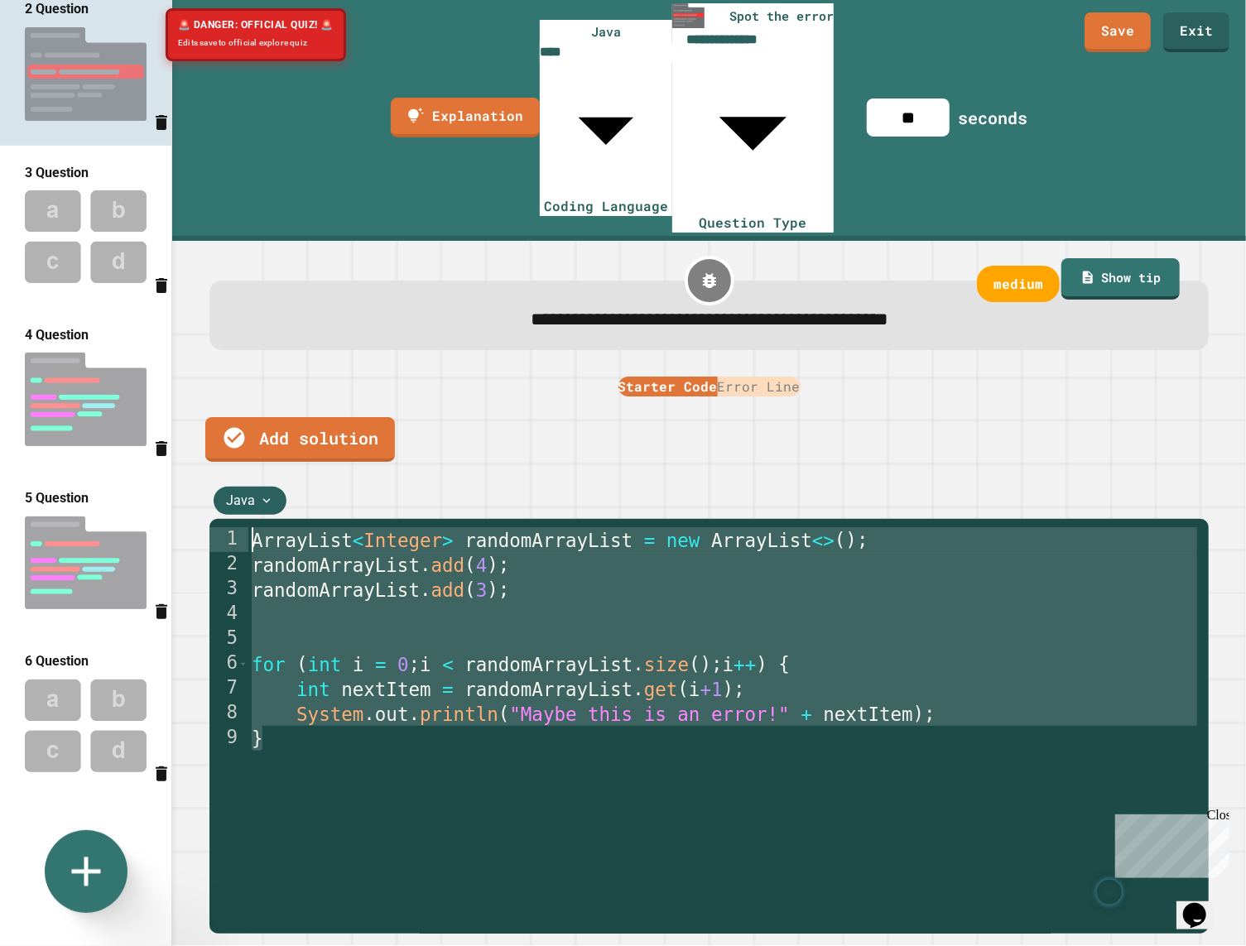
type input "***"
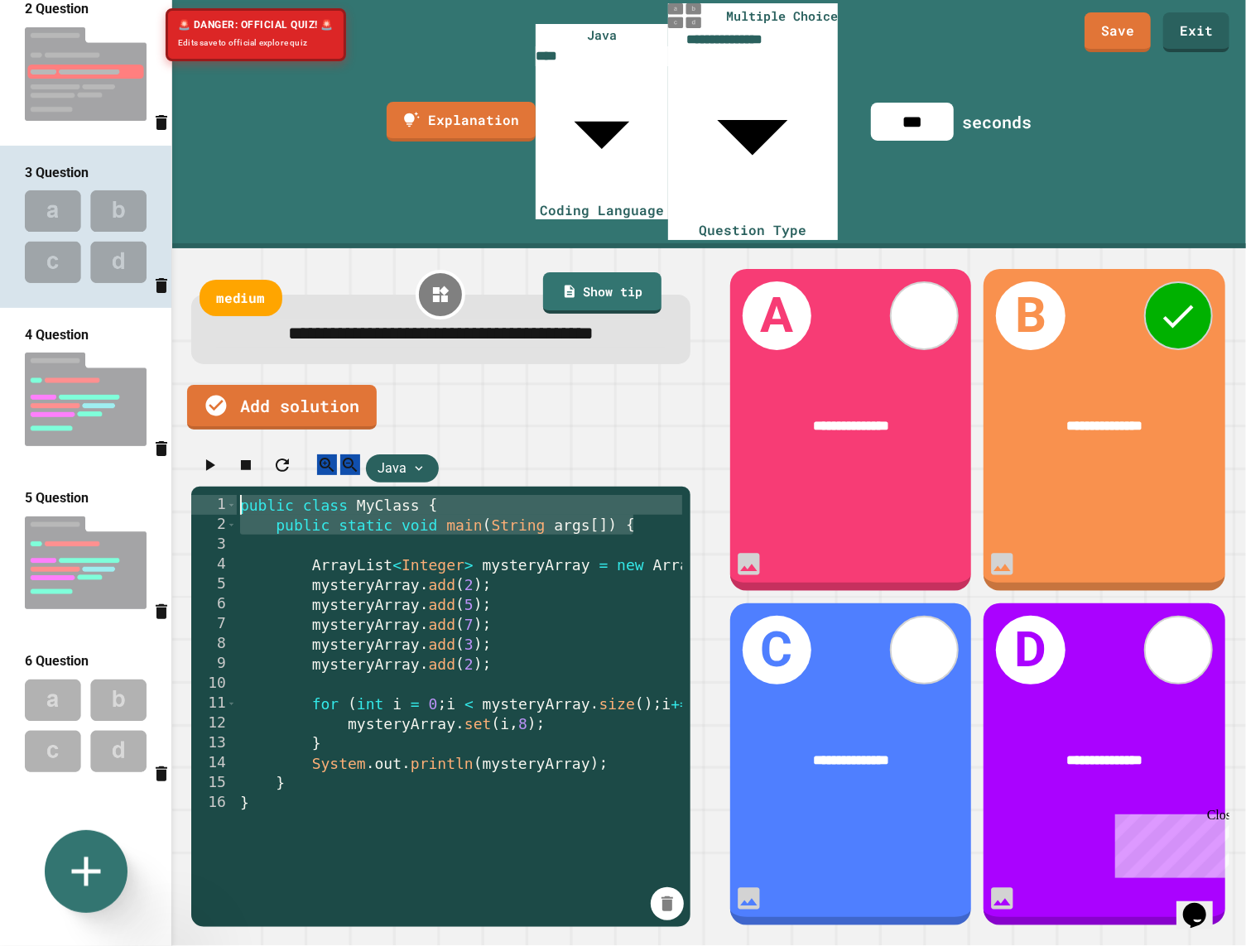
drag, startPoint x: 648, startPoint y: 376, endPoint x: 225, endPoint y: 339, distance: 424.5
click at [225, 450] on div "Java 1 2 3 4 5 6 7 8 9 10 11 12 13 14 15 16 public class MyClass { public stati…" at bounding box center [440, 688] width 499 height 477
type textarea "**********"
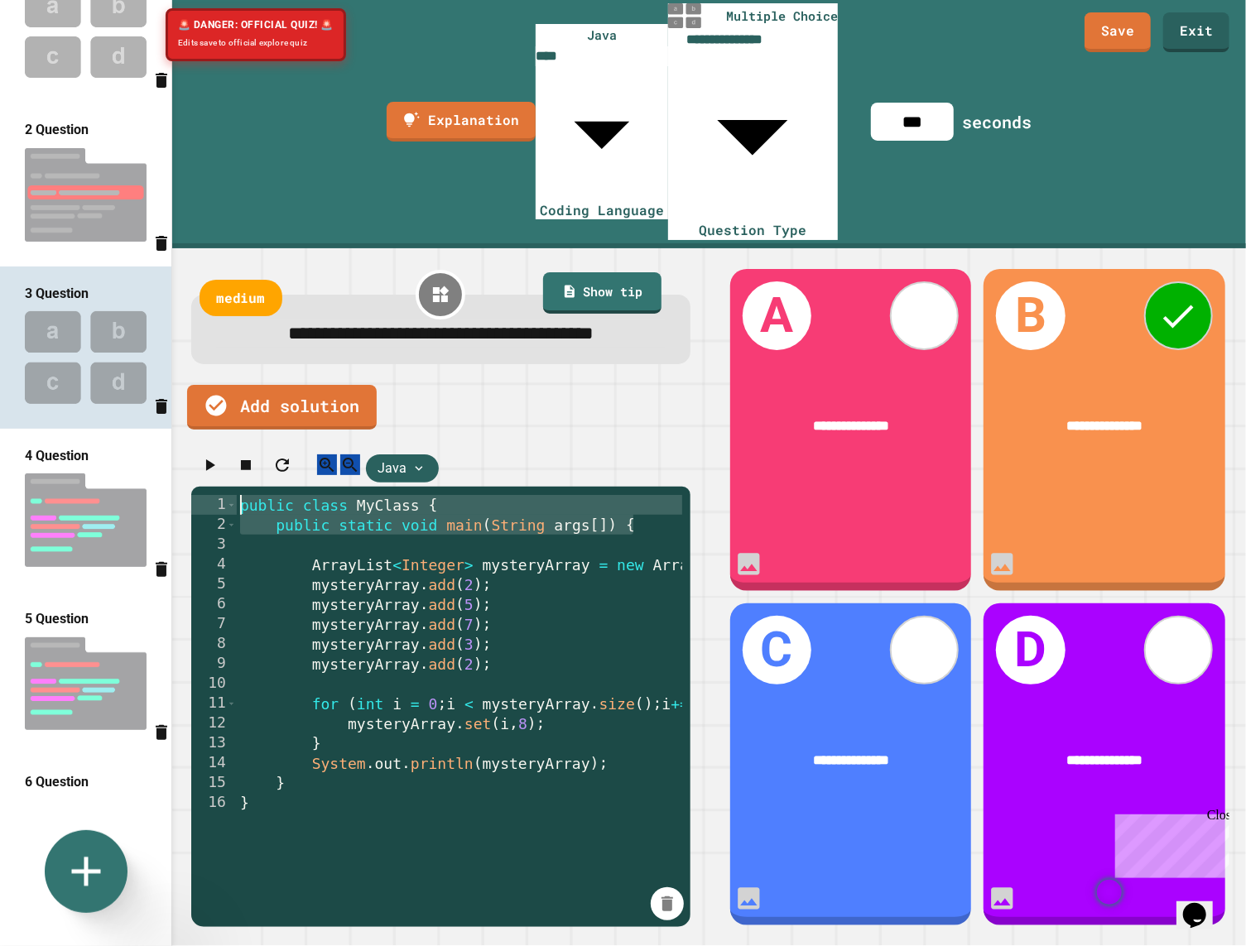
scroll to position [23, 0]
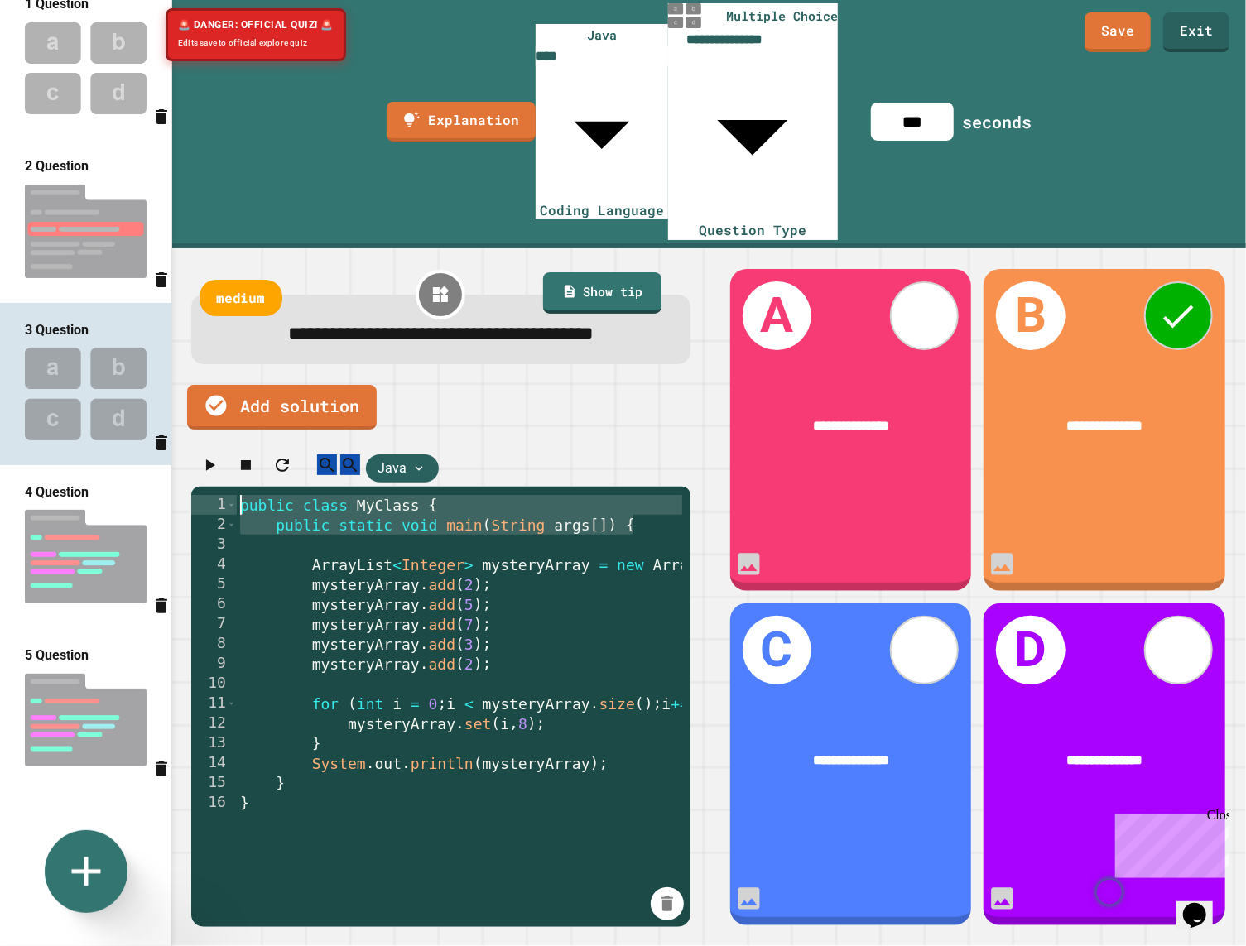
click at [67, 222] on img at bounding box center [85, 231] width 171 height 110
type input "**********"
type input "**"
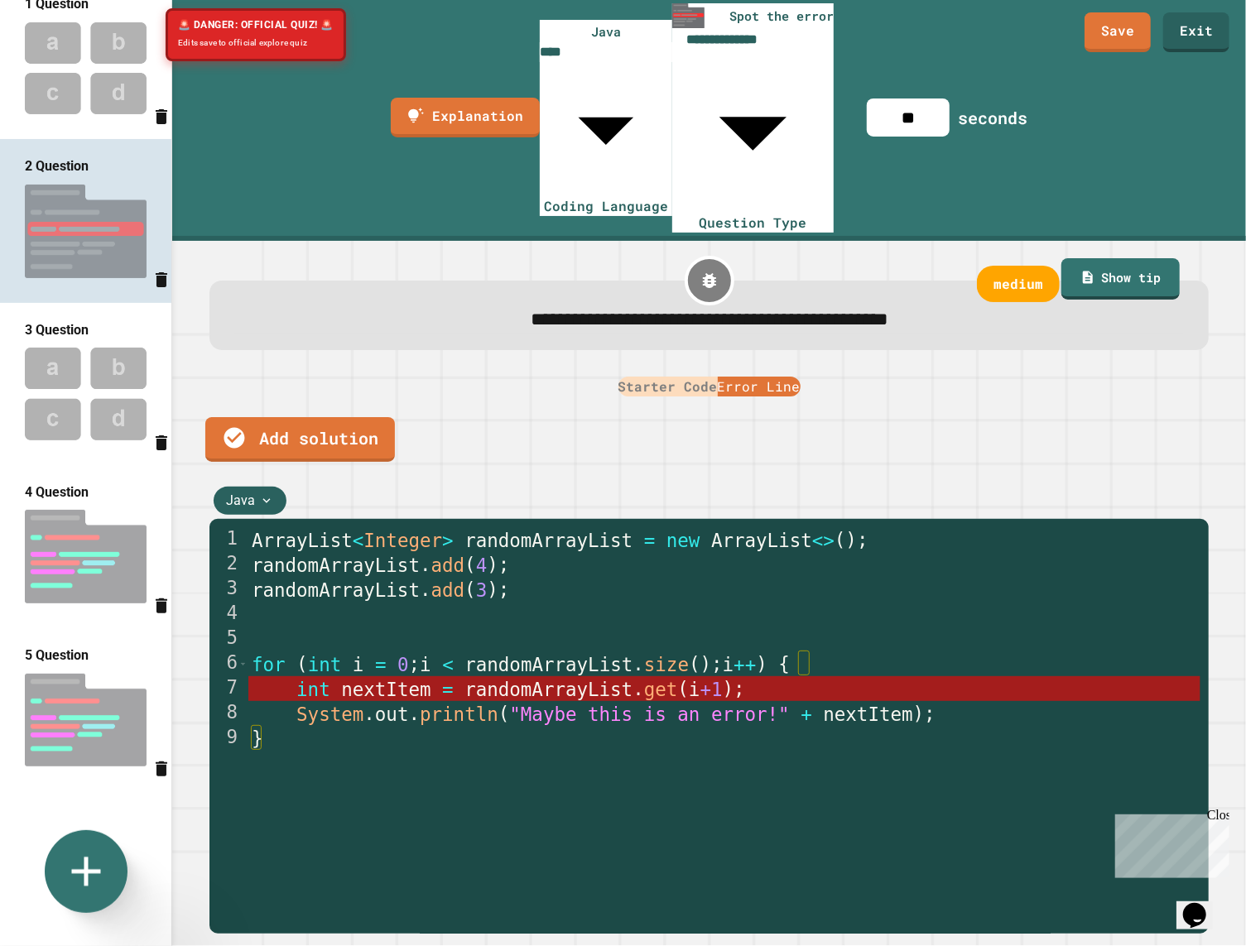
click at [689, 377] on button "Starter Code" at bounding box center [667, 387] width 99 height 20
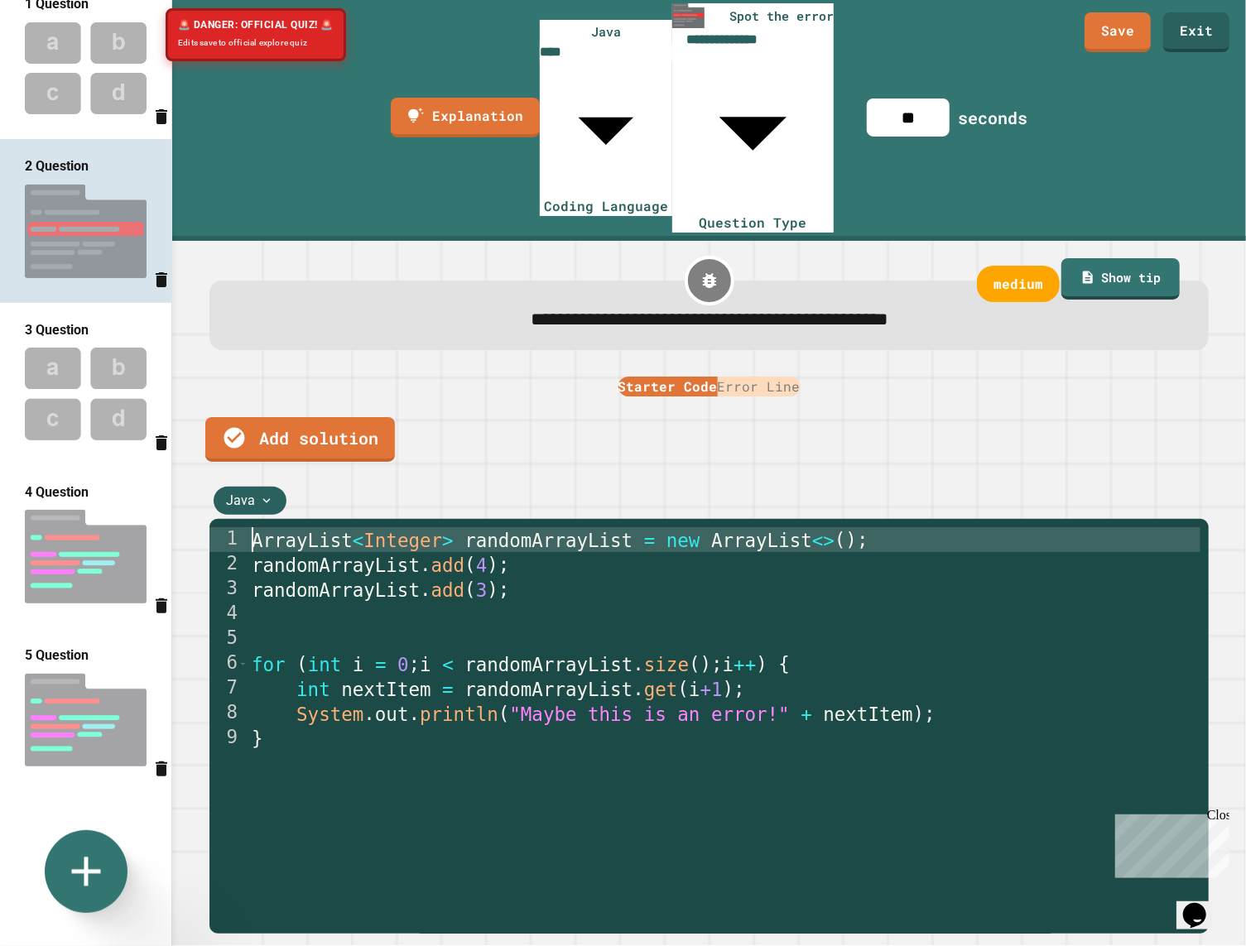
click at [252, 527] on div "ArrayList < Integer > randomArrayList = new ArrayList <> ( ) ; randomArrayList …" at bounding box center [724, 812] width 952 height 571
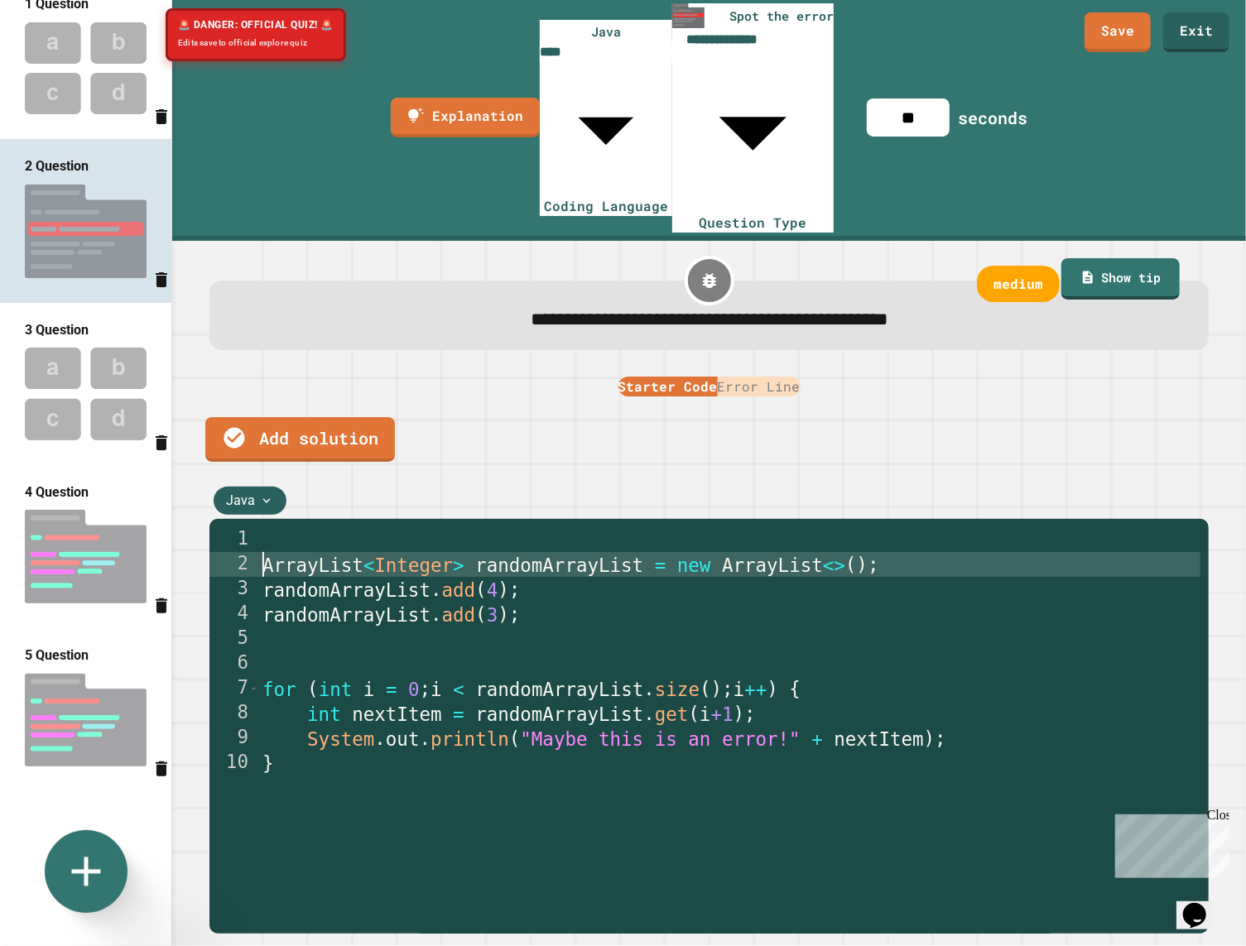
type textarea "**********"
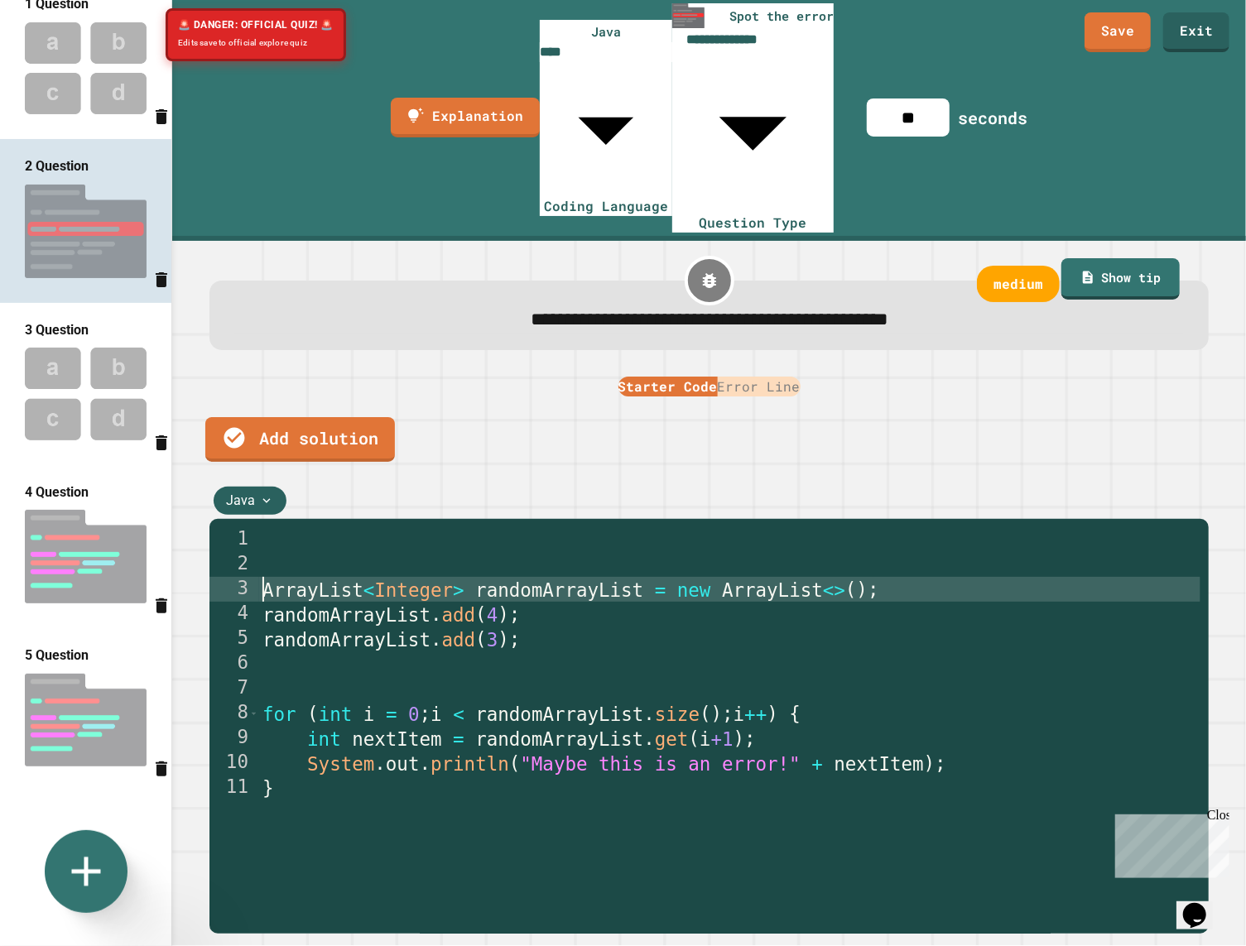
scroll to position [0, 0]
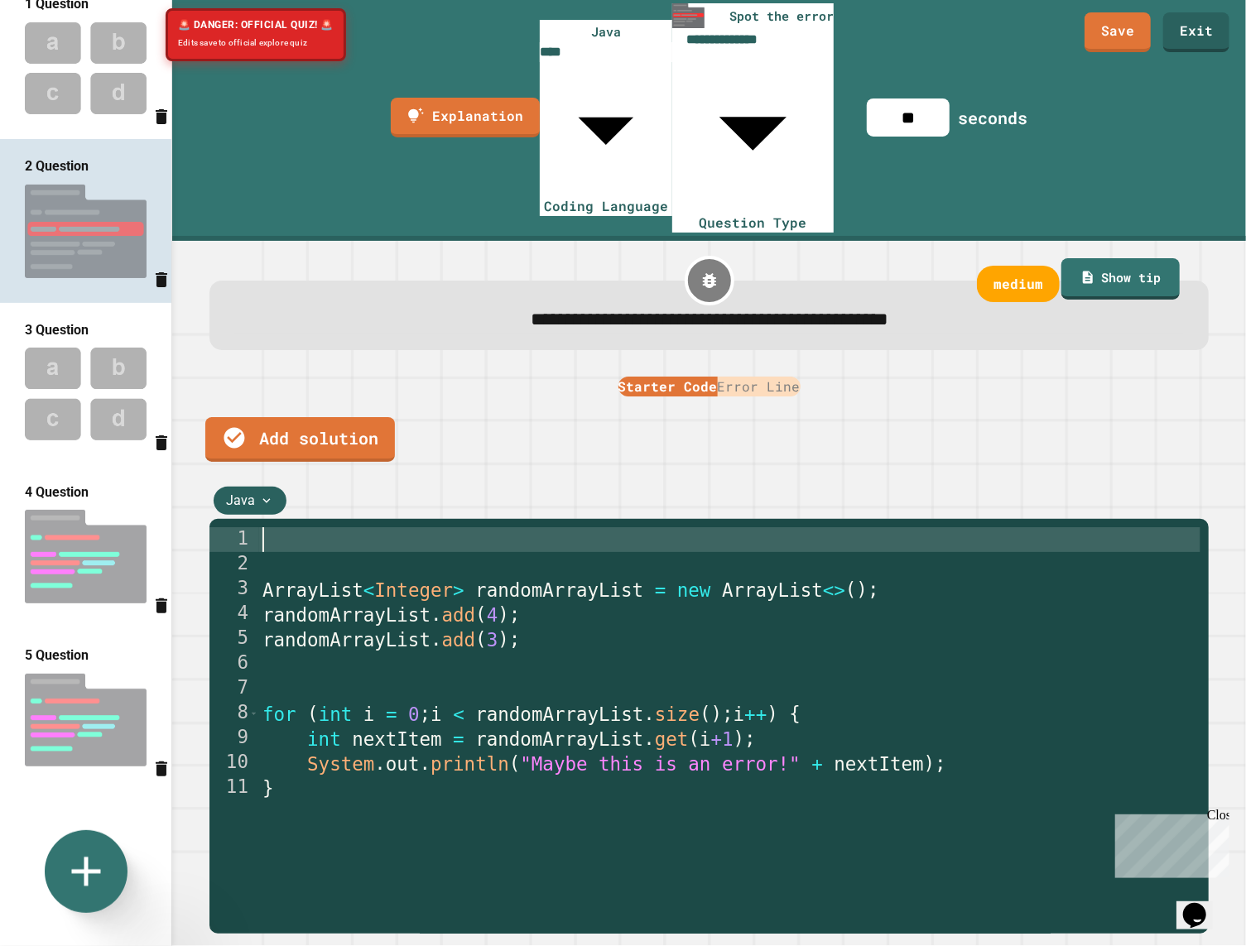
paste textarea "**********"
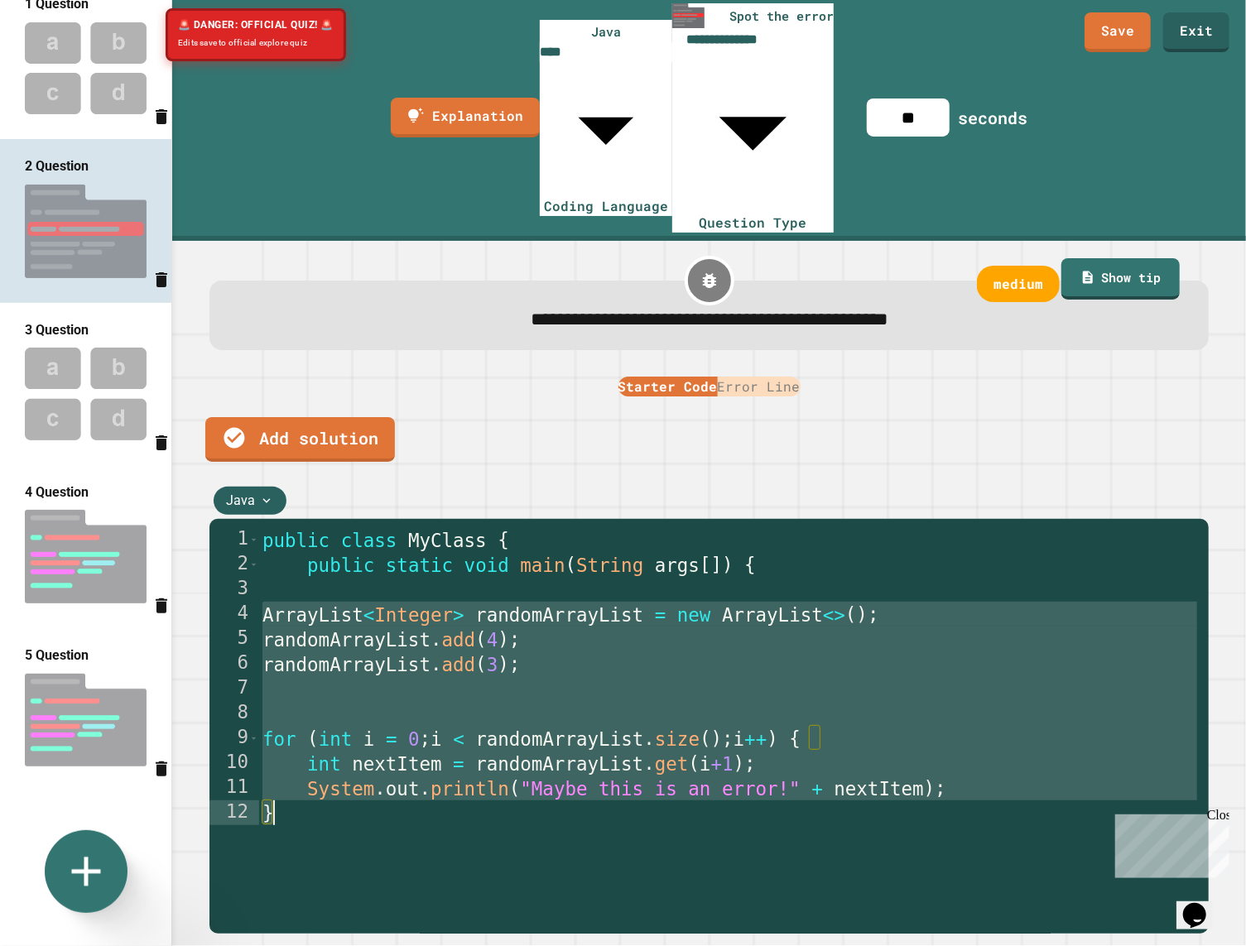
drag, startPoint x: 262, startPoint y: 468, endPoint x: 337, endPoint y: 664, distance: 209.8
click at [339, 664] on div "public class MyClass { public static void main ( String args [ ]) { ArrayList <…" at bounding box center [729, 812] width 941 height 571
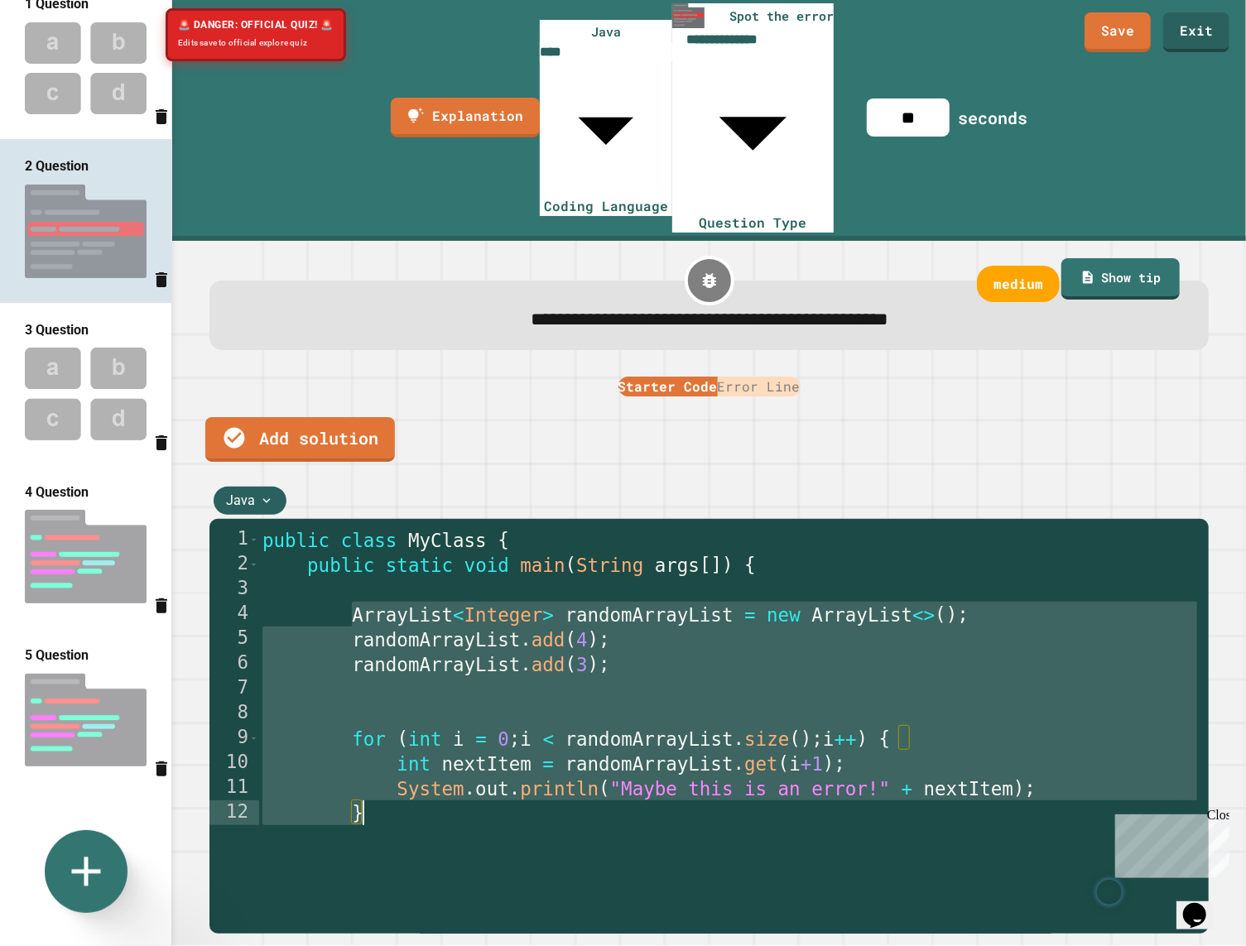
click at [405, 663] on div "public class MyClass { public static void main ( String args [ ]) { ArrayList <…" at bounding box center [729, 812] width 941 height 571
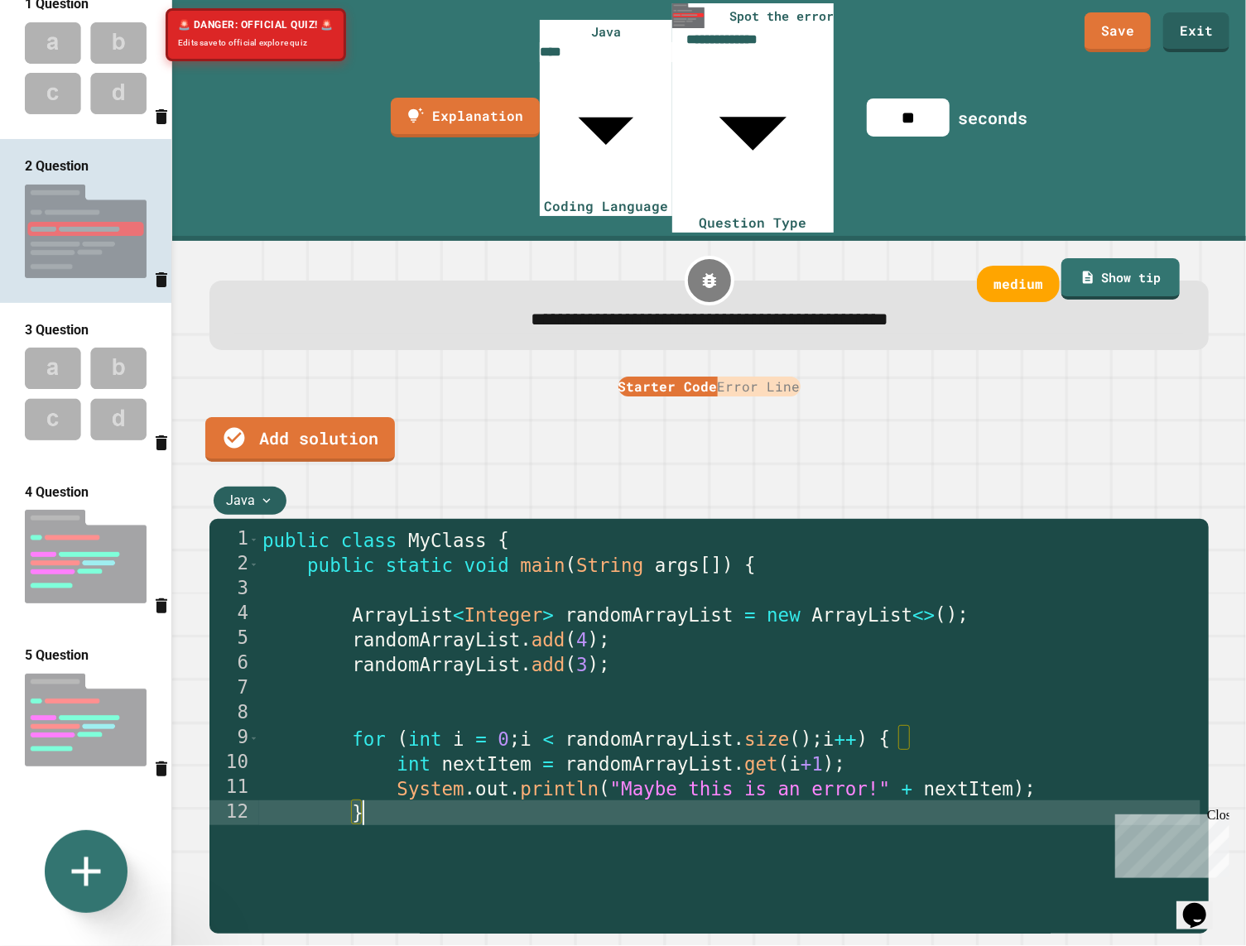
type textarea "*"
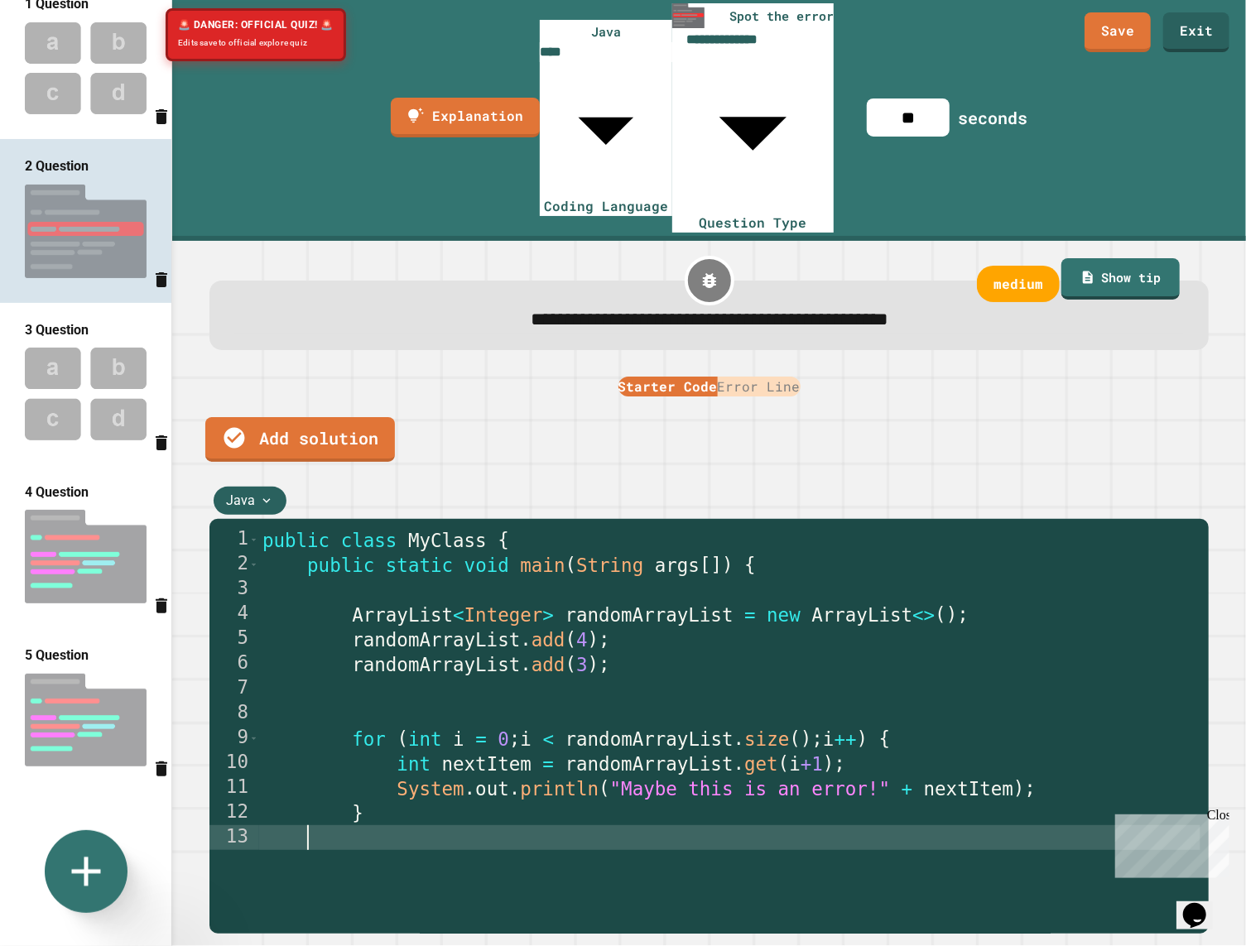
type textarea "*"
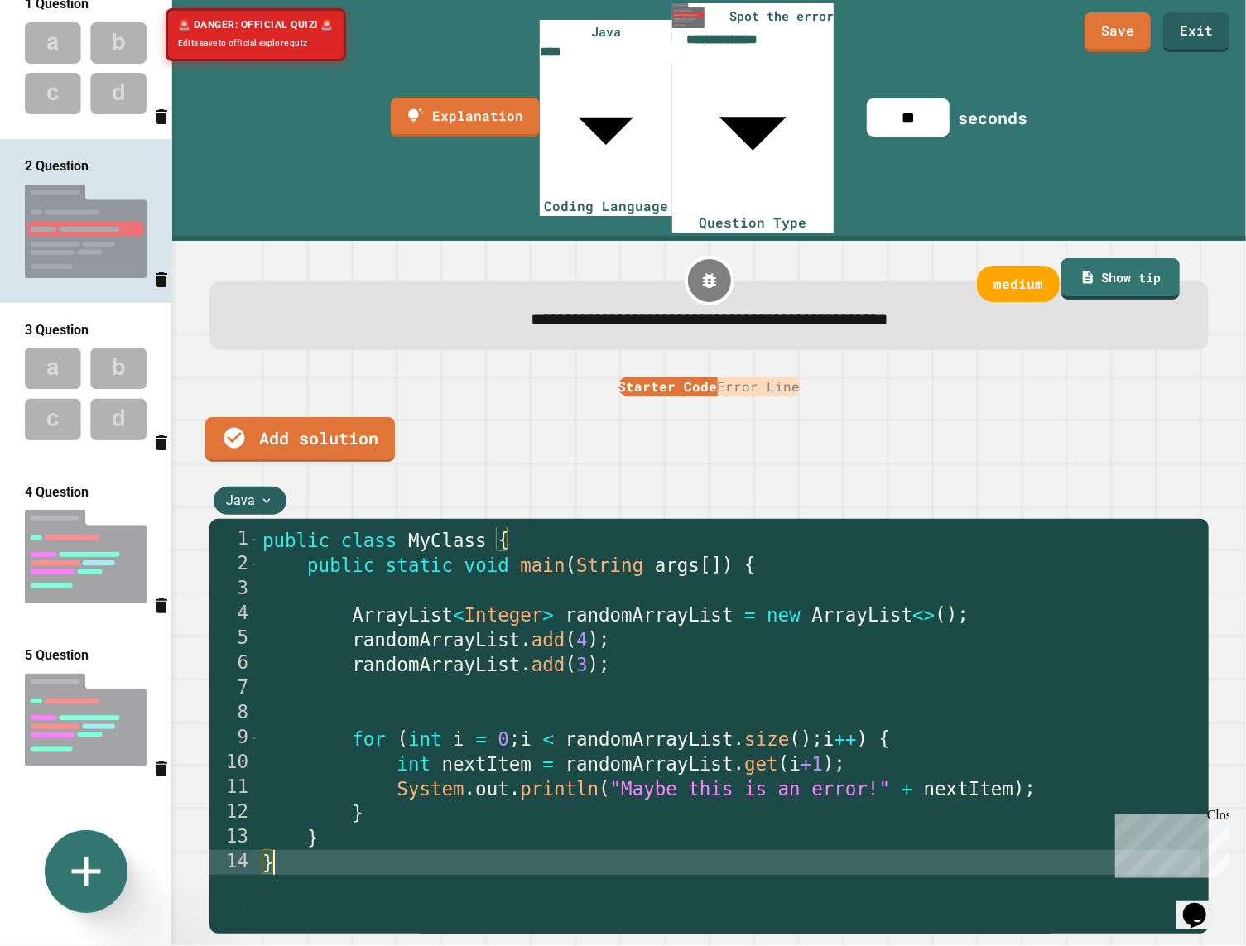
type textarea "*"
click at [770, 377] on button "Error Line" at bounding box center [759, 387] width 83 height 20
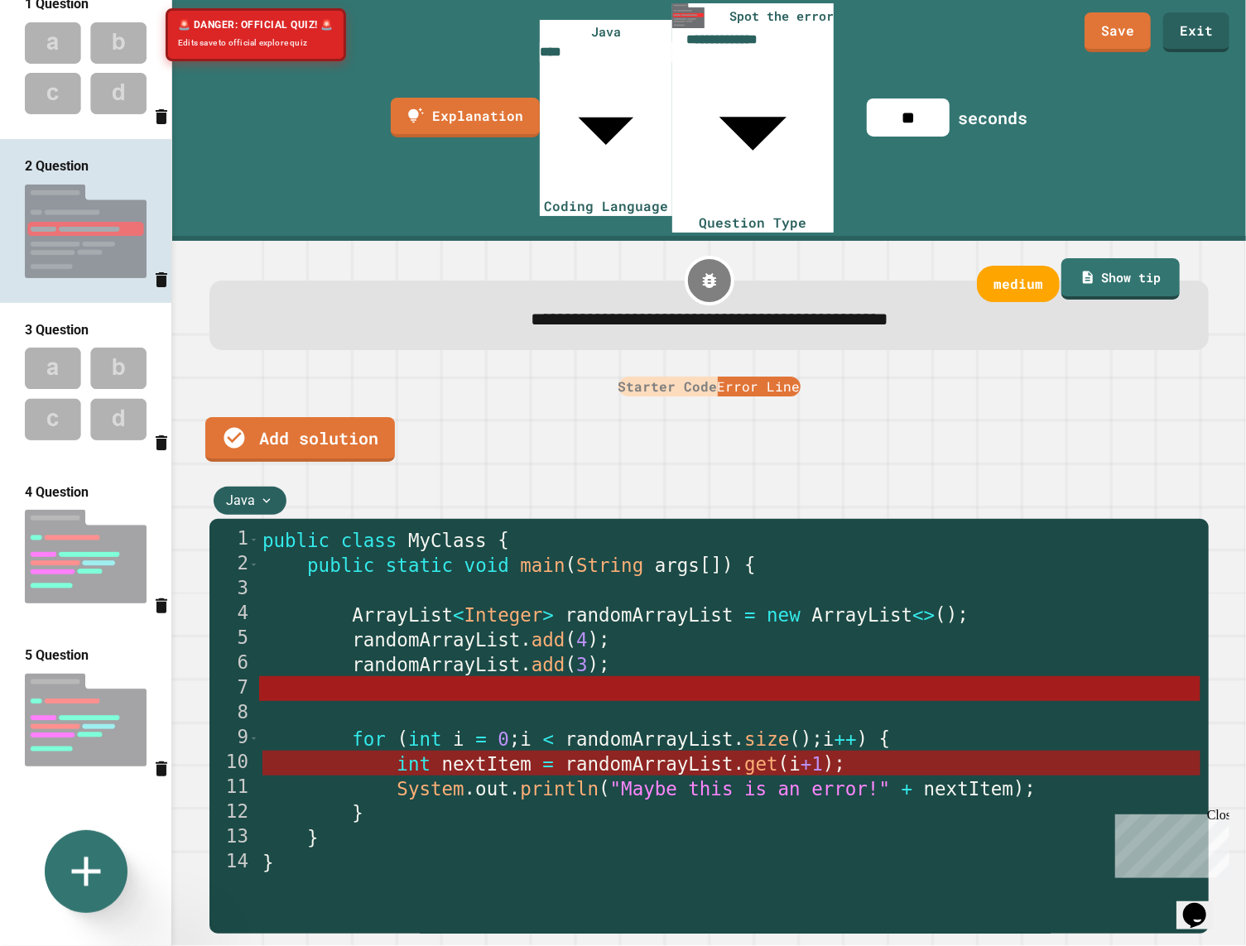
click at [688, 754] on span "randomArrayList" at bounding box center [649, 765] width 168 height 22
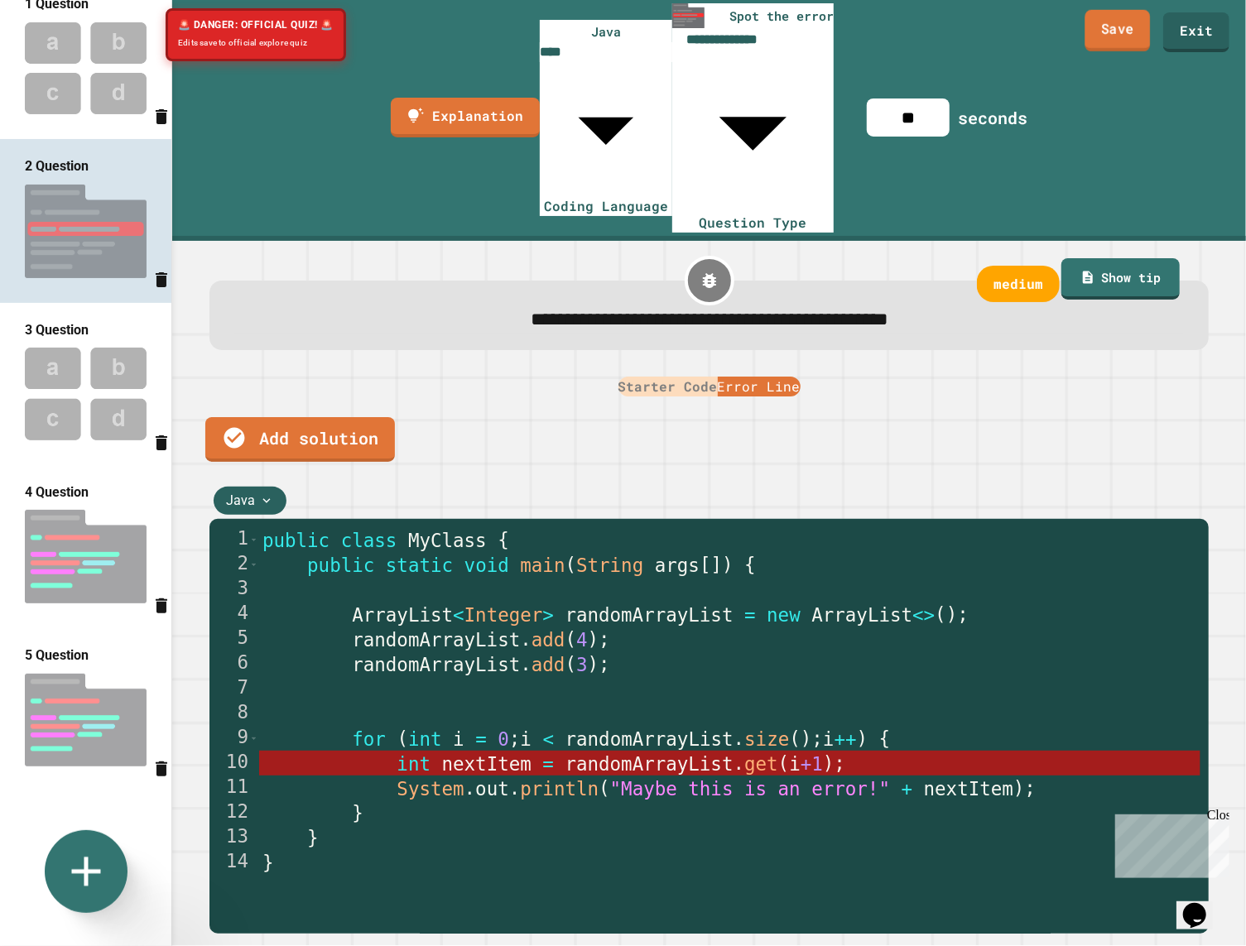
click at [995, 40] on link "Save" at bounding box center [1117, 30] width 65 height 41
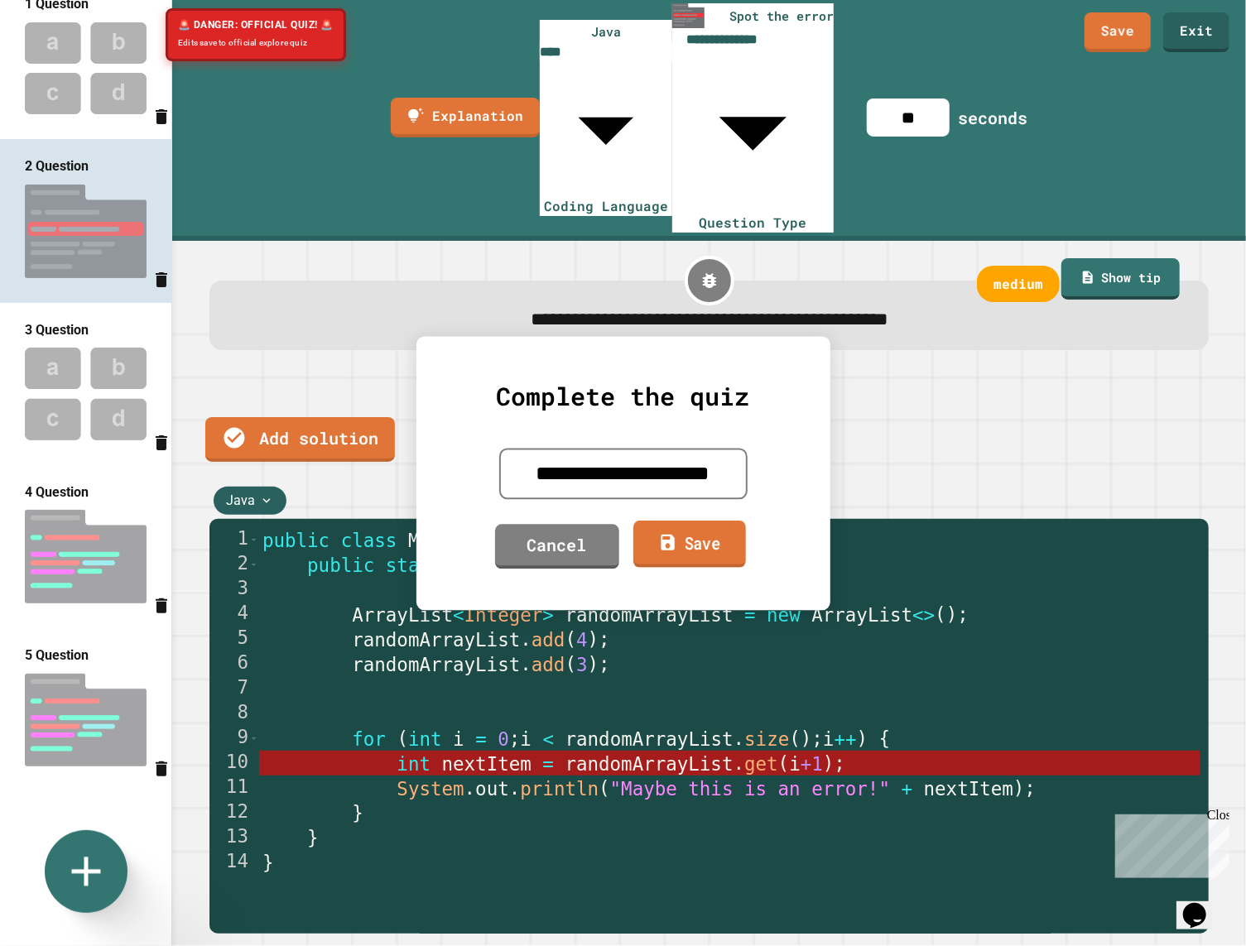
click at [694, 552] on link "Save" at bounding box center [689, 544] width 113 height 47
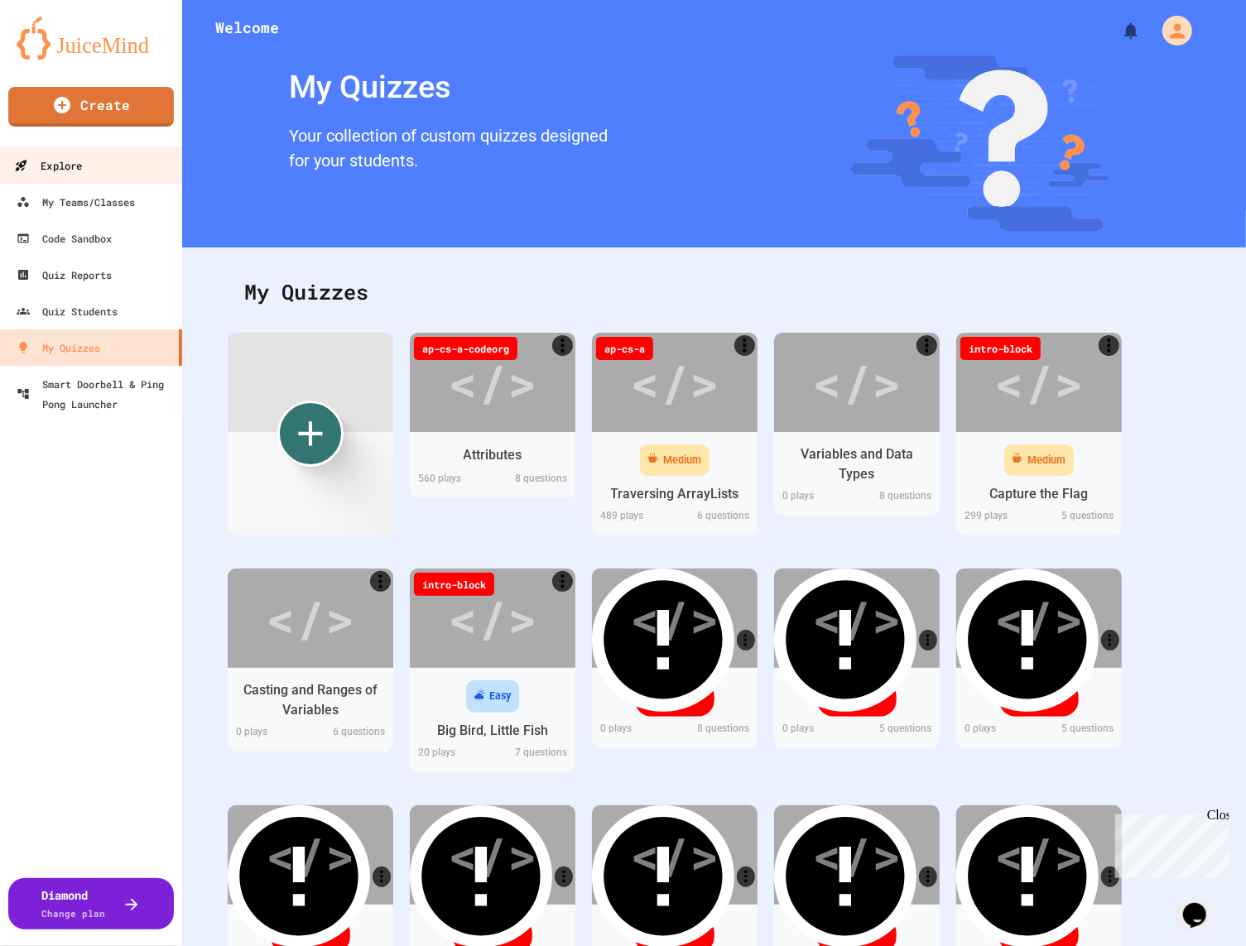
click at [74, 158] on div "Explore" at bounding box center [48, 166] width 68 height 21
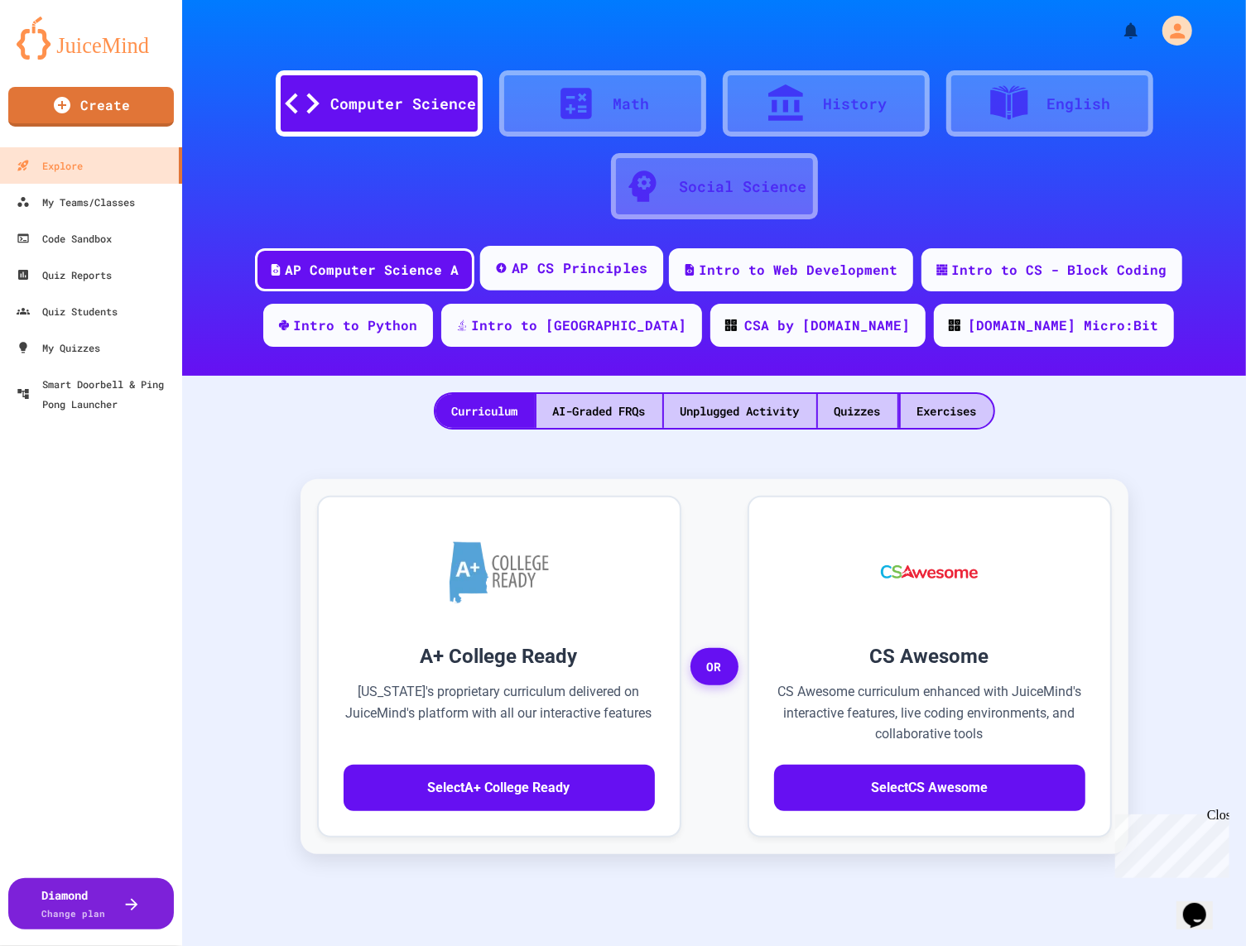
click at [571, 263] on div "AP CS Principles" at bounding box center [579, 268] width 137 height 21
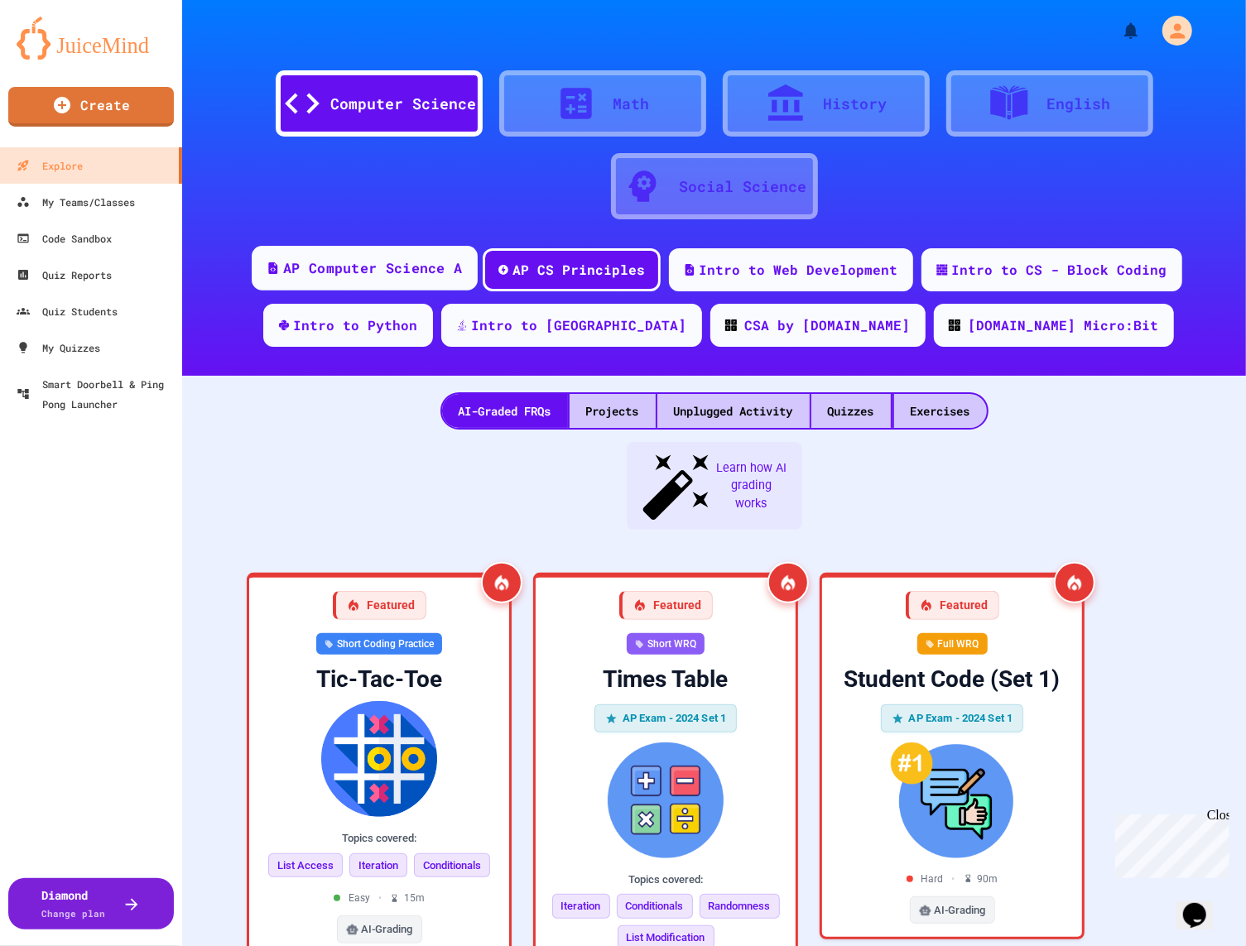
click at [473, 275] on div "AP Computer Science A" at bounding box center [365, 268] width 226 height 45
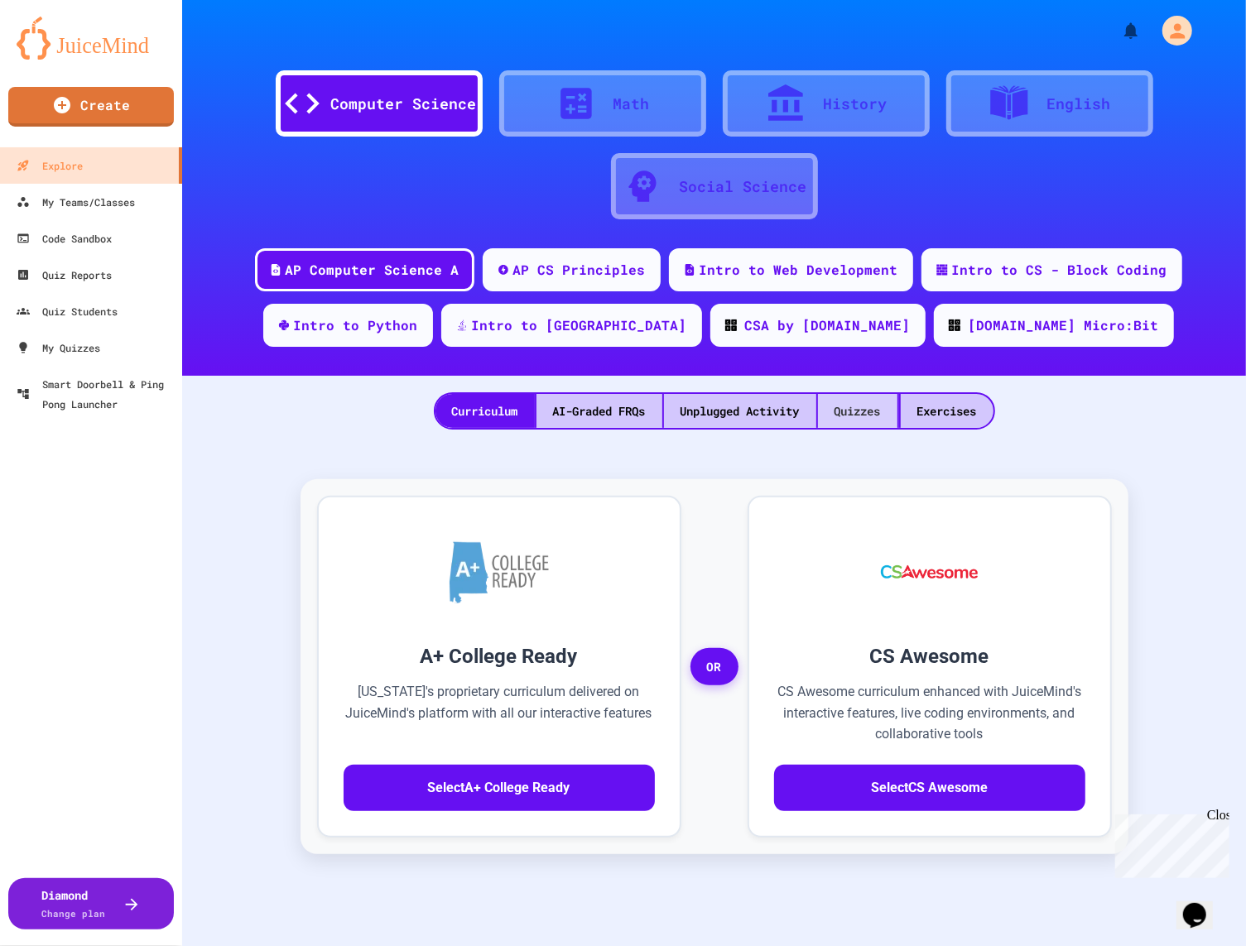
click at [892, 405] on div "Quizzes" at bounding box center [857, 411] width 79 height 34
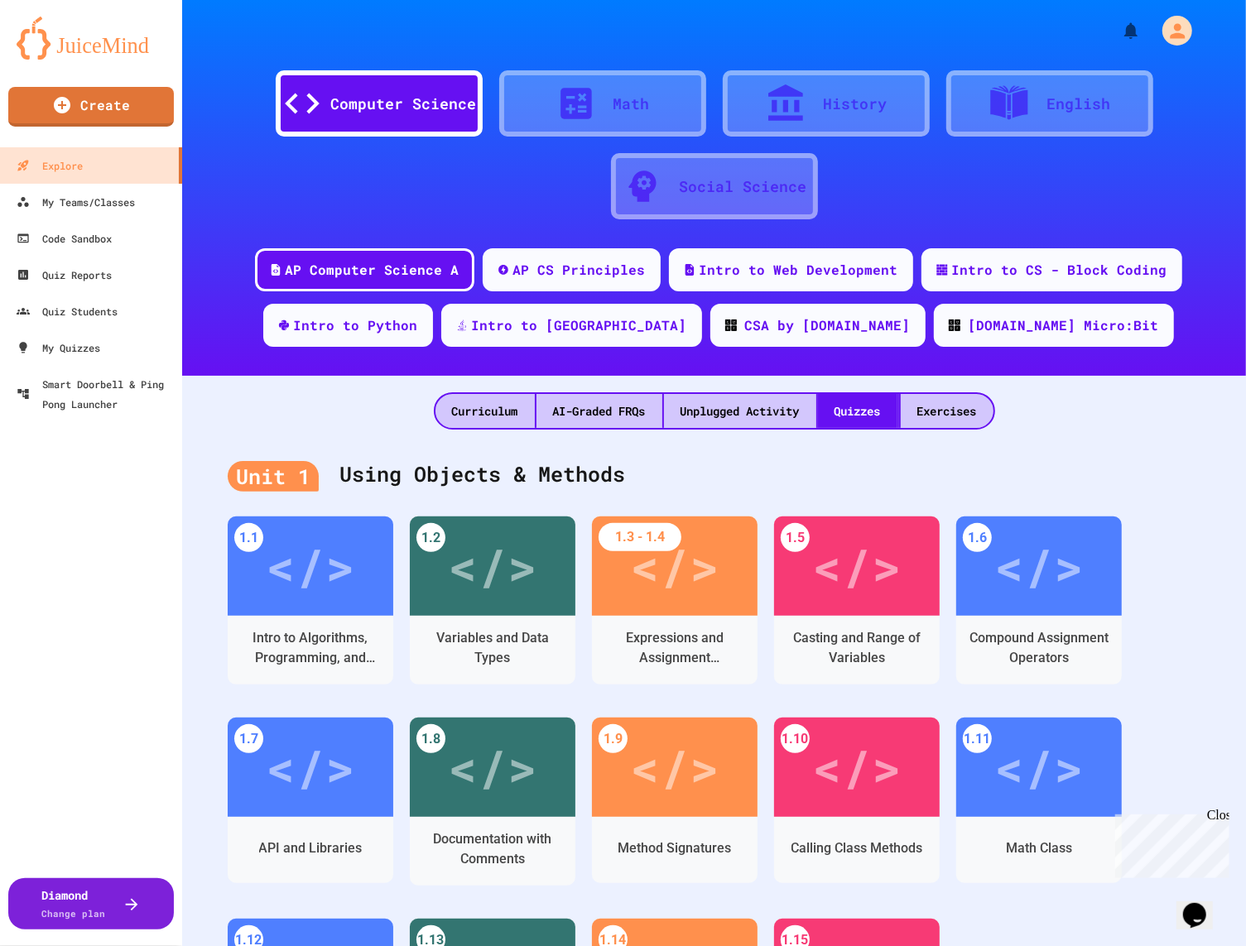
scroll to position [2097, 0]
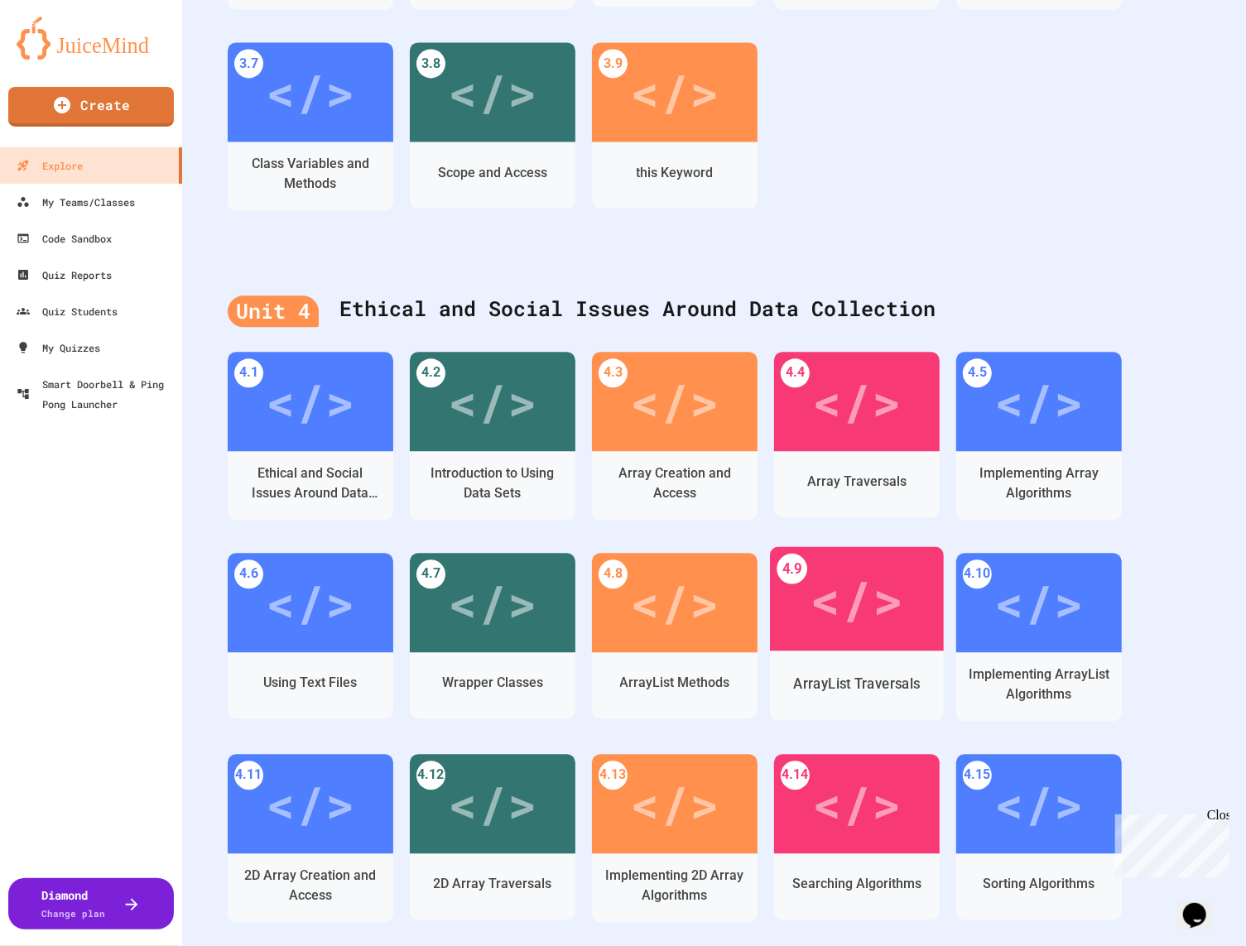
click at [820, 644] on div "</>" at bounding box center [857, 598] width 174 height 104
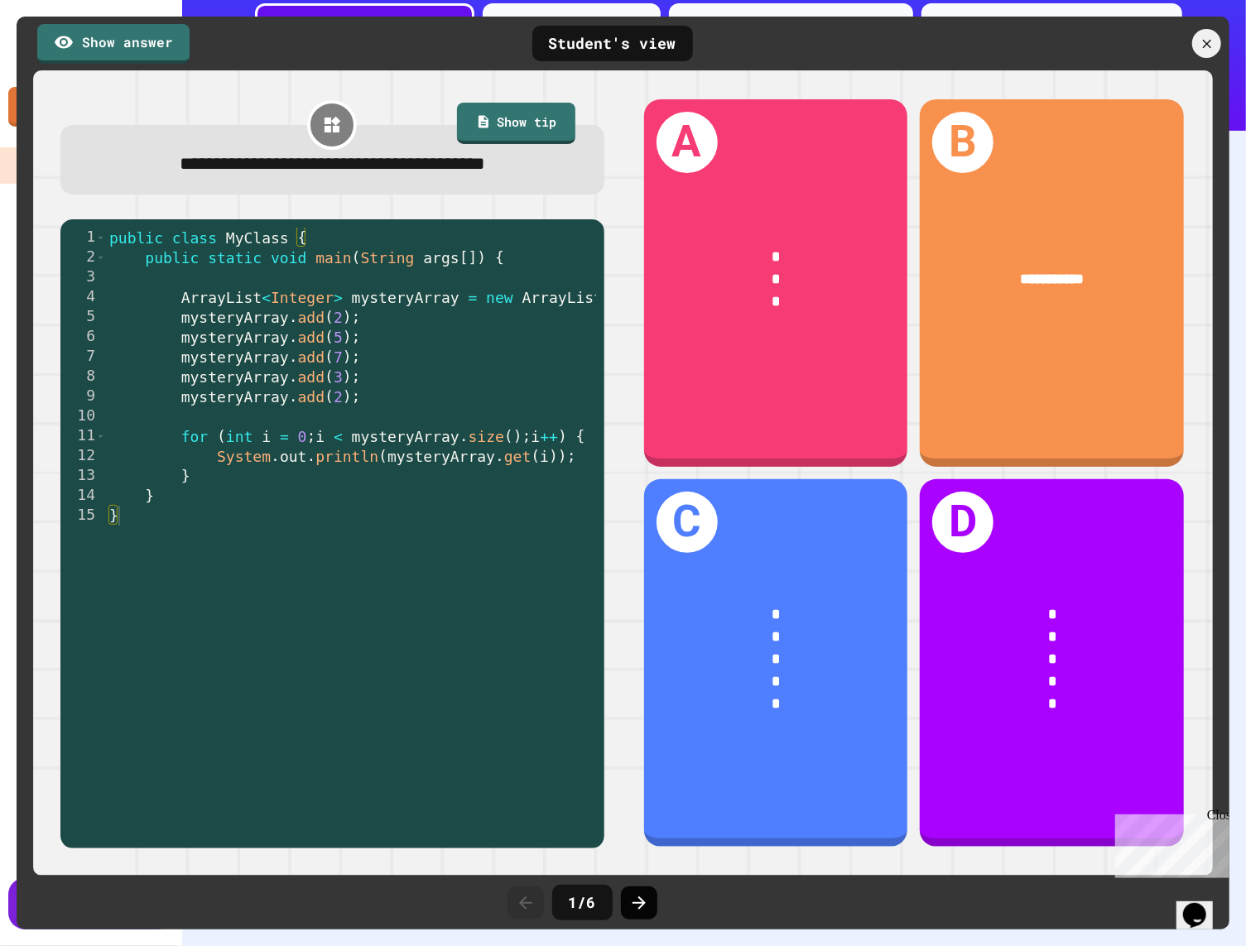
click at [648, 890] on div at bounding box center [639, 902] width 36 height 33
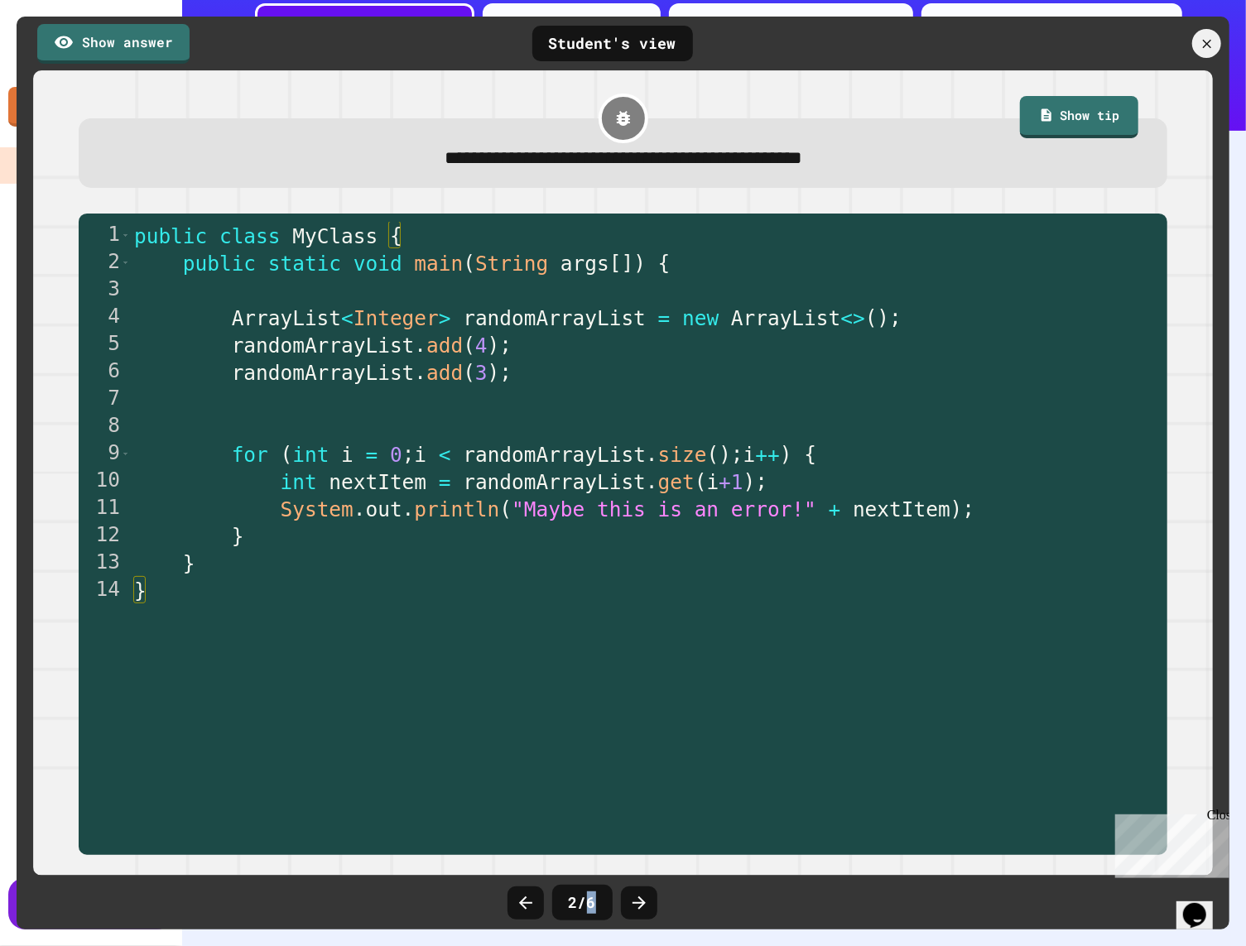
click at [648, 890] on div at bounding box center [639, 902] width 36 height 33
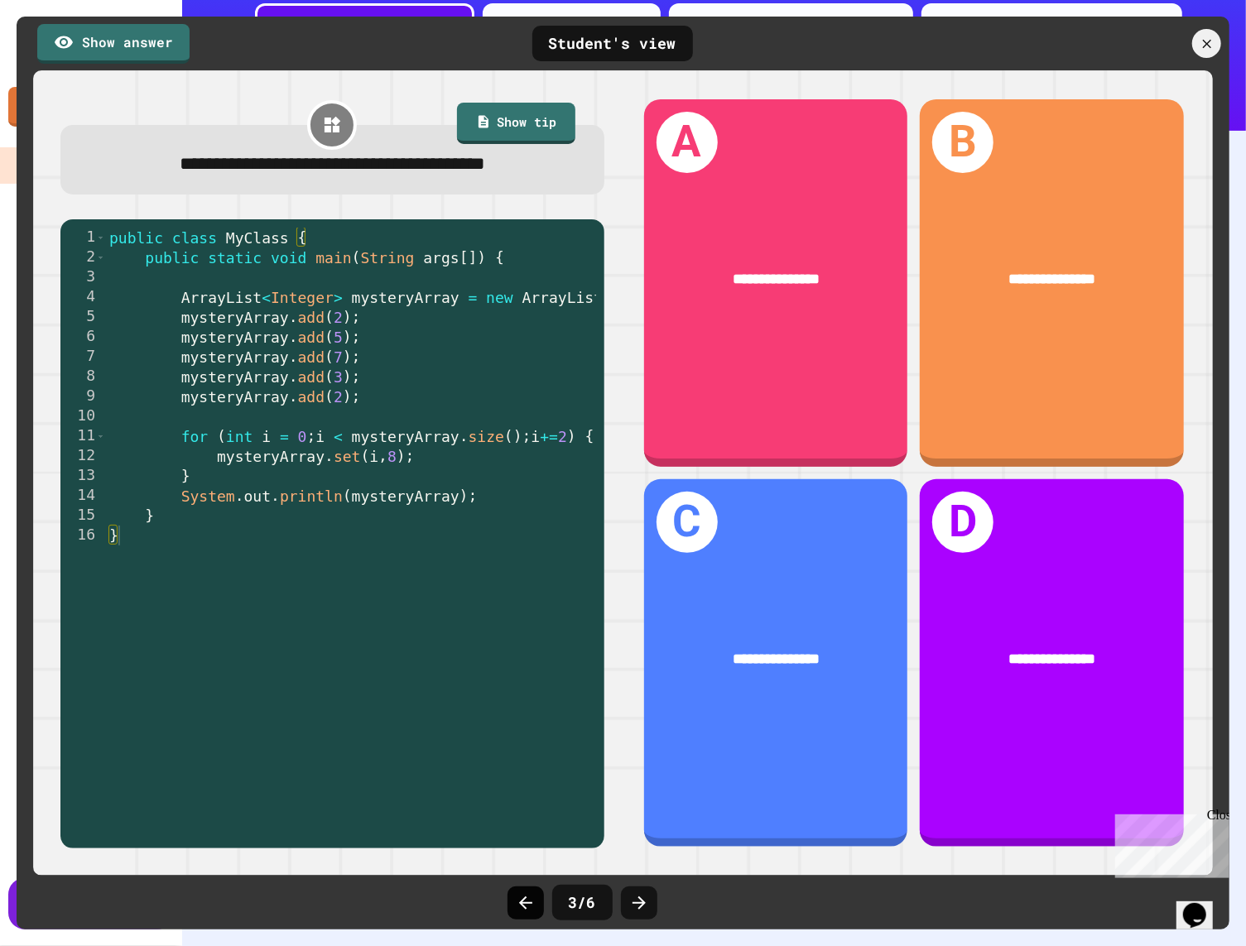
click at [528, 893] on icon at bounding box center [526, 903] width 20 height 20
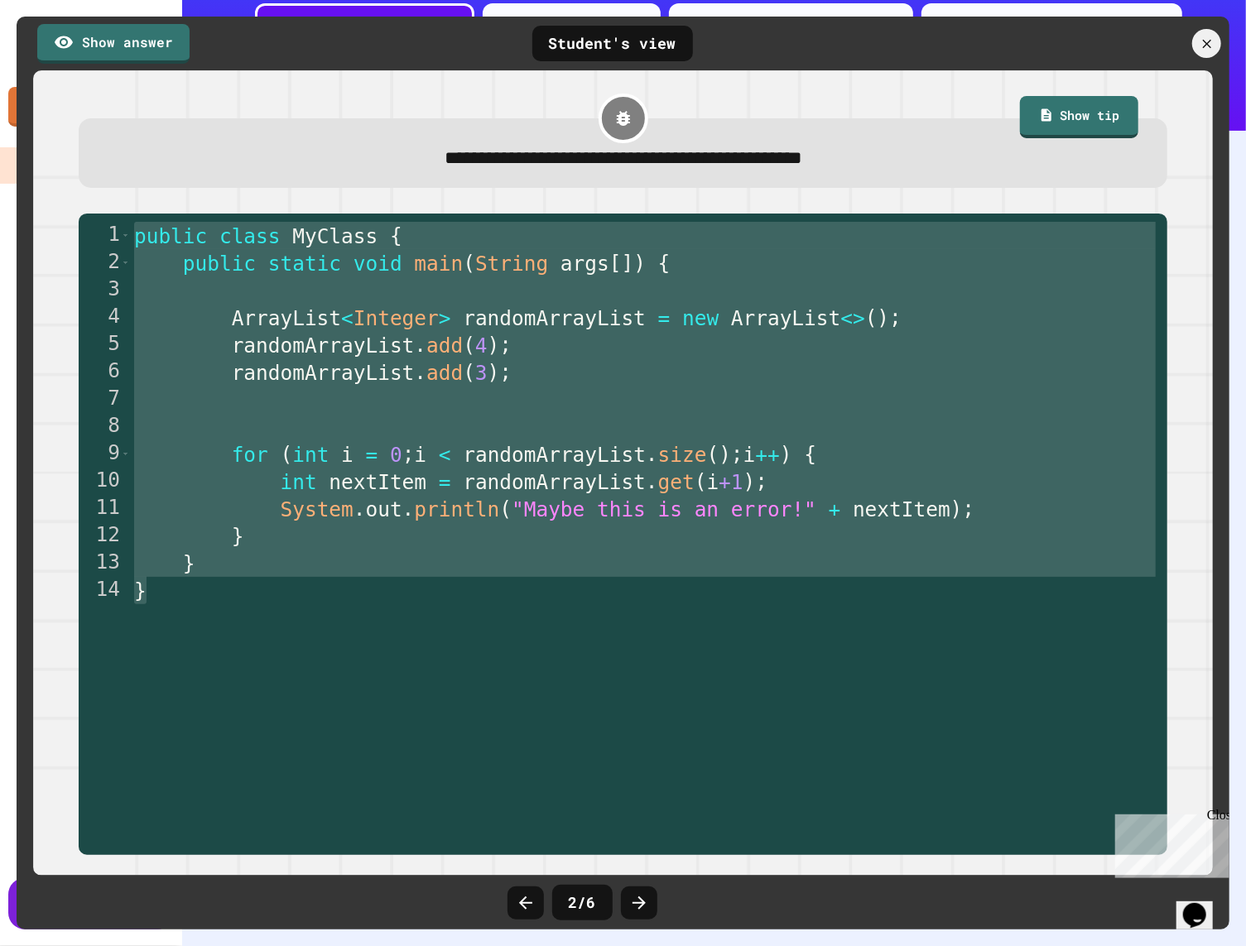
drag, startPoint x: 265, startPoint y: 625, endPoint x: 164, endPoint y: 218, distance: 419.6
click at [164, 218] on div "1 2 3 4 5 6 7 8 9 10 11 12 13 14 public class MyClass { public static void main…" at bounding box center [623, 534] width 1088 height 641
click at [118, 55] on link "Show answer" at bounding box center [113, 40] width 140 height 41
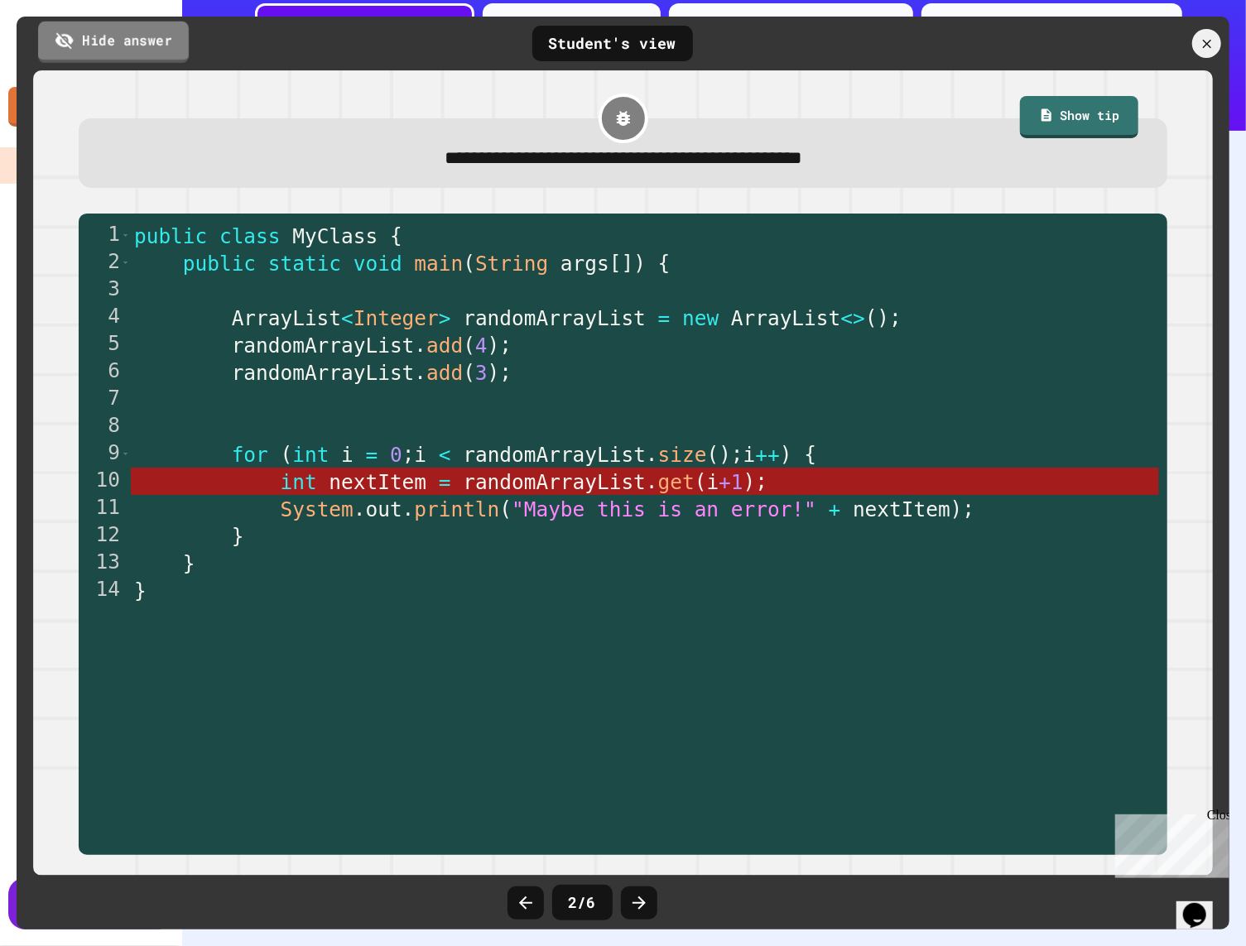
click at [119, 55] on link "Hide answer" at bounding box center [113, 41] width 151 height 41
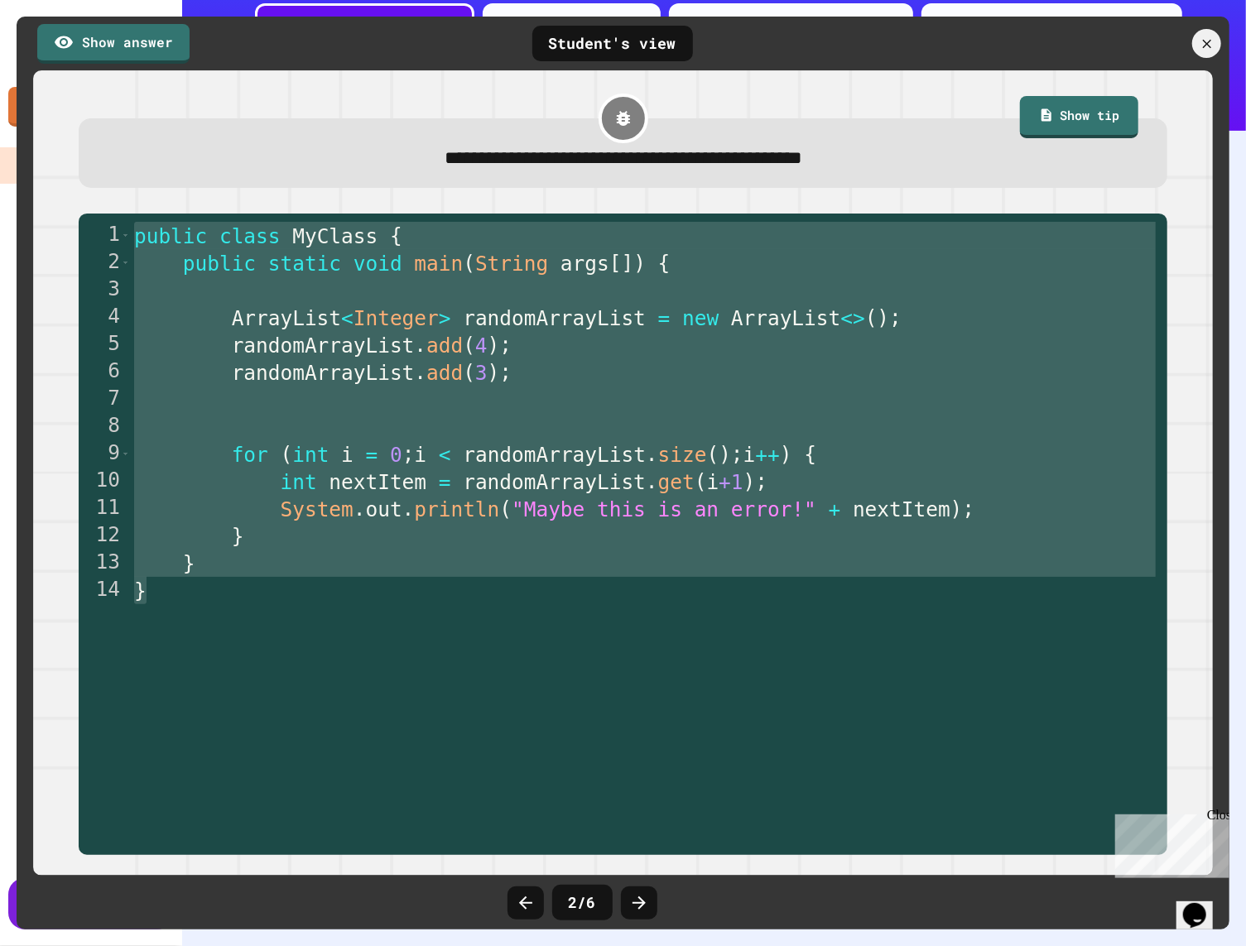
drag, startPoint x: 202, startPoint y: 636, endPoint x: 127, endPoint y: 199, distance: 443.5
click at [127, 199] on div "**********" at bounding box center [622, 473] width 1163 height 789
type textarea "**********"
drag, startPoint x: 202, startPoint y: 598, endPoint x: 8, endPoint y: 370, distance: 299.5
click at [125, 229] on div "**********" at bounding box center [619, 522] width 1080 height 601
